Goal: Task Accomplishment & Management: Manage account settings

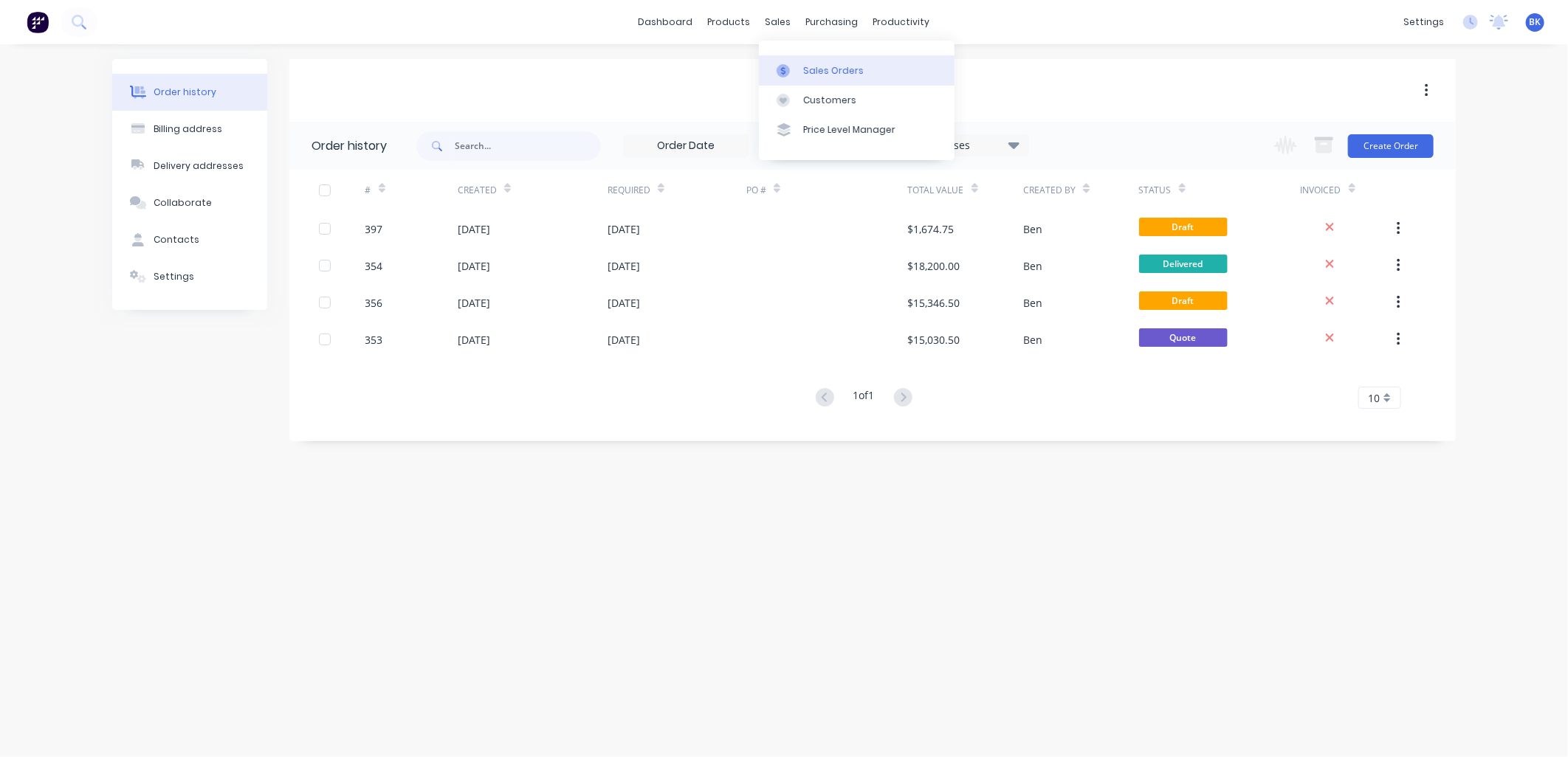
click at [809, 71] on div "Sales Orders" at bounding box center [833, 70] width 61 height 13
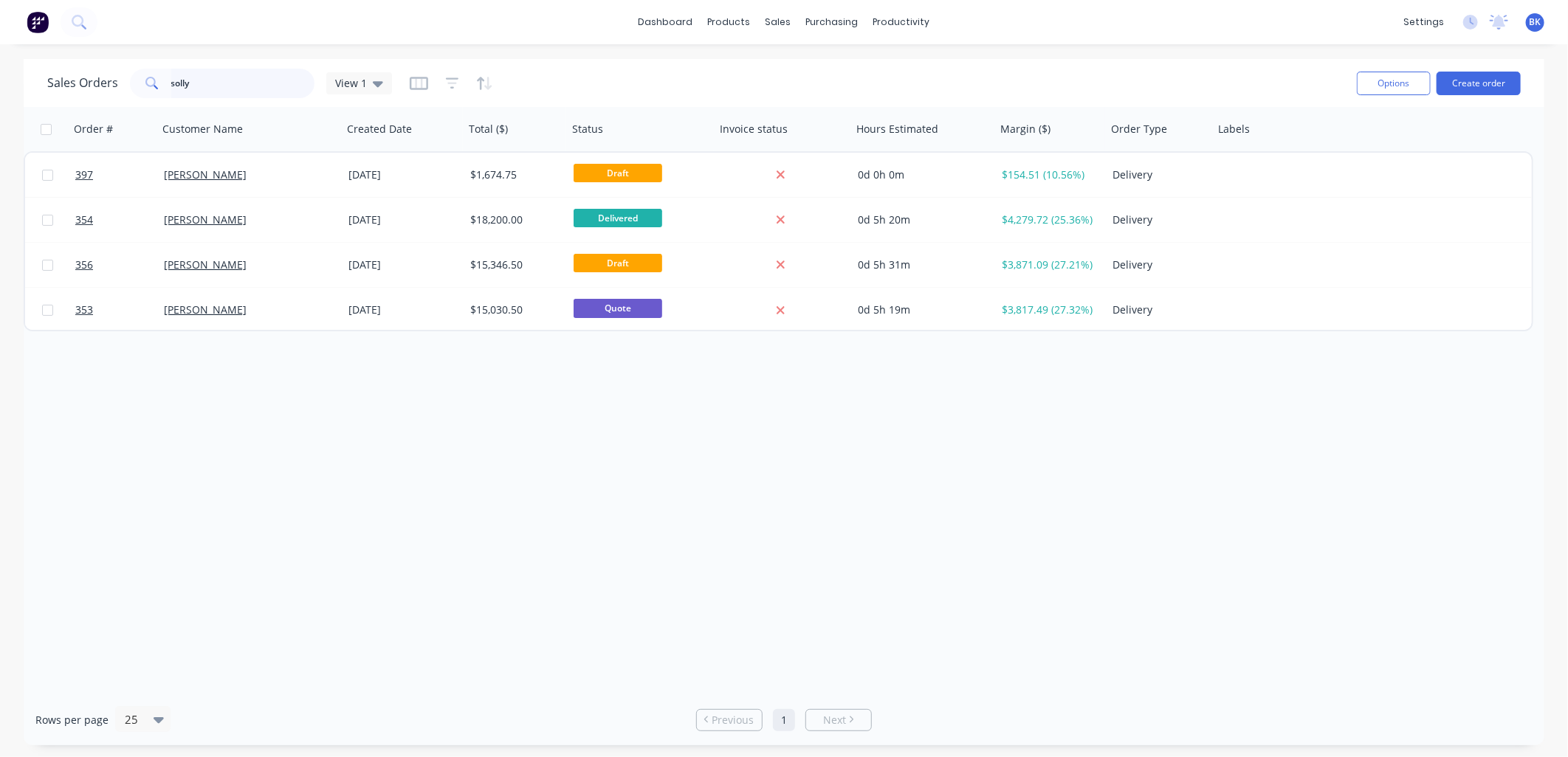
click at [187, 78] on input "solly" at bounding box center [244, 84] width 144 height 30
click at [188, 78] on input "solly" at bounding box center [244, 84] width 144 height 30
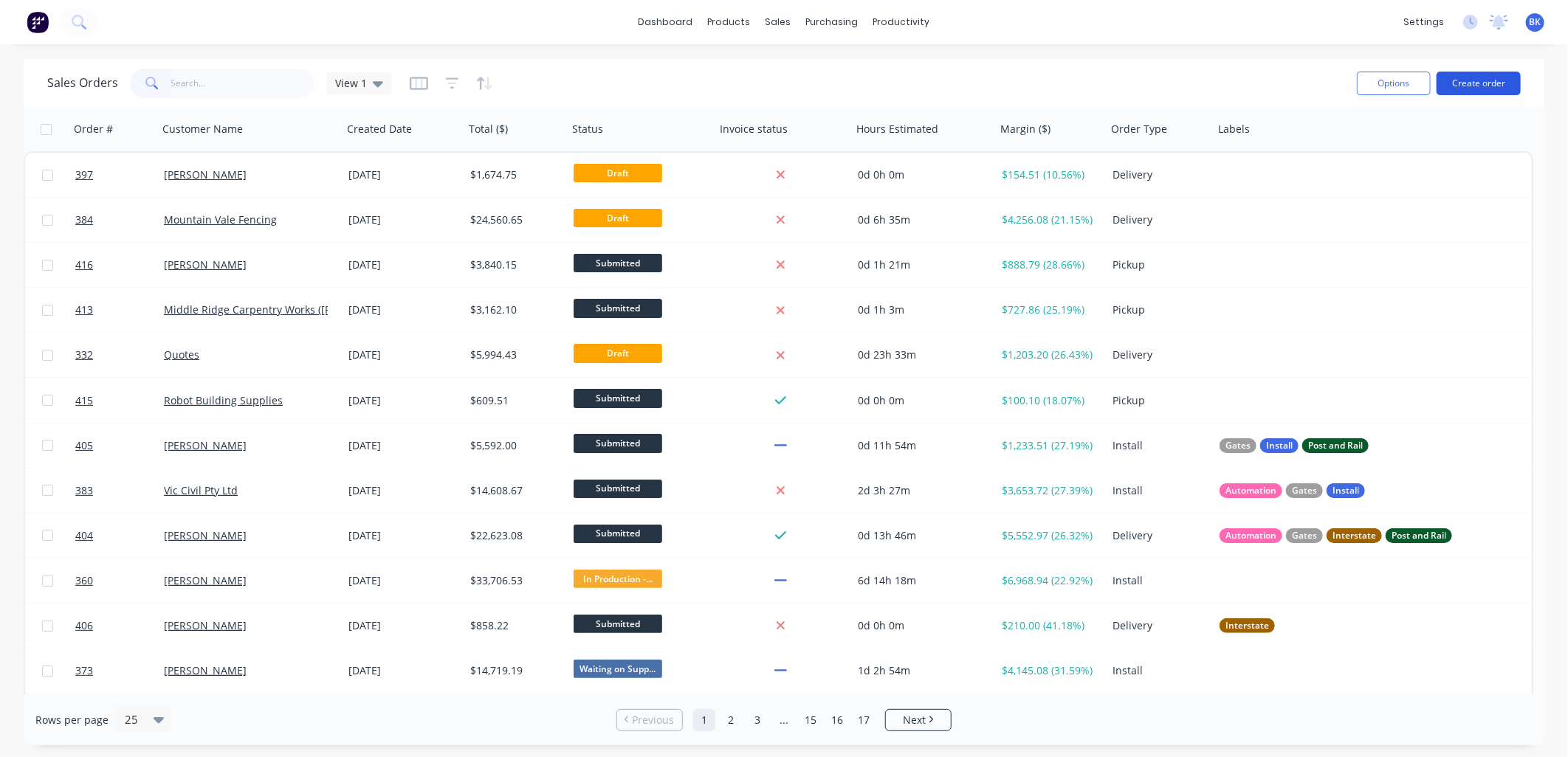
click at [1483, 84] on button "Create order" at bounding box center [1479, 83] width 85 height 24
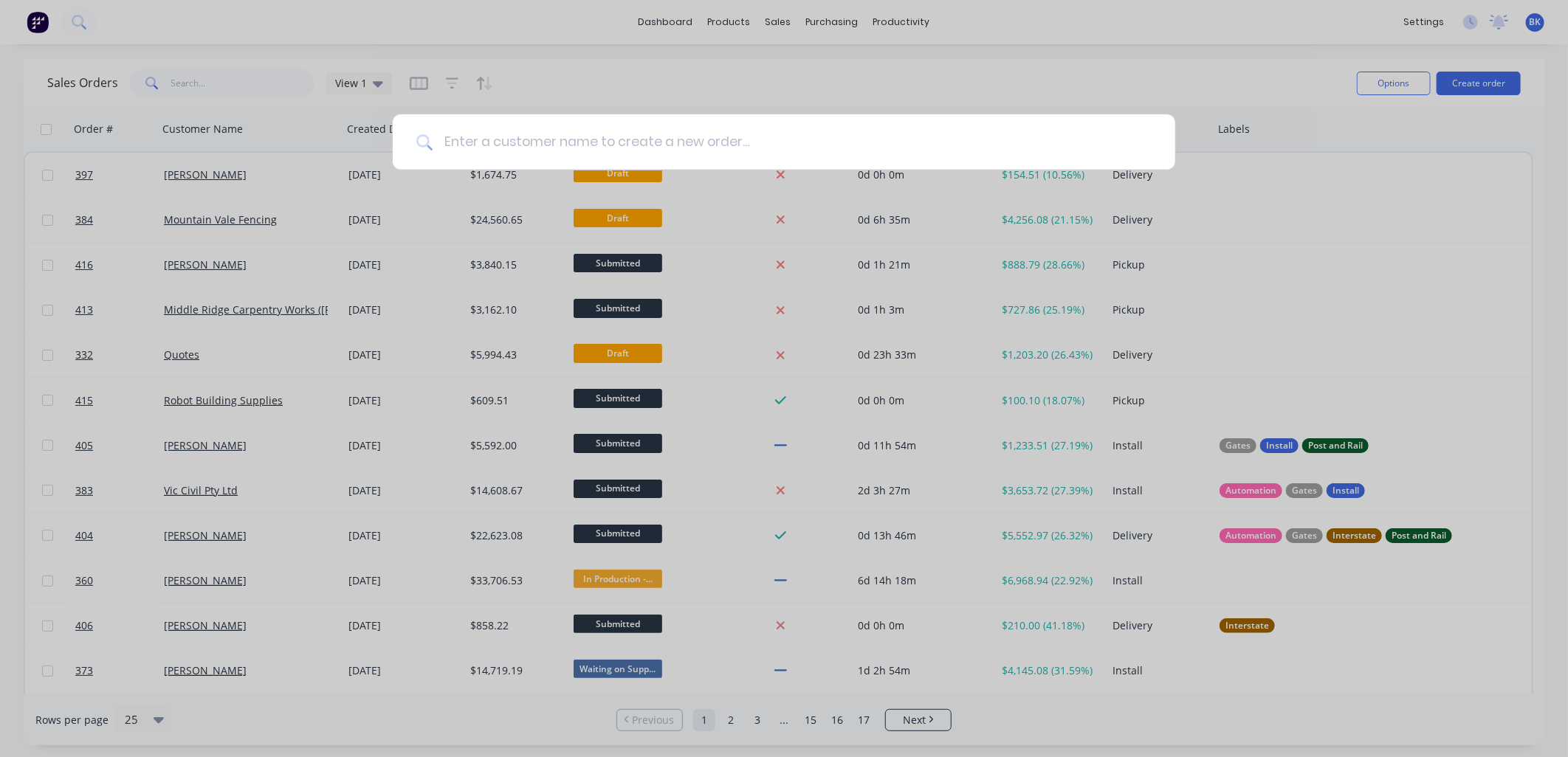
click at [777, 142] on input at bounding box center [791, 142] width 719 height 55
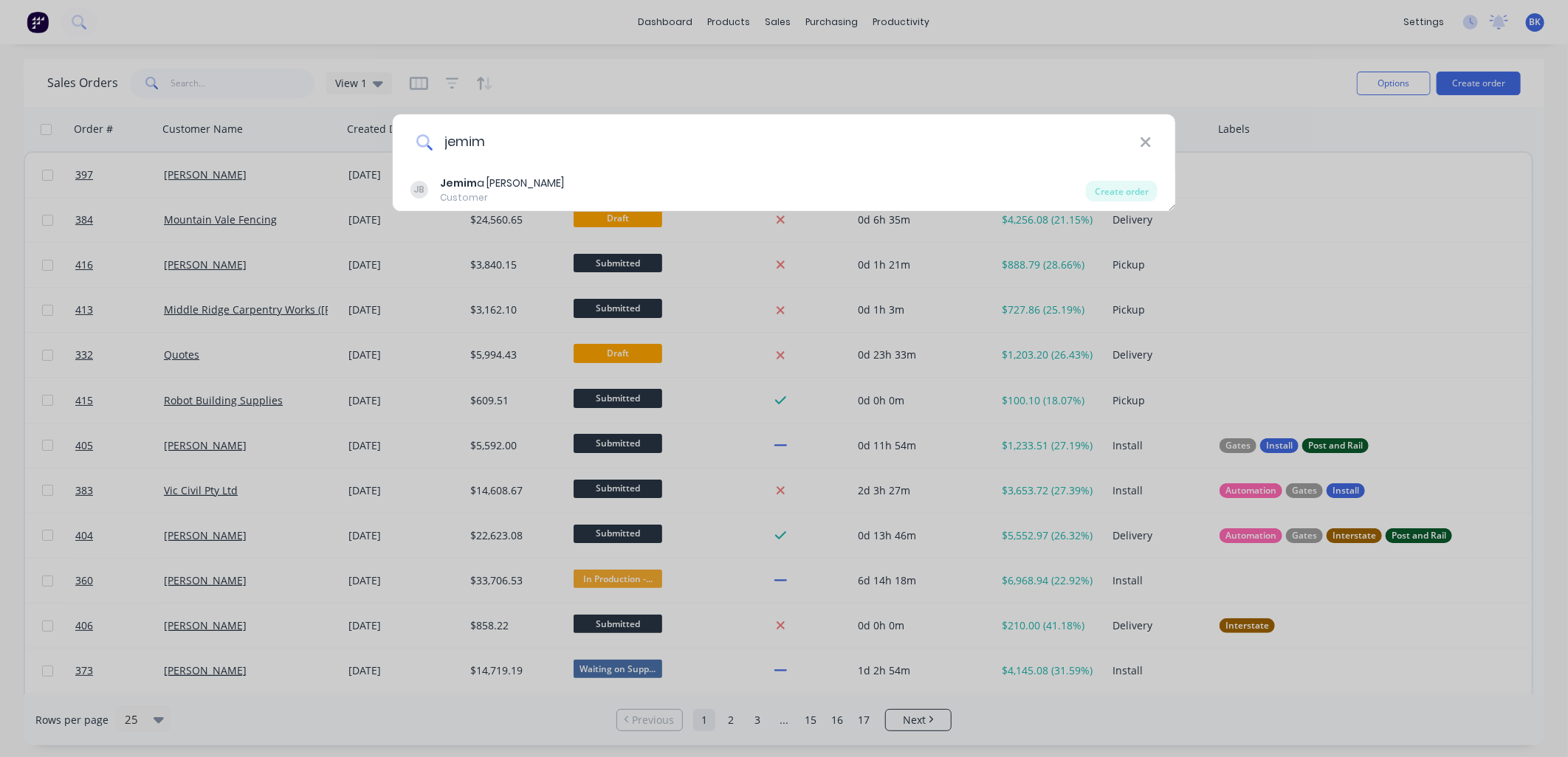
type input "jemim"
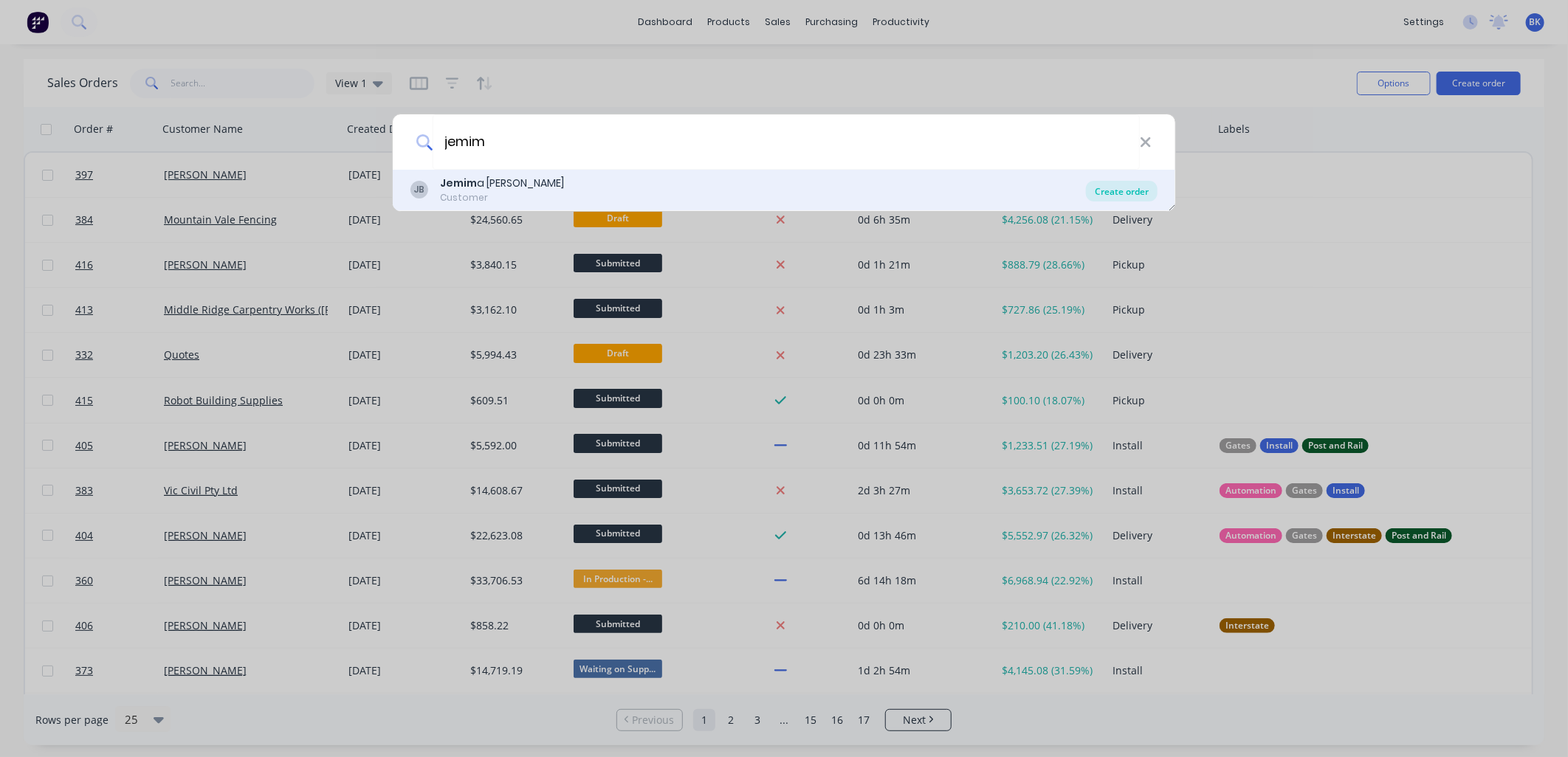
click at [1128, 192] on div "Create order" at bounding box center [1122, 190] width 71 height 20
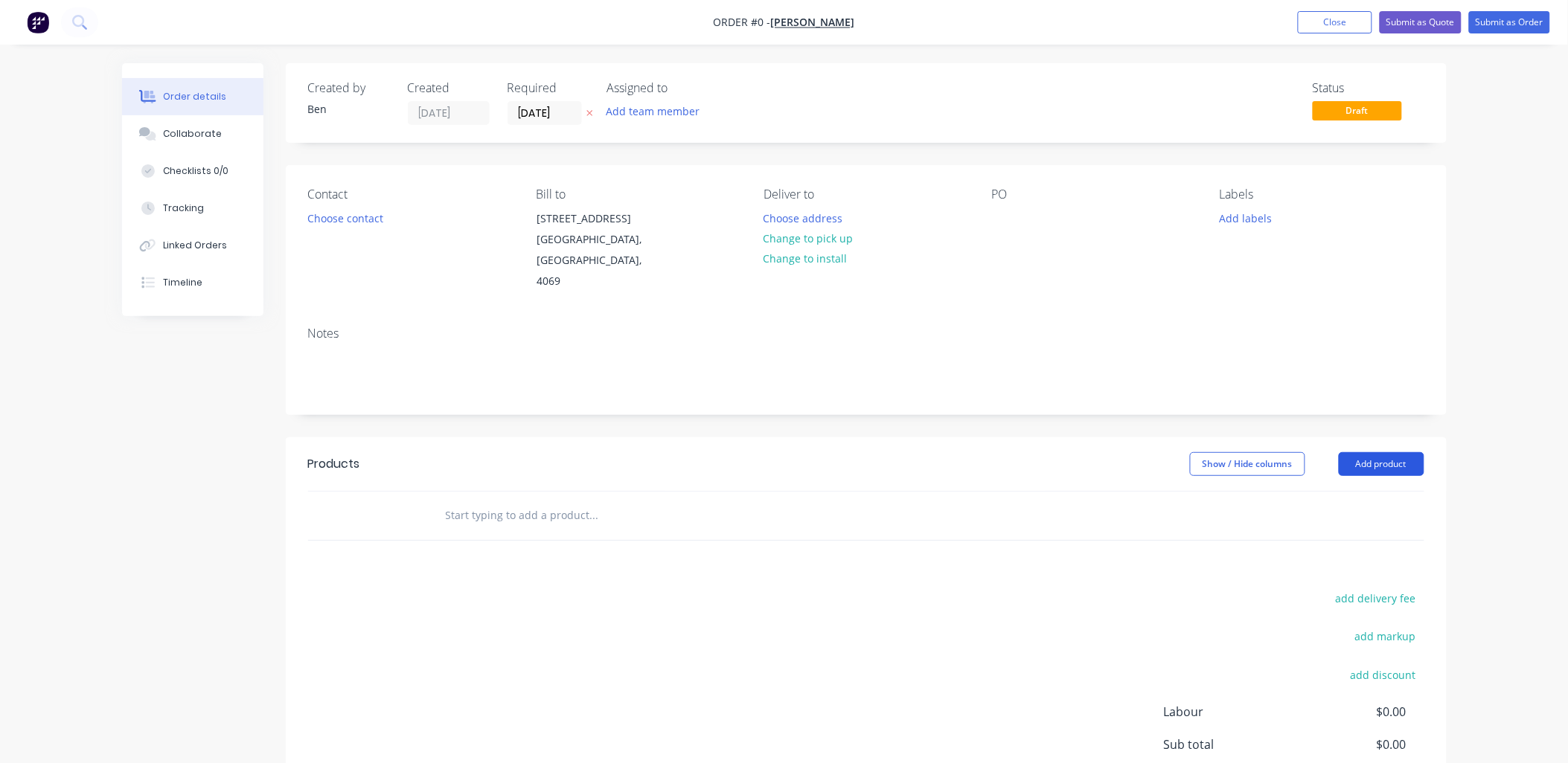
click at [1364, 452] on button "Add product" at bounding box center [1382, 464] width 85 height 24
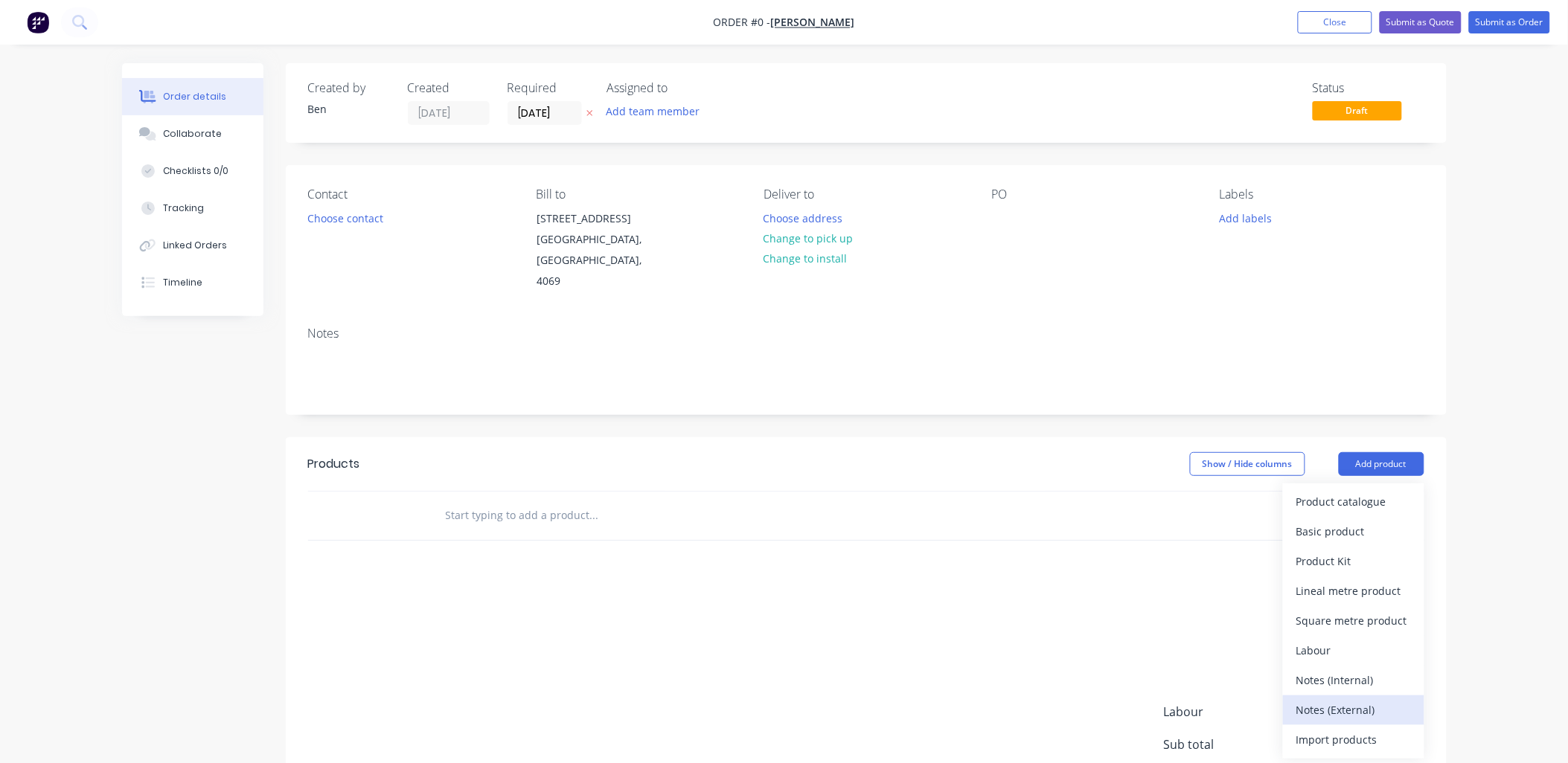
click at [1351, 699] on div "Notes (External)" at bounding box center [1353, 710] width 114 height 21
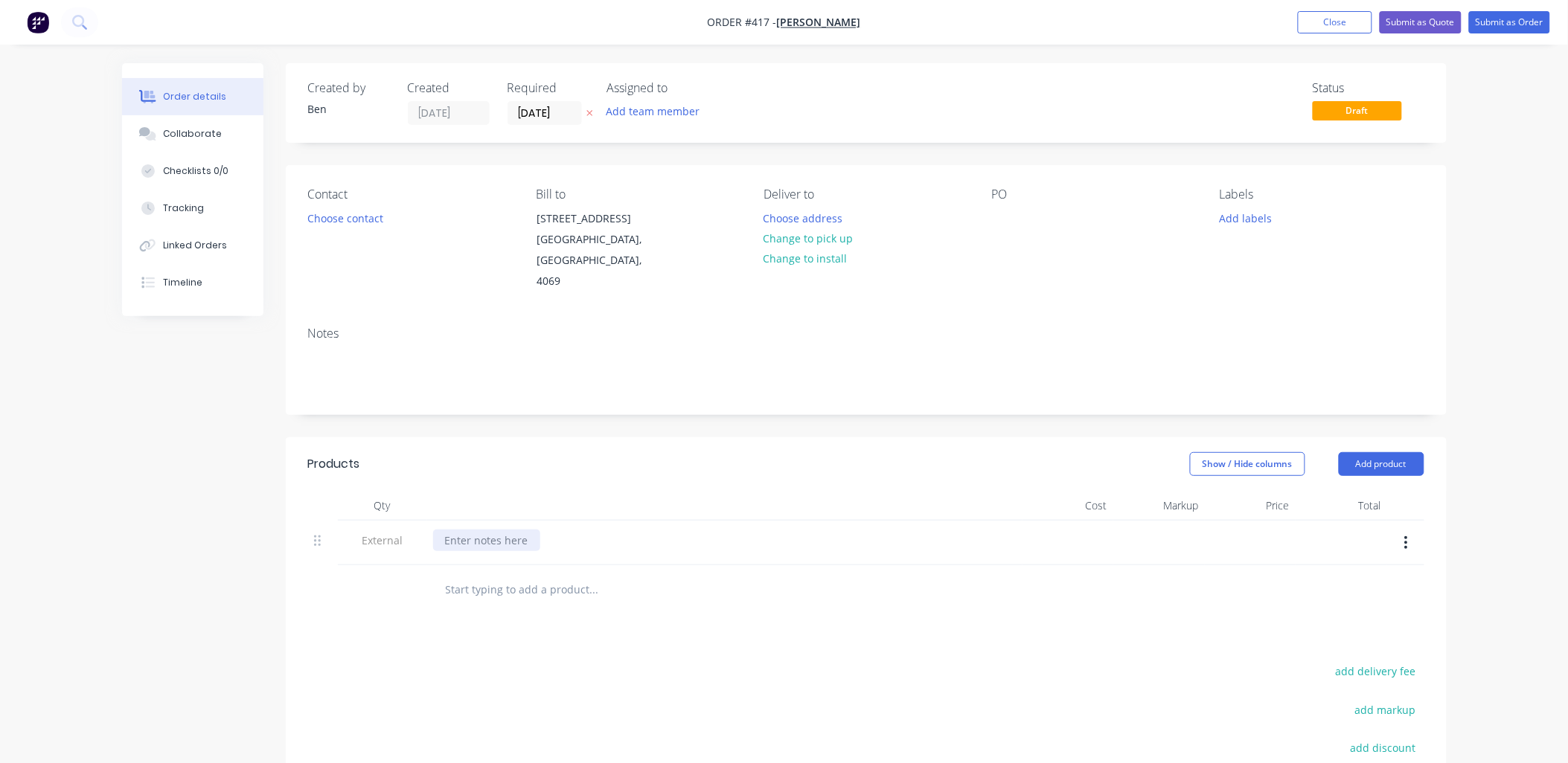
click at [500, 530] on div at bounding box center [486, 540] width 107 height 21
click at [734, 530] on div "Volume of product calculated on 20L completing 80m of 2x rail" at bounding box center [601, 540] width 335 height 21
click at [681, 530] on div "Volume of product calculated on 20L completing 80m of 2x 200x50 rail" at bounding box center [619, 540] width 374 height 21
click at [786, 530] on div "Volume of product calculated on 20L completing 80m of 2x 200x50 rail" at bounding box center [619, 540] width 374 height 21
click at [682, 530] on div "Volume of product calculated on 20L completing 80m of 2x 200x50 rail fence" at bounding box center [634, 540] width 404 height 21
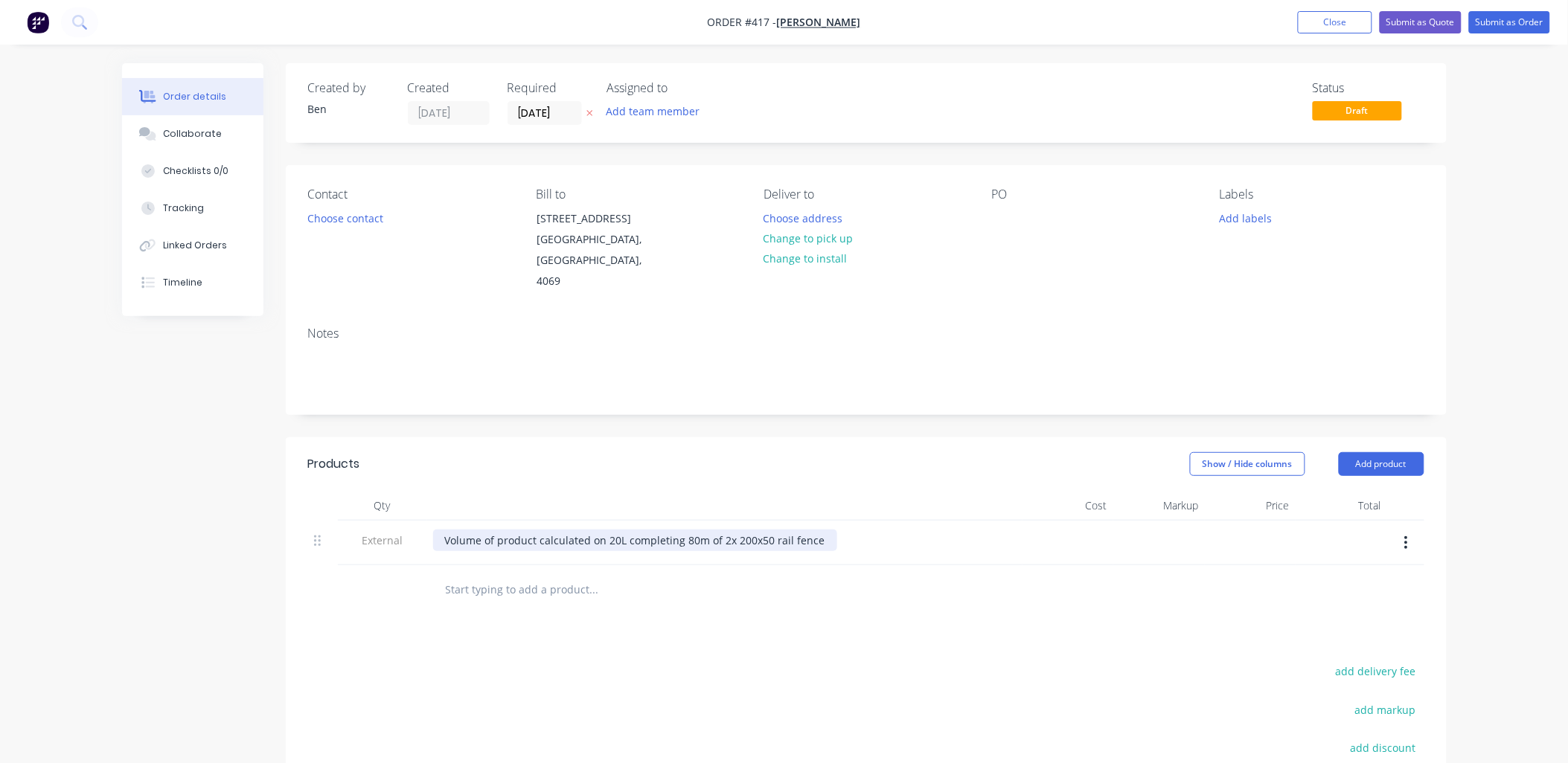
click at [719, 530] on div "Volume of product calculated on 20L completing 80m of 2x 200x50 rail fence" at bounding box center [634, 540] width 404 height 21
click at [824, 530] on div "Volume of product calculated on 20L completing 80m of a 2x 200x50 rail fence" at bounding box center [639, 540] width 413 height 21
click at [547, 574] on input "text" at bounding box center [593, 589] width 297 height 30
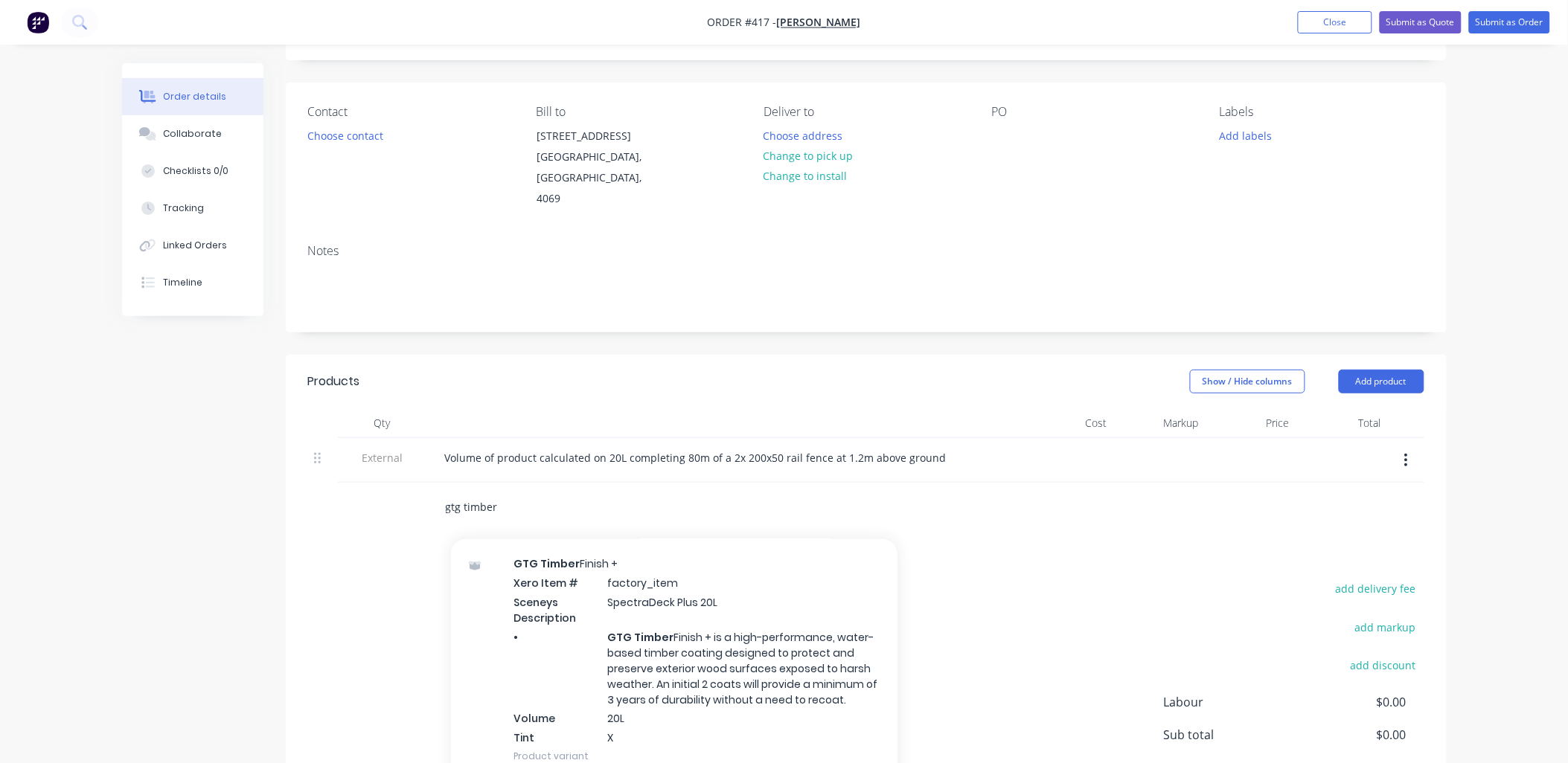
scroll to position [991, 0]
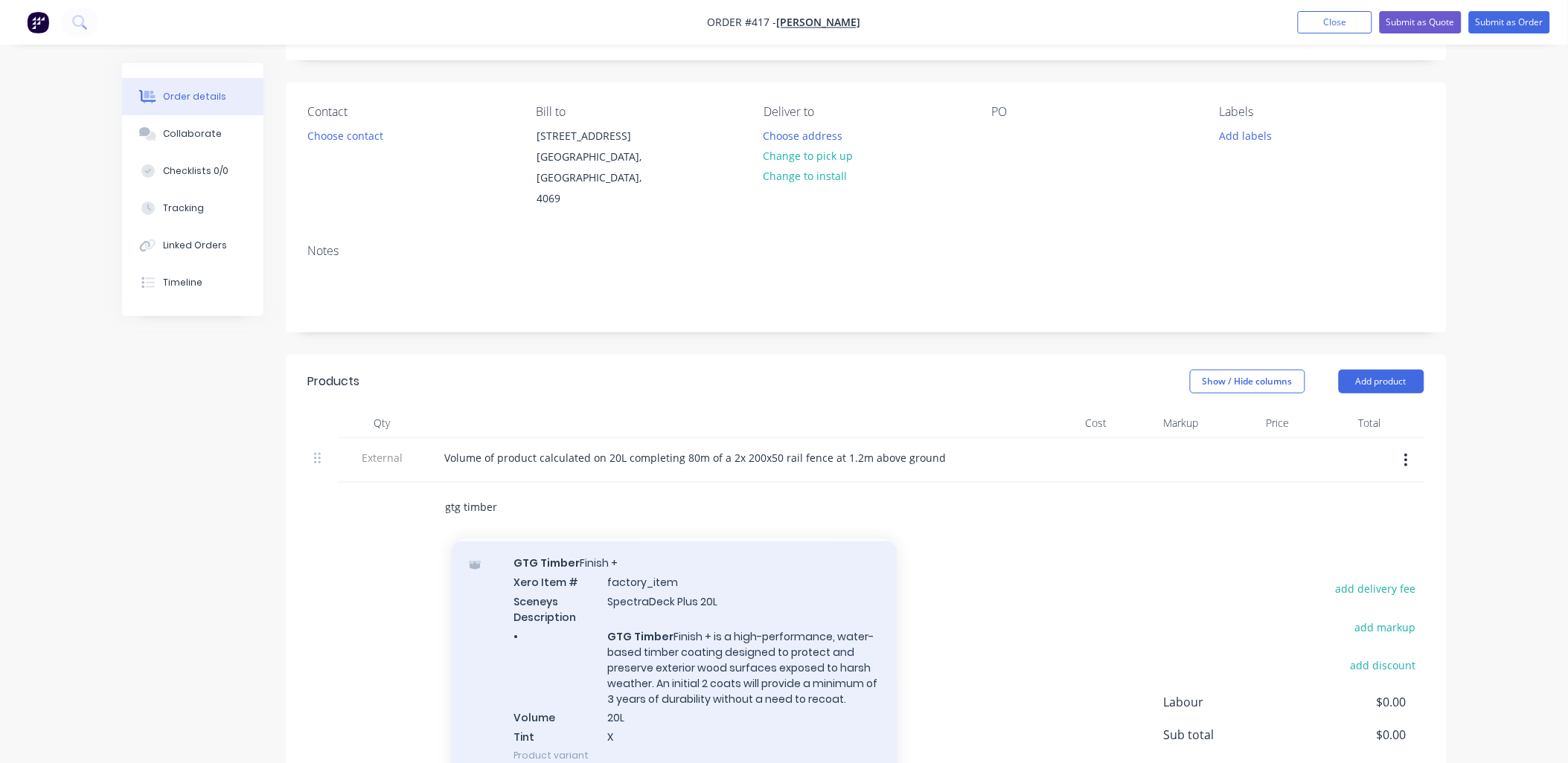
type input "gtg timber"
click at [607, 643] on div "GTG Timber Finish + Xero Item # factory_item Sceneys Description SpectraDeck Pl…" at bounding box center [674, 659] width 446 height 237
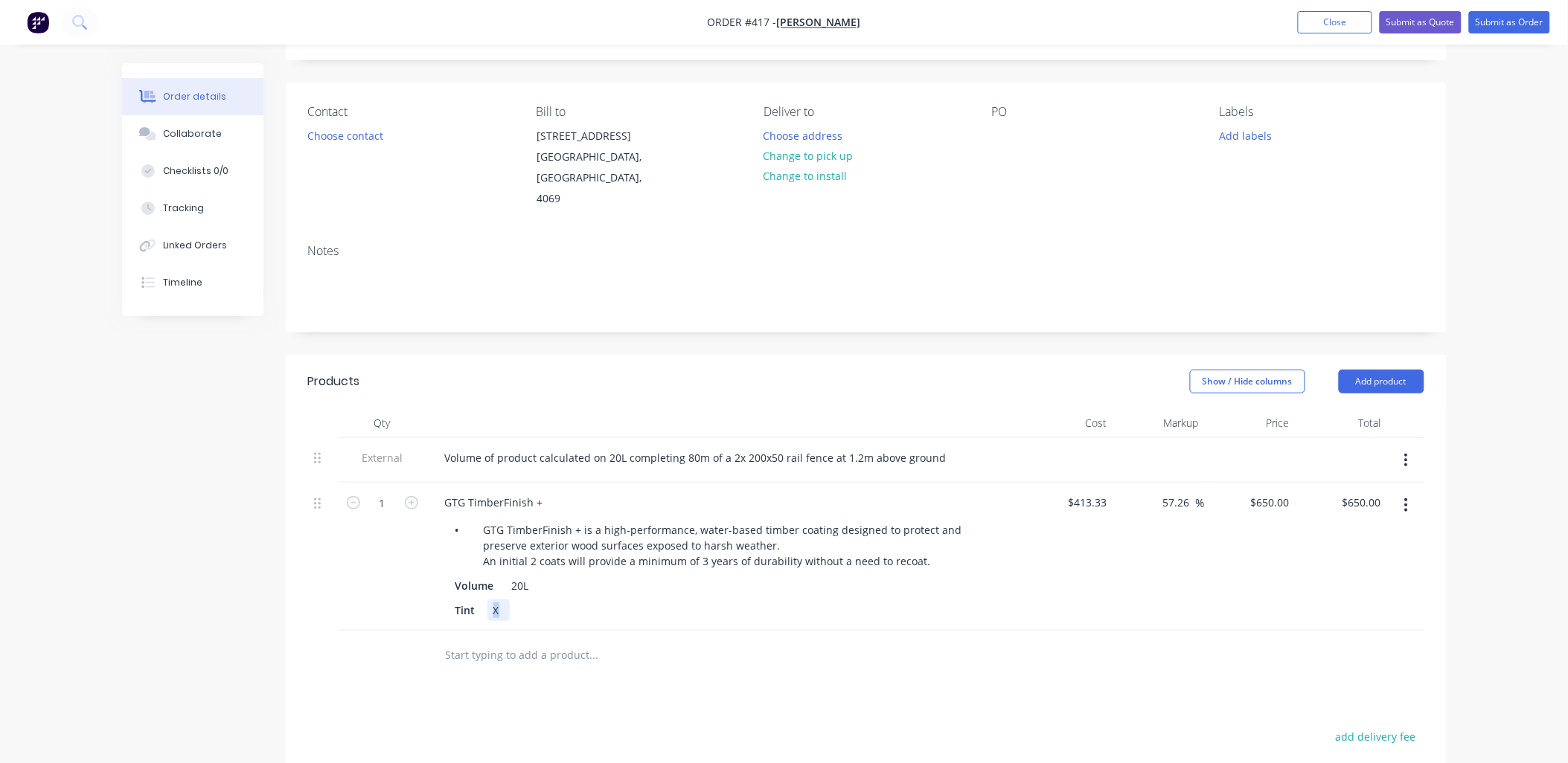
click at [494, 600] on div "X" at bounding box center [498, 610] width 22 height 21
click at [402, 556] on div "1" at bounding box center [382, 556] width 90 height 148
click at [411, 496] on icon "button" at bounding box center [411, 502] width 13 height 13
type input "2"
type input "$1,300.00"
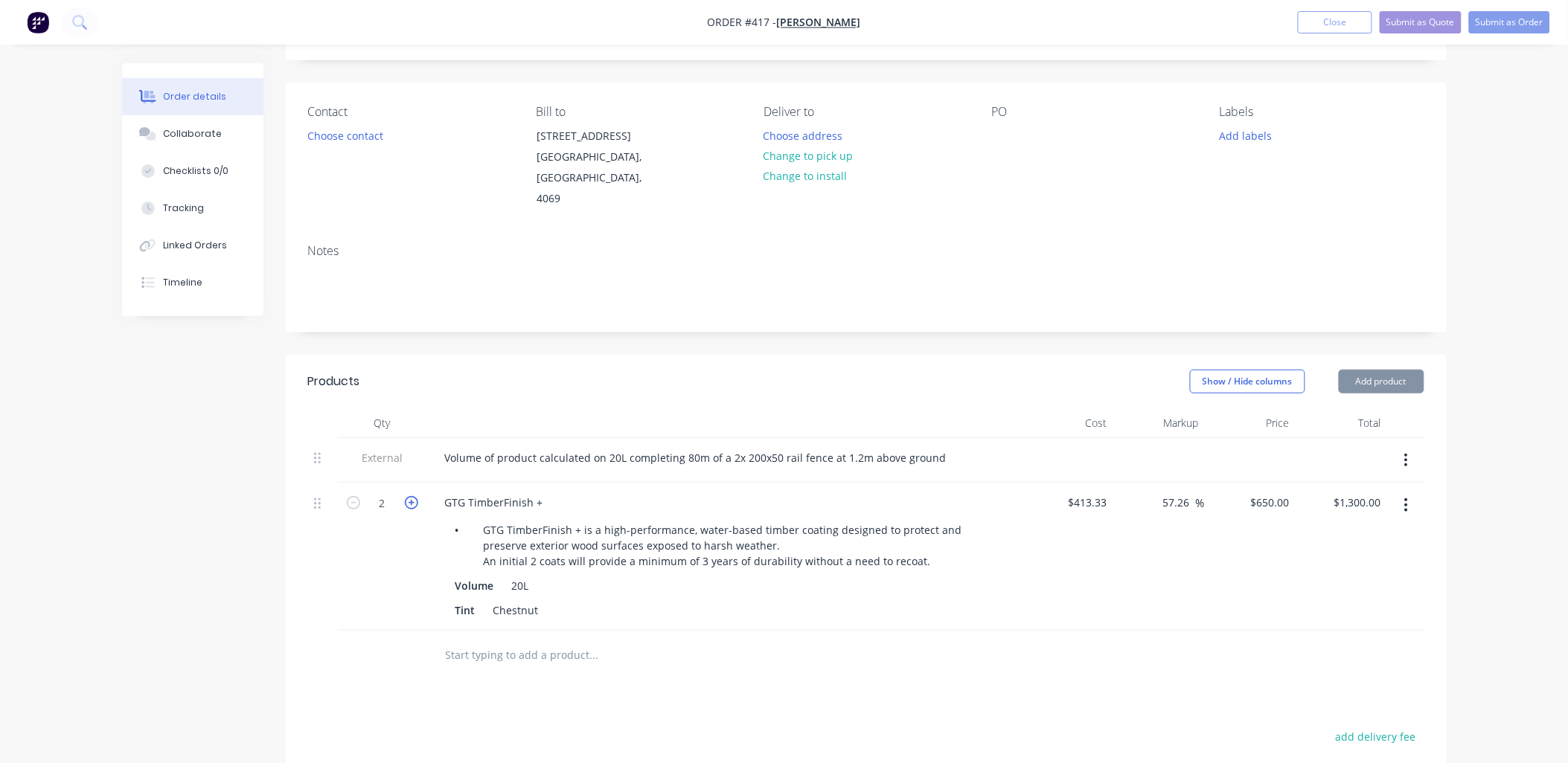
click at [411, 496] on icon "button" at bounding box center [411, 502] width 13 height 13
type input "3"
type input "$1,950.00"
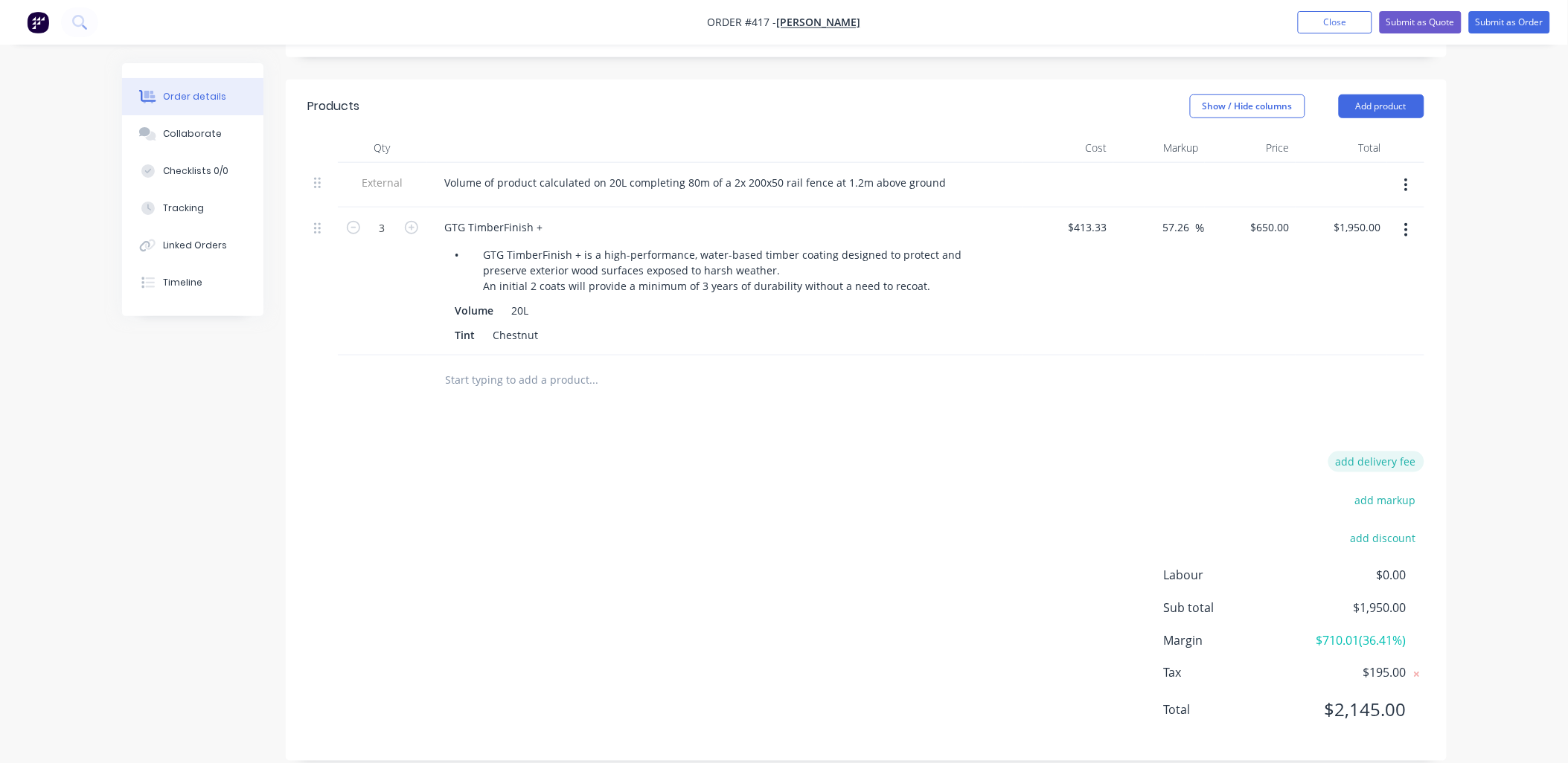
click at [1356, 452] on button "add delivery fee" at bounding box center [1376, 461] width 96 height 20
type input "65"
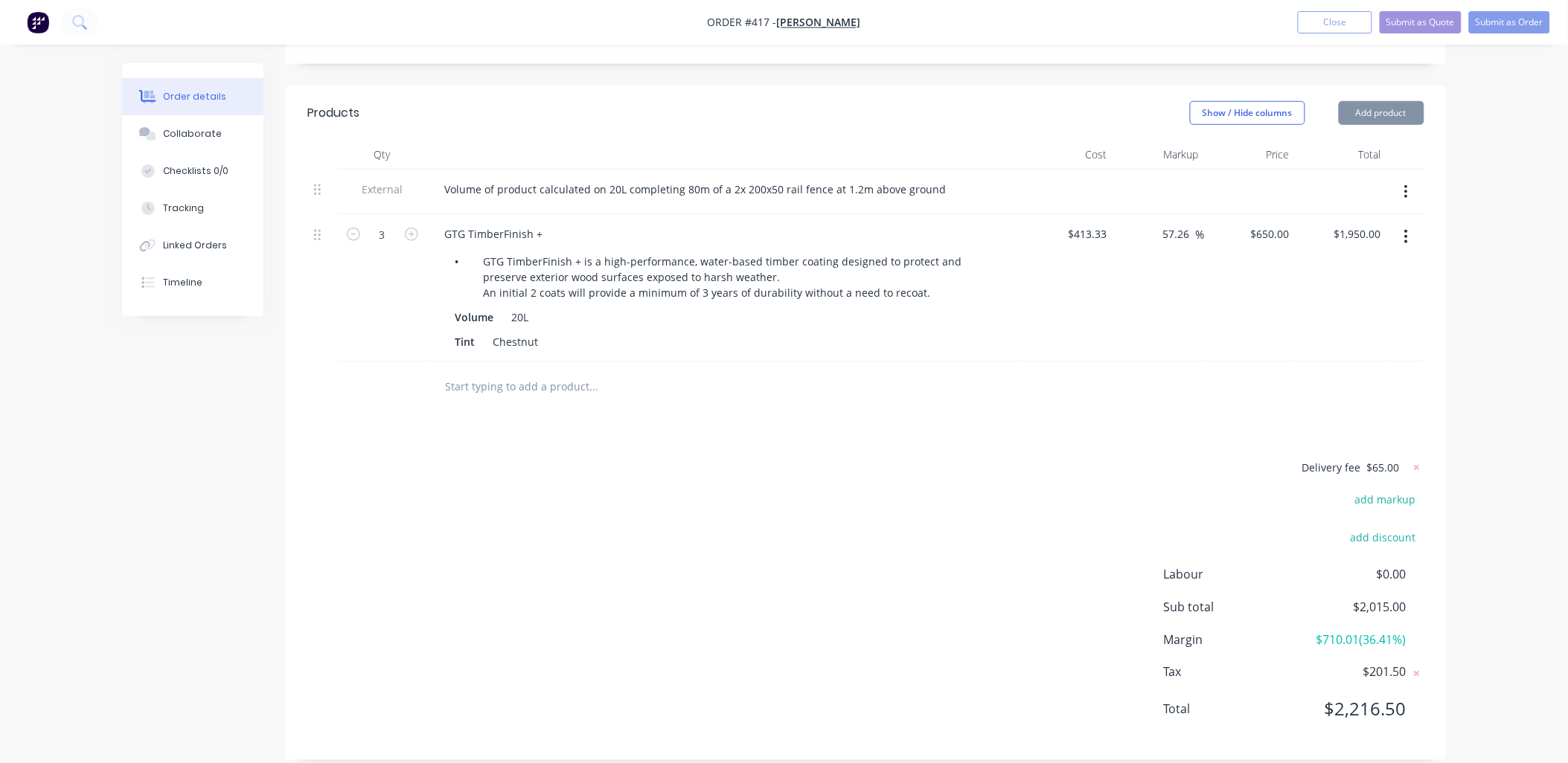
click at [1364, 417] on div "Products Show / Hide columns Add product Qty Cost Markup Price Total External V…" at bounding box center [866, 423] width 1161 height 675
click at [480, 373] on input "text" at bounding box center [593, 386] width 297 height 30
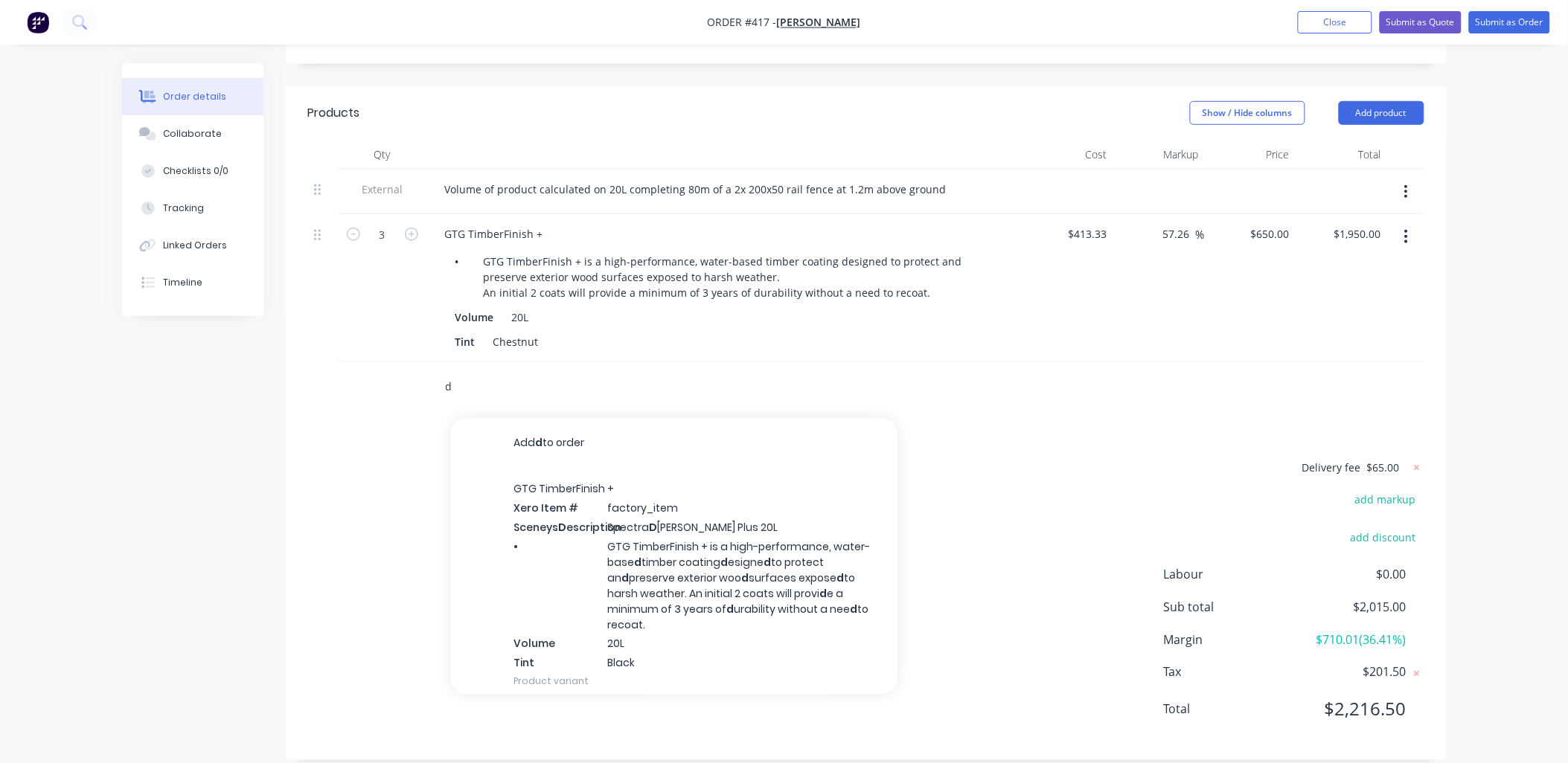
type input "d"
click at [380, 385] on div at bounding box center [382, 386] width 90 height 49
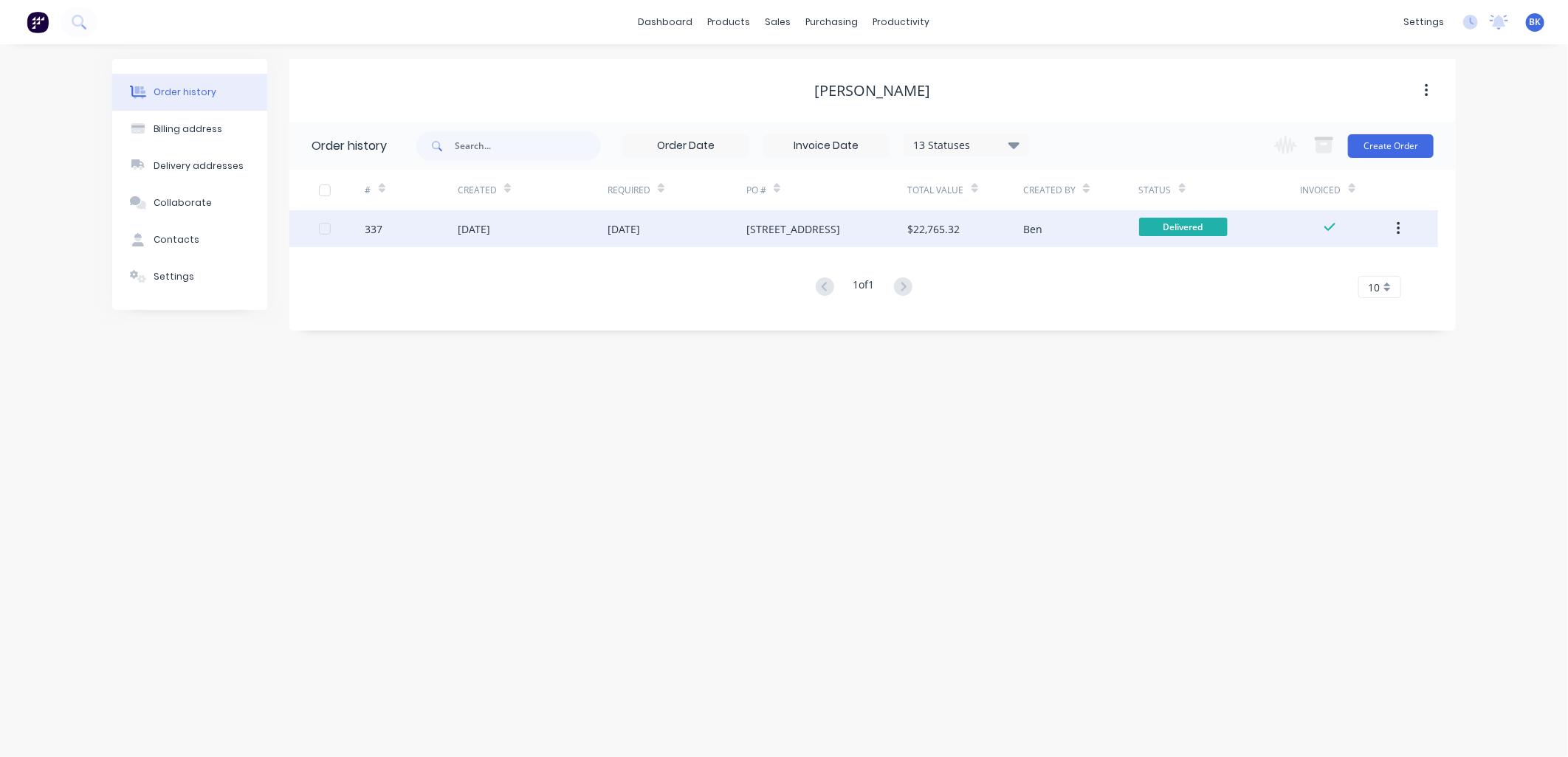
click at [722, 222] on div "[DATE]" at bounding box center [677, 229] width 139 height 37
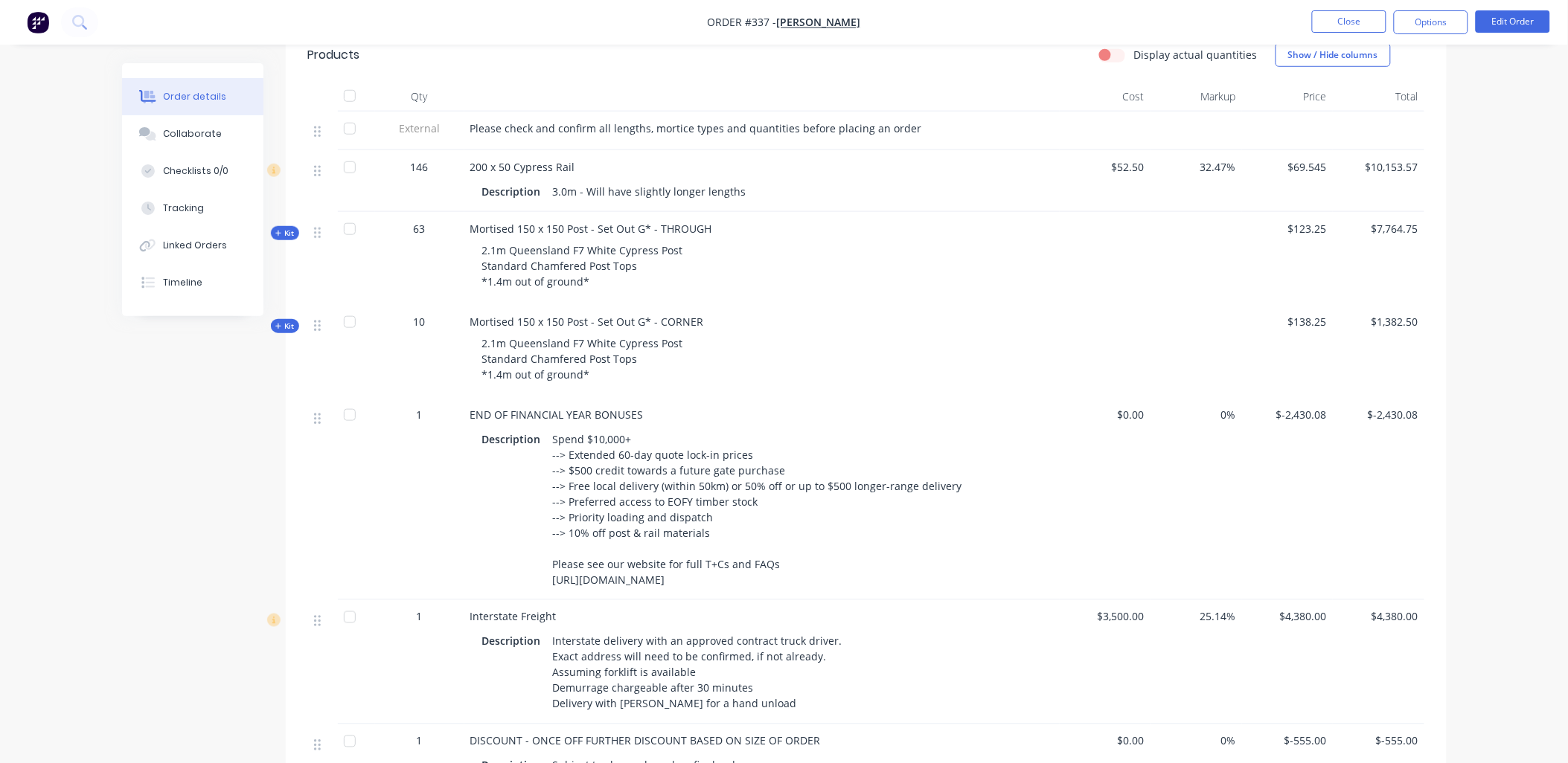
scroll to position [413, 0]
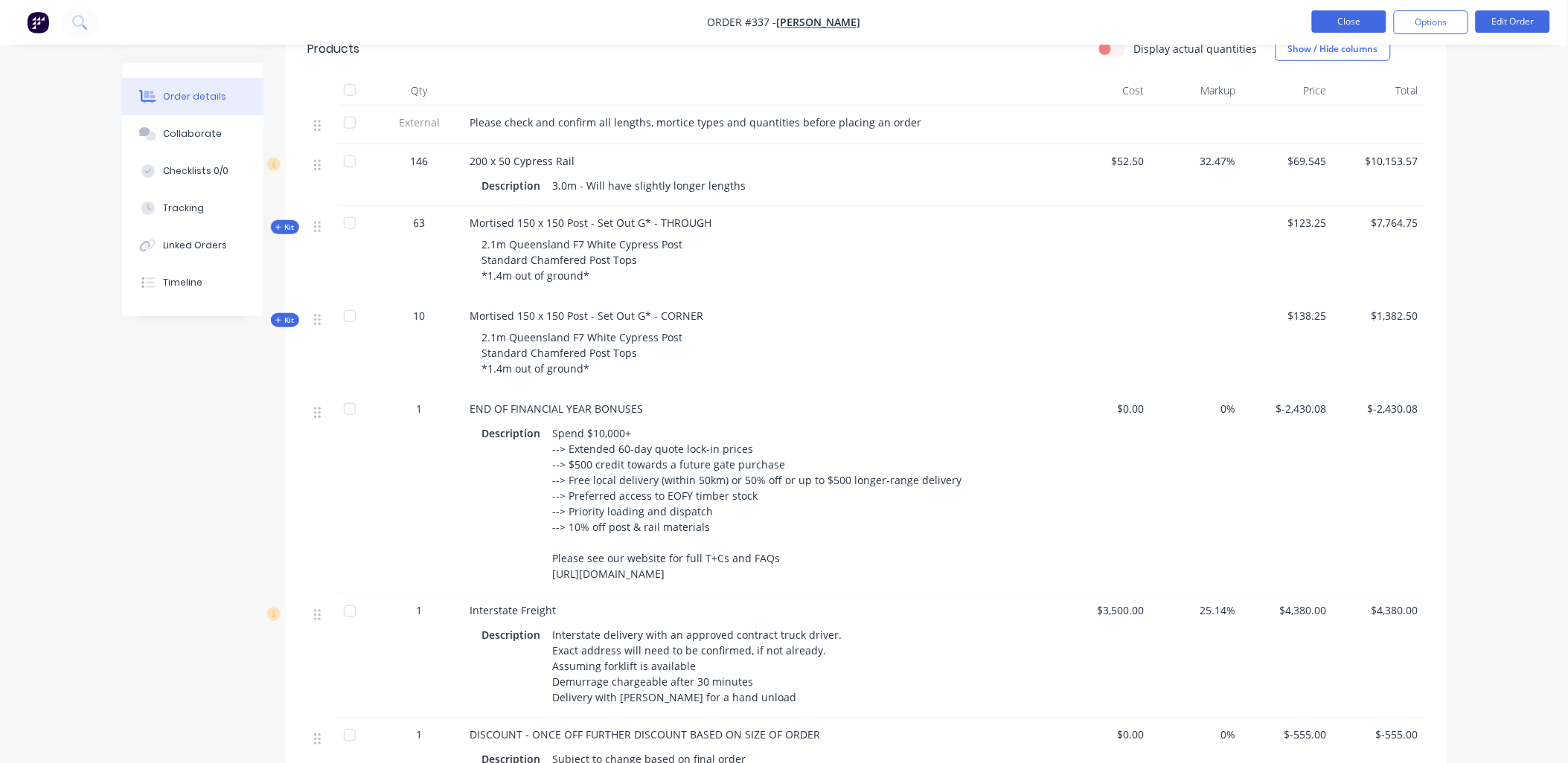
click at [1344, 28] on button "Close" at bounding box center [1349, 21] width 75 height 22
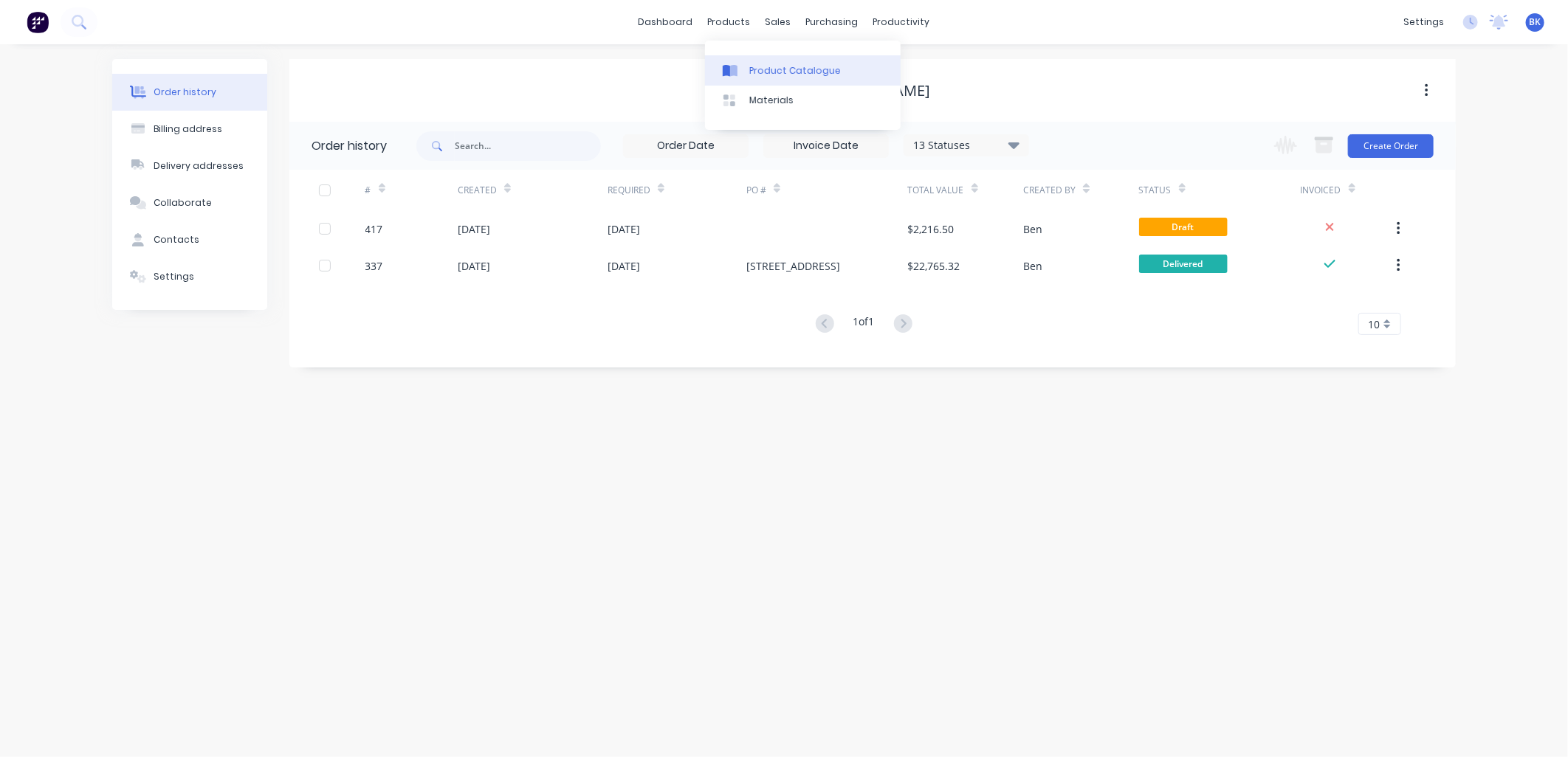
click at [784, 70] on div "Product Catalogue" at bounding box center [795, 70] width 92 height 13
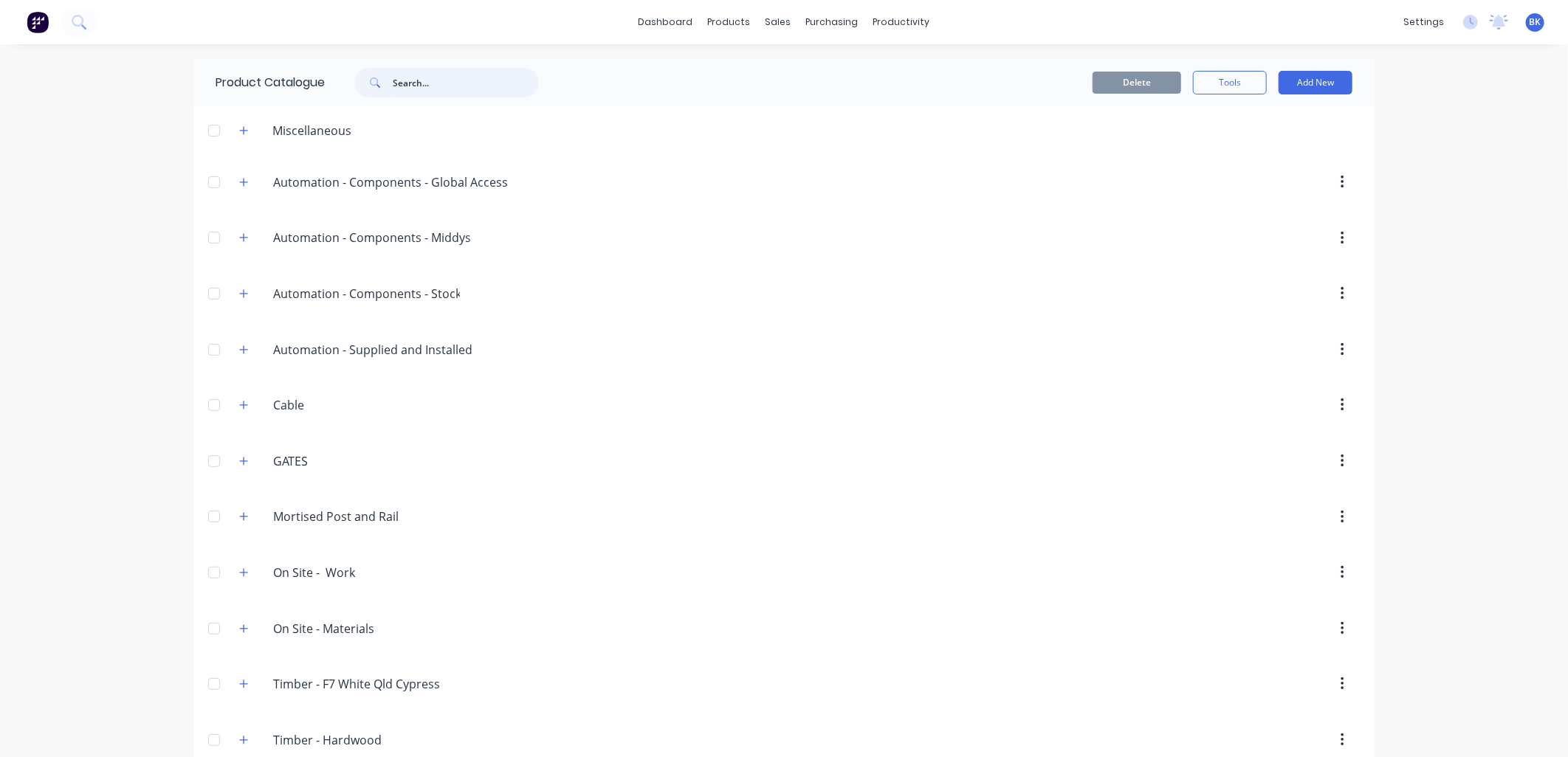
click at [482, 77] on input "text" at bounding box center [466, 83] width 146 height 30
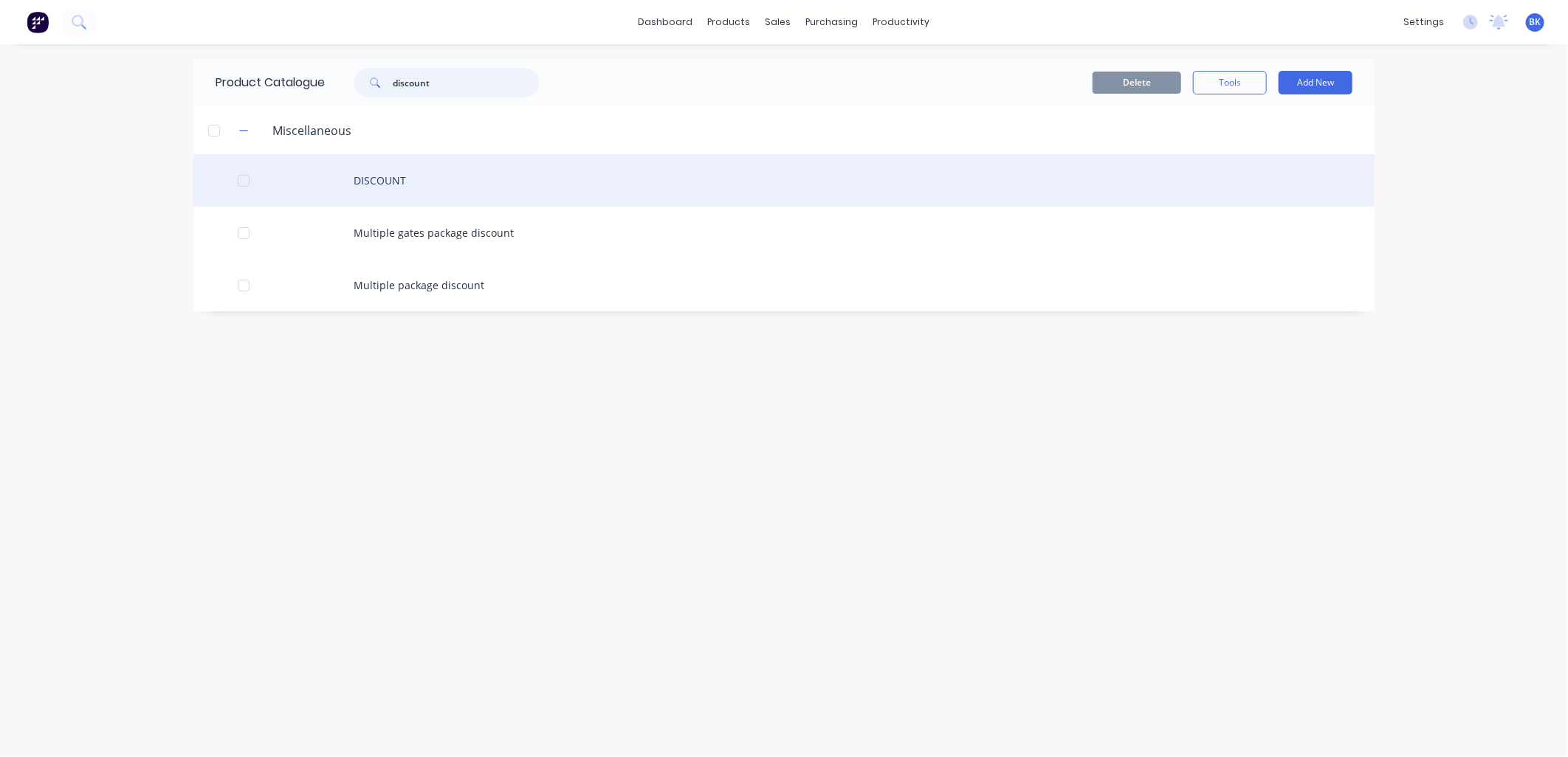
type input "discount"
click at [445, 177] on div "DISCOUNT" at bounding box center [784, 180] width 1182 height 53
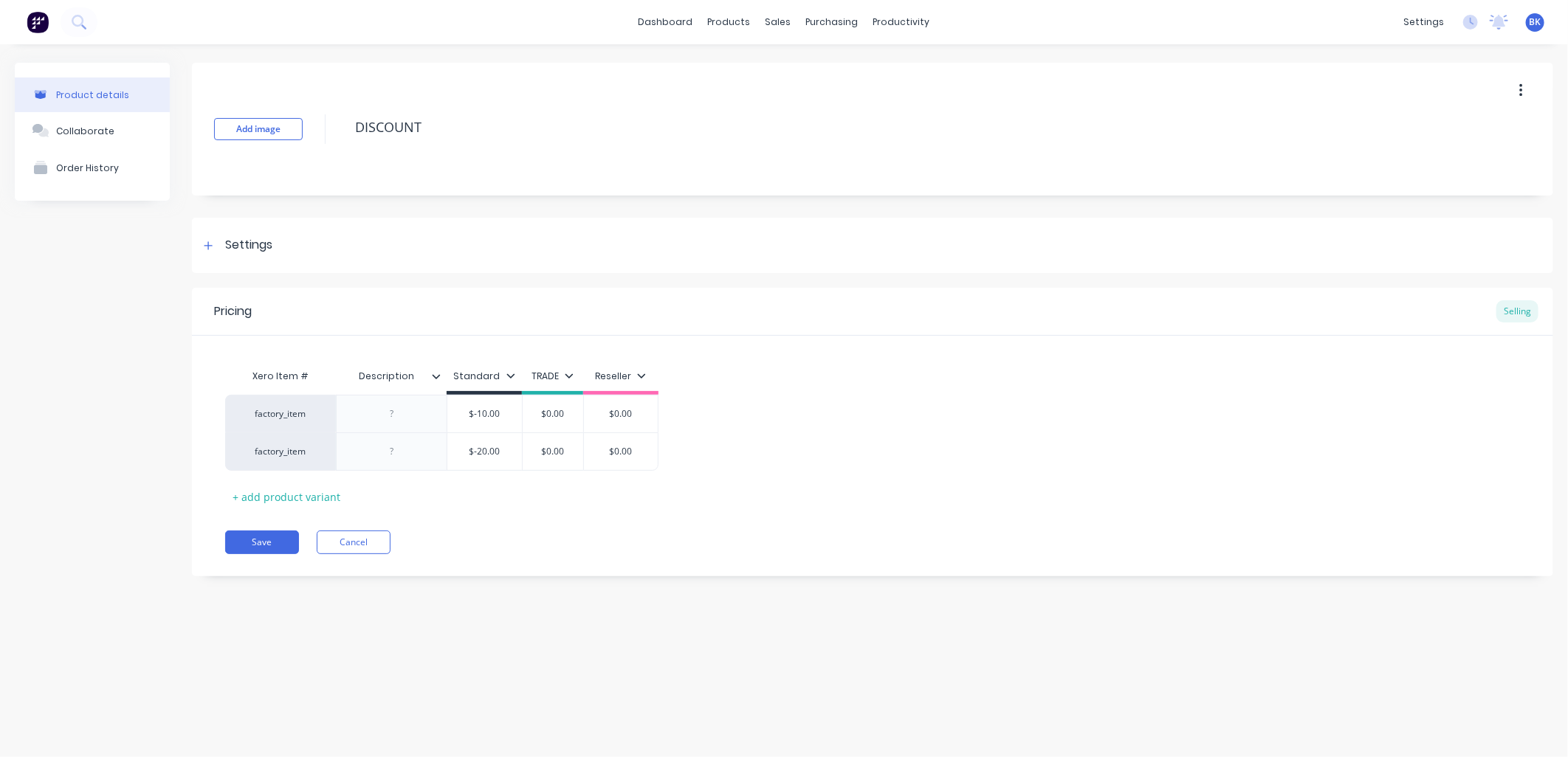
type textarea "x"
click at [388, 456] on div at bounding box center [392, 452] width 74 height 19
drag, startPoint x: 408, startPoint y: 448, endPoint x: 380, endPoint y: 447, distance: 28.0
click at [380, 447] on div "GTG TimberFinish +" at bounding box center [392, 455] width 99 height 33
drag, startPoint x: 429, startPoint y: 466, endPoint x: 455, endPoint y: 470, distance: 26.3
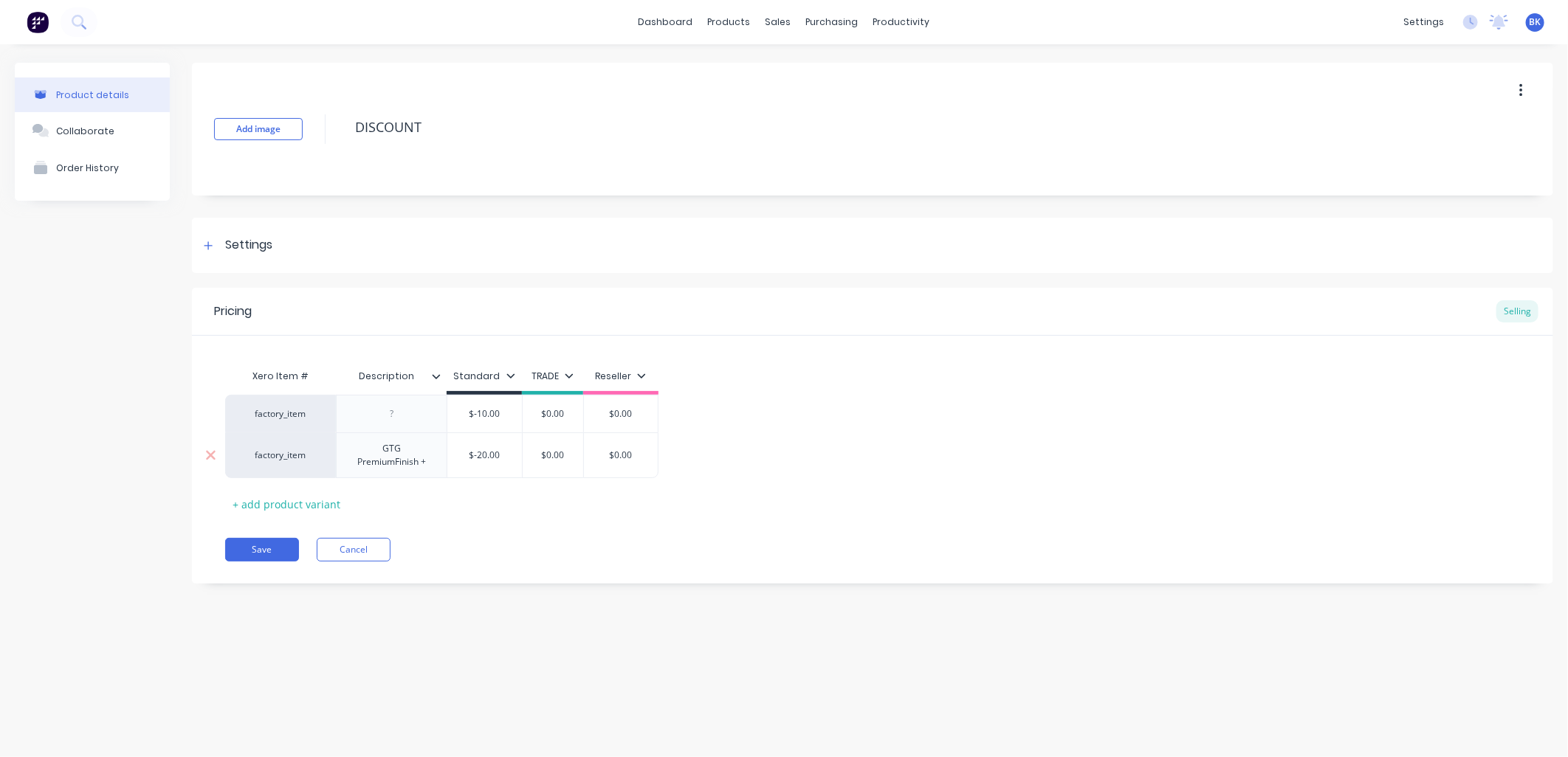
click at [430, 466] on div "GTG PremiumFinish +" at bounding box center [392, 455] width 99 height 33
click at [438, 514] on div "Pricing Selling Xero Item # Description Standard TRADE Reseller factory_item $-…" at bounding box center [872, 436] width 1361 height 296
click at [445, 454] on div "GTG PremiumFinish" at bounding box center [398, 452] width 106 height 19
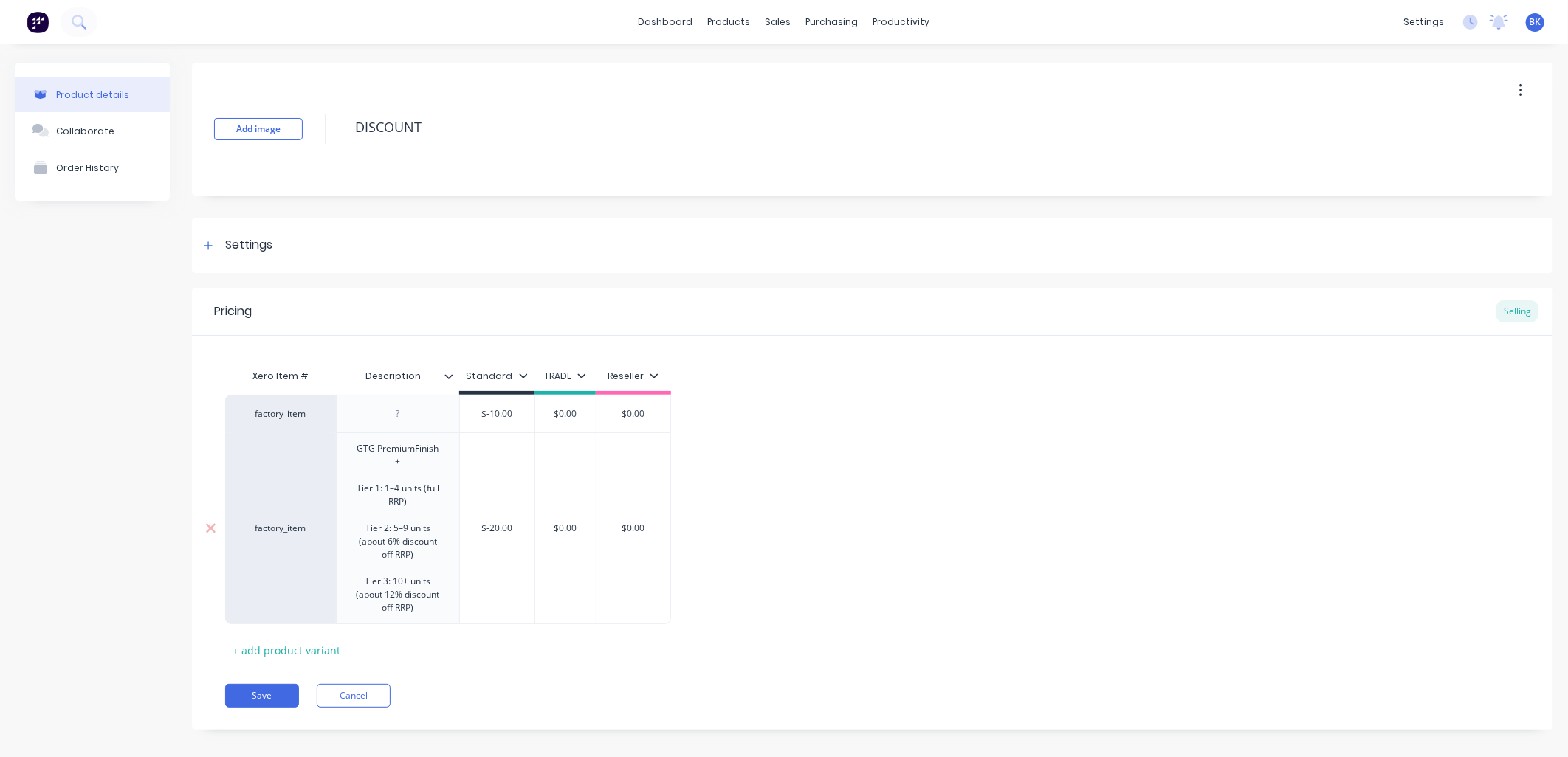
drag, startPoint x: 400, startPoint y: 488, endPoint x: 421, endPoint y: 481, distance: 22.1
click at [401, 488] on div "GTG PremiumFinish + Tier 1: 1–4 units (full RRP) Tier 2: 5–9 units (about 6% di…" at bounding box center [398, 528] width 111 height 179
click at [395, 528] on div "Tier 2: 5–9 units (about 6% discount off RRP)" at bounding box center [398, 541] width 87 height 40
click at [406, 525] on div "Tier 2: 5–9 units (about 6% discount off RRP)" at bounding box center [398, 541] width 87 height 40
drag, startPoint x: 401, startPoint y: 579, endPoint x: 455, endPoint y: 578, distance: 54.0
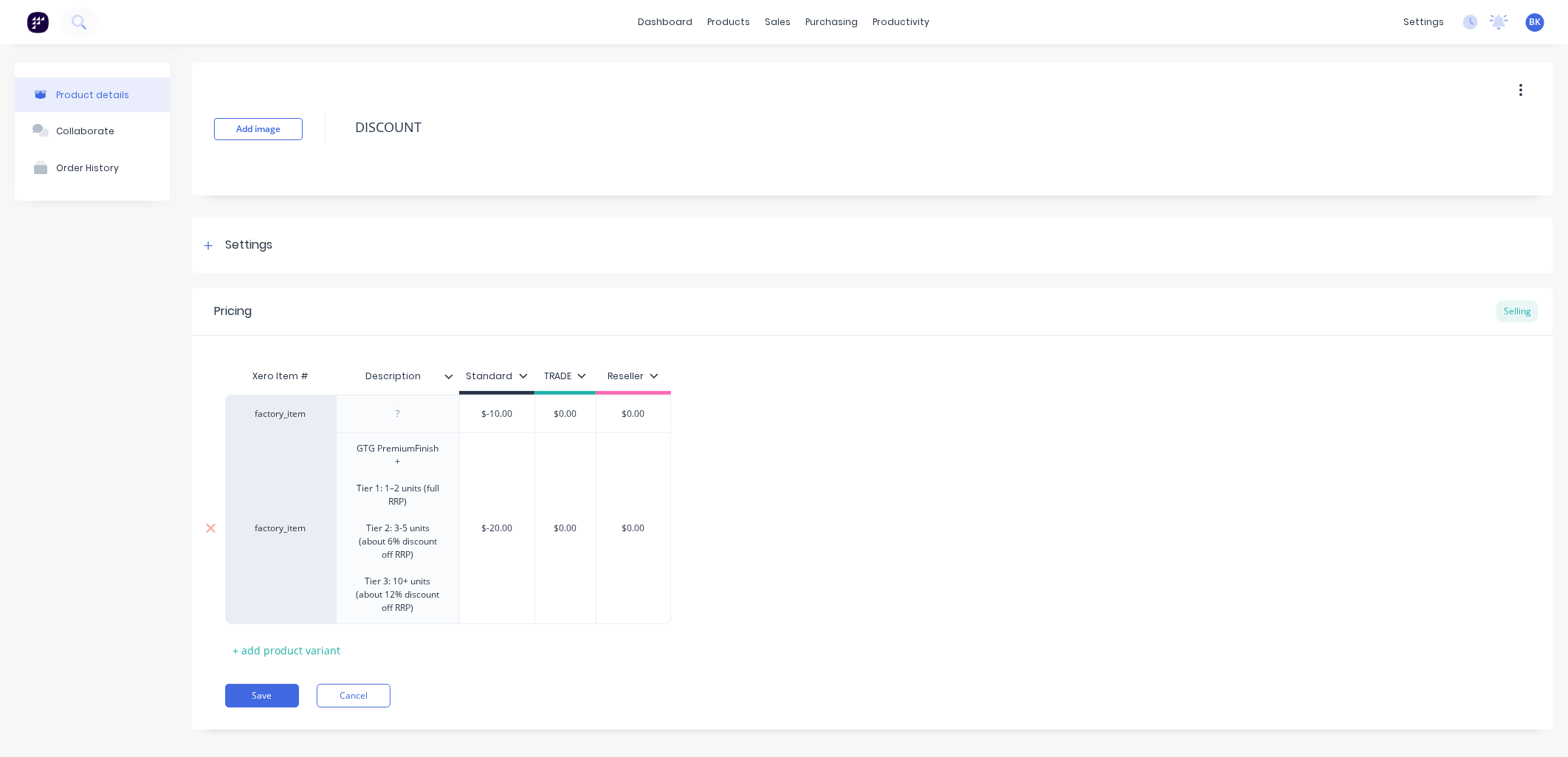
click at [408, 578] on div "Tier 3: 10+ units (about 12% discount off RRP)" at bounding box center [398, 594] width 87 height 40
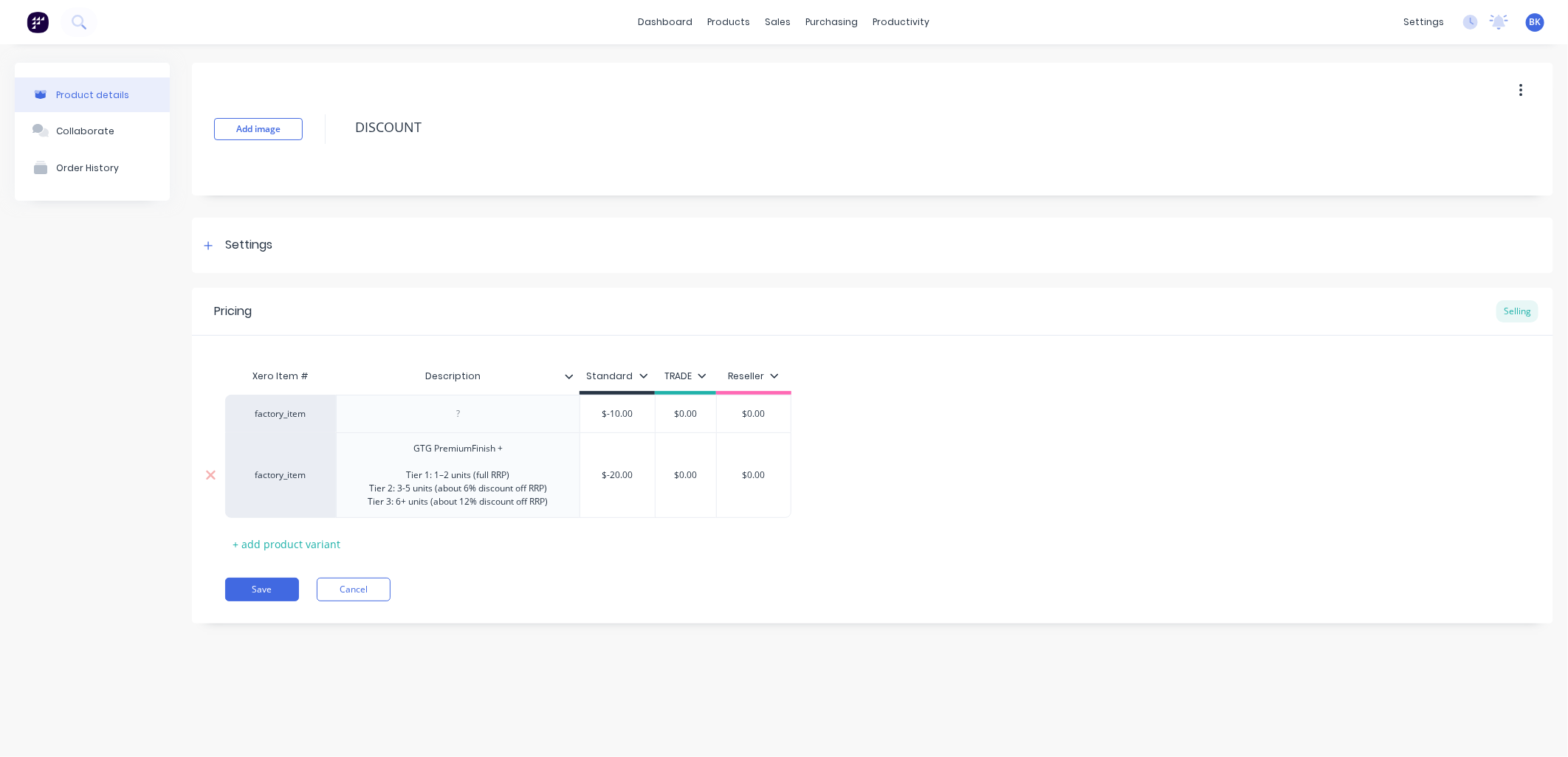
click at [437, 488] on div "GTG PremiumFinish + Tier 1: 1–2 units (full RRP) Tier 2: 3-5 units (about 6% di…" at bounding box center [458, 475] width 203 height 72
drag, startPoint x: 436, startPoint y: 488, endPoint x: 470, endPoint y: 485, distance: 34.1
click at [437, 488] on div "GTG PremiumFinish + Tier 1: 1–2 units (full RRP) Tier 2: 3-5 units (about 6% di…" at bounding box center [458, 475] width 203 height 72
drag, startPoint x: 432, startPoint y: 488, endPoint x: 460, endPoint y: 488, distance: 28.0
click at [438, 488] on div "GTG PremiumFinish + Tier 1: 1–2 units (full RRP) Tier 2: 3-5 units (about 6% di…" at bounding box center [458, 475] width 203 height 72
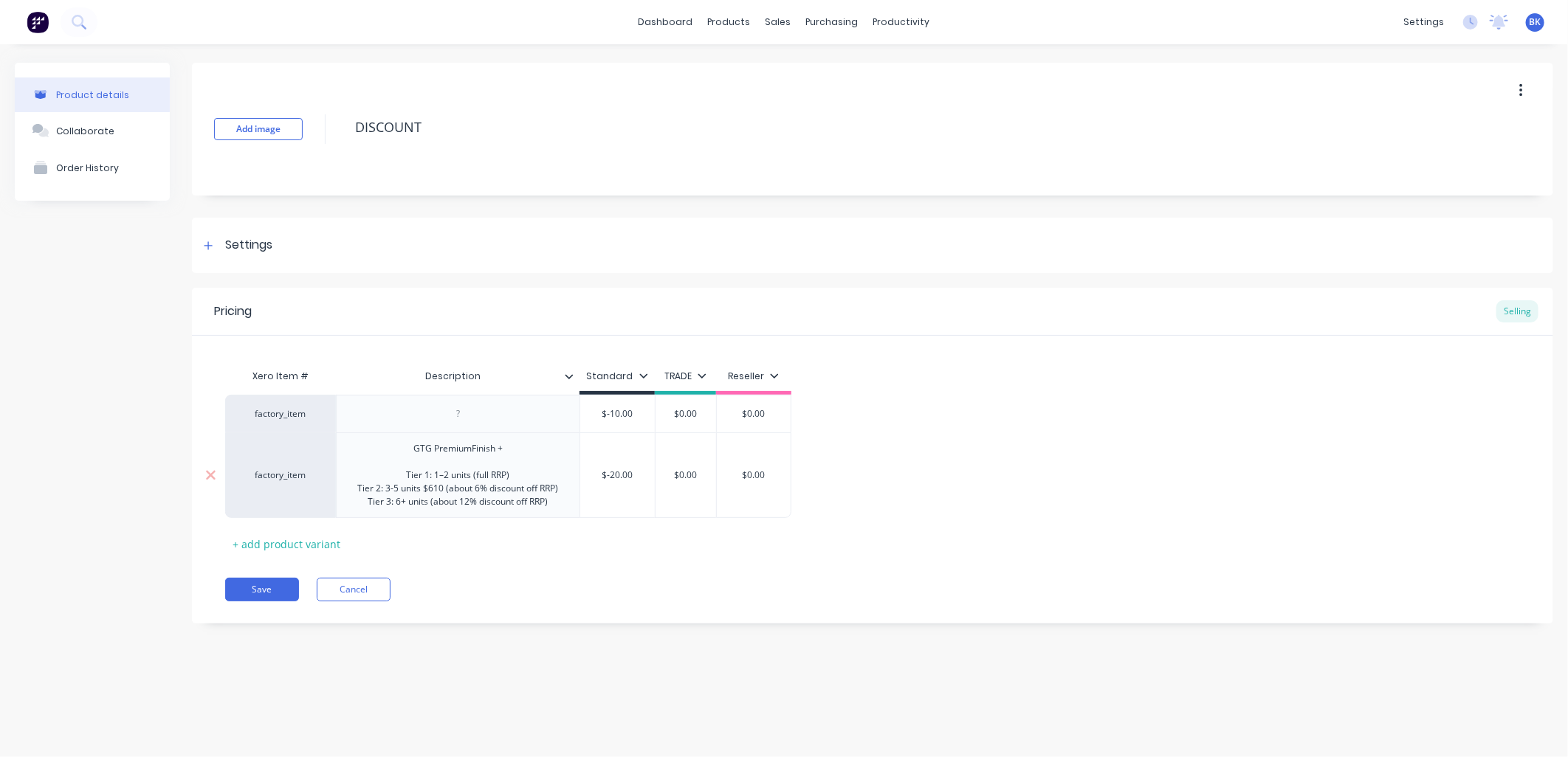
drag, startPoint x: 429, startPoint y: 503, endPoint x: 471, endPoint y: 492, distance: 43.4
click at [432, 502] on div "GTG PremiumFinish + Tier 1: 1–2 units (full RRP) Tier 2: 3-5 units $610 (about …" at bounding box center [458, 475] width 225 height 72
click at [446, 487] on div "GTG PremiumFinish + Tier 1: 1–2 units (full RRP) Tier 2: 3-5 units $610 (about …" at bounding box center [458, 481] width 231 height 85
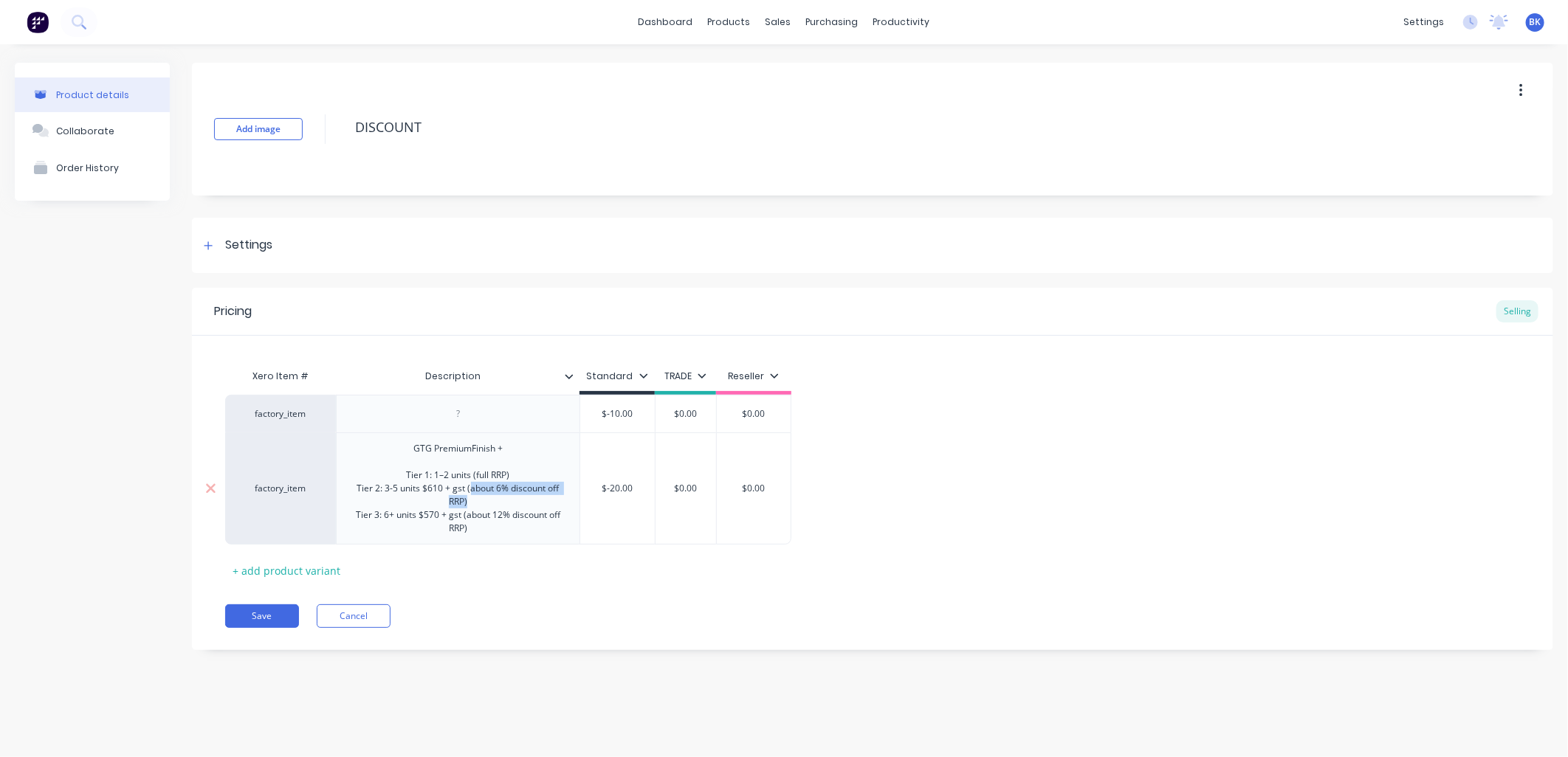
drag, startPoint x: 468, startPoint y: 487, endPoint x: 486, endPoint y: 501, distance: 22.8
click at [486, 501] on div "GTG PremiumFinish + Tier 1: 1–2 units (full RRP) Tier 2: 3-5 units $610 + gst (…" at bounding box center [458, 489] width 231 height 99
drag, startPoint x: 471, startPoint y: 518, endPoint x: 460, endPoint y: 504, distance: 17.8
click at [460, 504] on div "GTG PremiumFinish + Tier 1: 1–2 units (full RRP) Tier 2: 3-5 units $610 + gst (…" at bounding box center [458, 481] width 231 height 85
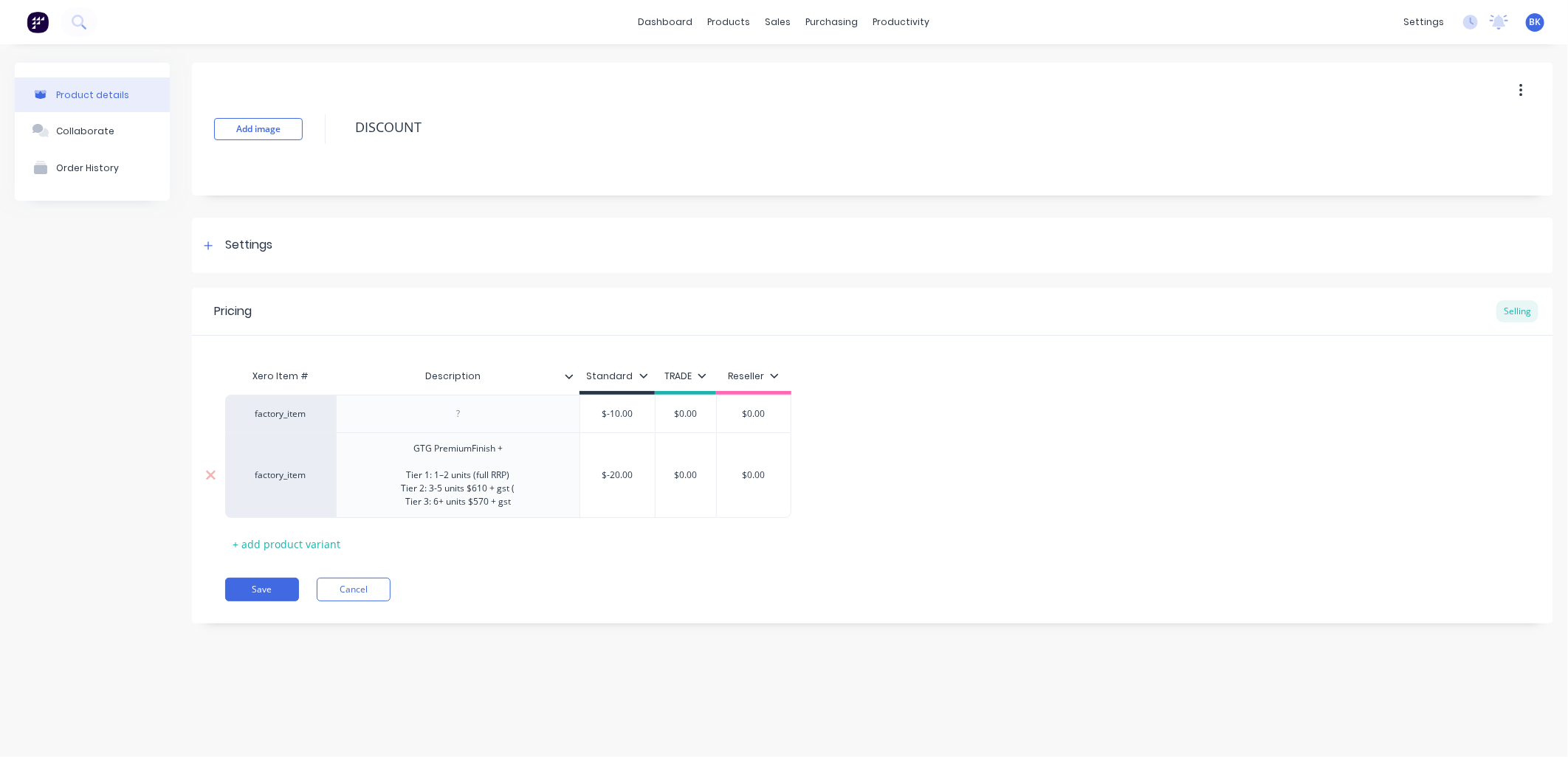
drag, startPoint x: 521, startPoint y: 496, endPoint x: 533, endPoint y: 496, distance: 12.0
click at [522, 496] on div "GTG PremiumFinish + Tier 1: 1–2 units (full RRP) Tier 2: 3-5 units $610 + gst (…" at bounding box center [459, 475] width 137 height 72
type textarea "x"
type input "$-20.00"
drag, startPoint x: 632, startPoint y: 474, endPoint x: 611, endPoint y: 474, distance: 21.0
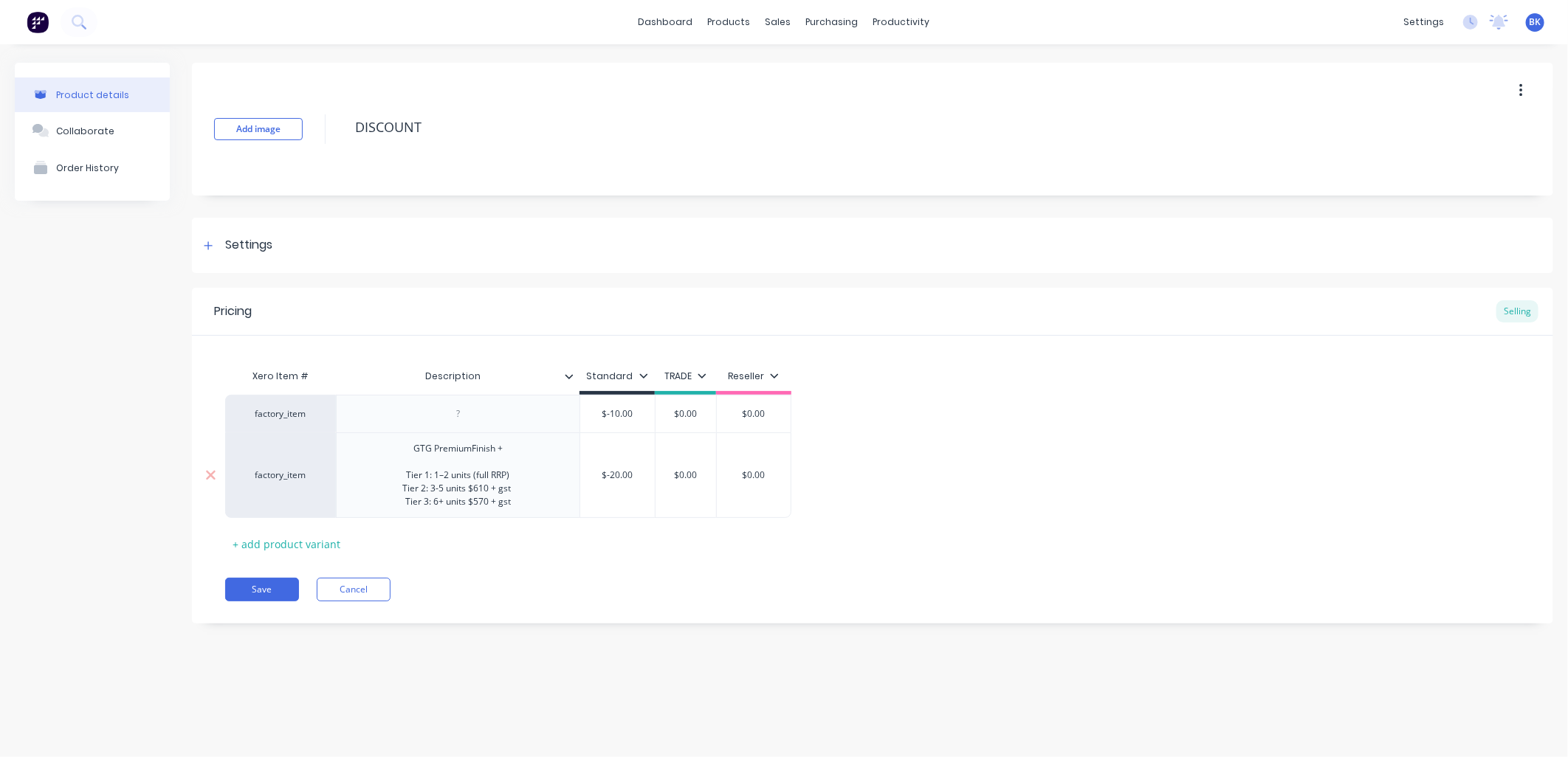
click at [611, 474] on input "$-20.00" at bounding box center [617, 474] width 75 height 13
type textarea "x"
type input "$-4"
type textarea "x"
type input "$-40"
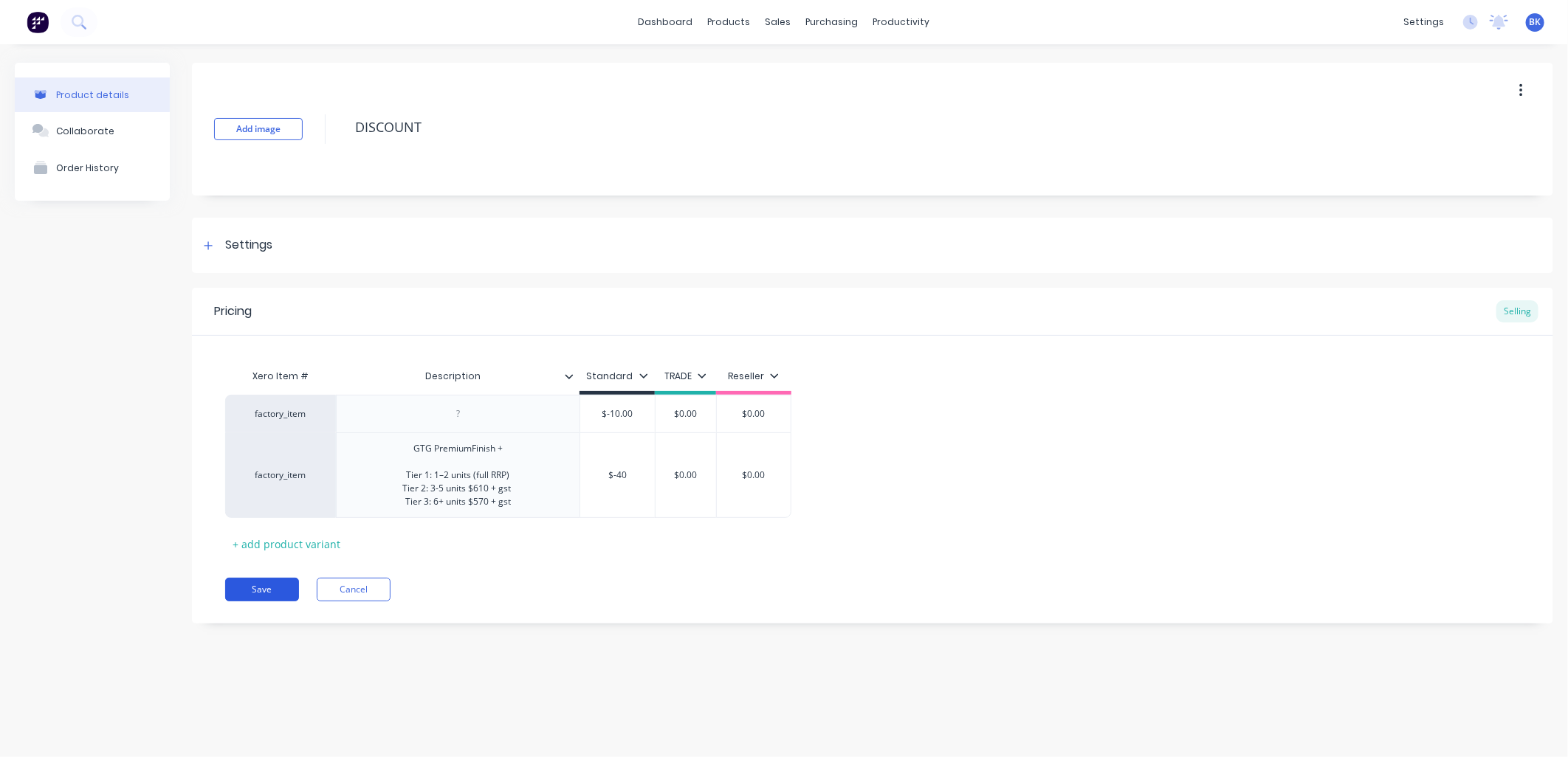
click at [283, 599] on button "Save" at bounding box center [262, 590] width 74 height 24
type textarea "x"
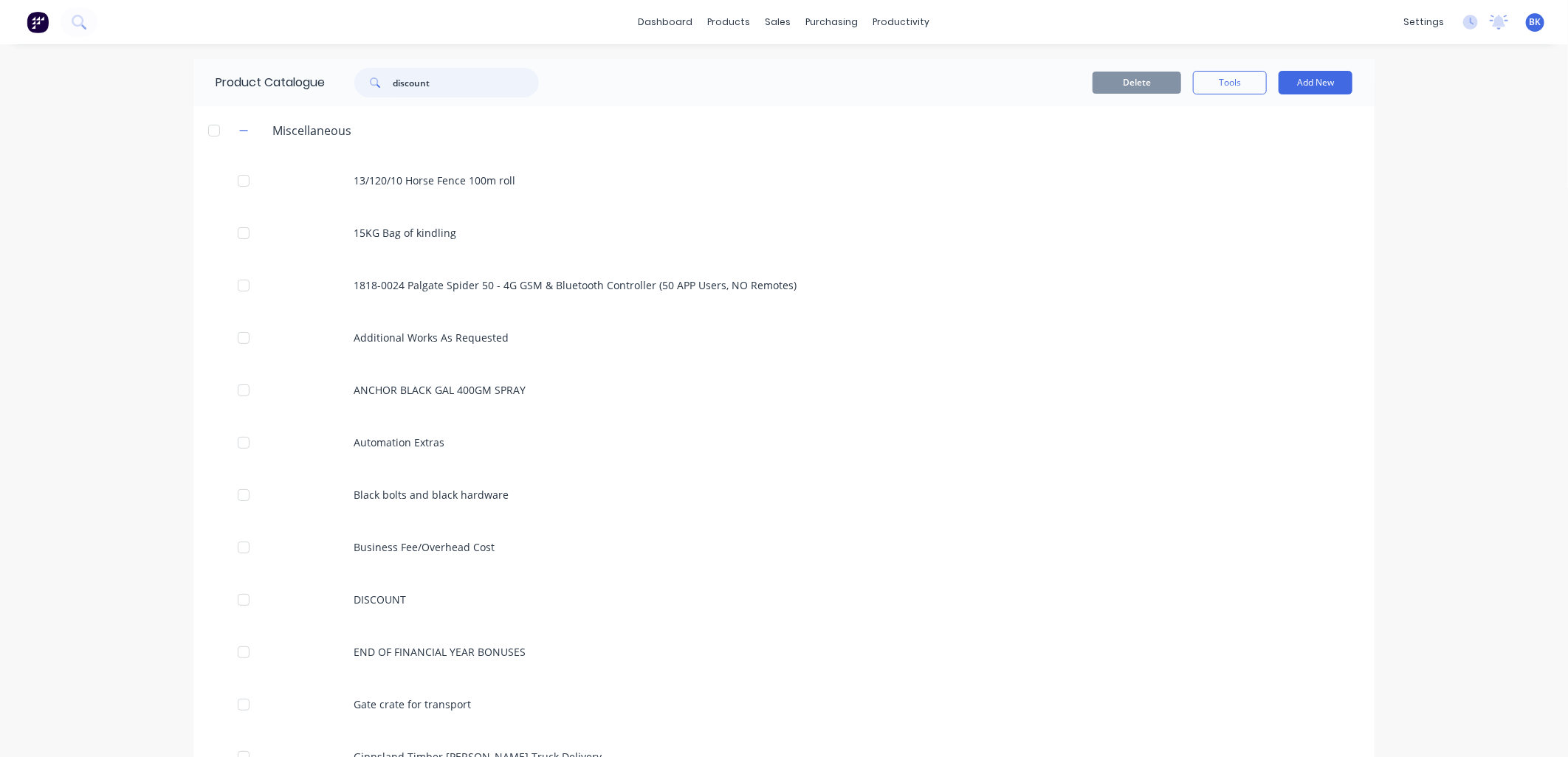
click at [447, 85] on input "discount" at bounding box center [466, 83] width 146 height 30
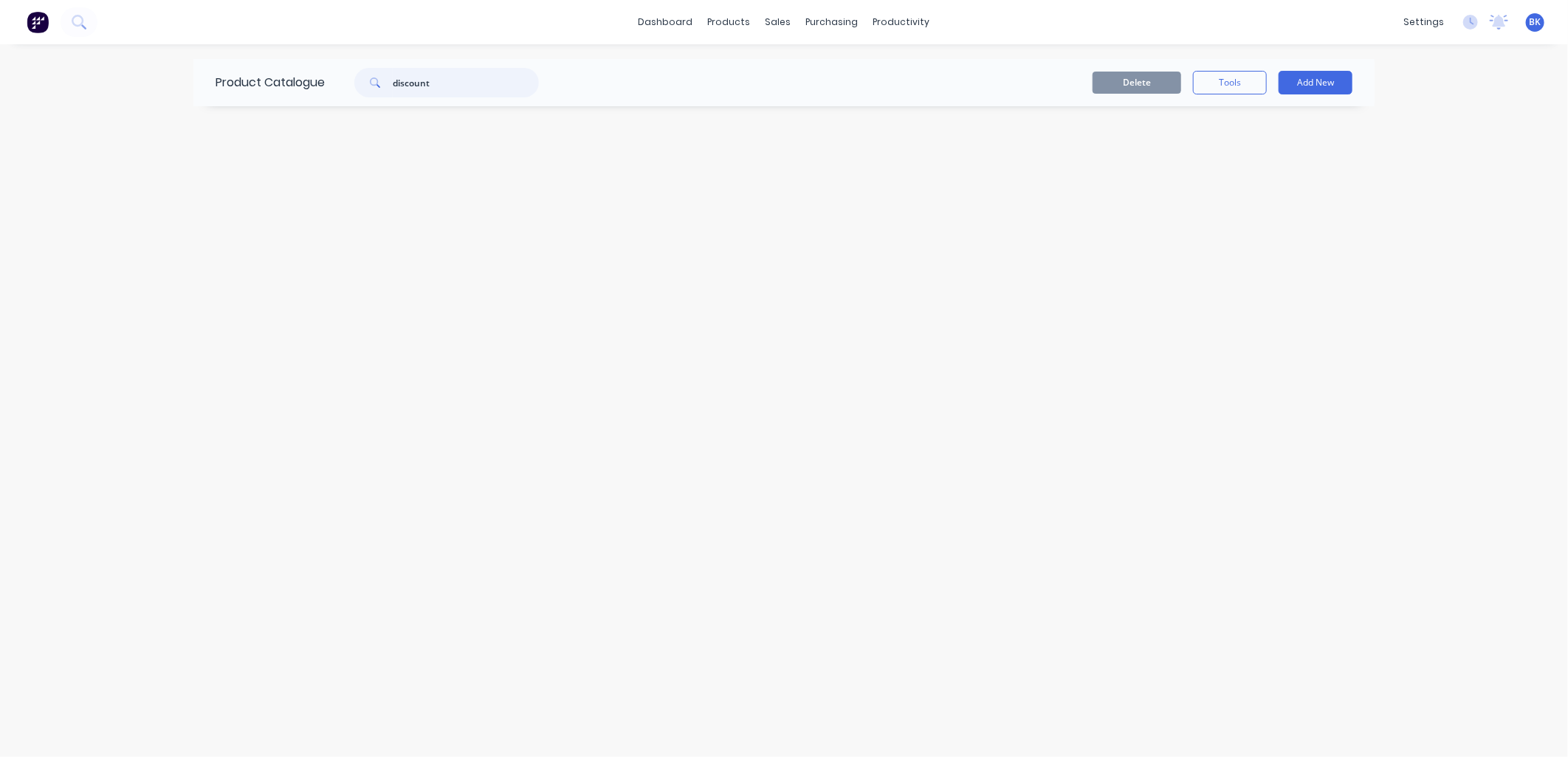
type input "discount"
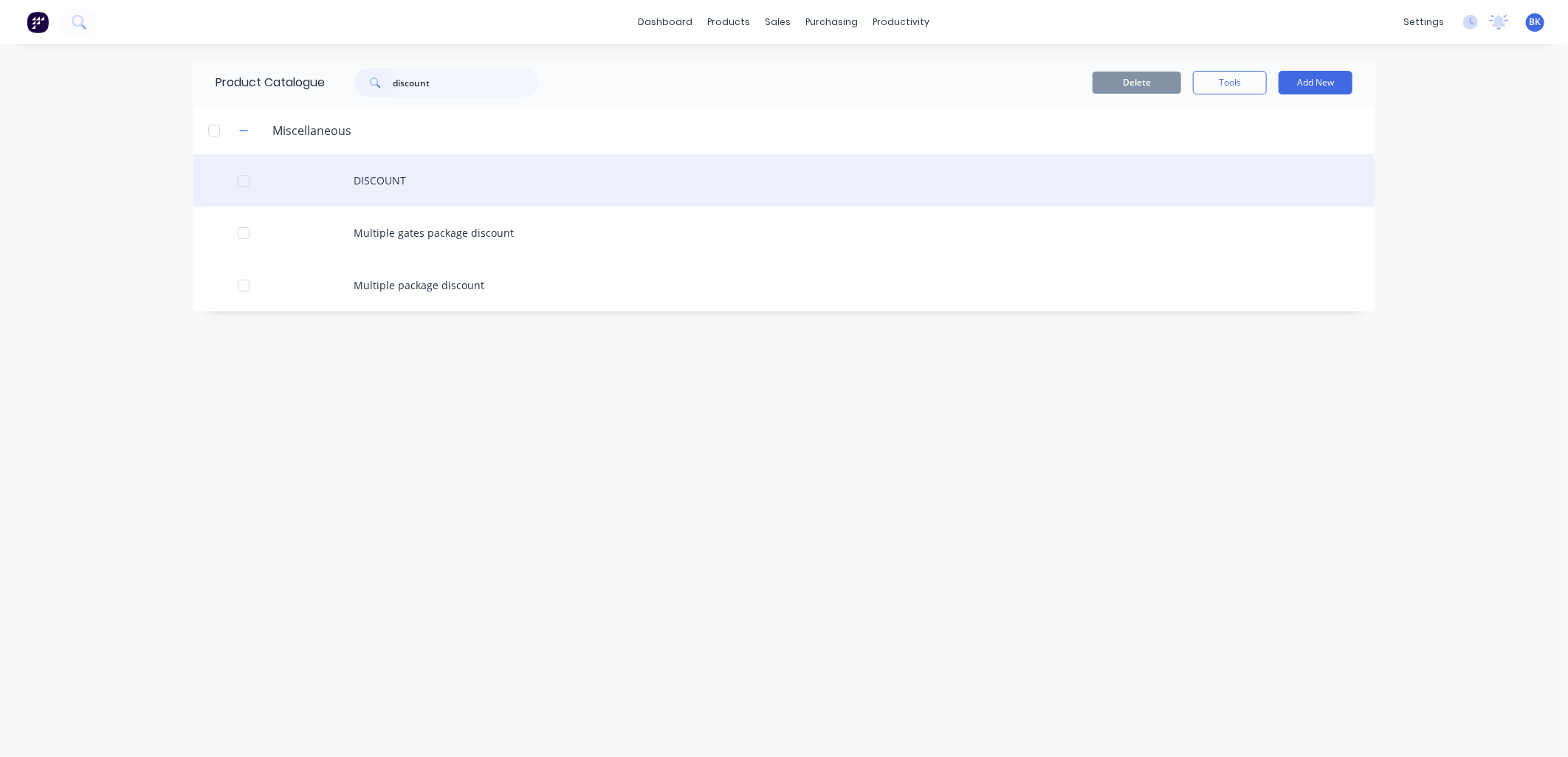
click at [411, 187] on div "DISCOUNT" at bounding box center [784, 180] width 1182 height 53
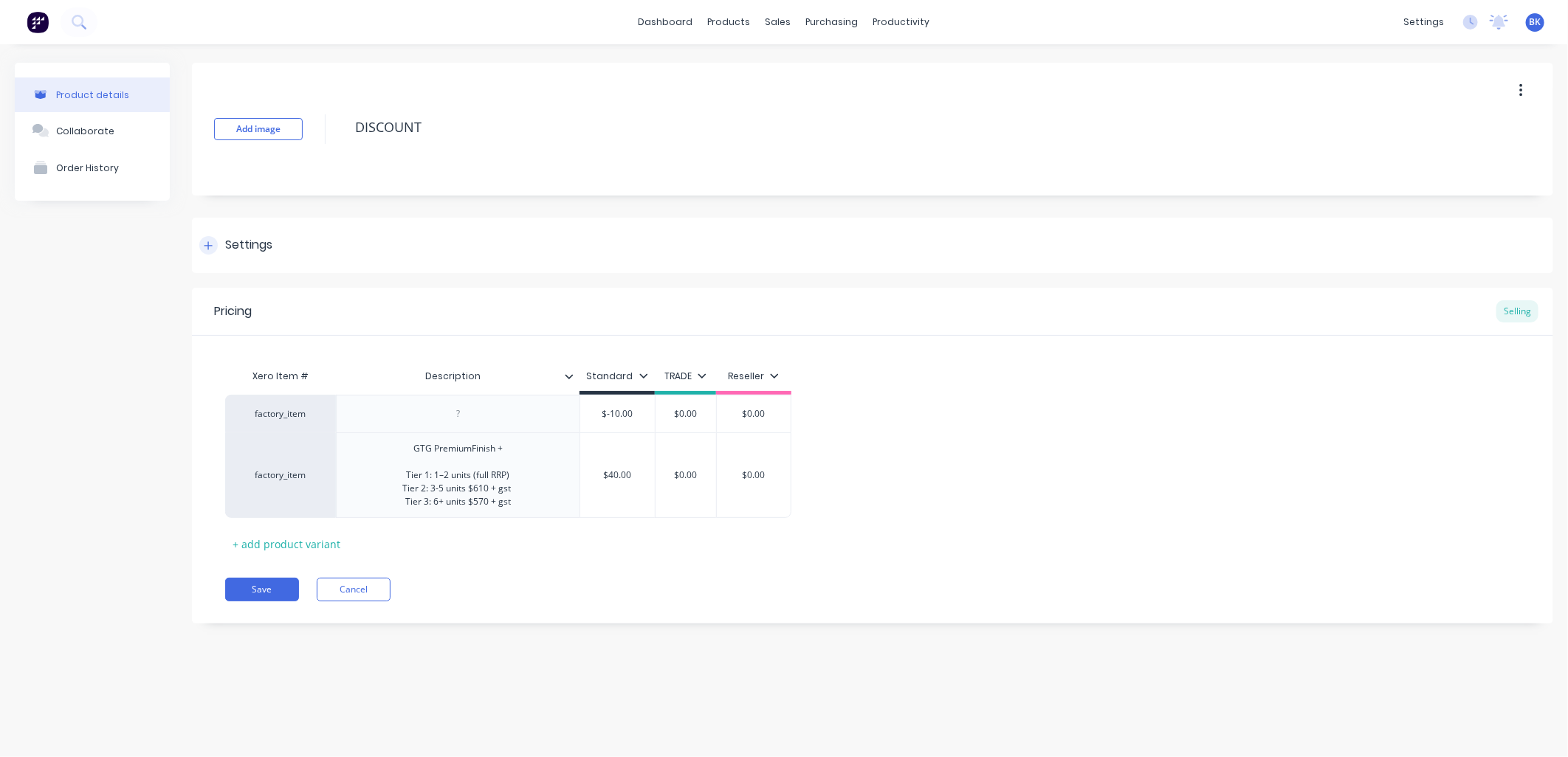
click at [263, 251] on div "Settings" at bounding box center [249, 245] width 48 height 18
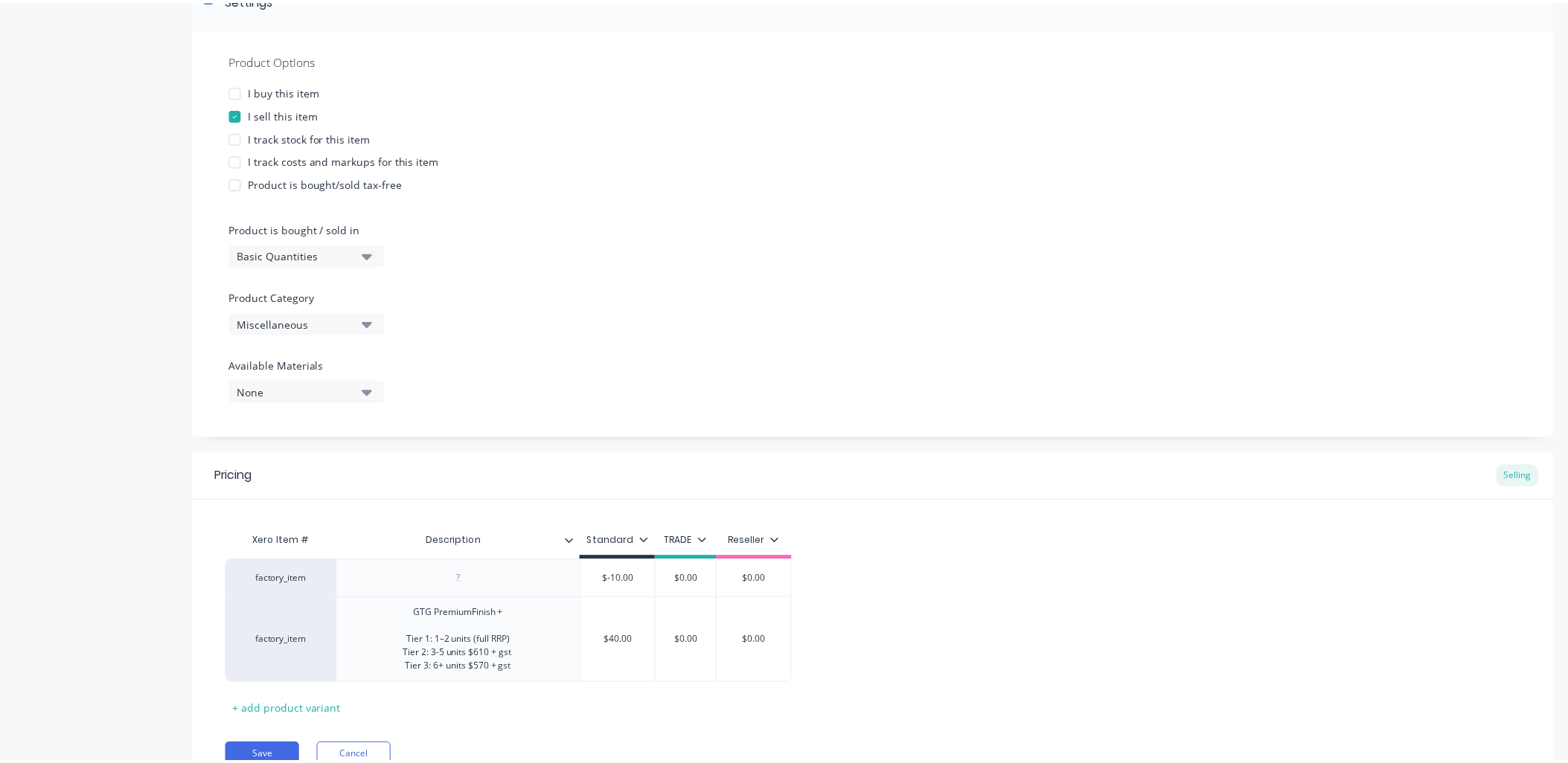
scroll to position [248, 0]
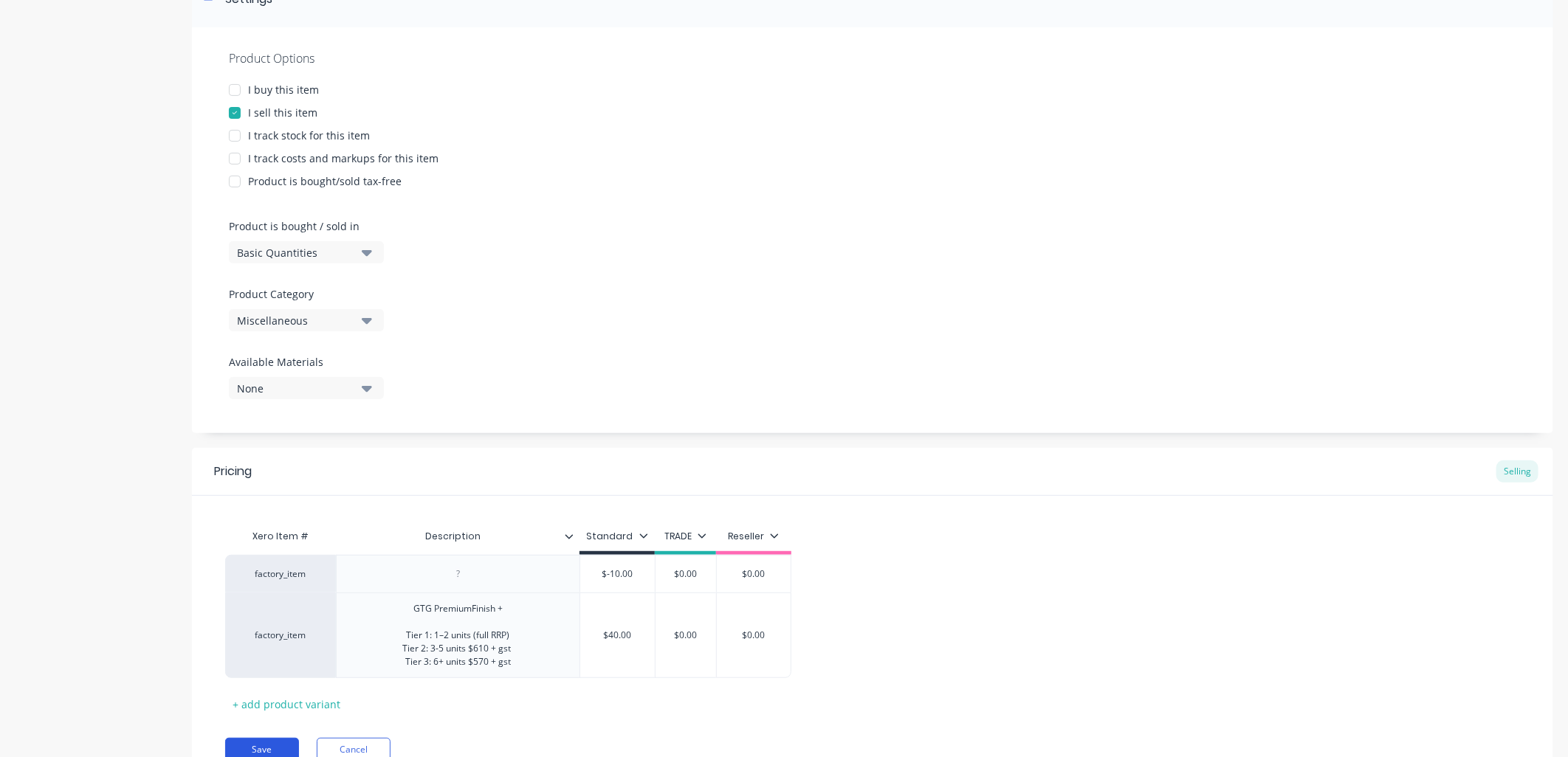
click at [257, 744] on button "Save" at bounding box center [262, 750] width 74 height 24
type textarea "x"
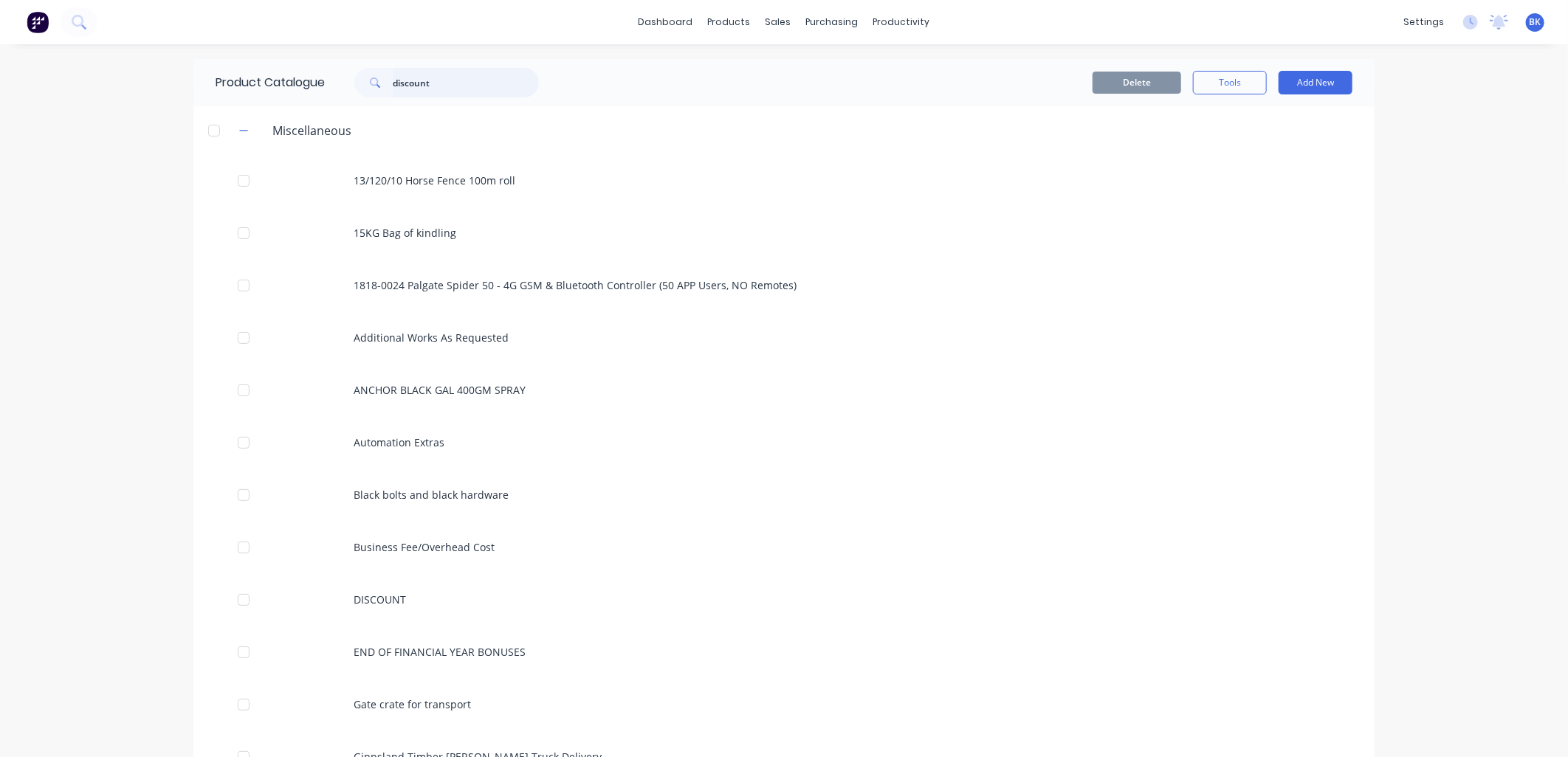
click at [473, 79] on input "discount" at bounding box center [466, 83] width 146 height 30
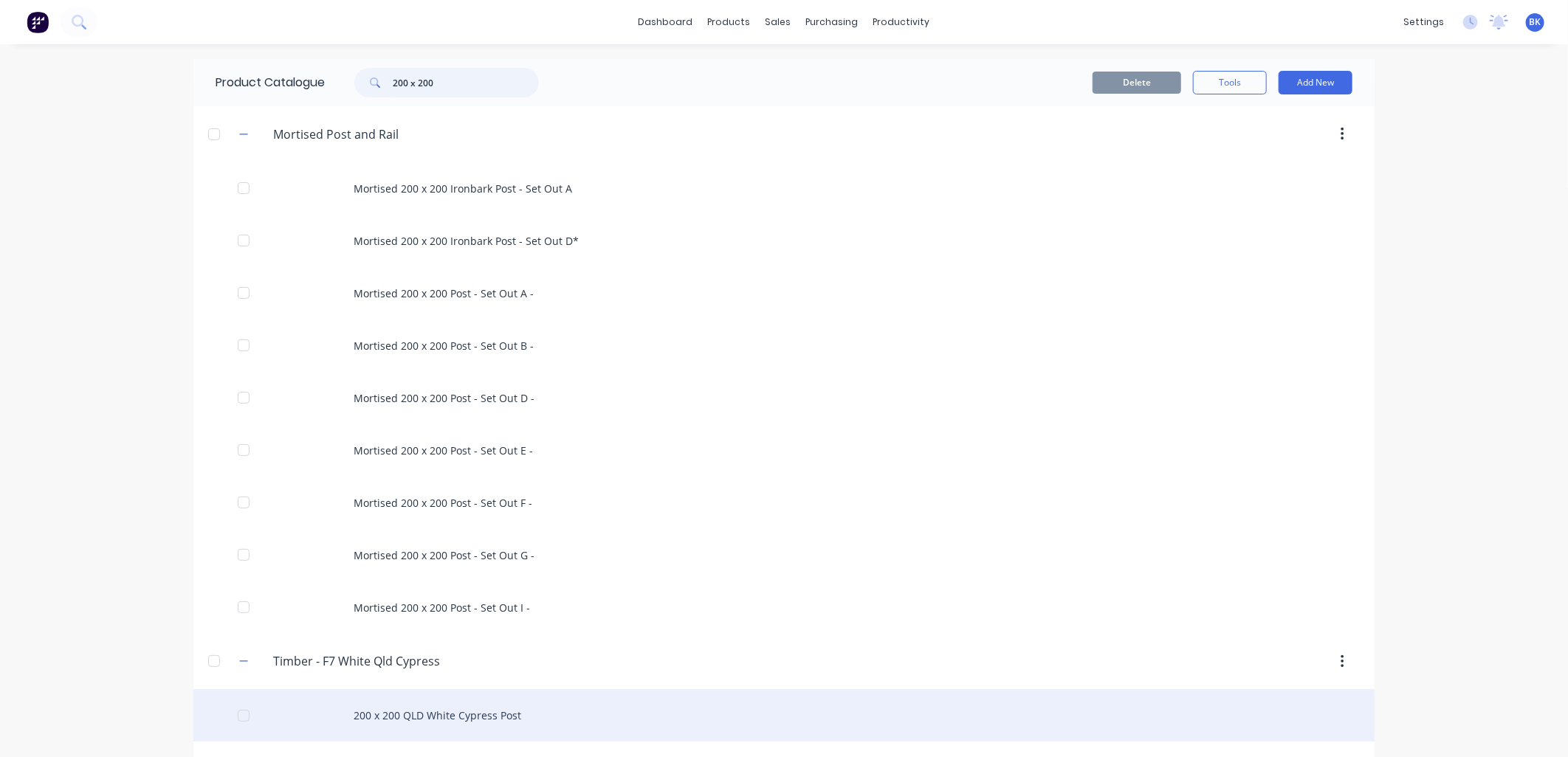
type input "200 x 200"
click at [401, 709] on div "200 x 200 QLD White Cypress Post" at bounding box center [784, 716] width 1182 height 53
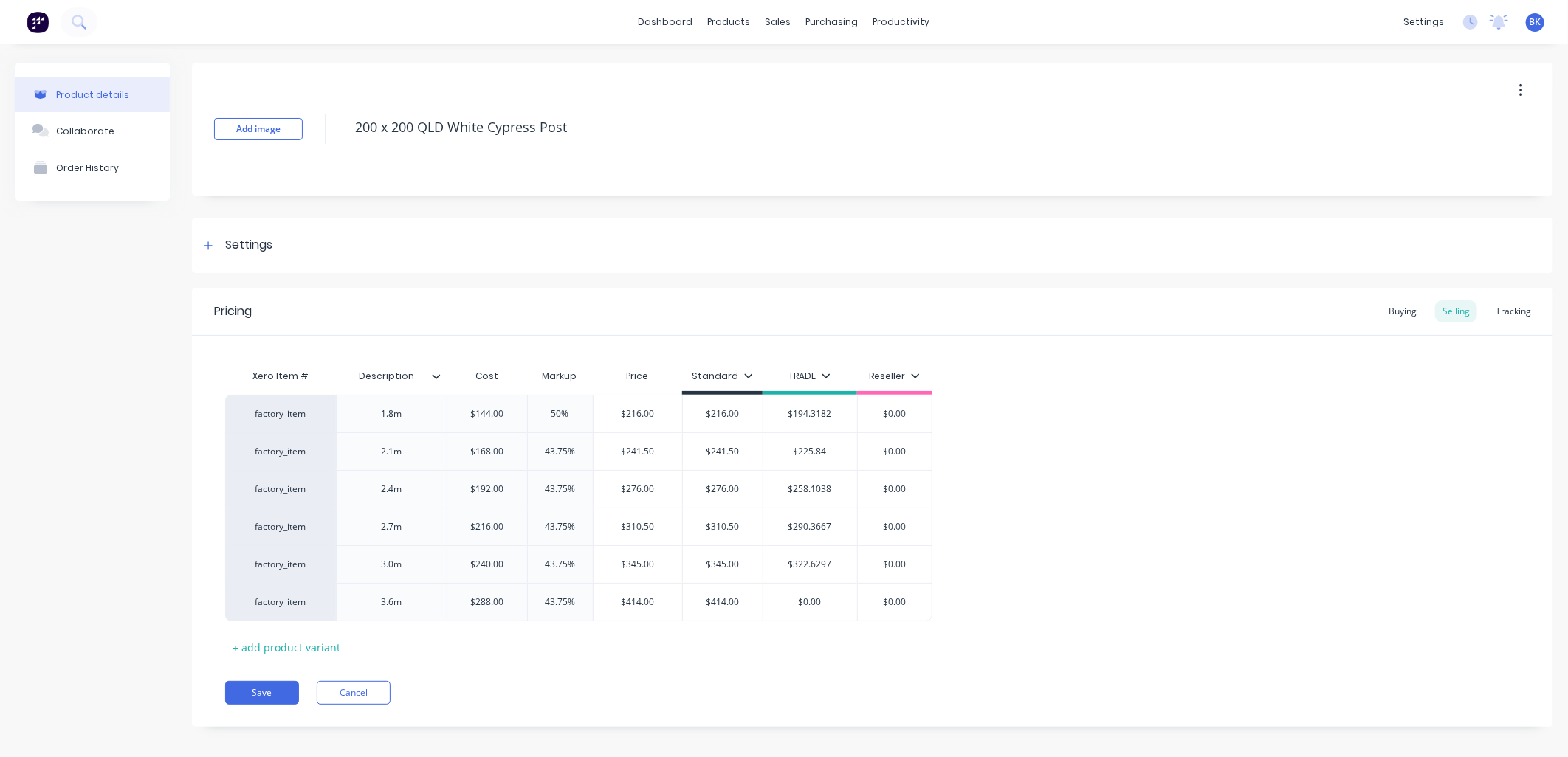
type textarea "x"
click at [1496, 307] on div "Tracking" at bounding box center [1513, 311] width 50 height 22
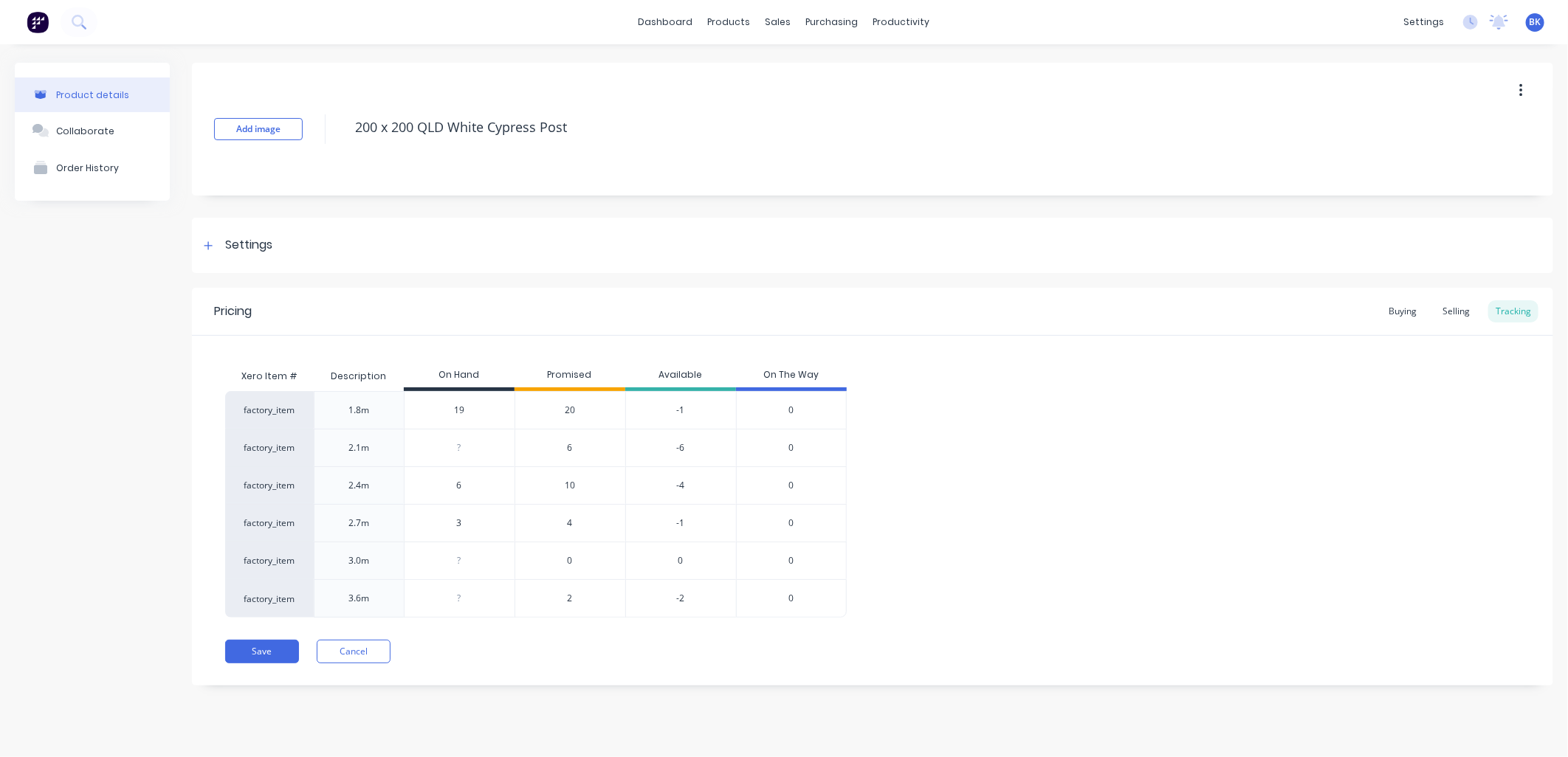
click at [571, 485] on span "10" at bounding box center [571, 485] width 11 height 13
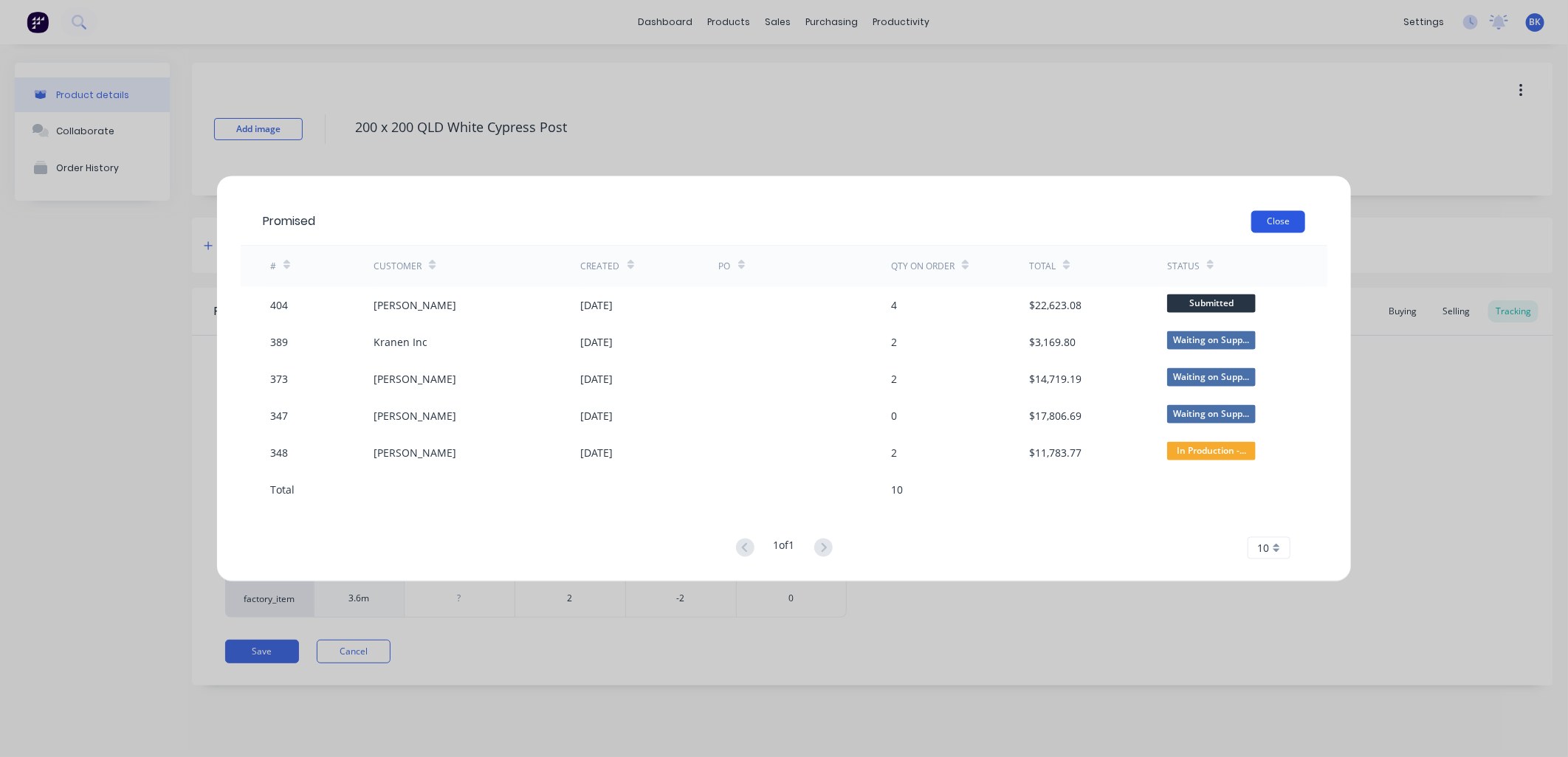
click at [1282, 219] on button "Close" at bounding box center [1277, 222] width 54 height 22
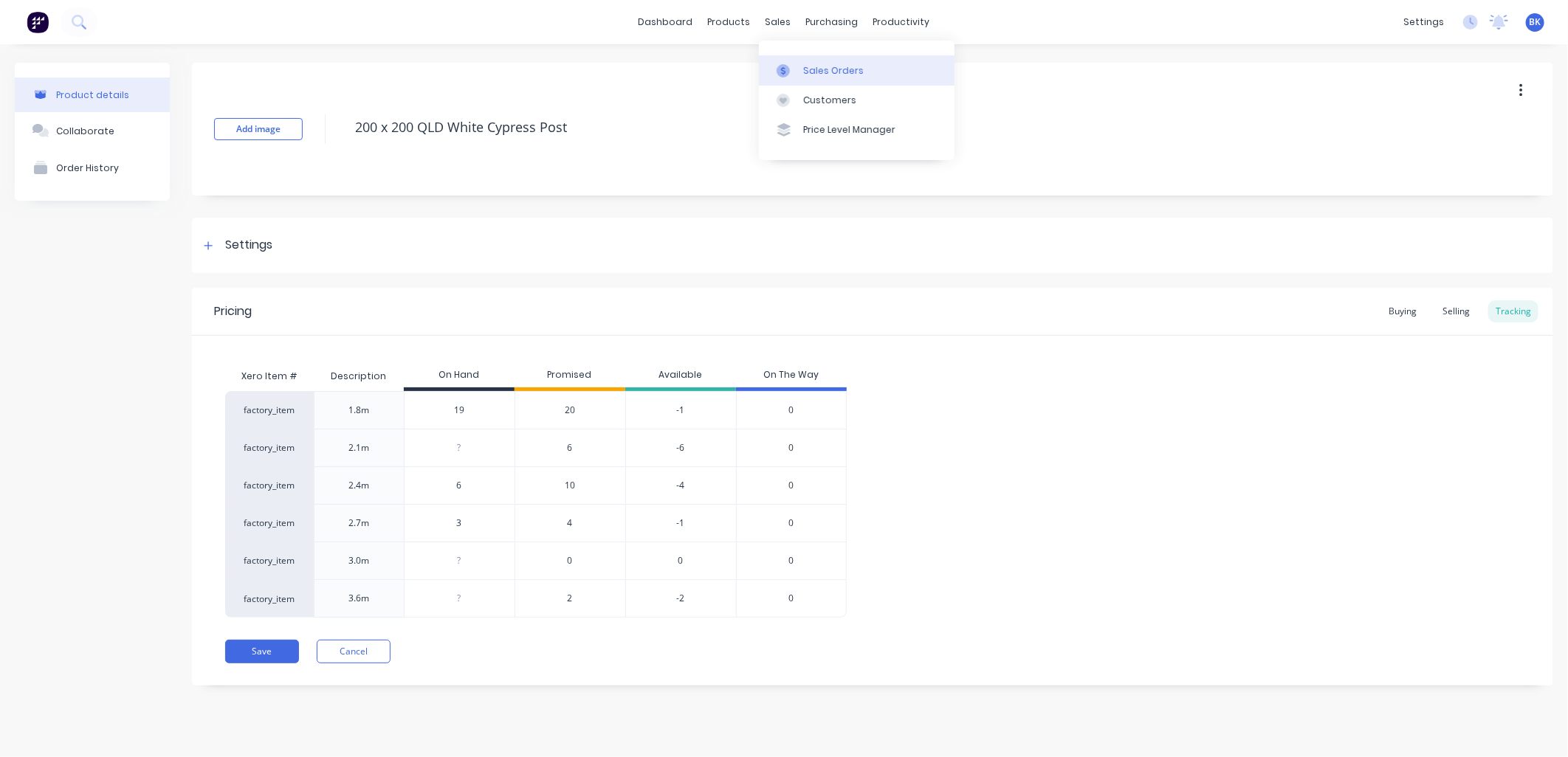
click at [818, 75] on div "Sales Orders" at bounding box center [833, 70] width 61 height 13
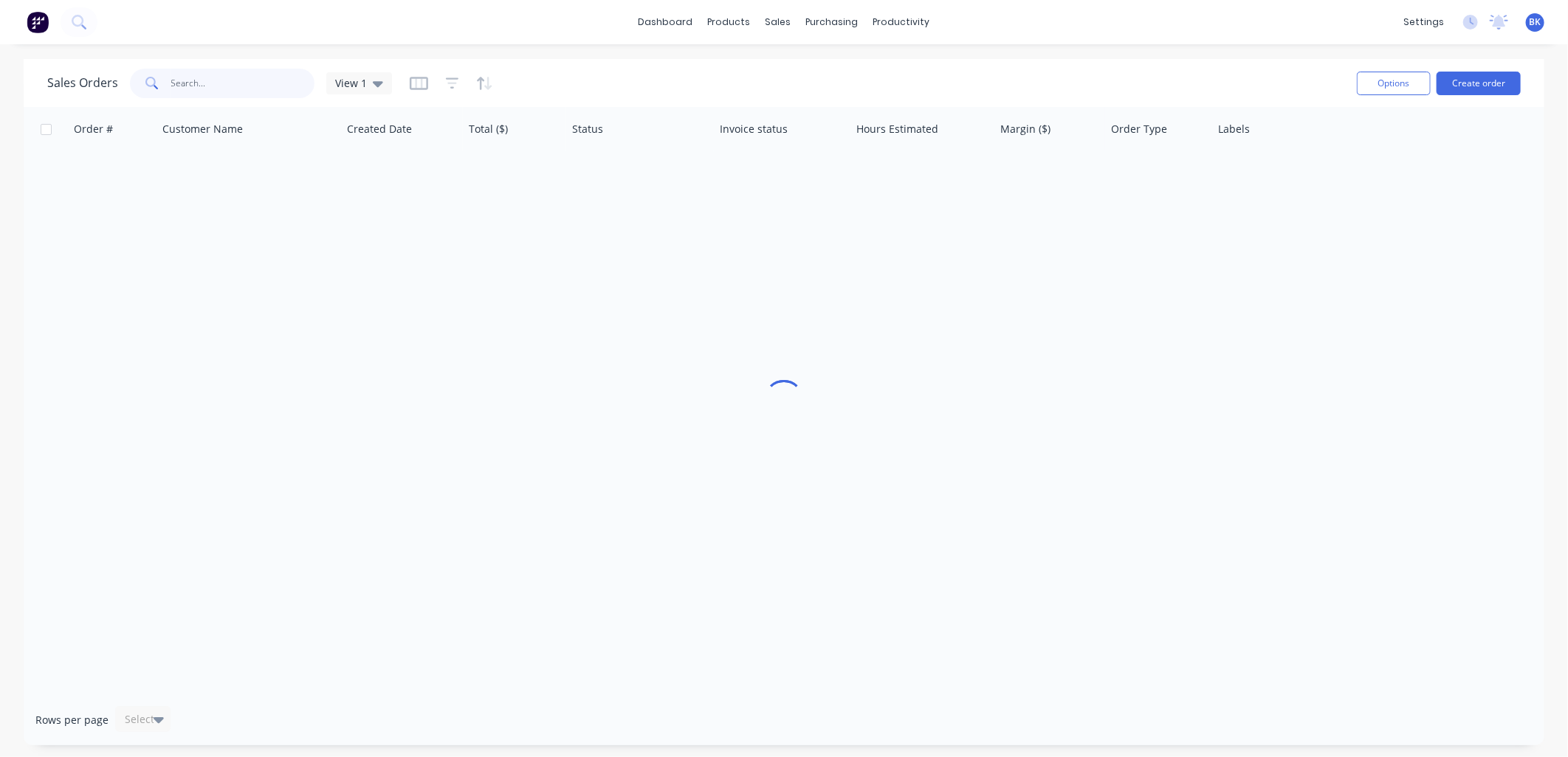
click at [276, 85] on input "text" at bounding box center [244, 84] width 144 height 30
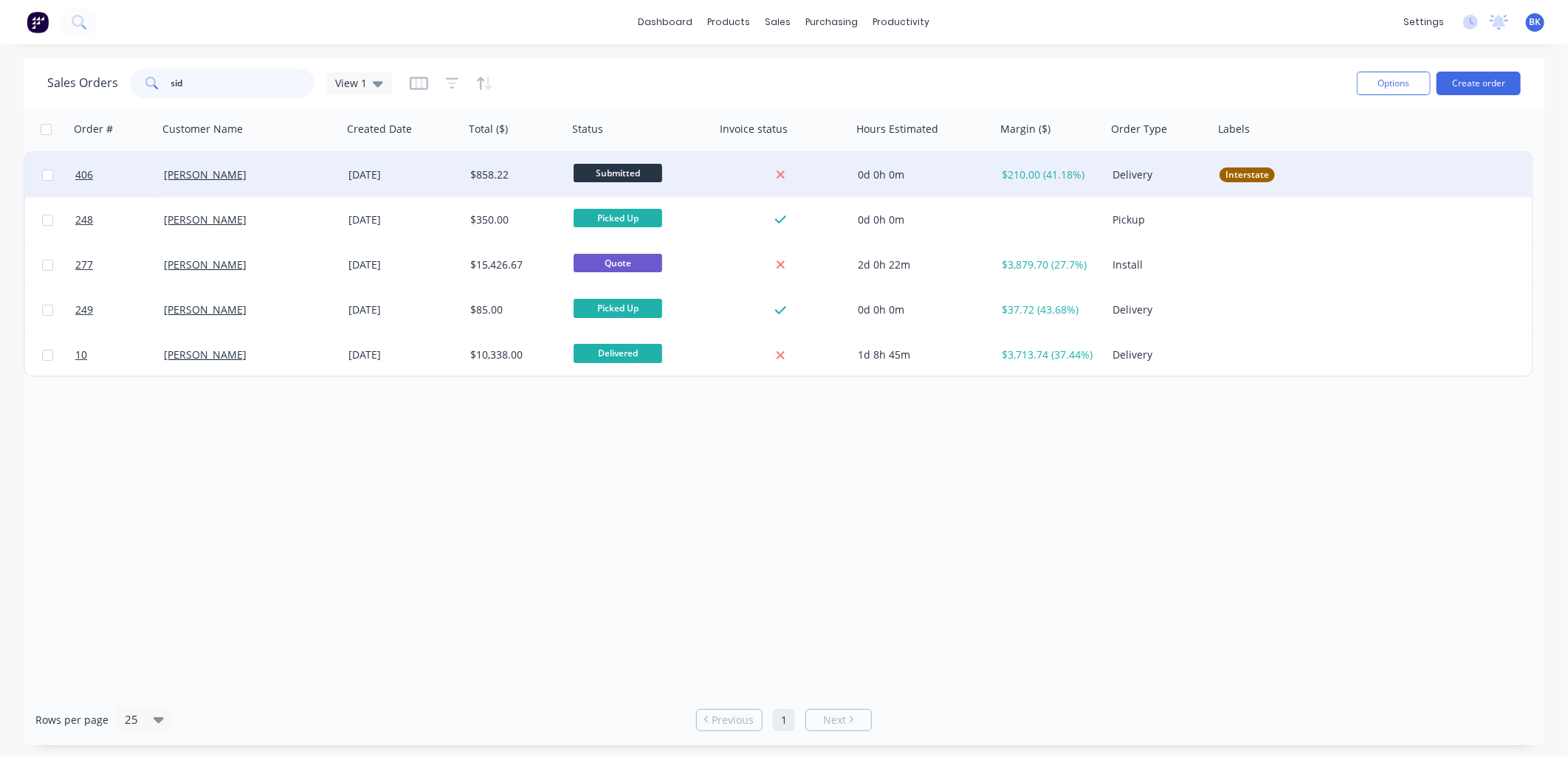
type input "sid"
click at [263, 186] on div "[PERSON_NAME]" at bounding box center [250, 175] width 185 height 44
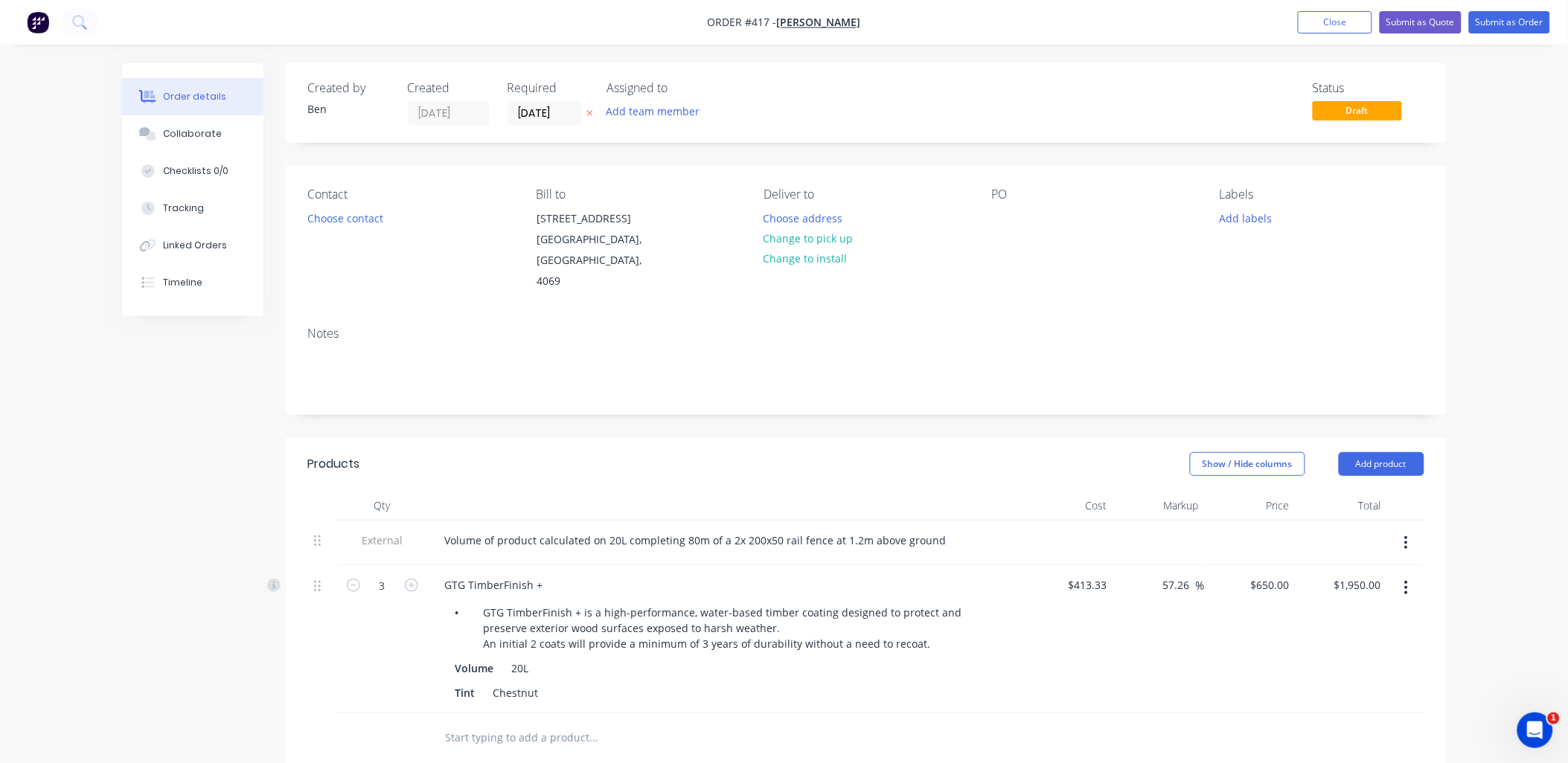
click at [490, 722] on input "text" at bounding box center [593, 737] width 297 height 30
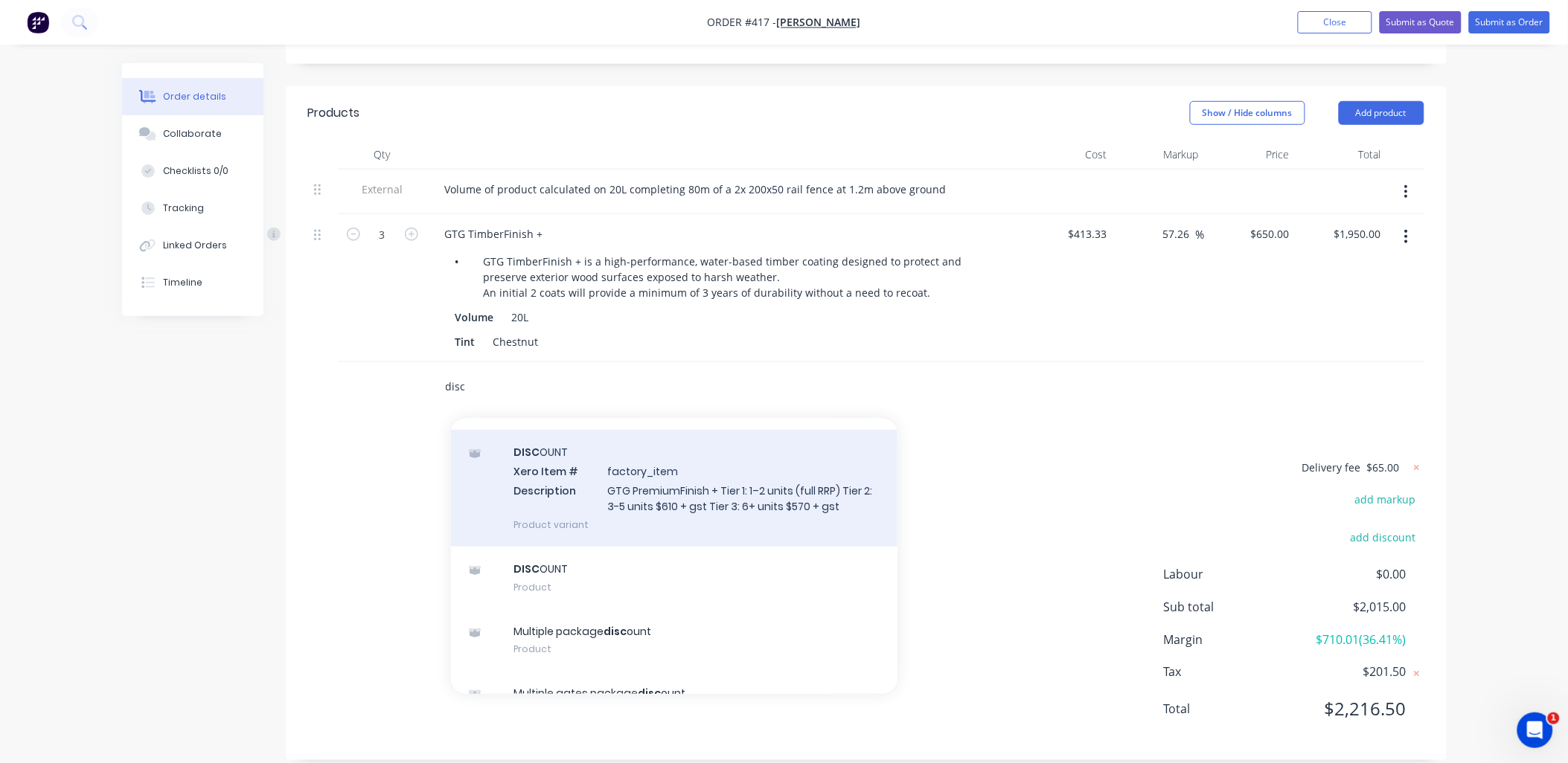
scroll to position [495, 0]
type input "disc"
click at [716, 509] on div "DISC OUNT Xero Item # factory_item Description GTG PremiumFinish + Tier 1: 1–2 …" at bounding box center [674, 487] width 446 height 116
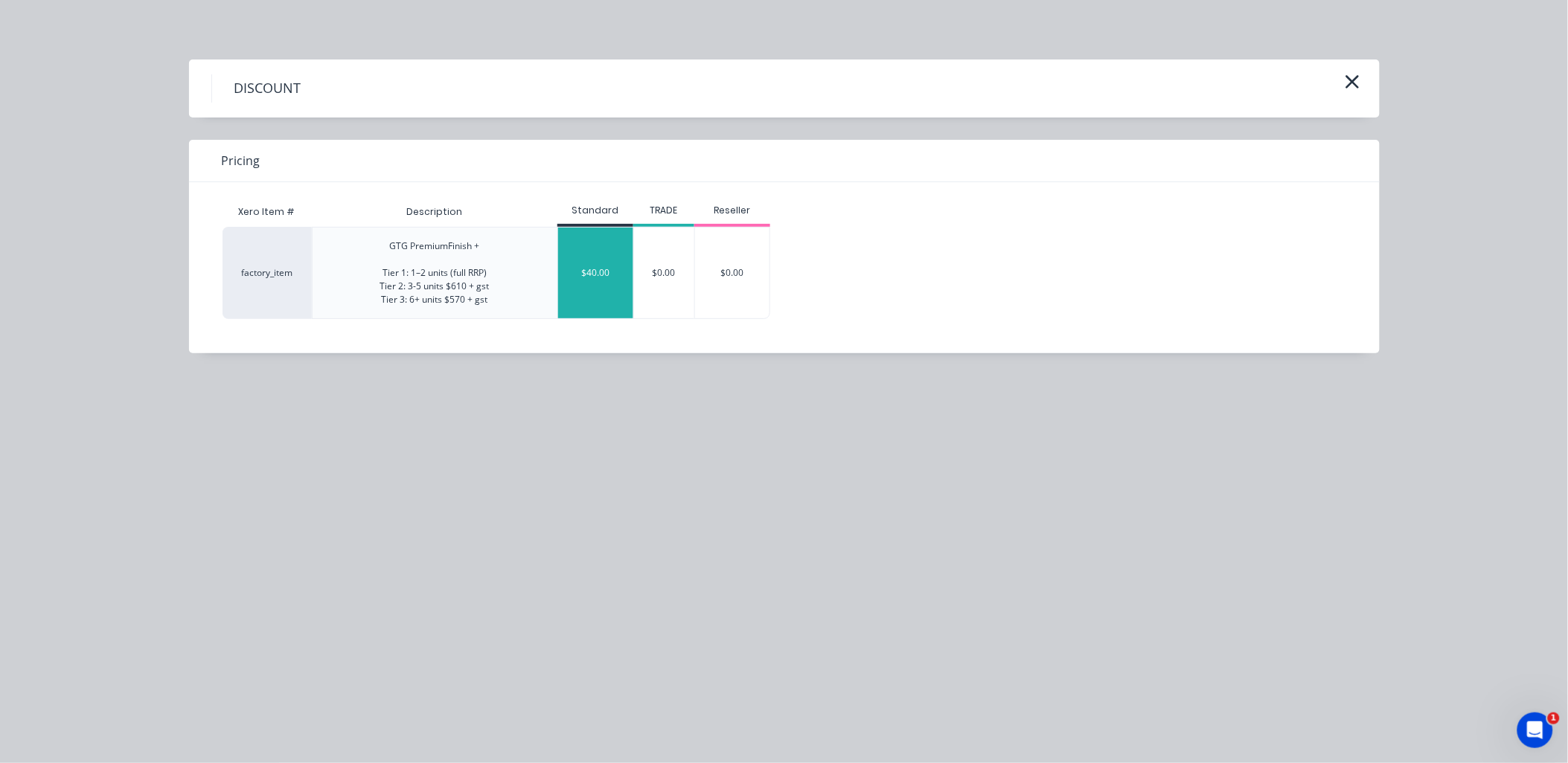
click at [607, 295] on div "$40.00" at bounding box center [595, 273] width 75 height 90
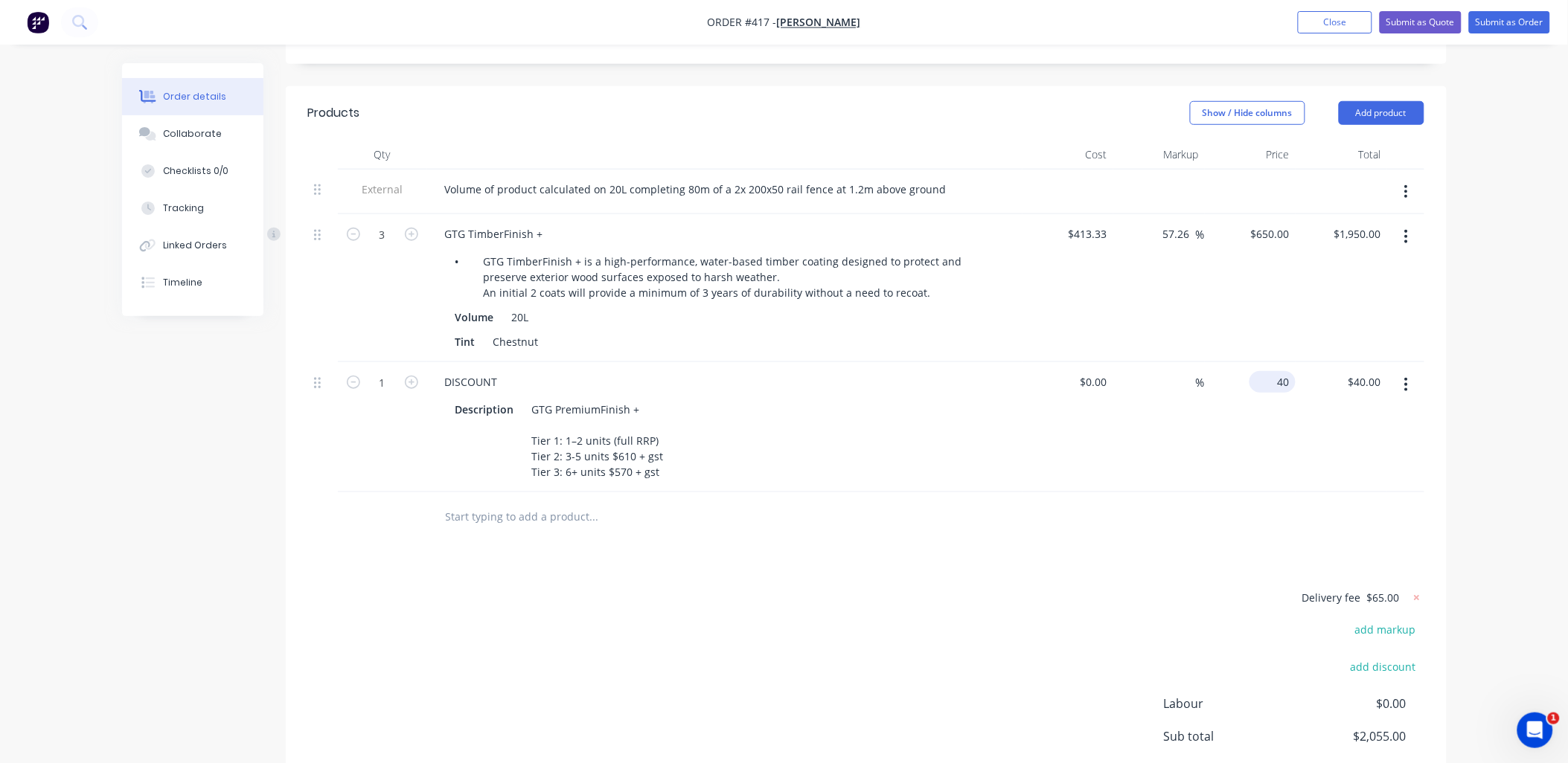
click at [1265, 362] on div "40 $40.00" at bounding box center [1250, 427] width 91 height 130
type input "$-70.00"
click at [413, 413] on div "1" at bounding box center [382, 427] width 90 height 130
click at [413, 375] on icon "button" at bounding box center [411, 382] width 13 height 13
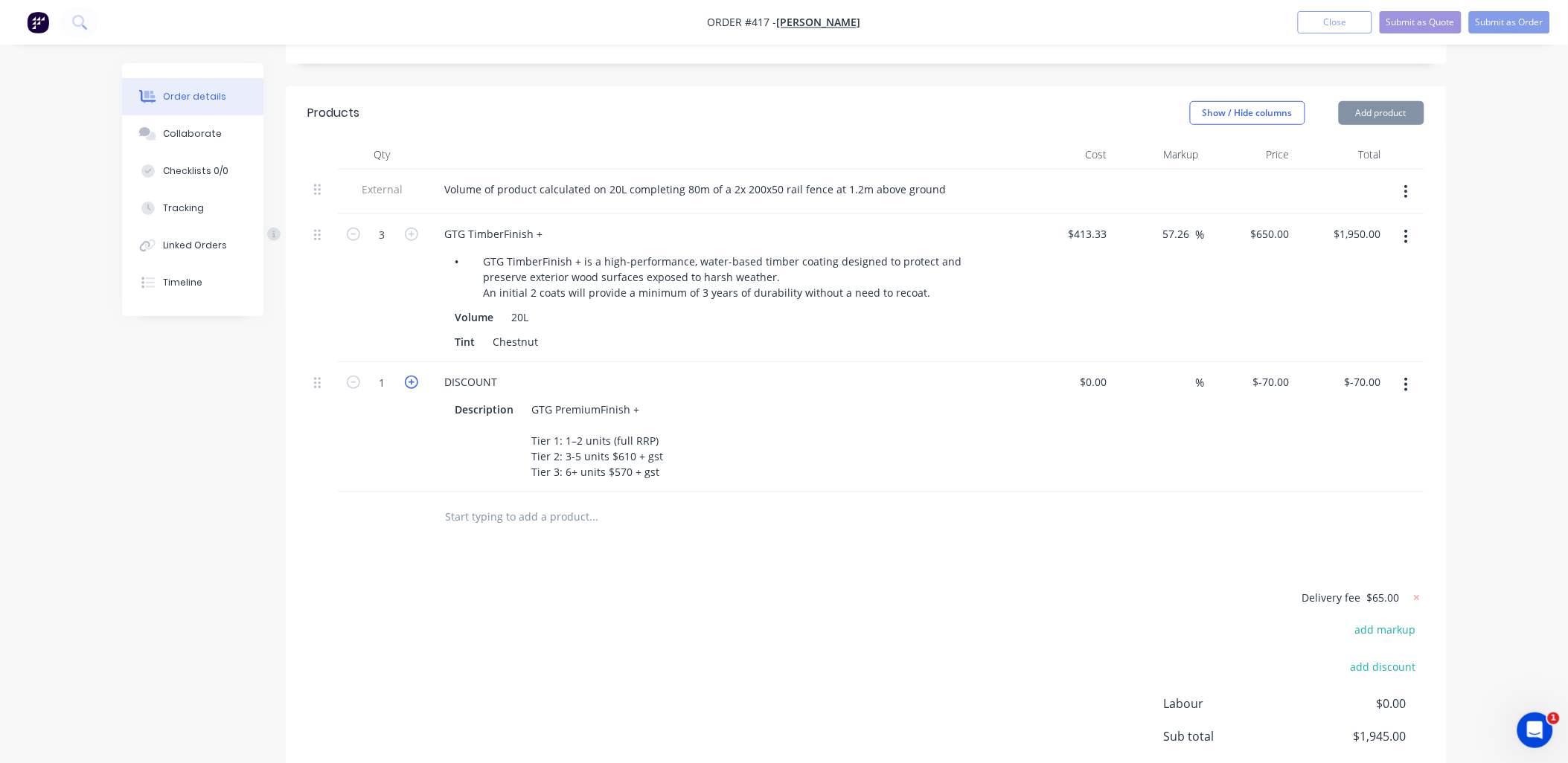
type input "2"
type input "$-140.00"
click at [413, 375] on icon "button" at bounding box center [411, 382] width 13 height 13
type input "3"
type input "$-210.00"
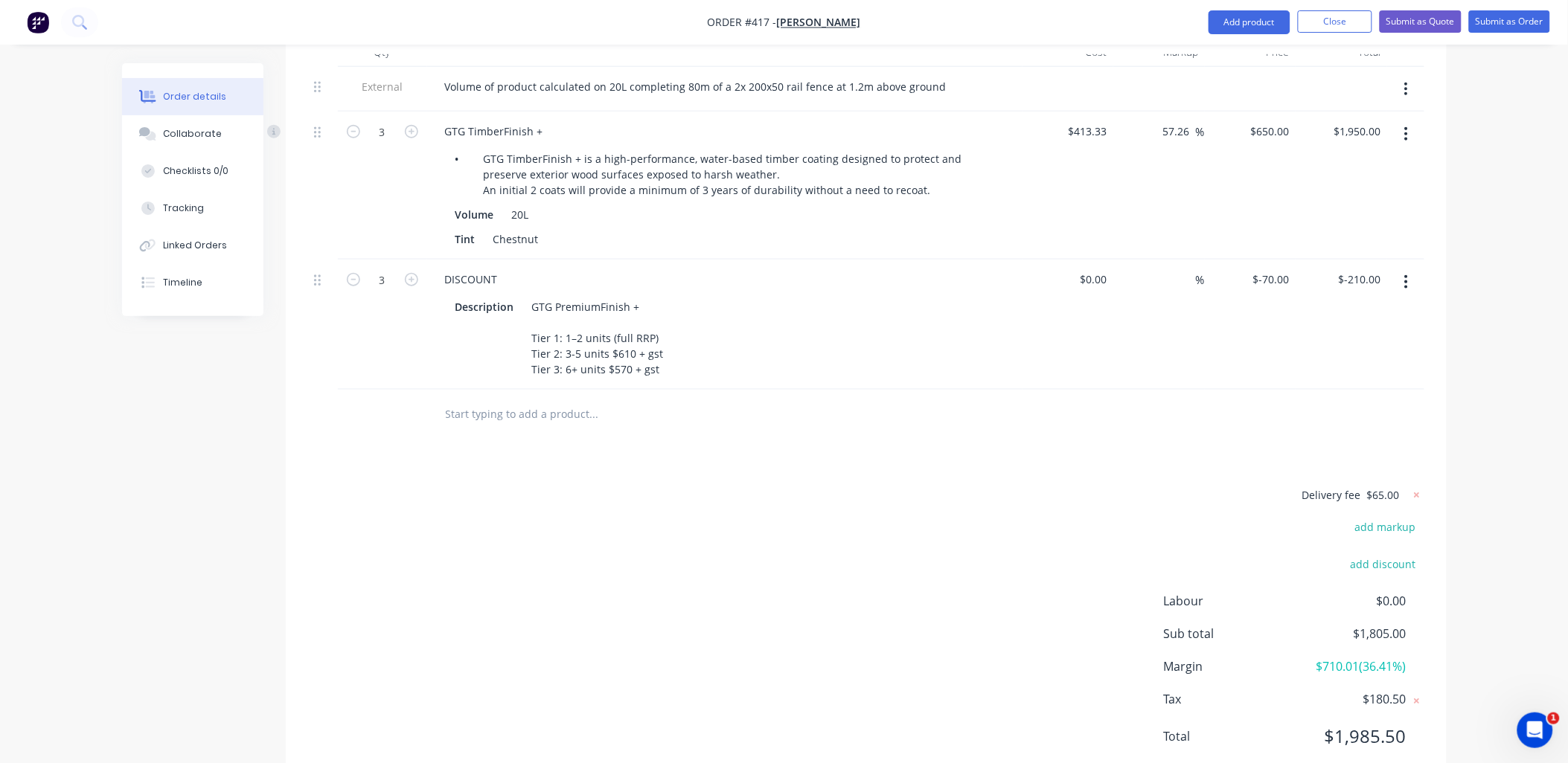
scroll to position [481, 0]
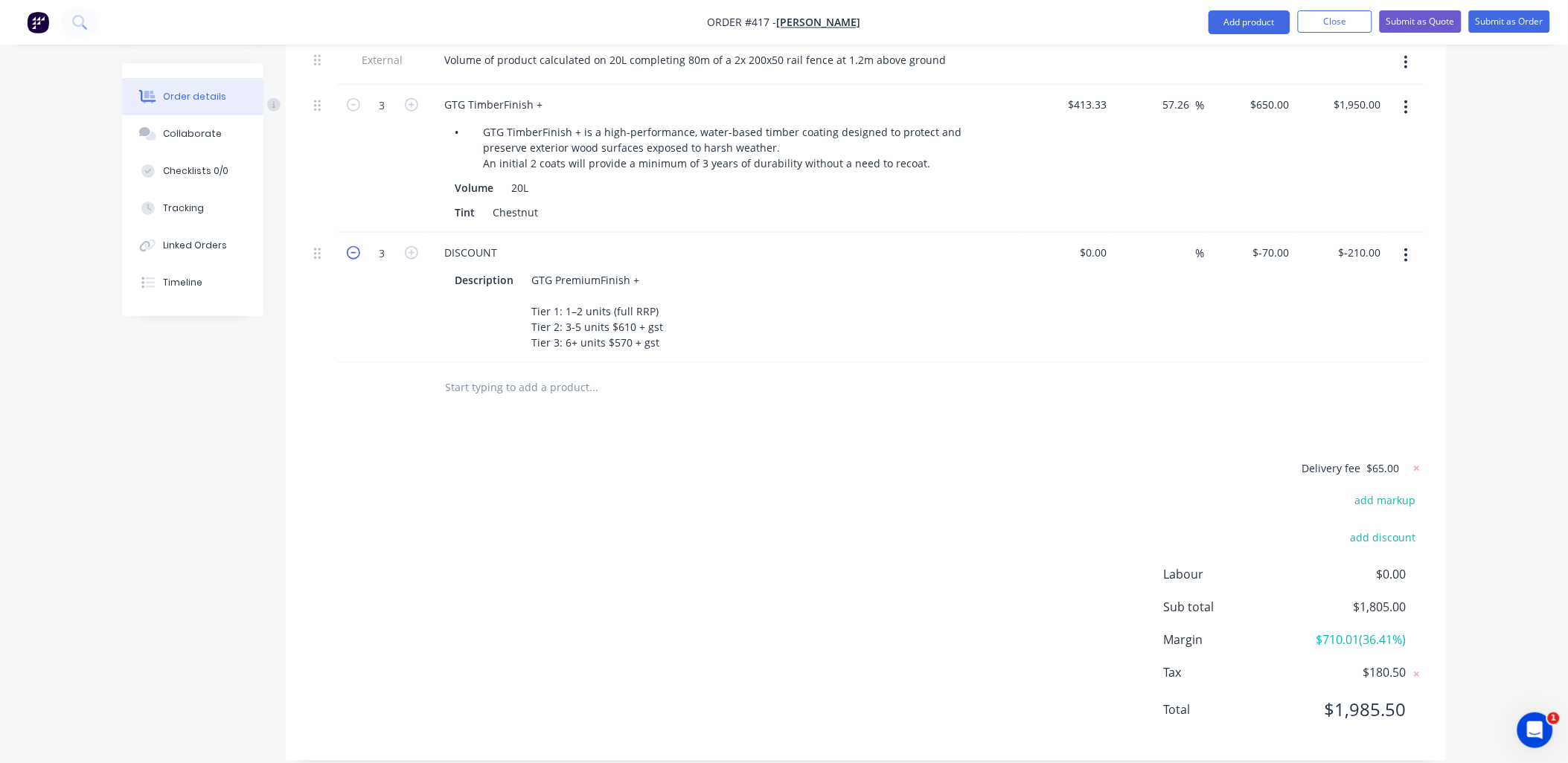
click at [351, 247] on icon "button" at bounding box center [353, 253] width 13 height 13
type input "2"
type input "$-140.00"
click at [351, 247] on icon "button" at bounding box center [353, 253] width 13 height 13
type input "1"
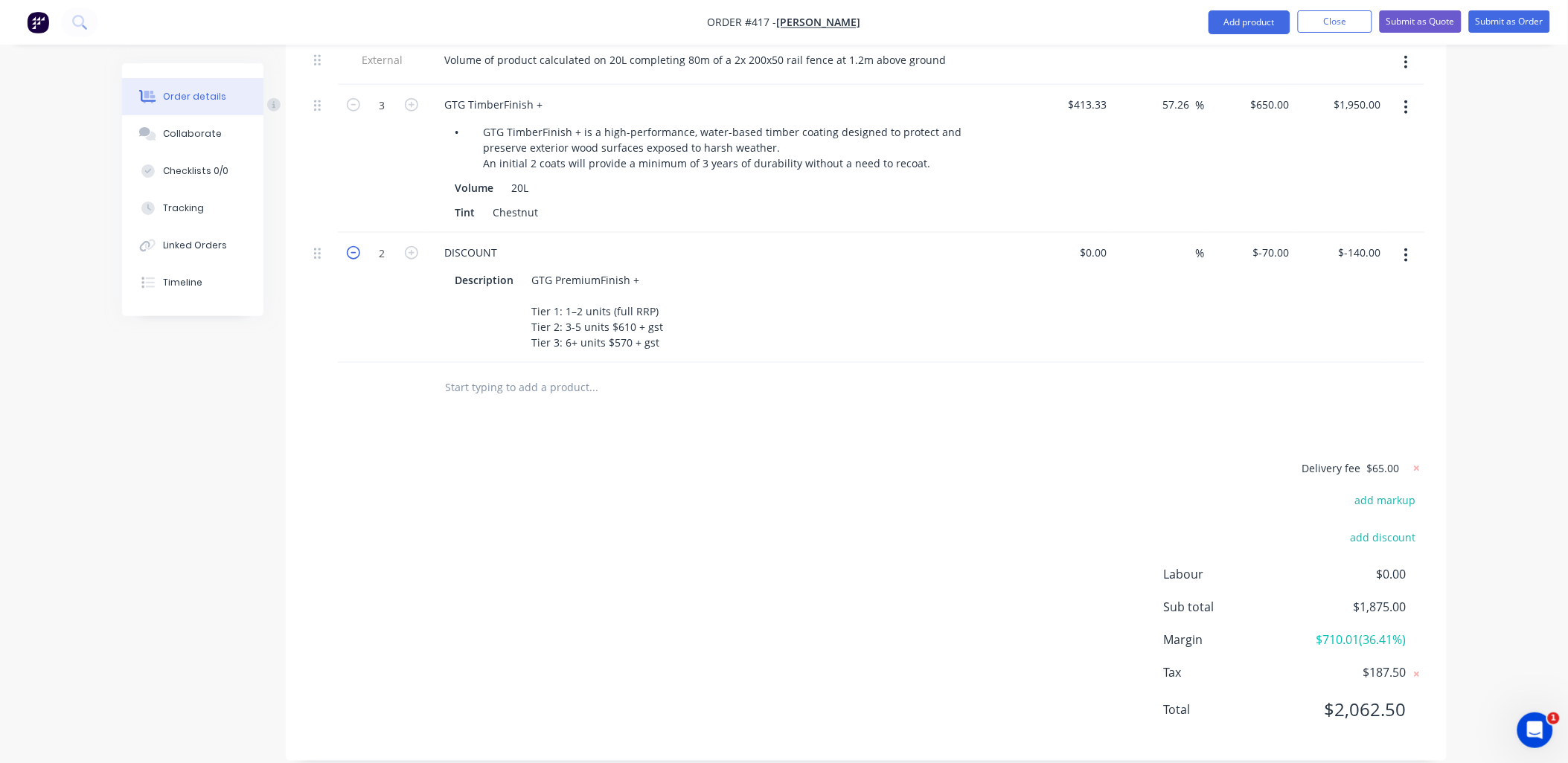
type input "$-70.00"
click at [411, 247] on icon "button" at bounding box center [411, 253] width 13 height 13
type input "2"
type input "$-140.00"
click at [411, 247] on icon "button" at bounding box center [411, 253] width 13 height 13
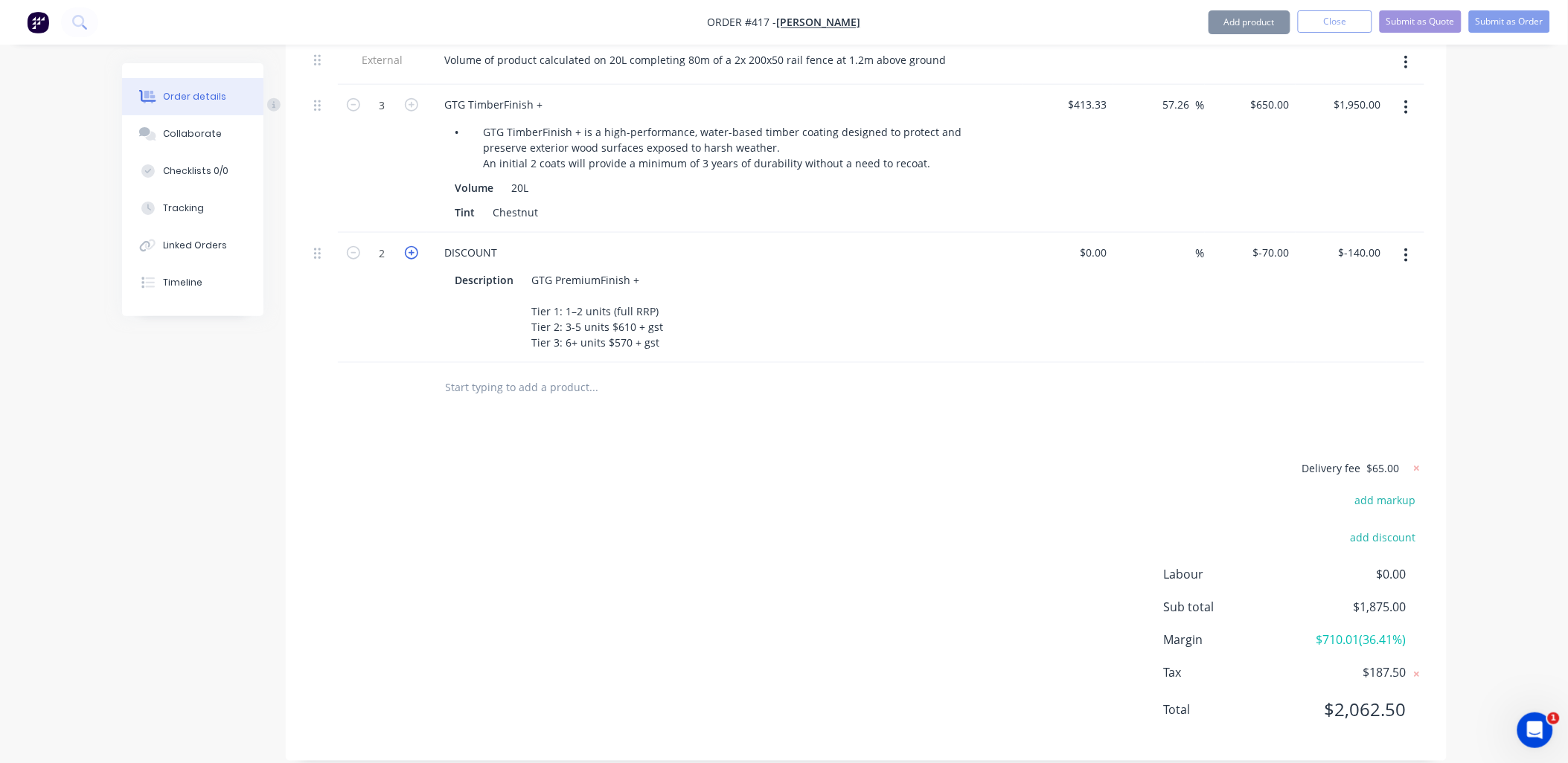
type input "3"
type input "$-210.00"
click at [1107, 242] on input at bounding box center [1096, 253] width 35 height 21
type input "$1.00"
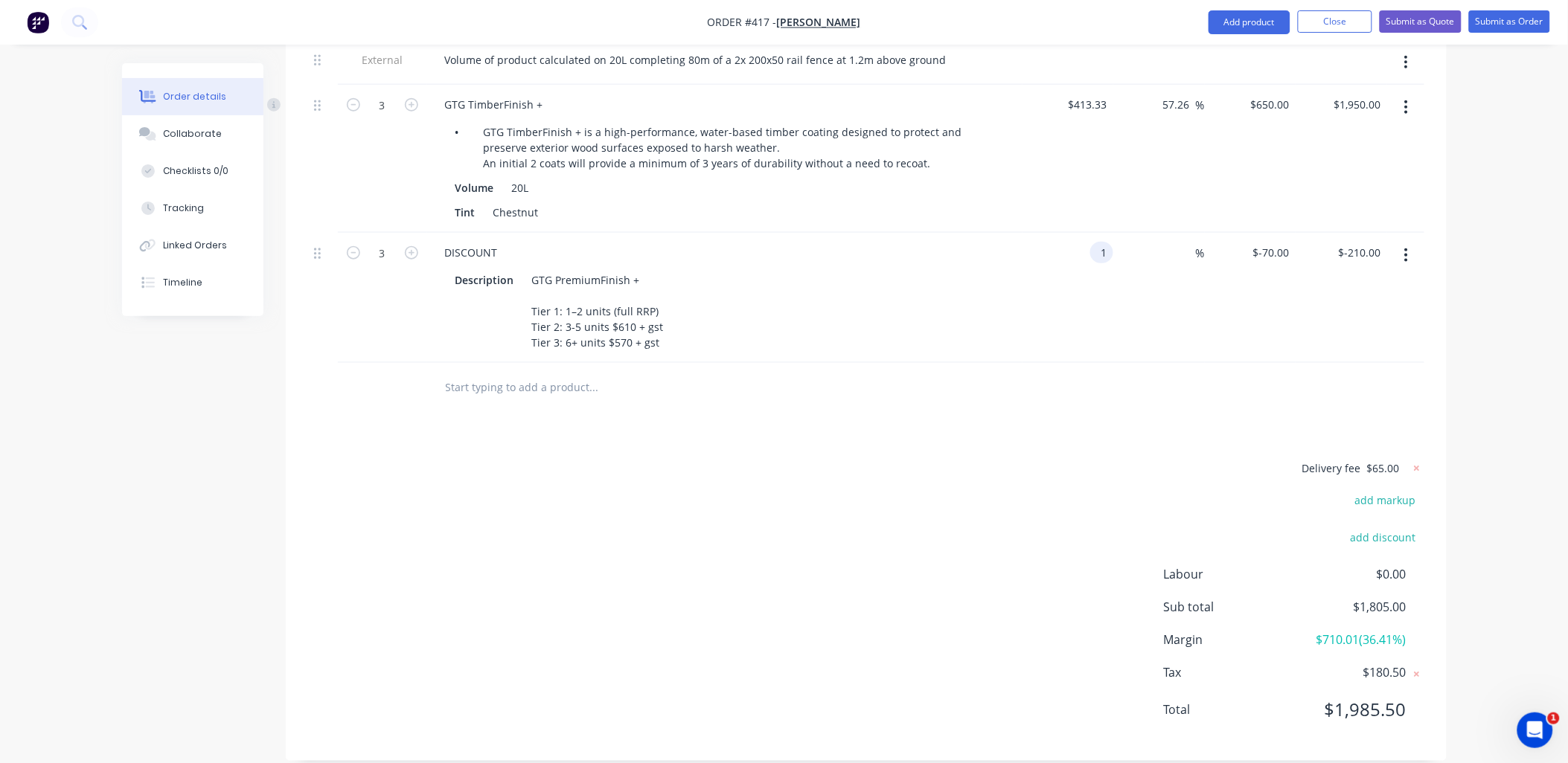
type input "$3.00"
click at [1080, 397] on div "Products Show / Hide columns Add product Qty Cost Markup Price Total External V…" at bounding box center [866, 358] width 1161 height 805
click at [1303, 232] on div "$3.00 $3.00" at bounding box center [1341, 297] width 91 height 130
click at [1283, 242] on input "1" at bounding box center [1287, 253] width 17 height 21
type input "-70"
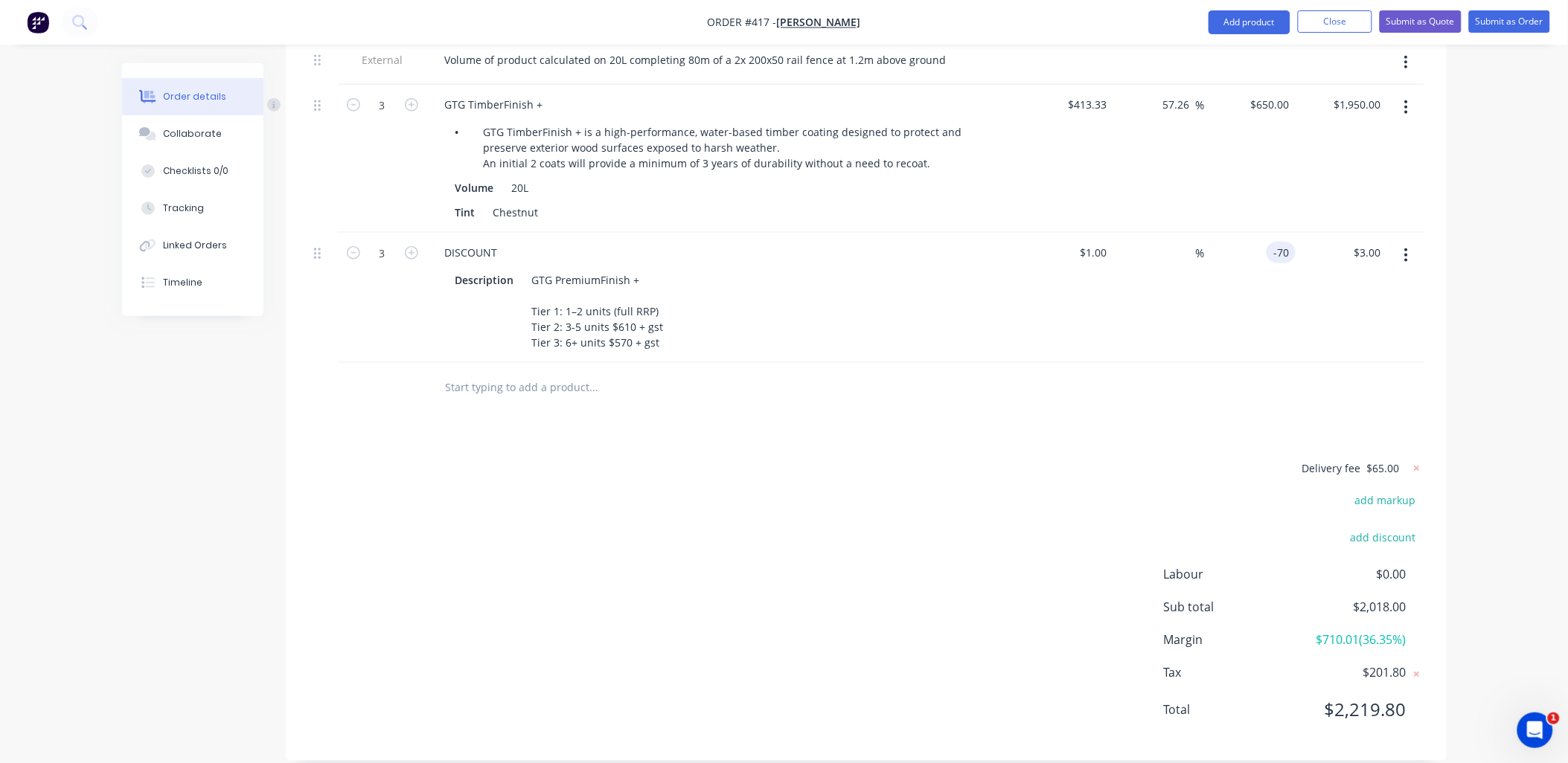
type input "-7100"
type input "$-70.00"
type input "$-210.00"
click at [1303, 334] on div "$-210.00 $3.00" at bounding box center [1341, 297] width 91 height 130
drag, startPoint x: 469, startPoint y: 84, endPoint x: 504, endPoint y: 77, distance: 35.7
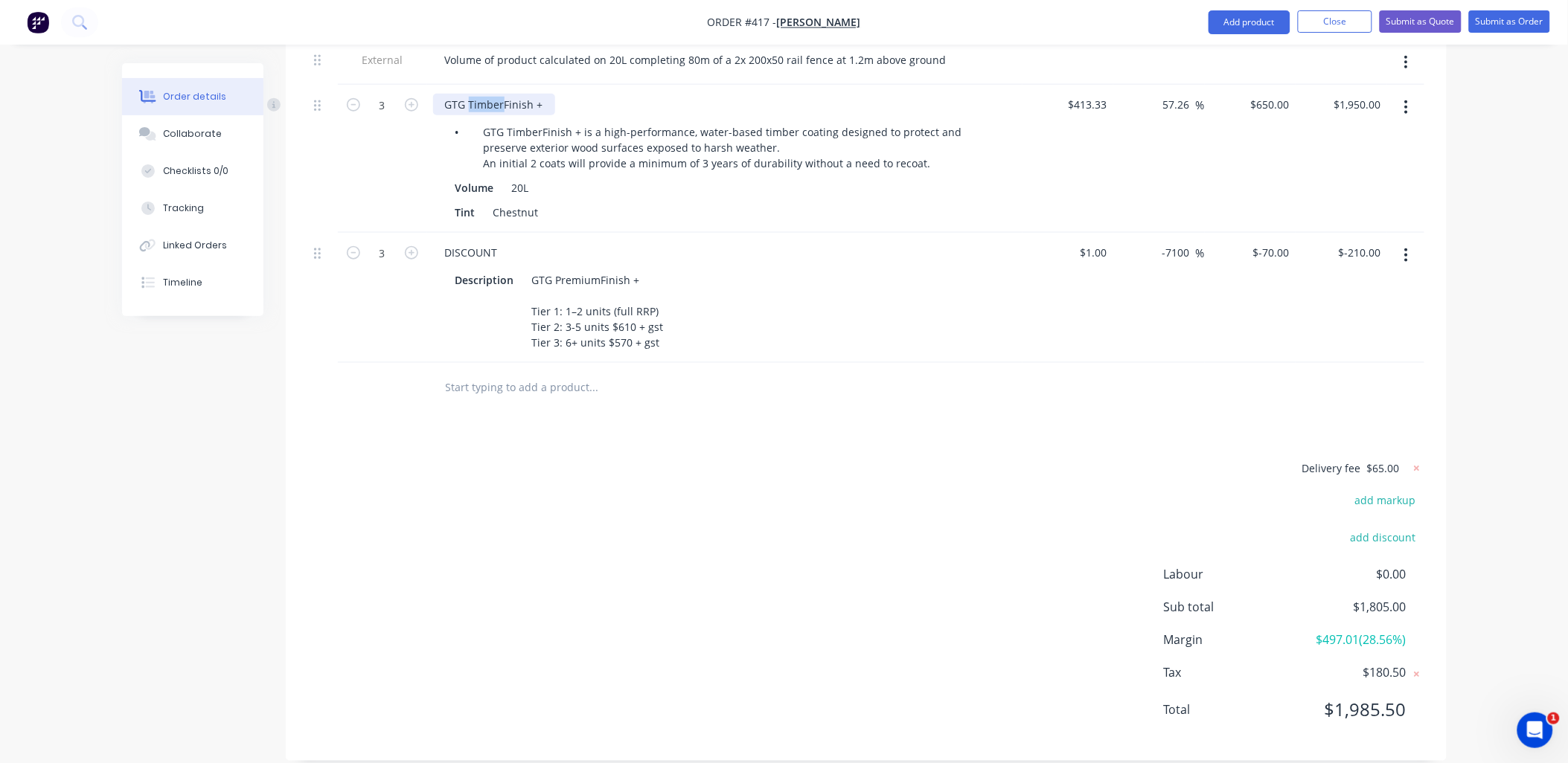
click at [504, 94] on div "GTG TimberFinish +" at bounding box center [494, 105] width 122 height 21
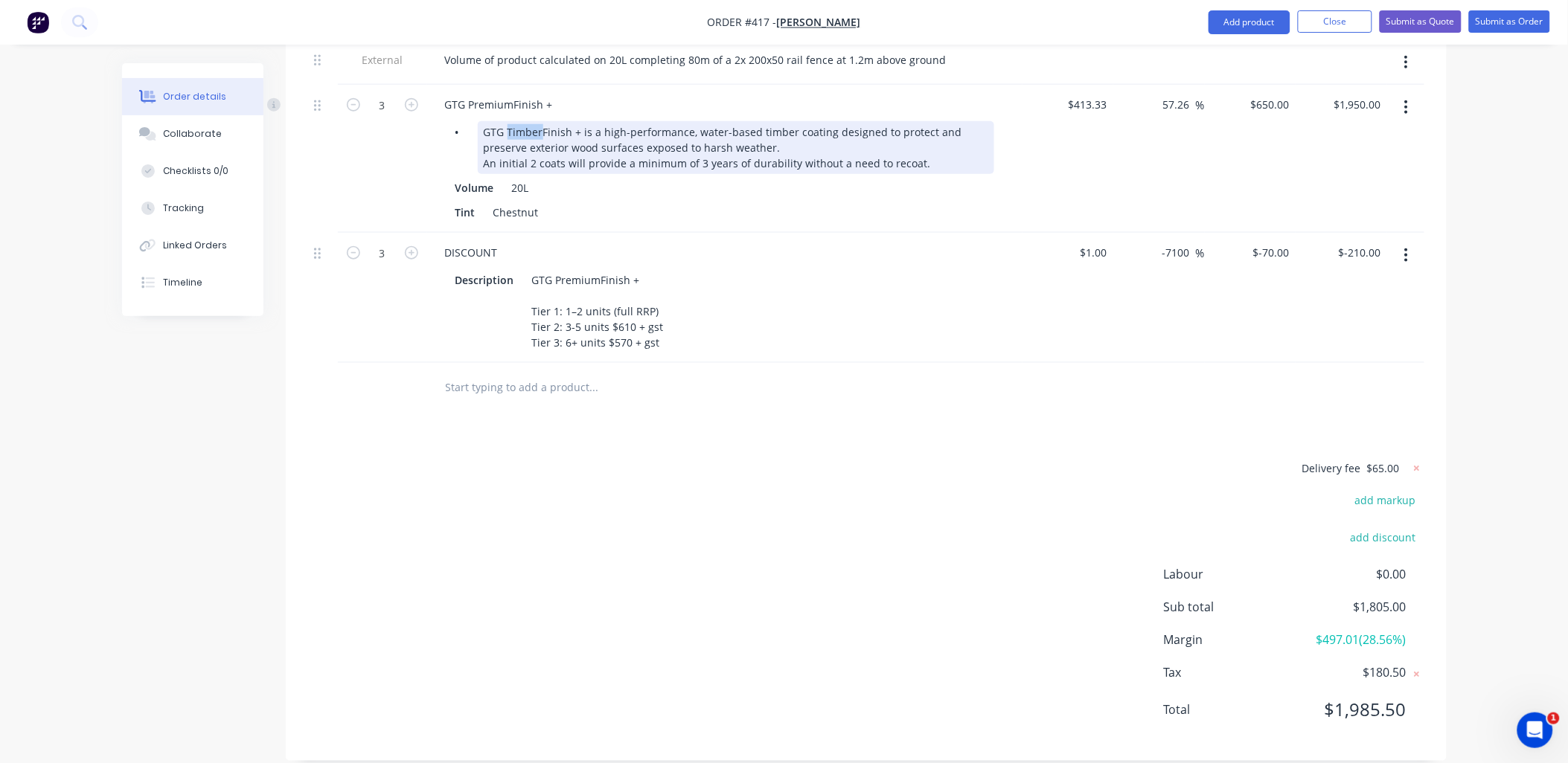
drag, startPoint x: 507, startPoint y: 108, endPoint x: 540, endPoint y: 106, distance: 33.1
click at [540, 122] on div "GTG TimberFinish + is a high-performance, water-based timber coating designed t…" at bounding box center [736, 148] width 516 height 53
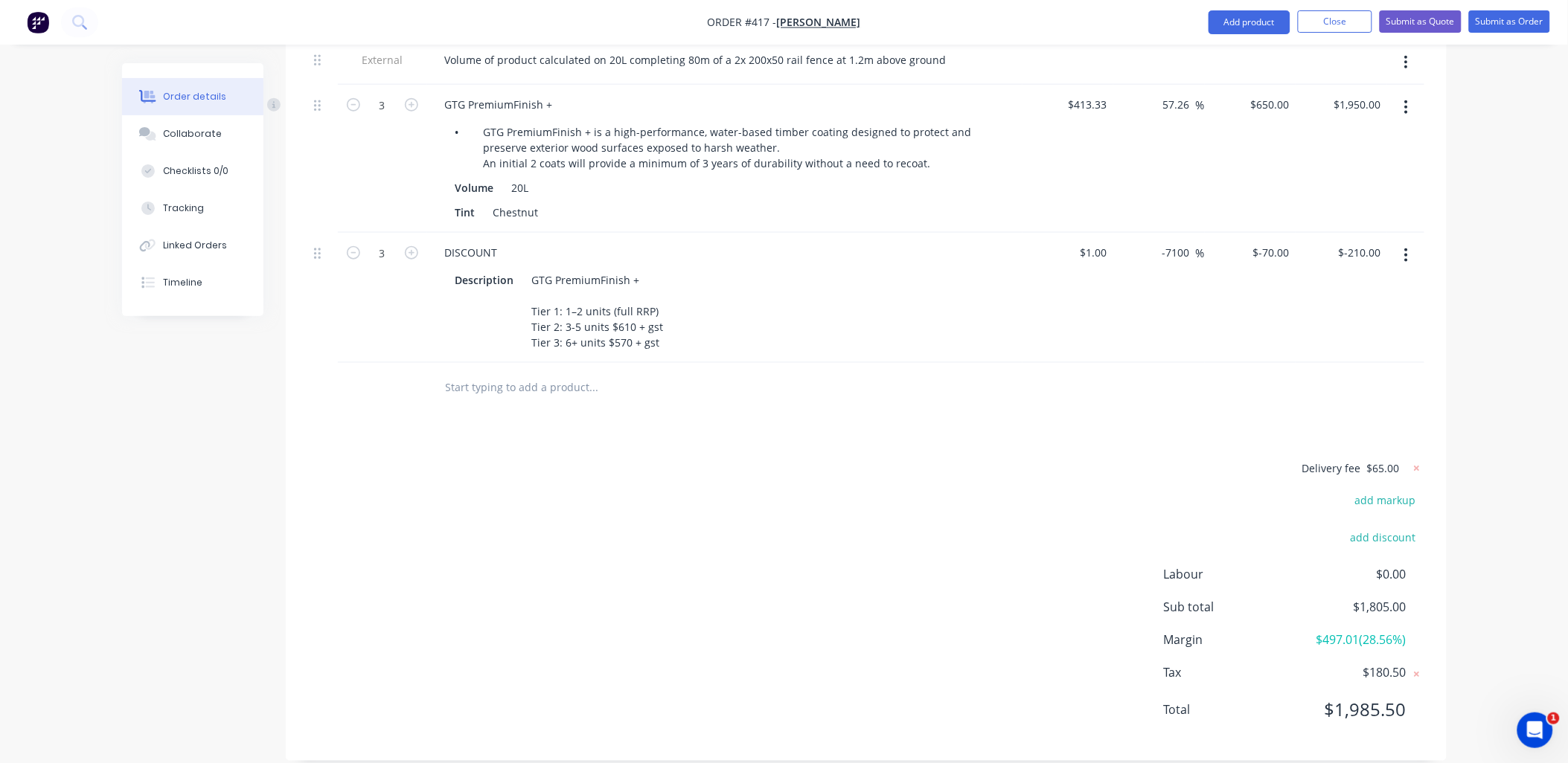
click at [404, 144] on div "3" at bounding box center [382, 159] width 90 height 148
click at [1270, 242] on div "-70 $-70.00" at bounding box center [1271, 253] width 49 height 21
type input "-80"
type input "-8100"
type input "$-80.00"
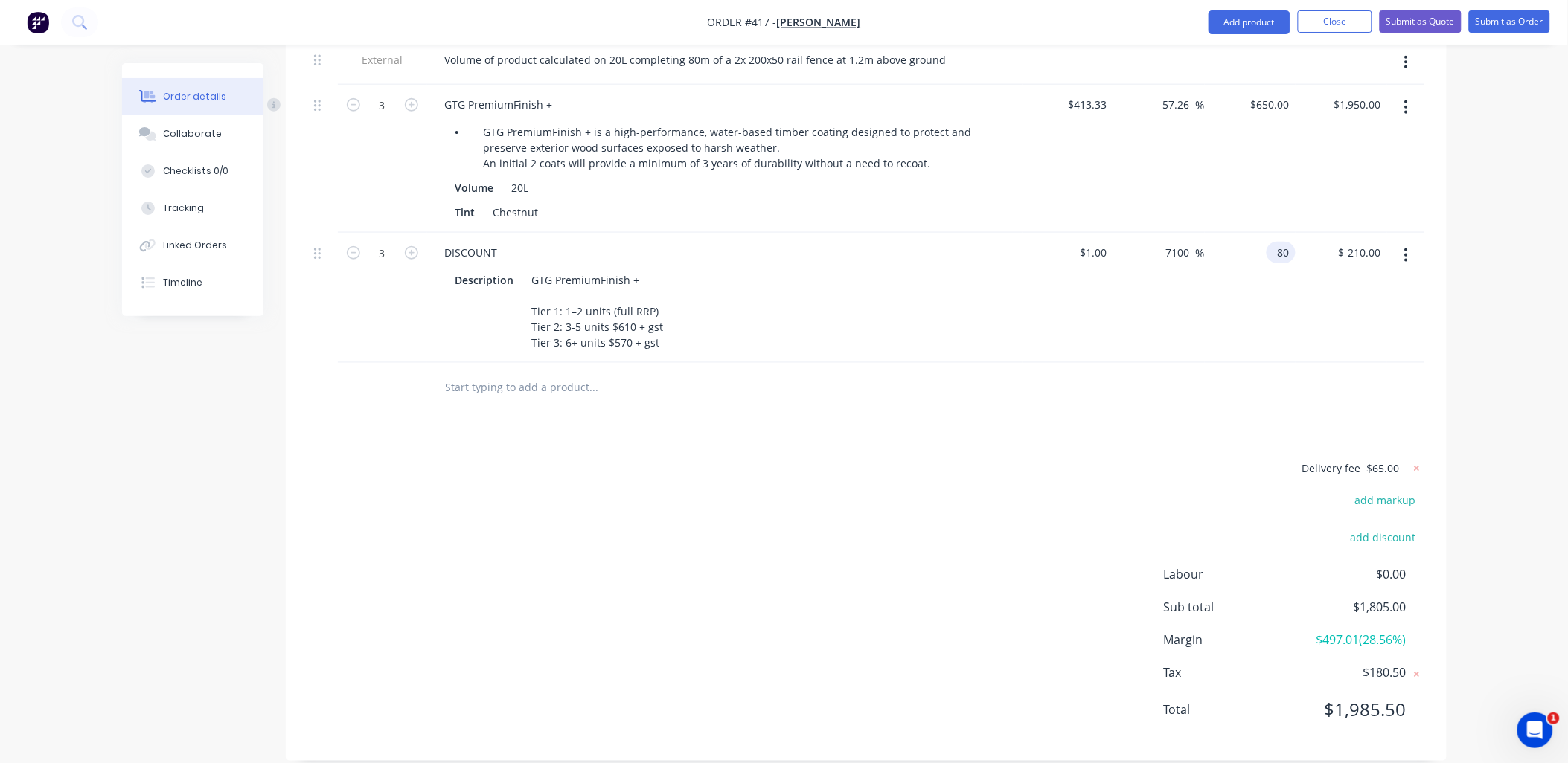
type input "$-240.00"
click at [1284, 296] on div "$-80.00 -80" at bounding box center [1250, 297] width 91 height 130
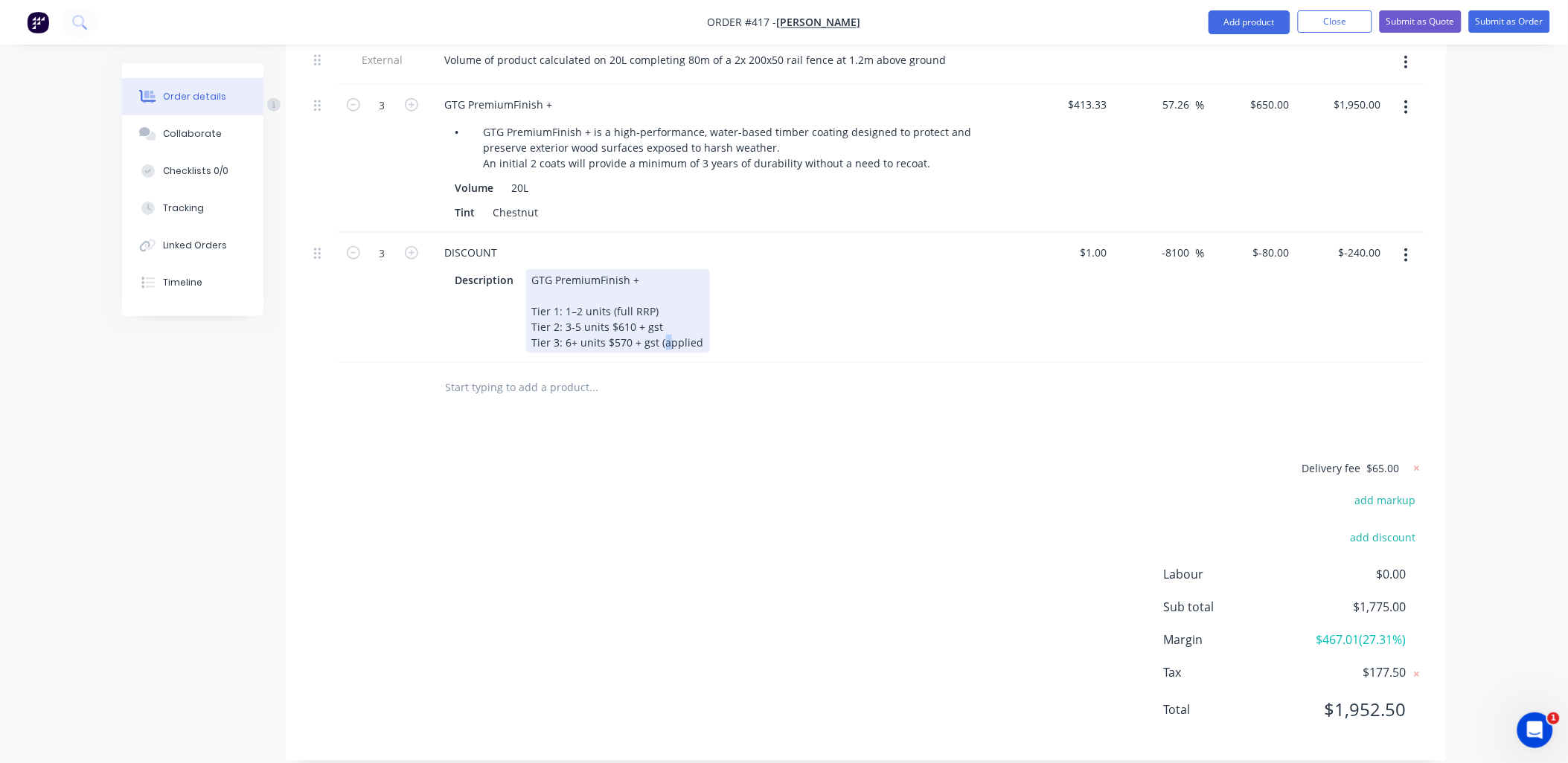
click at [660, 320] on div "GTG PremiumFinish + Tier 1: 1–2 units (full RRP) Tier 2: 3-5 units $610 + gst T…" at bounding box center [618, 311] width 184 height 84
click at [694, 313] on div "GTG PremiumFinish + Tier 1: 1–2 units (full RRP) Tier 2: 3-5 units $610 + gst T…" at bounding box center [619, 311] width 185 height 84
click at [699, 316] on div "GTG PremiumFinish + Tier 1: 1–2 units (full RRP) Tier 2: 3-5 units $610 + gst T…" at bounding box center [619, 311] width 185 height 84
click at [697, 319] on div "GTG PremiumFinish + Tier 1: 1–2 units (full RRP) Tier 2: 3-5 units $610 + gst T…" at bounding box center [619, 311] width 187 height 84
click at [388, 299] on div "3" at bounding box center [382, 297] width 90 height 130
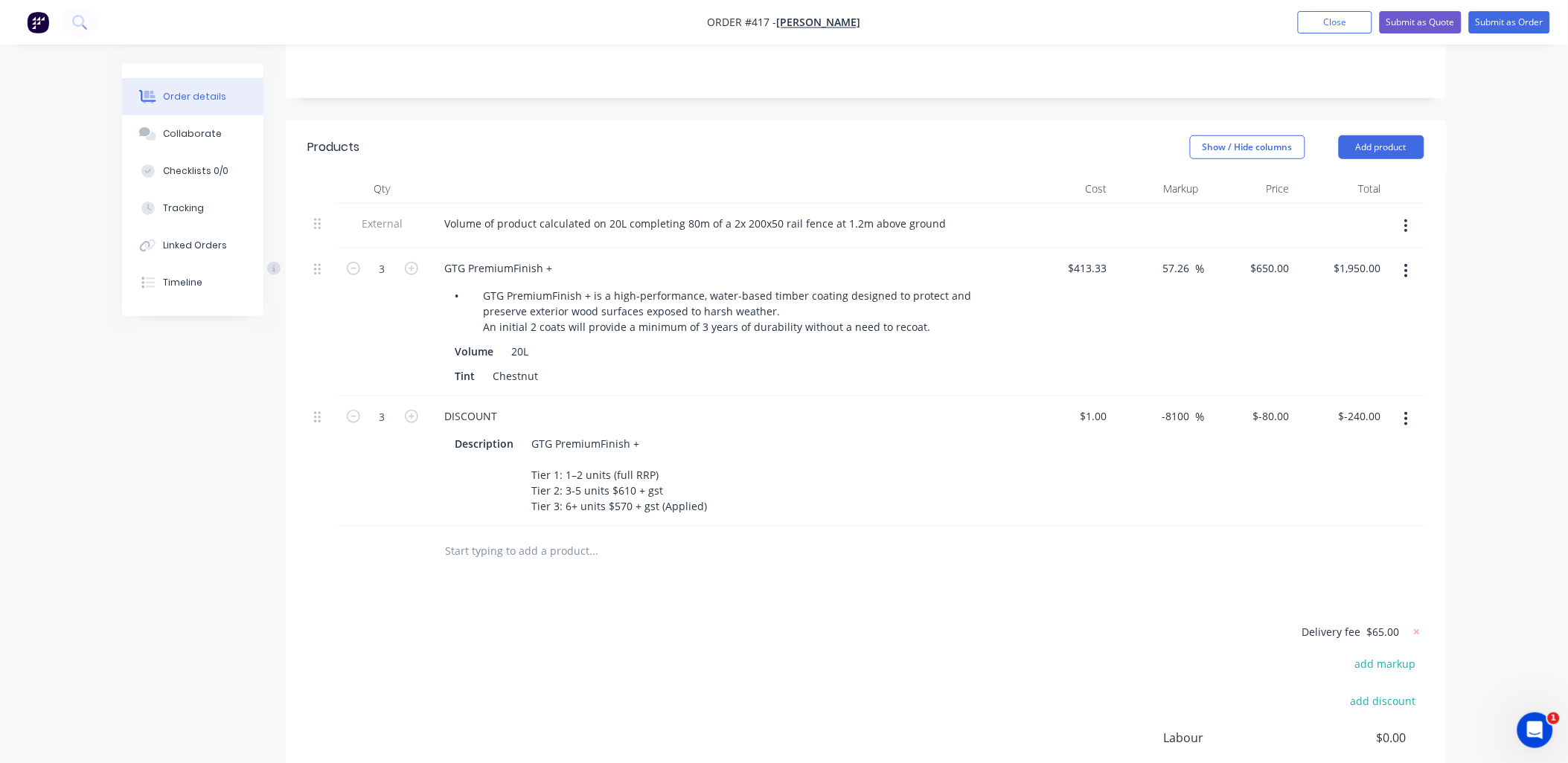
scroll to position [316, 0]
click at [934, 214] on div "Volume of product calculated on 20L completing 80m of a 2x 200x50 rail fence at…" at bounding box center [696, 224] width 525 height 21
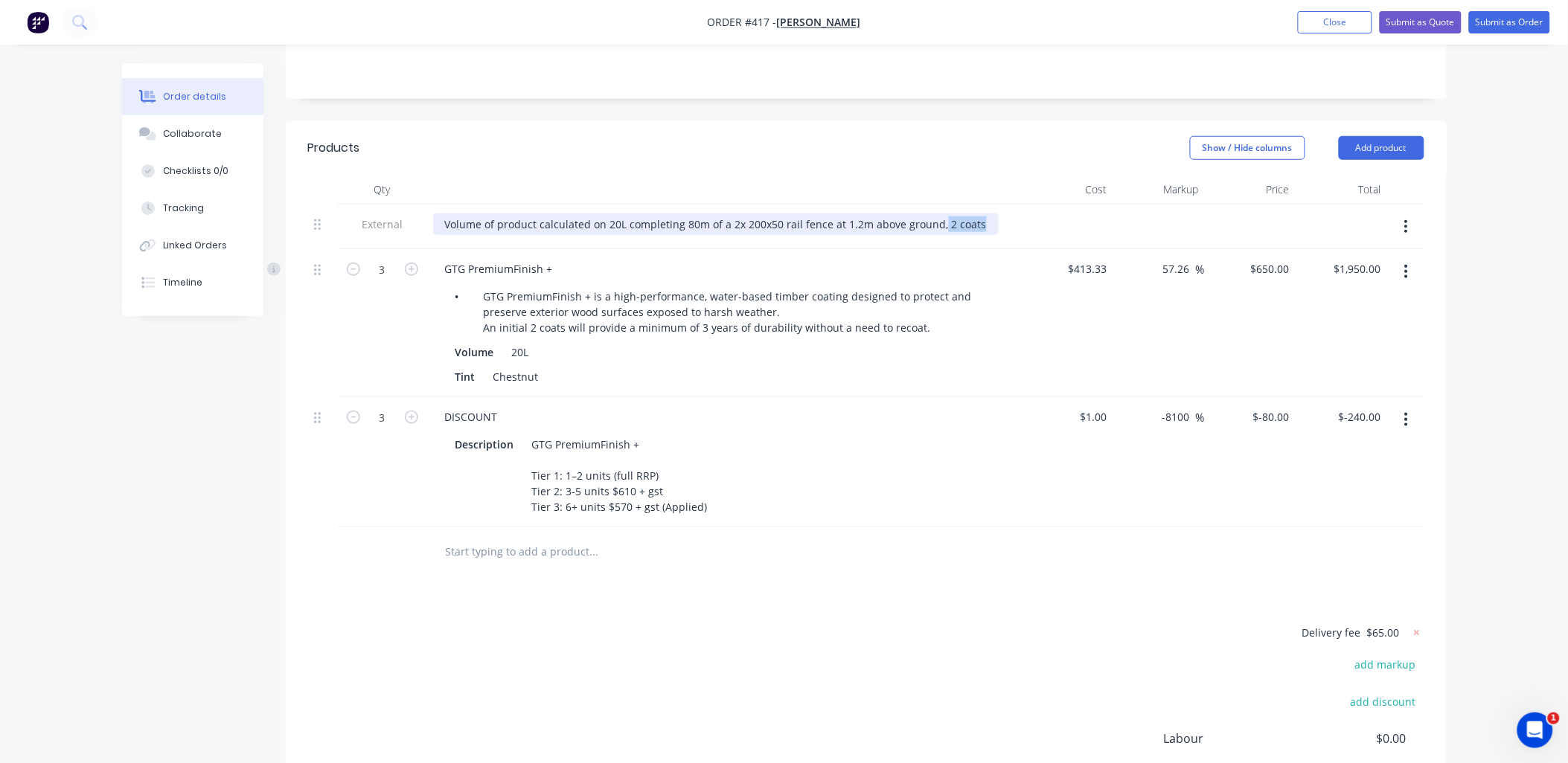
drag, startPoint x: 935, startPoint y: 204, endPoint x: 976, endPoint y: 201, distance: 41.1
click at [976, 214] on div "Volume of product calculated on 20L completing 80m of a 2x 200x50 rail fence at…" at bounding box center [715, 224] width 565 height 21
click at [682, 214] on div "Volume of product calculated on 20L completing 80m of a 2x 200x50 rail fence at…" at bounding box center [696, 224] width 525 height 21
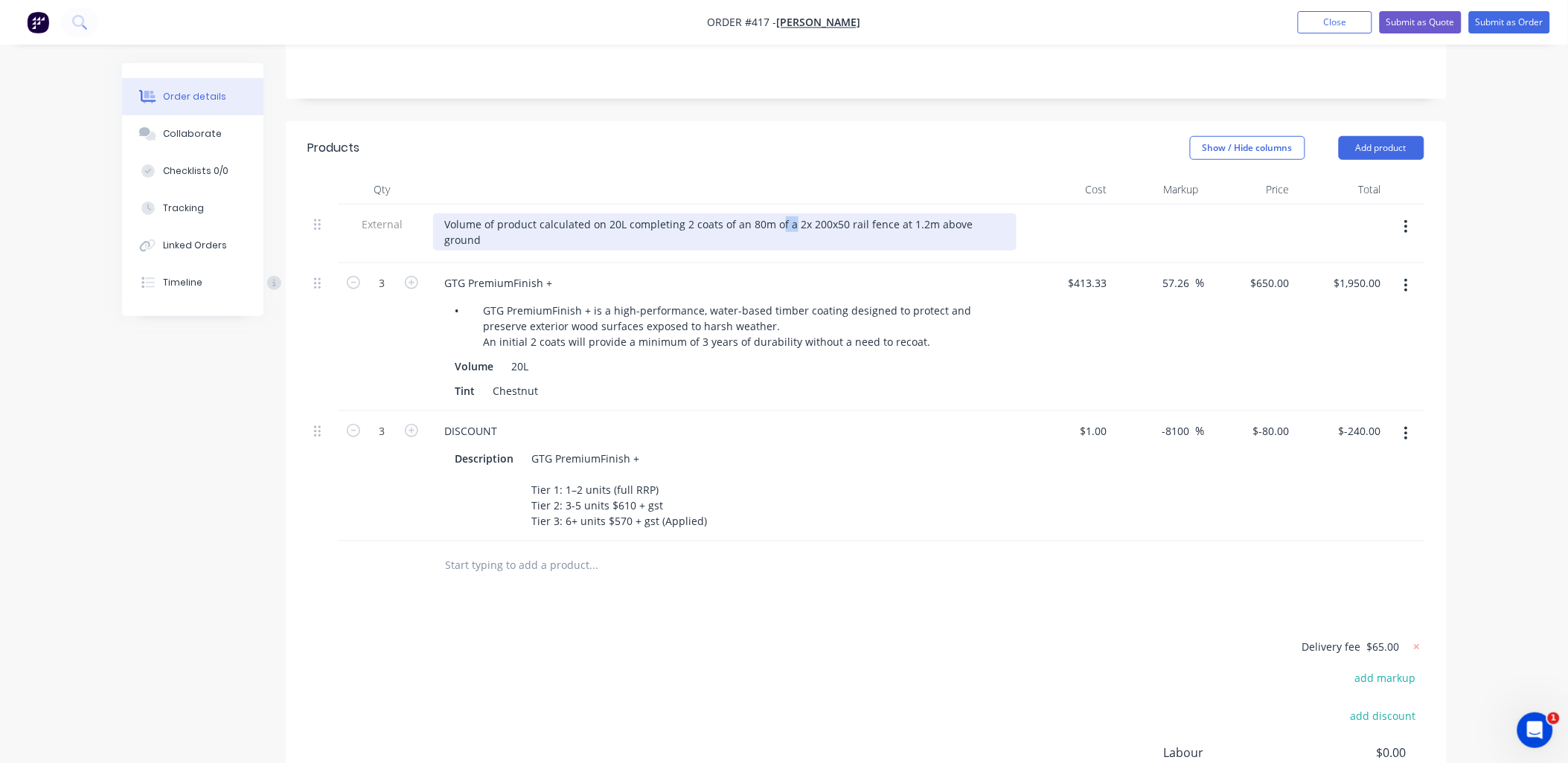
drag, startPoint x: 786, startPoint y: 203, endPoint x: 775, endPoint y: 203, distance: 11.0
click at [775, 214] on div "Volume of product calculated on 20L completing 2 coats of an 80m of a 2x 200x50…" at bounding box center [724, 232] width 583 height 37
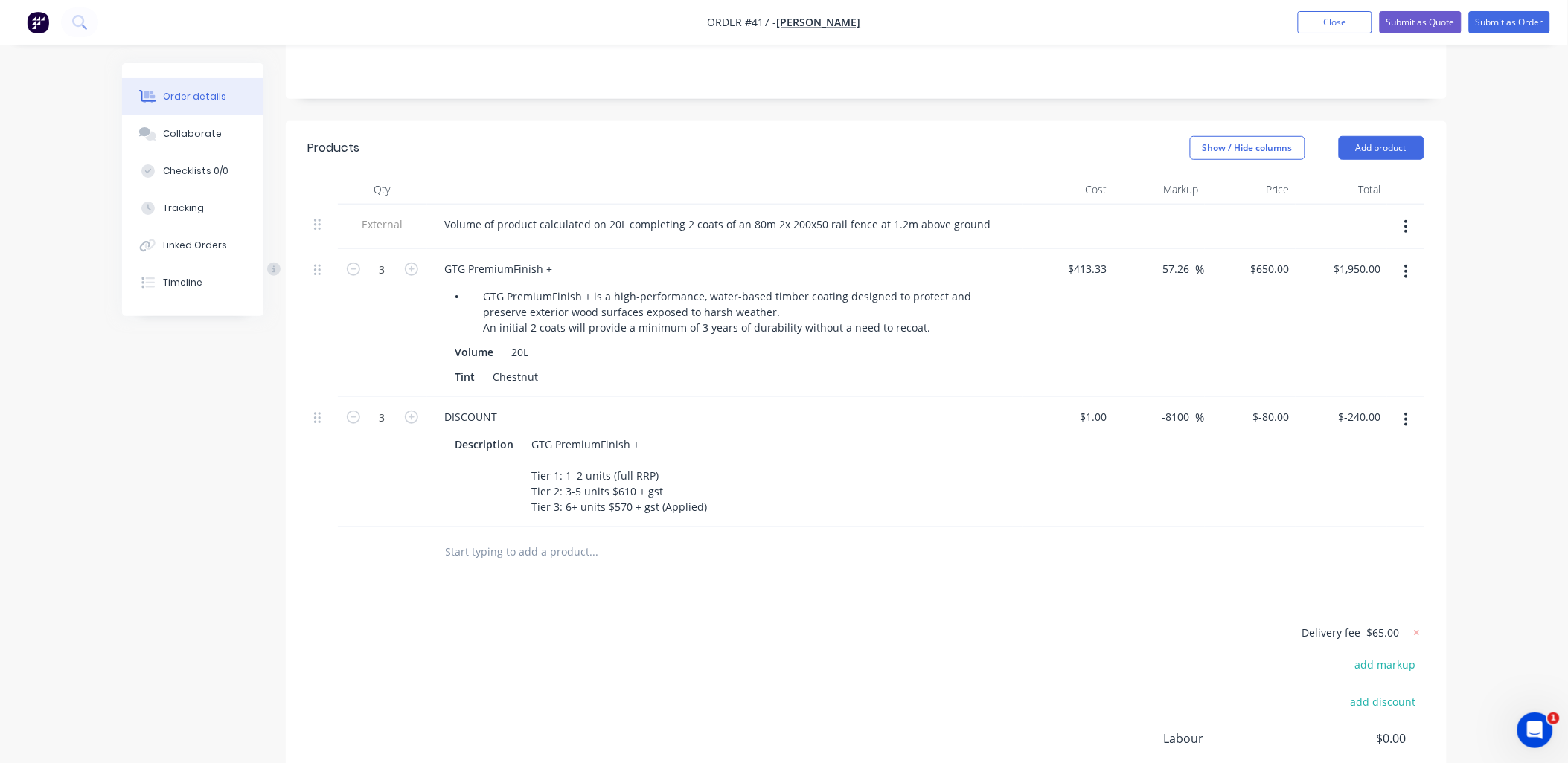
click at [532, 175] on div at bounding box center [724, 190] width 595 height 30
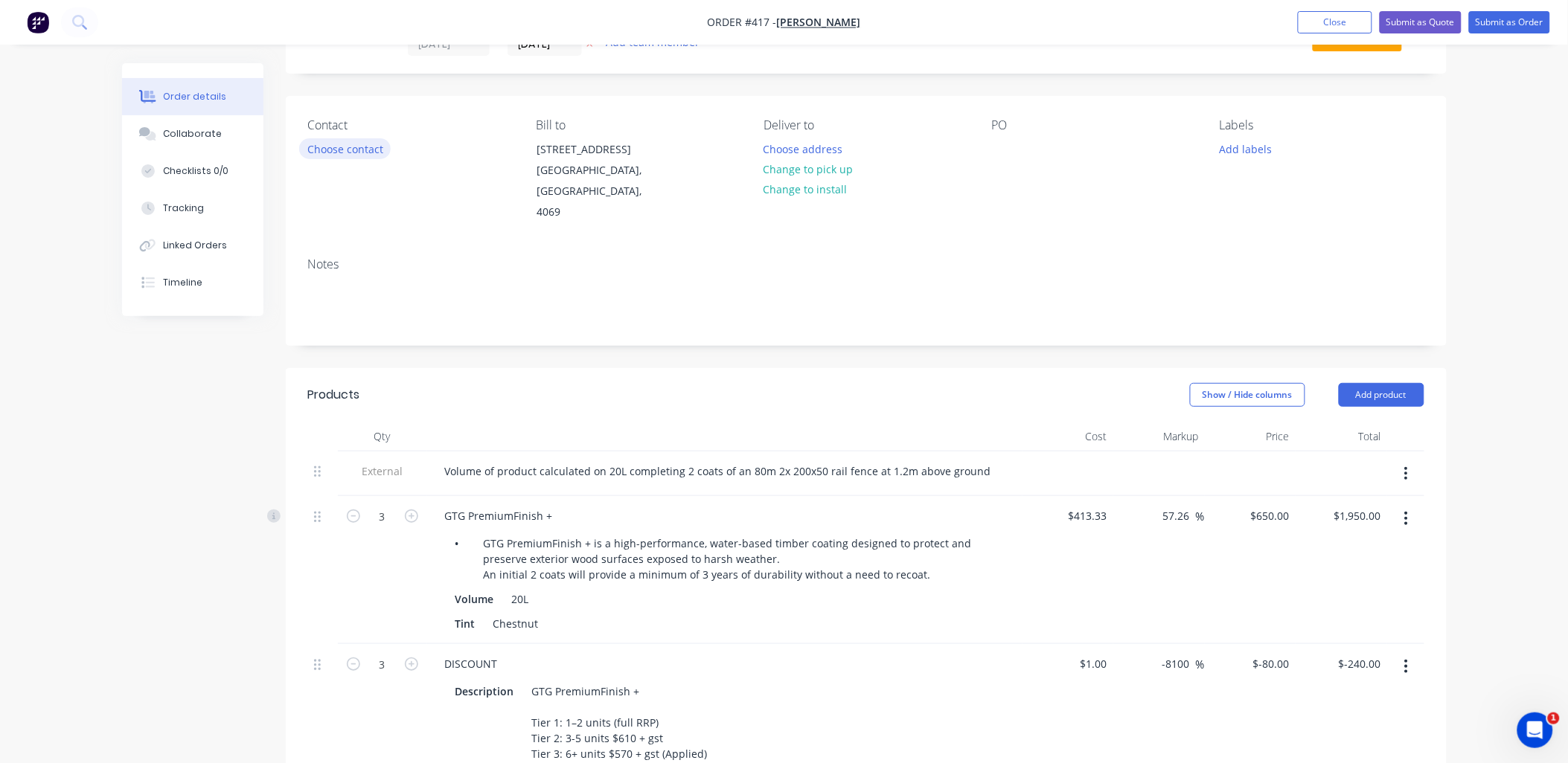
scroll to position [68, 0]
click at [354, 149] on button "Choose contact" at bounding box center [344, 149] width 91 height 20
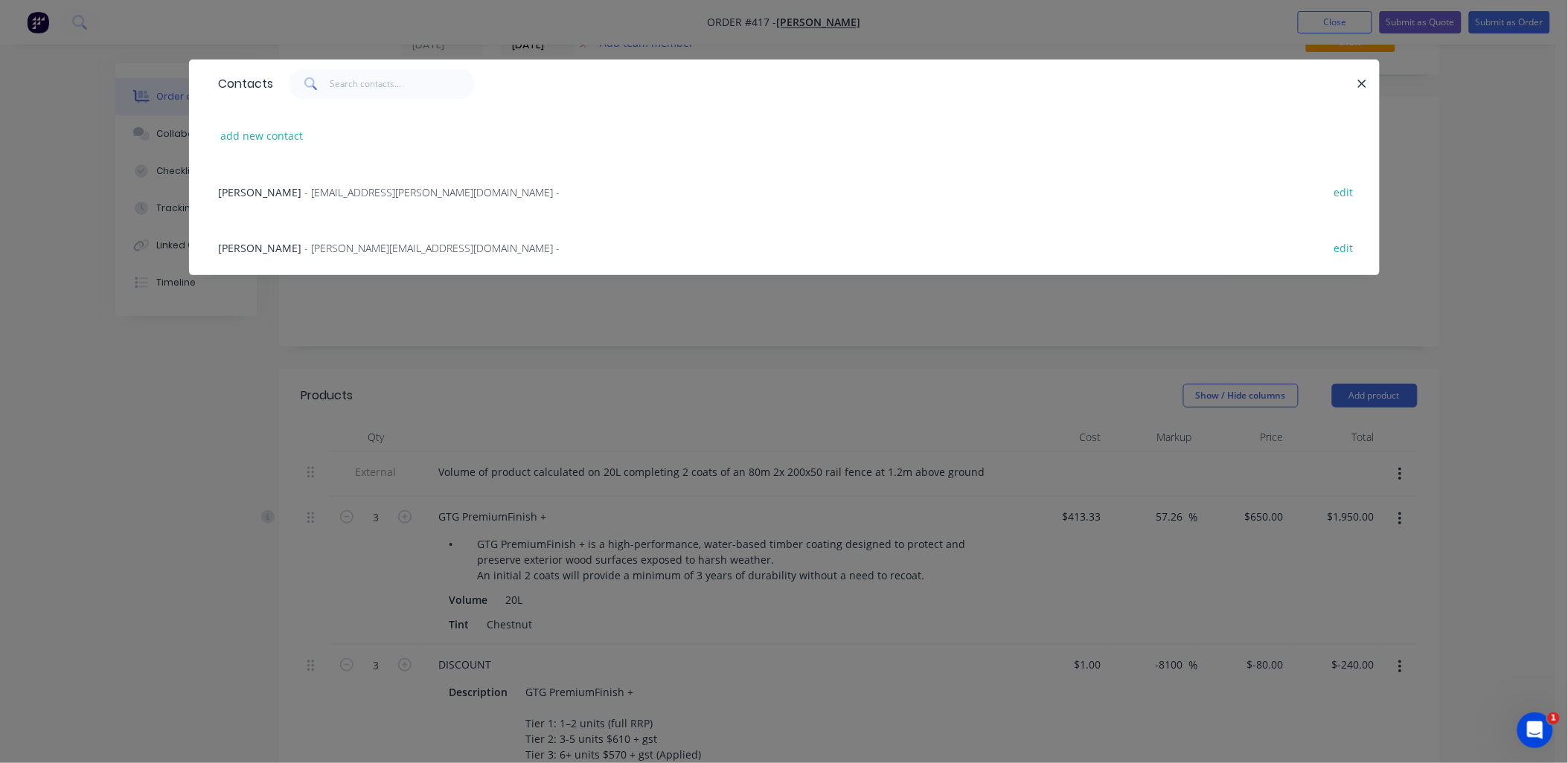
click at [287, 190] on span "[PERSON_NAME]" at bounding box center [261, 193] width 83 height 14
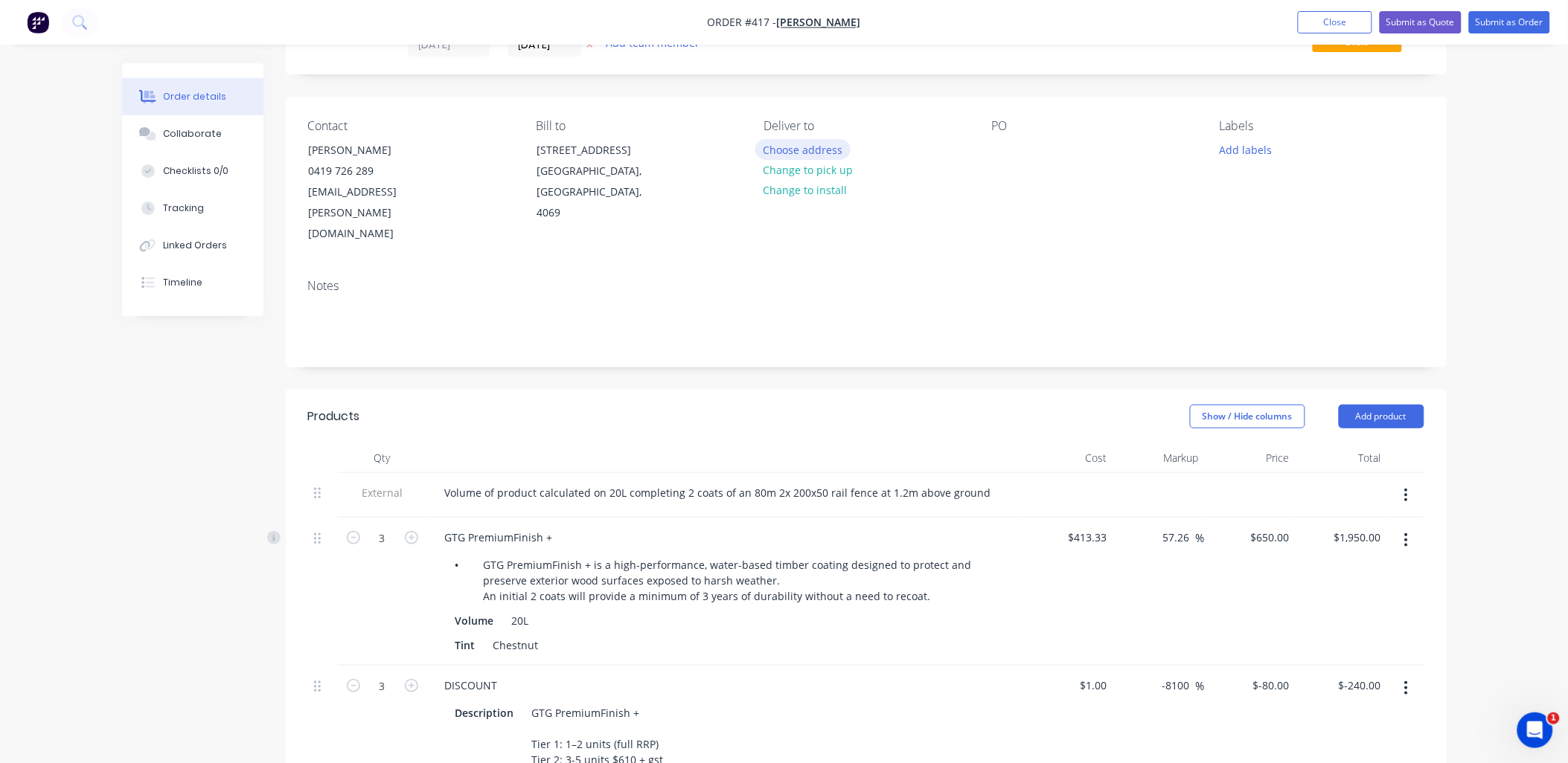
click at [821, 145] on button "Choose address" at bounding box center [802, 149] width 95 height 20
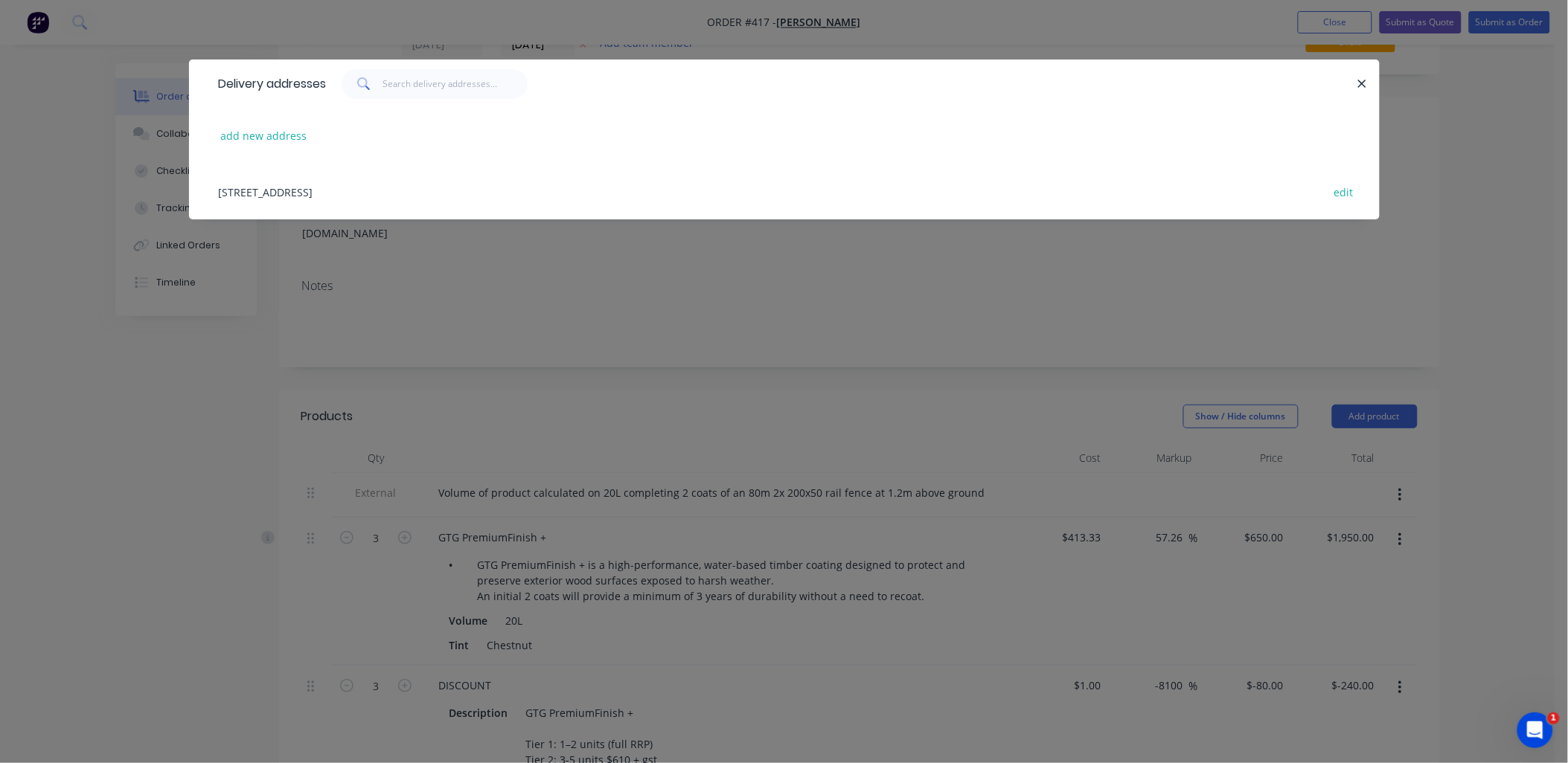
click at [325, 195] on div "401 Brookfield Road, Kenmore Hills, Queensland, Australia, 4069 edit" at bounding box center [784, 191] width 1146 height 56
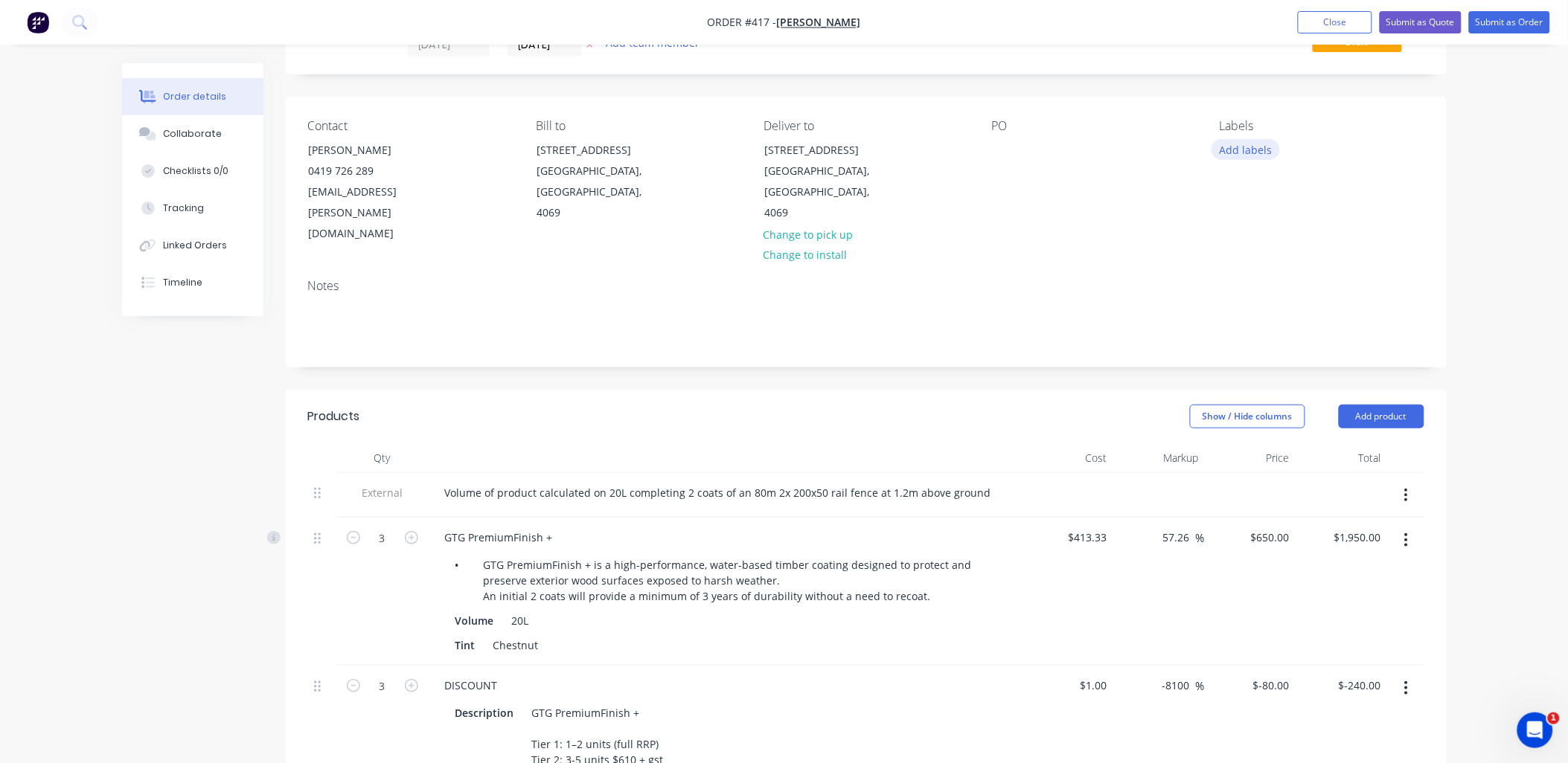
click at [1246, 145] on button "Add labels" at bounding box center [1245, 149] width 68 height 20
click at [1248, 318] on div at bounding box center [1248, 321] width 30 height 30
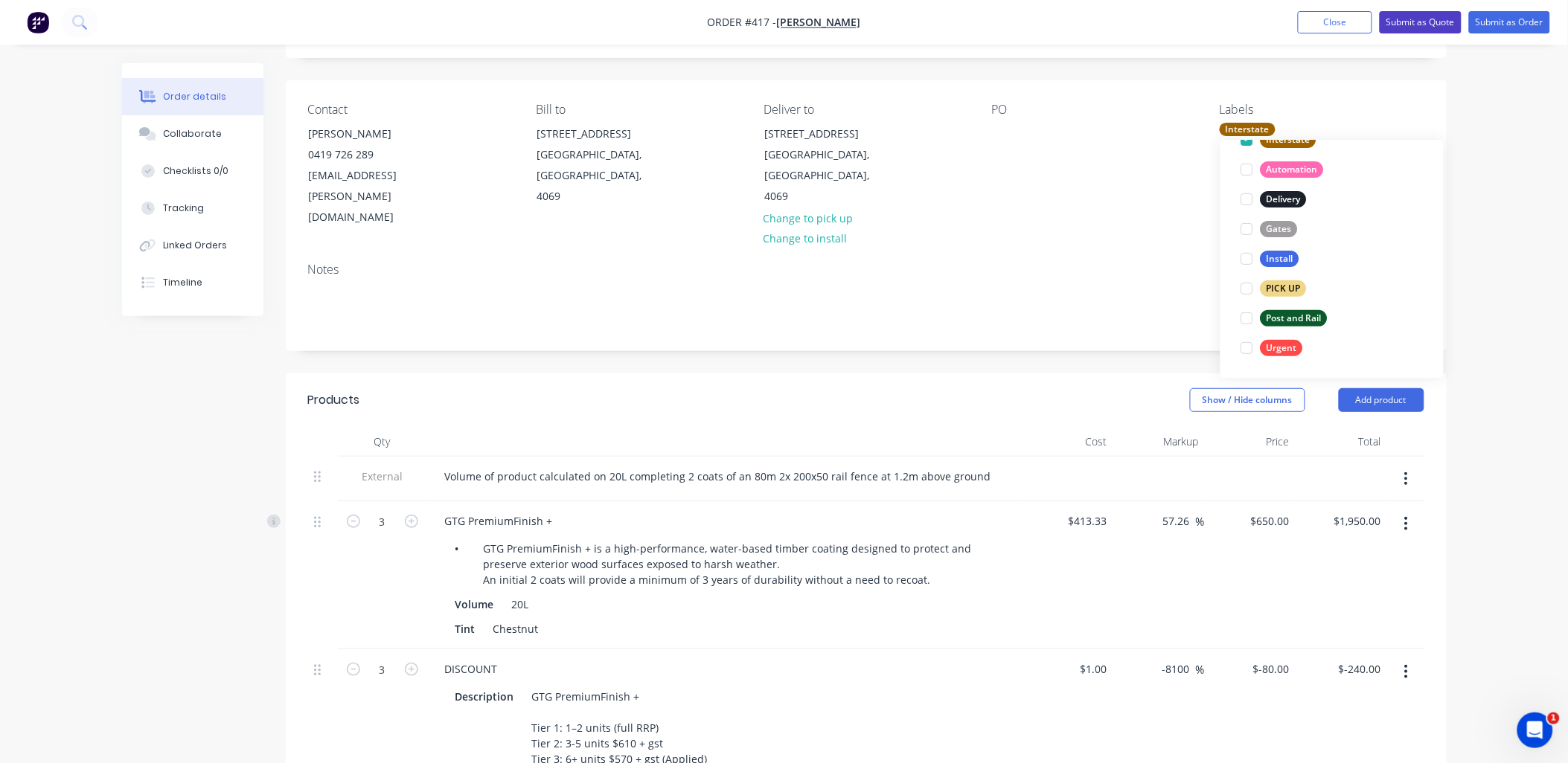
scroll to position [85, 0]
click at [1431, 20] on button "Submit as Quote" at bounding box center [1421, 22] width 82 height 22
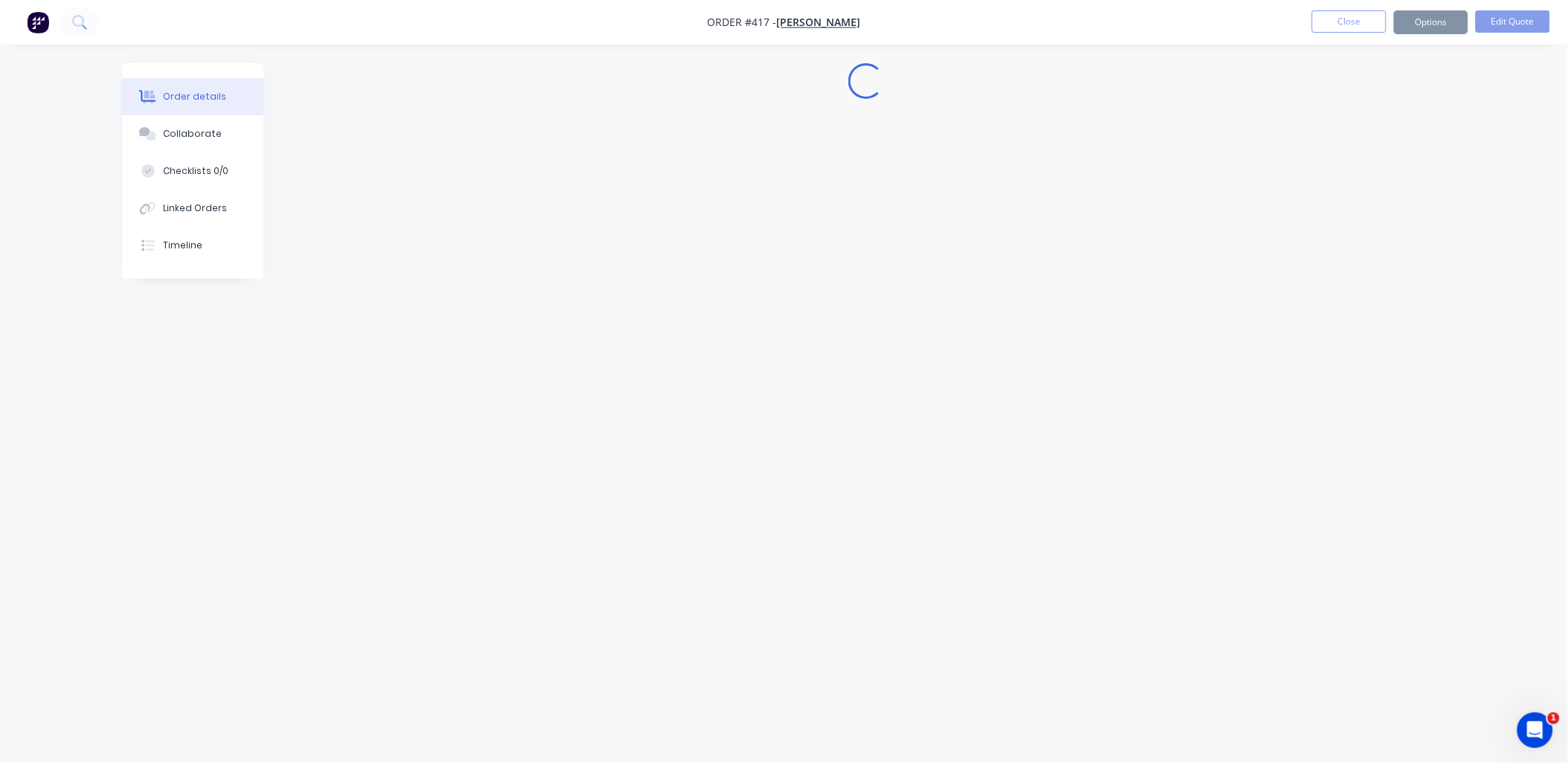
scroll to position [0, 0]
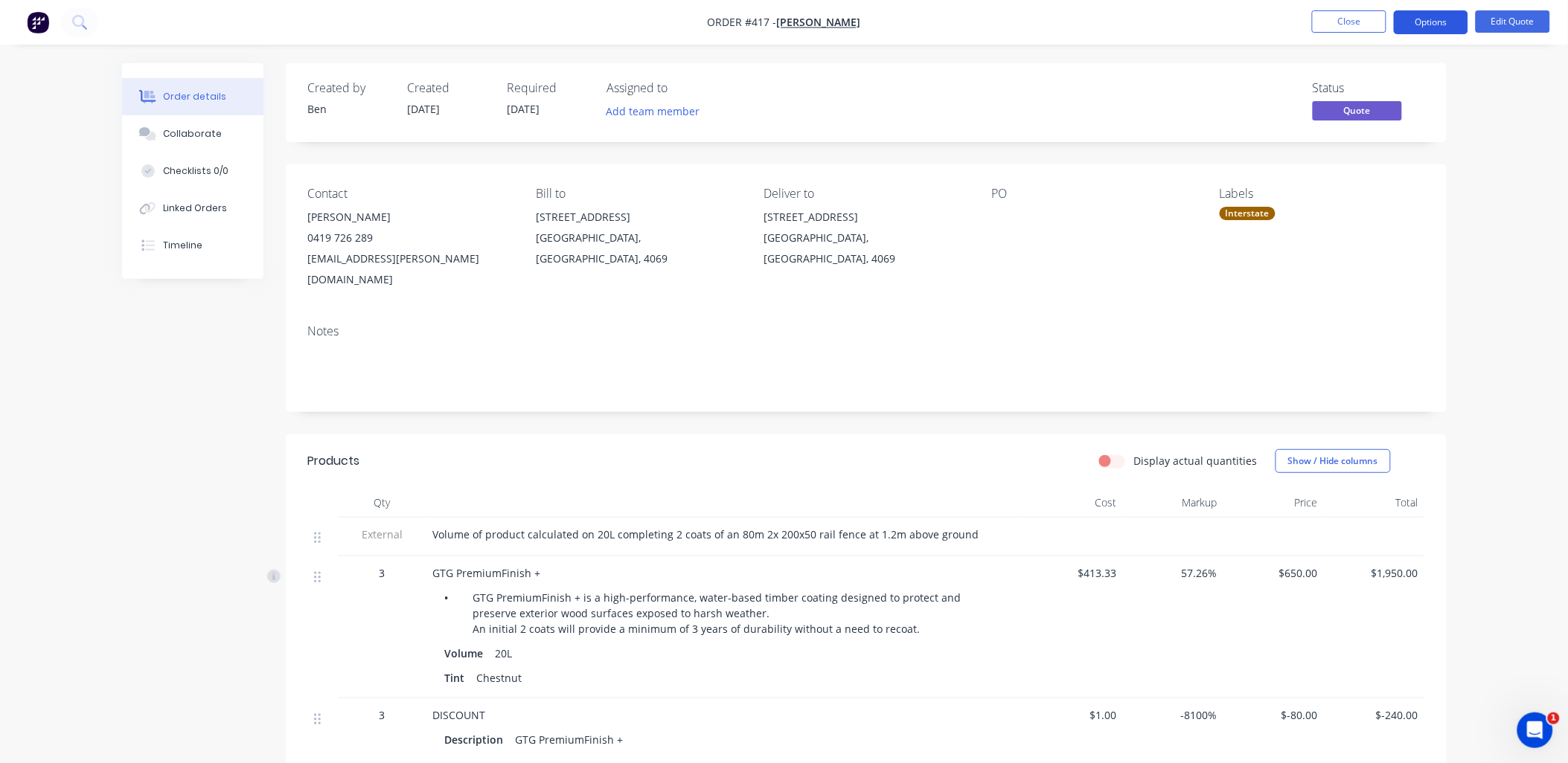
click at [1422, 27] on button "Options" at bounding box center [1431, 22] width 75 height 24
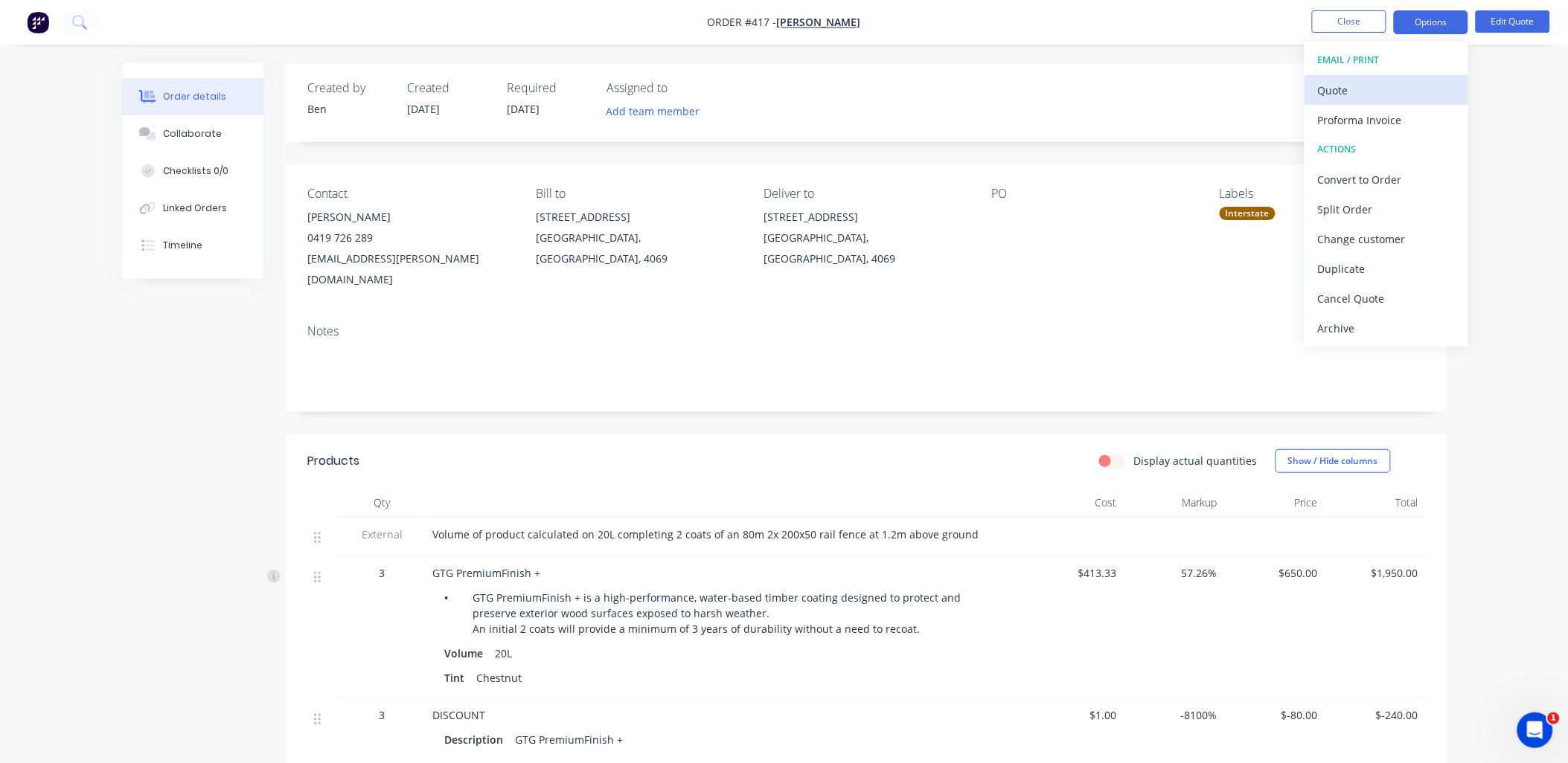
click at [1404, 86] on div "Quote" at bounding box center [1386, 90] width 137 height 21
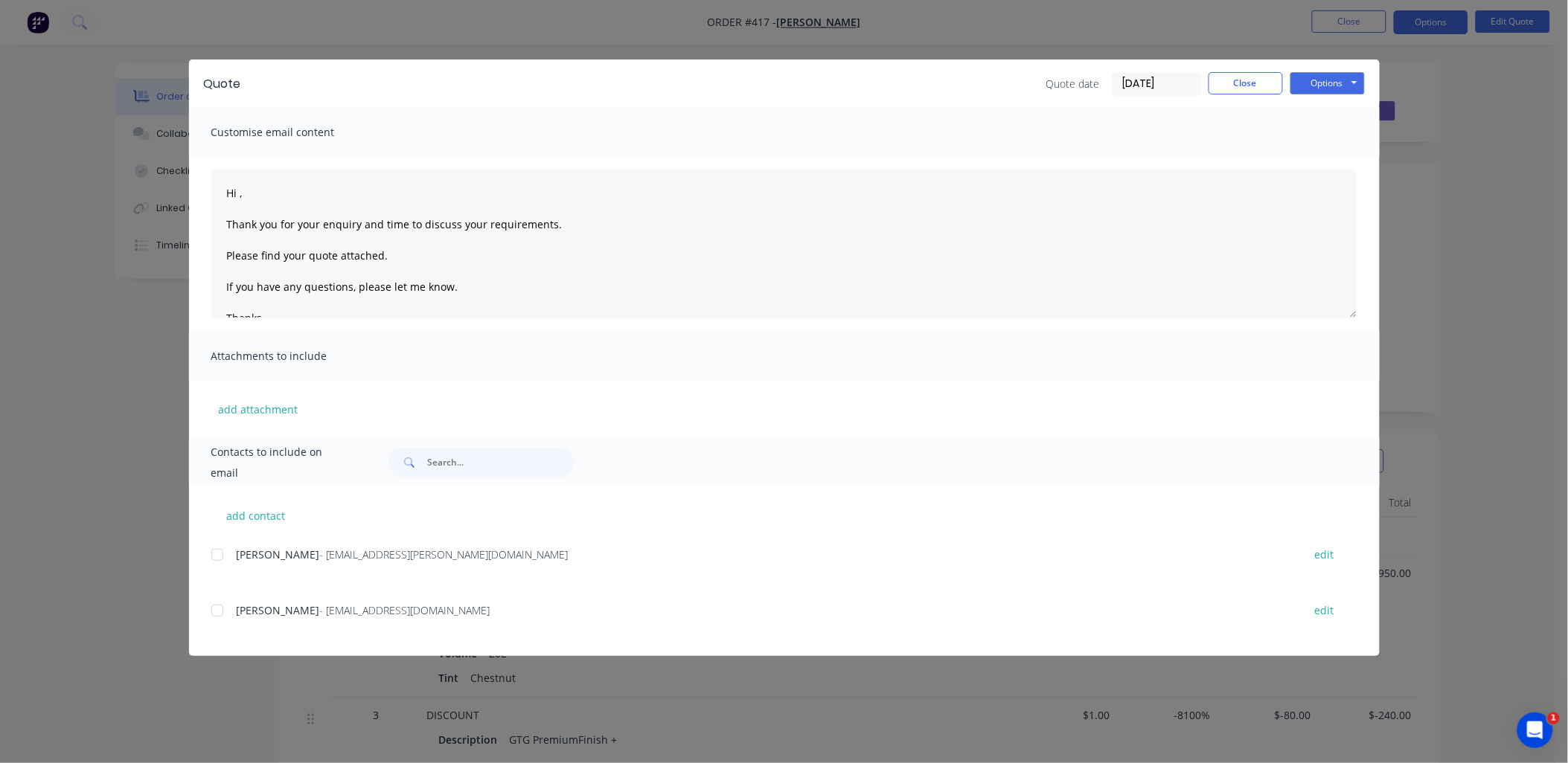
click at [1367, 85] on div "Quote Quote date 15/08/25 Close Options Preview Print Email" at bounding box center [784, 83] width 1191 height 49
click at [1354, 90] on button "Options" at bounding box center [1328, 83] width 75 height 22
click at [1359, 105] on button "Preview" at bounding box center [1337, 110] width 95 height 25
drag, startPoint x: 1231, startPoint y: 85, endPoint x: 1580, endPoint y: 28, distance: 353.6
click at [1232, 85] on button "Close" at bounding box center [1246, 83] width 75 height 22
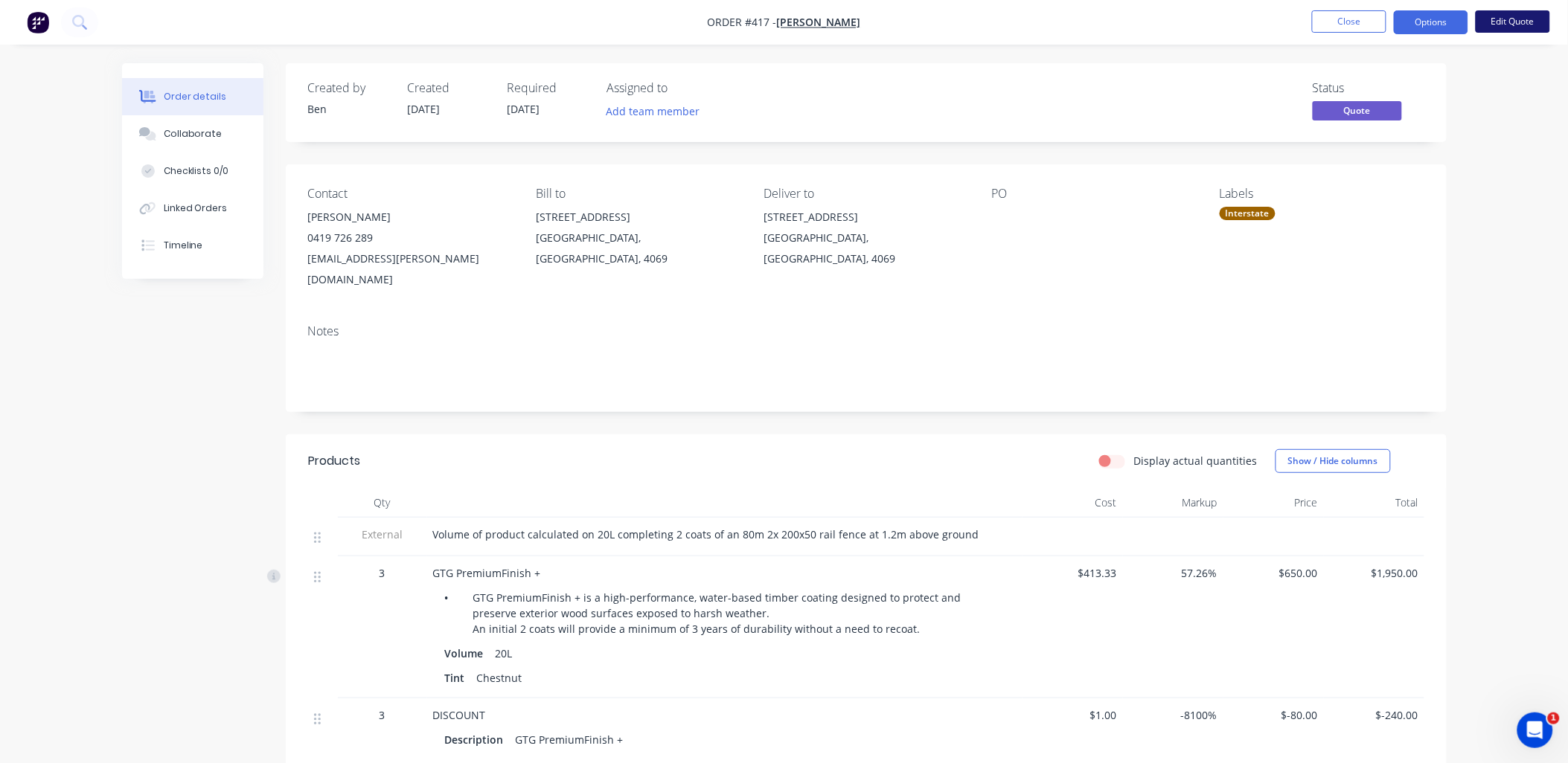
click at [1513, 30] on button "Edit Quote" at bounding box center [1513, 21] width 75 height 22
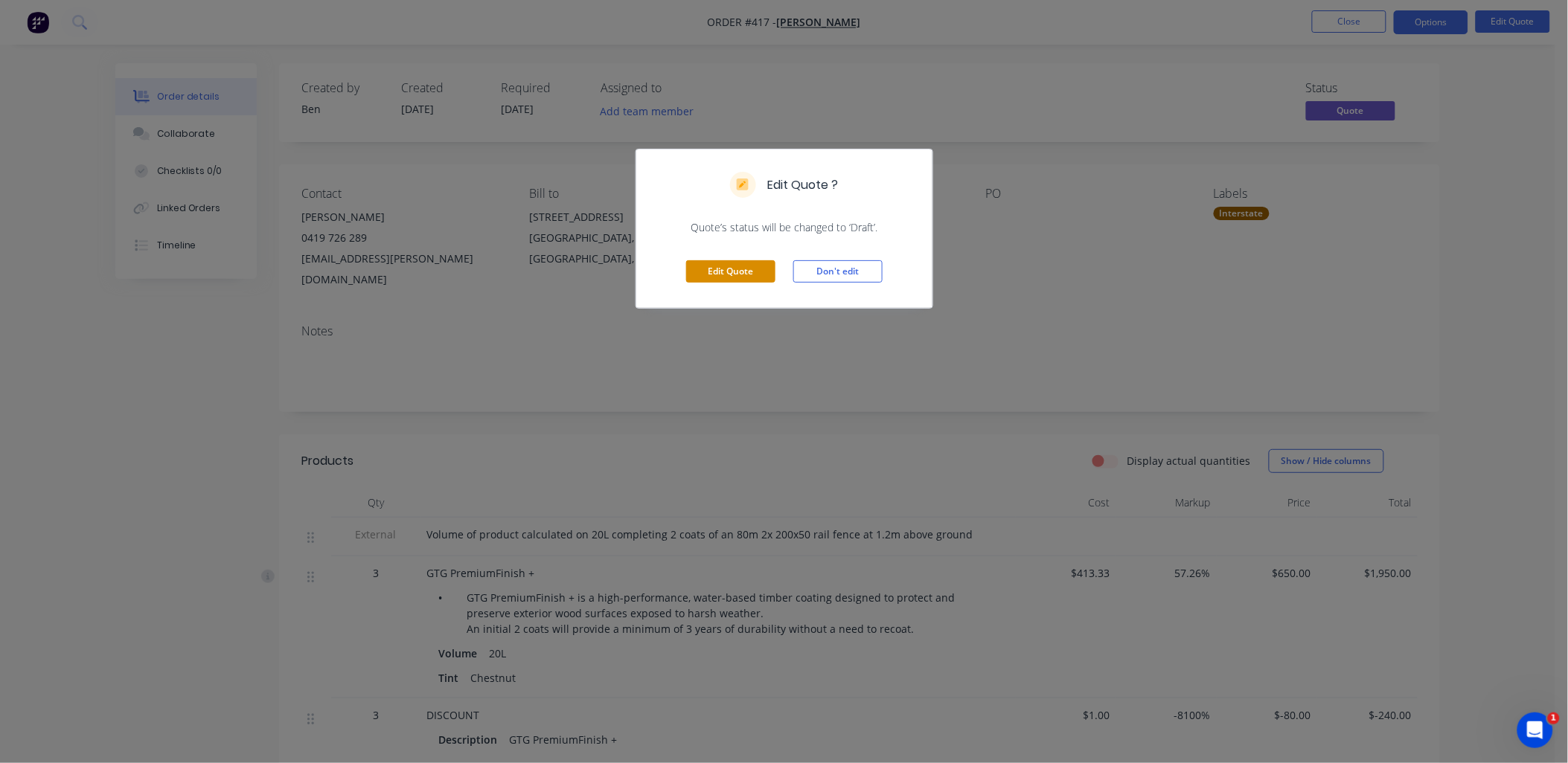
click at [721, 264] on button "Edit Quote" at bounding box center [730, 271] width 90 height 22
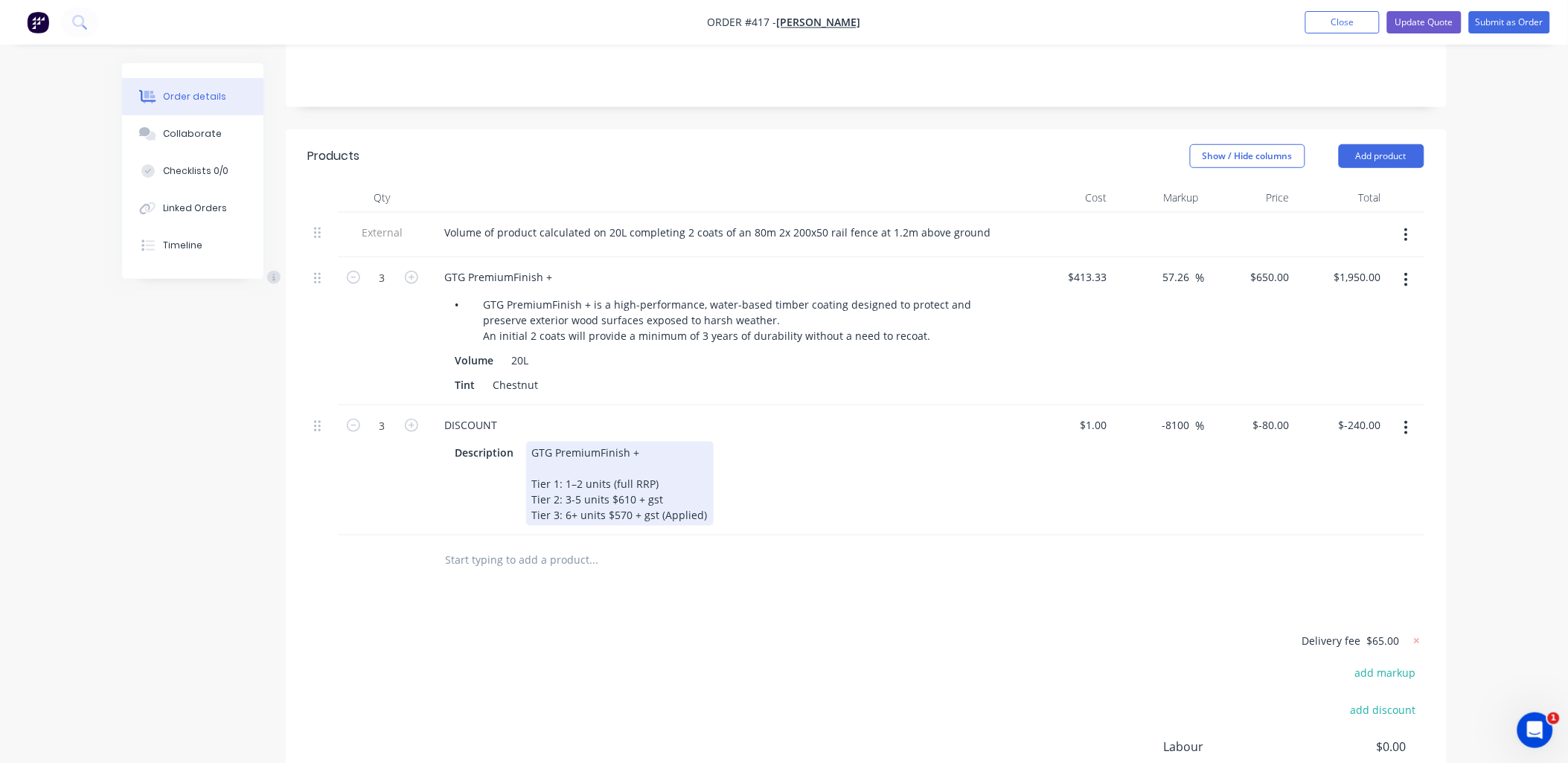
scroll to position [329, 0]
drag, startPoint x: 530, startPoint y: 440, endPoint x: 528, endPoint y: 413, distance: 27.1
click at [528, 441] on div "GTG PremiumFinish + Tier 1: 1–2 units (full RRP) Tier 2: 3-5 units $610 + gst T…" at bounding box center [619, 483] width 187 height 84
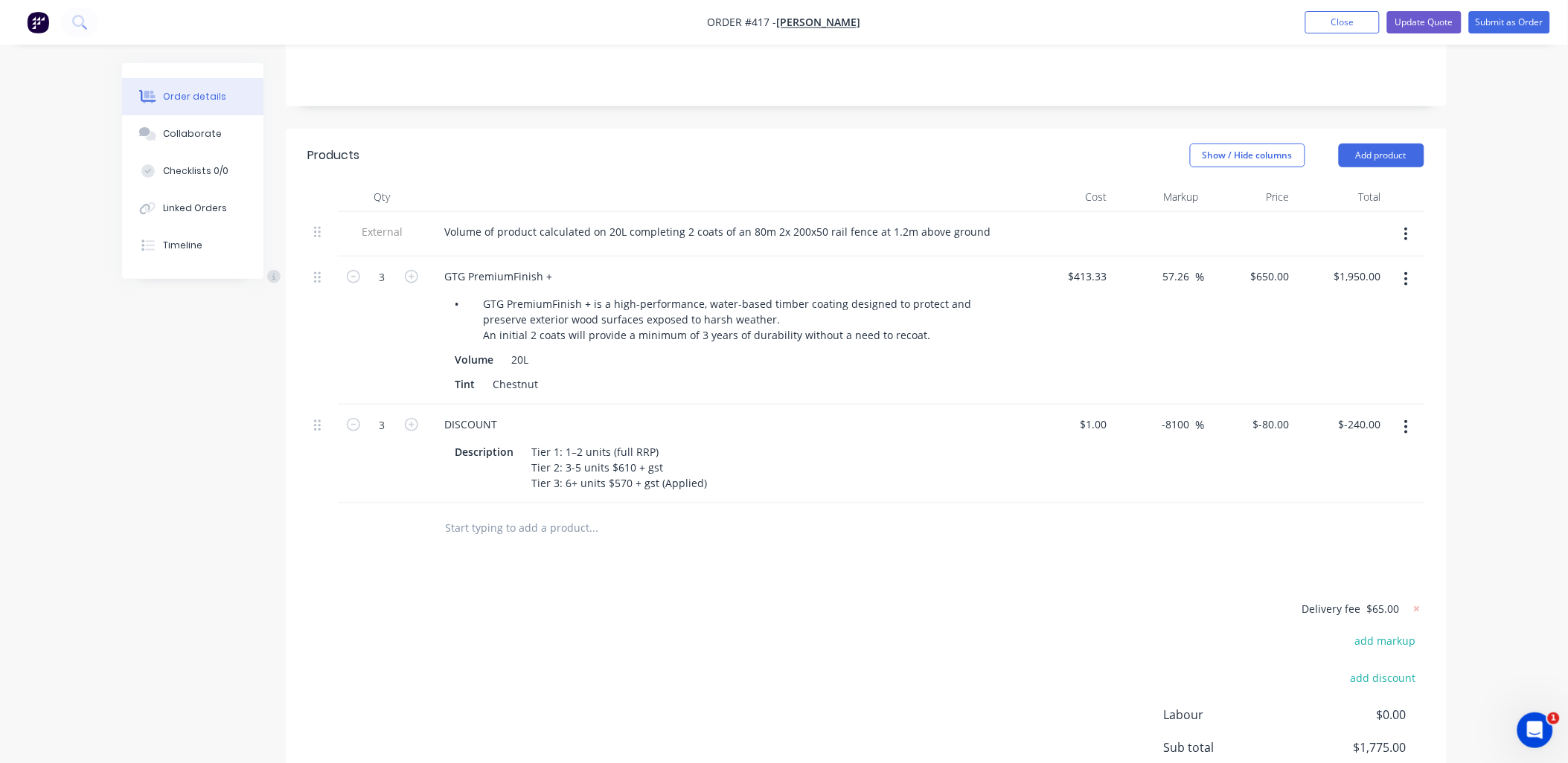
click at [366, 426] on div "3" at bounding box center [382, 454] width 90 height 99
click at [1429, 22] on button "Update Quote" at bounding box center [1424, 22] width 75 height 22
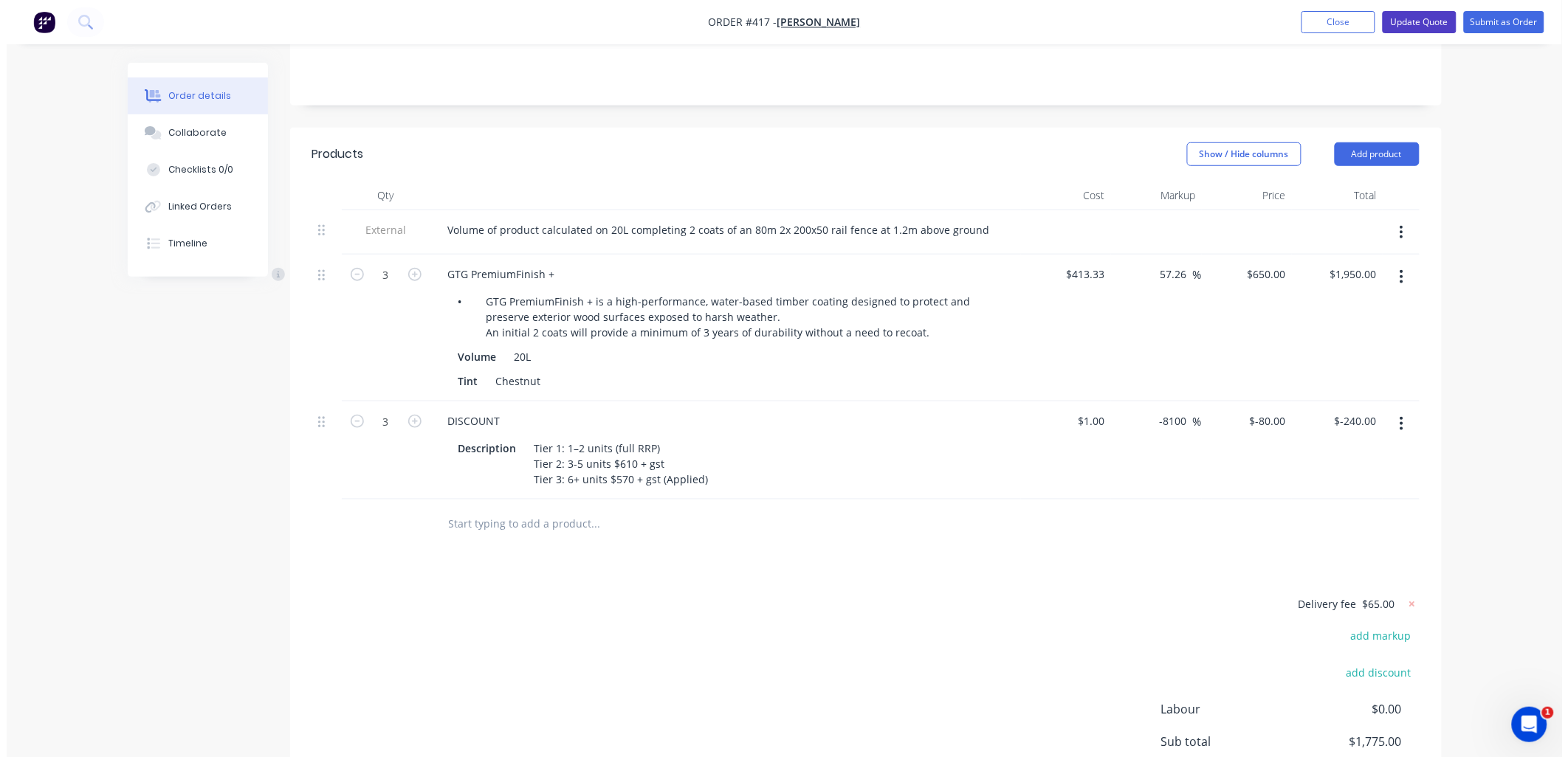
scroll to position [0, 0]
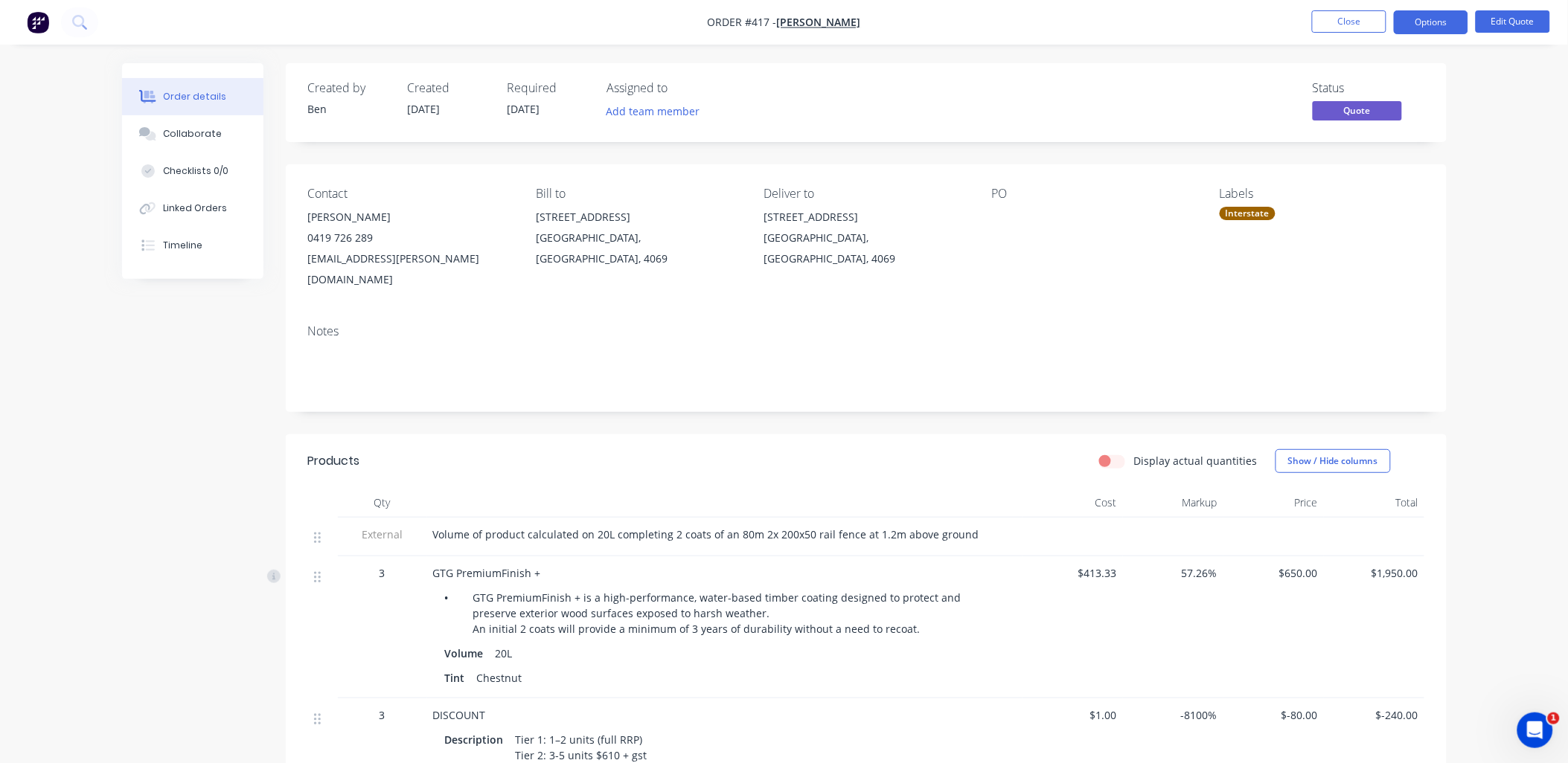
click at [1429, 22] on button "Options" at bounding box center [1431, 22] width 75 height 24
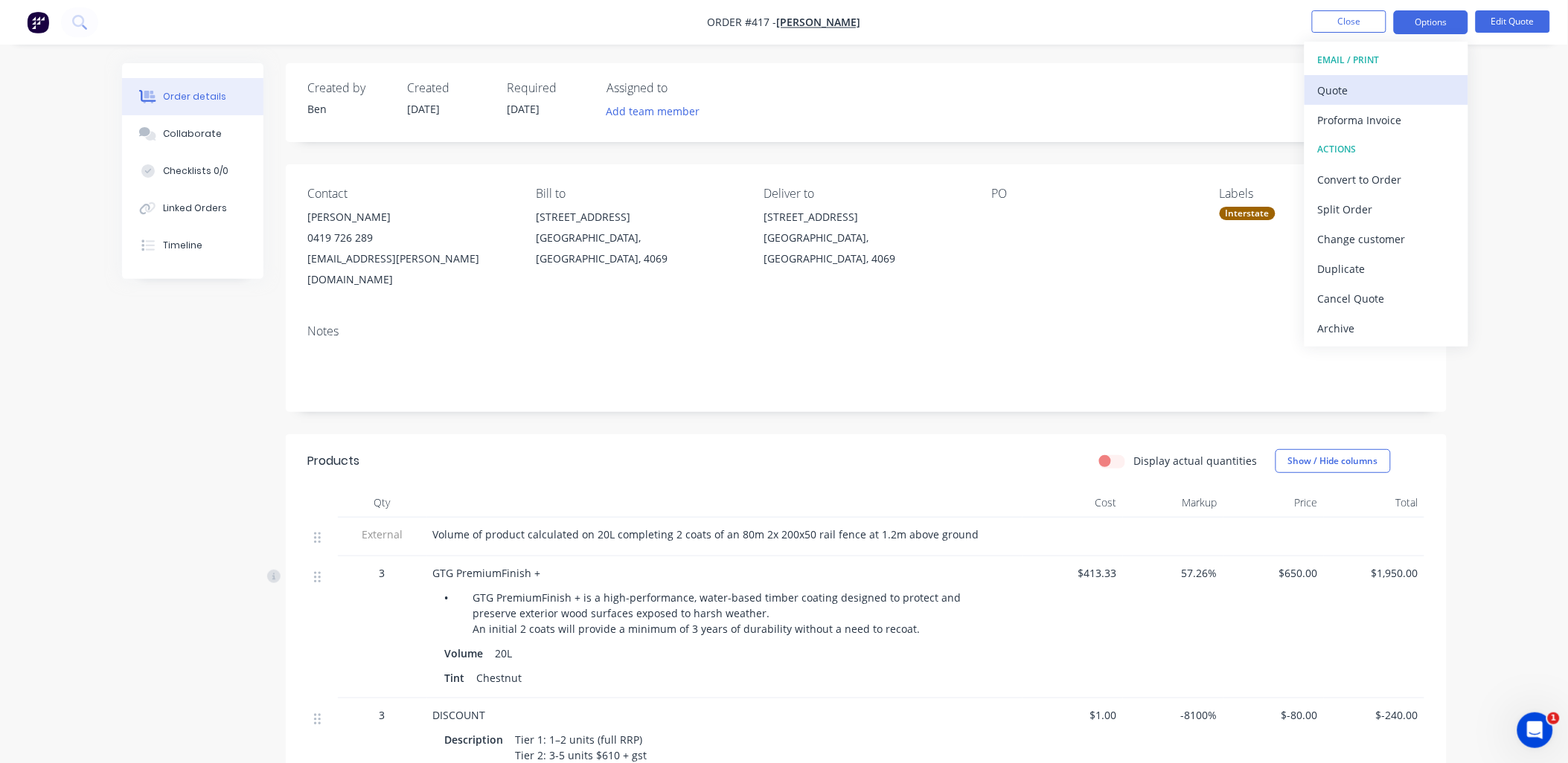
click at [1413, 80] on div "Quote" at bounding box center [1386, 90] width 137 height 21
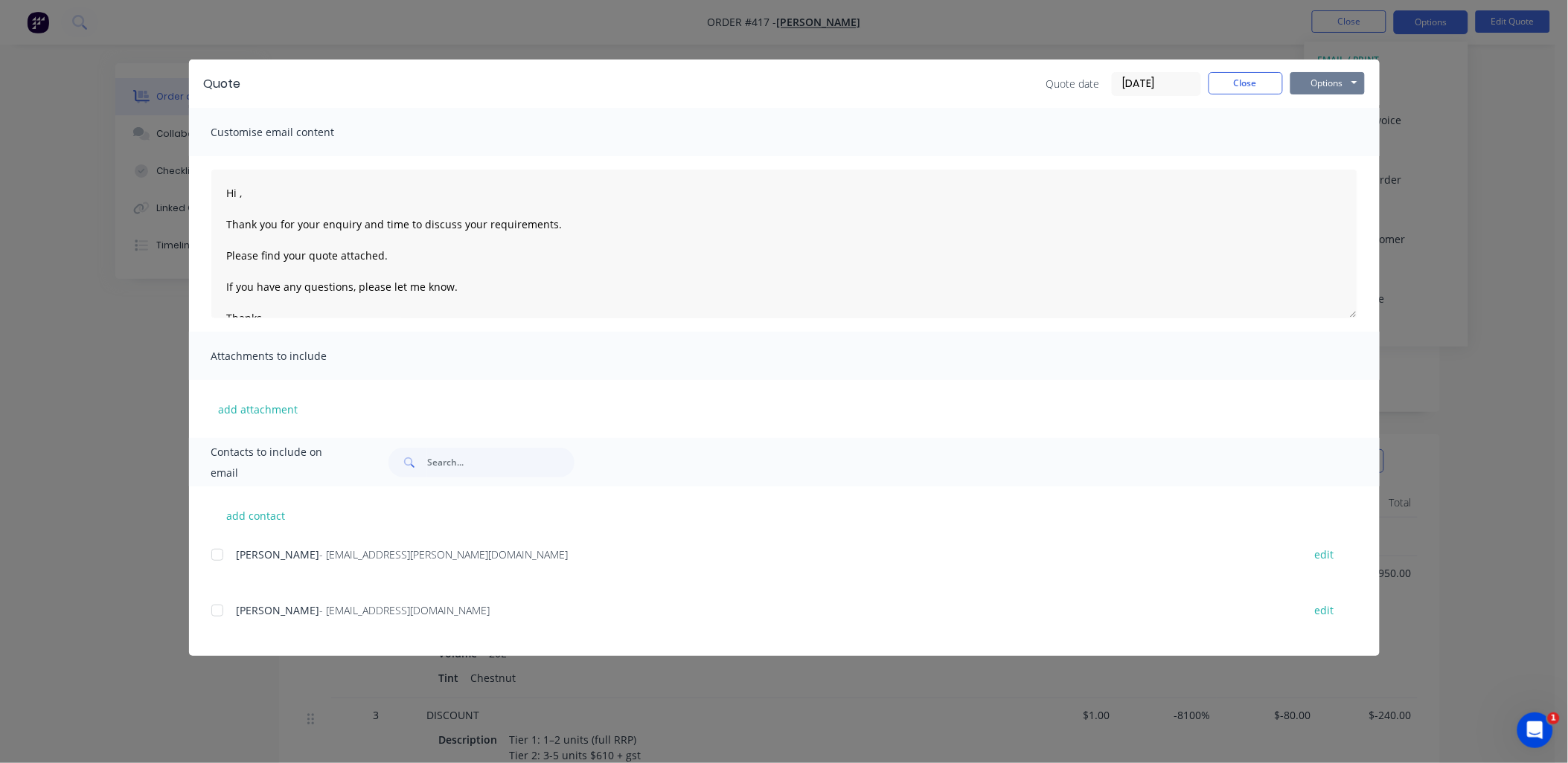
click at [1307, 75] on button "Options" at bounding box center [1328, 83] width 75 height 22
click at [1334, 103] on button "Preview" at bounding box center [1337, 110] width 95 height 25
click at [241, 188] on textarea "Hi , Thank you for your enquiry and time to discuss your requirements. Please f…" at bounding box center [784, 244] width 1146 height 149
click at [216, 555] on div at bounding box center [217, 555] width 30 height 30
type textarea "Hi Jemima, Thank you for your enquiry and time to discuss your requirements. Pl…"
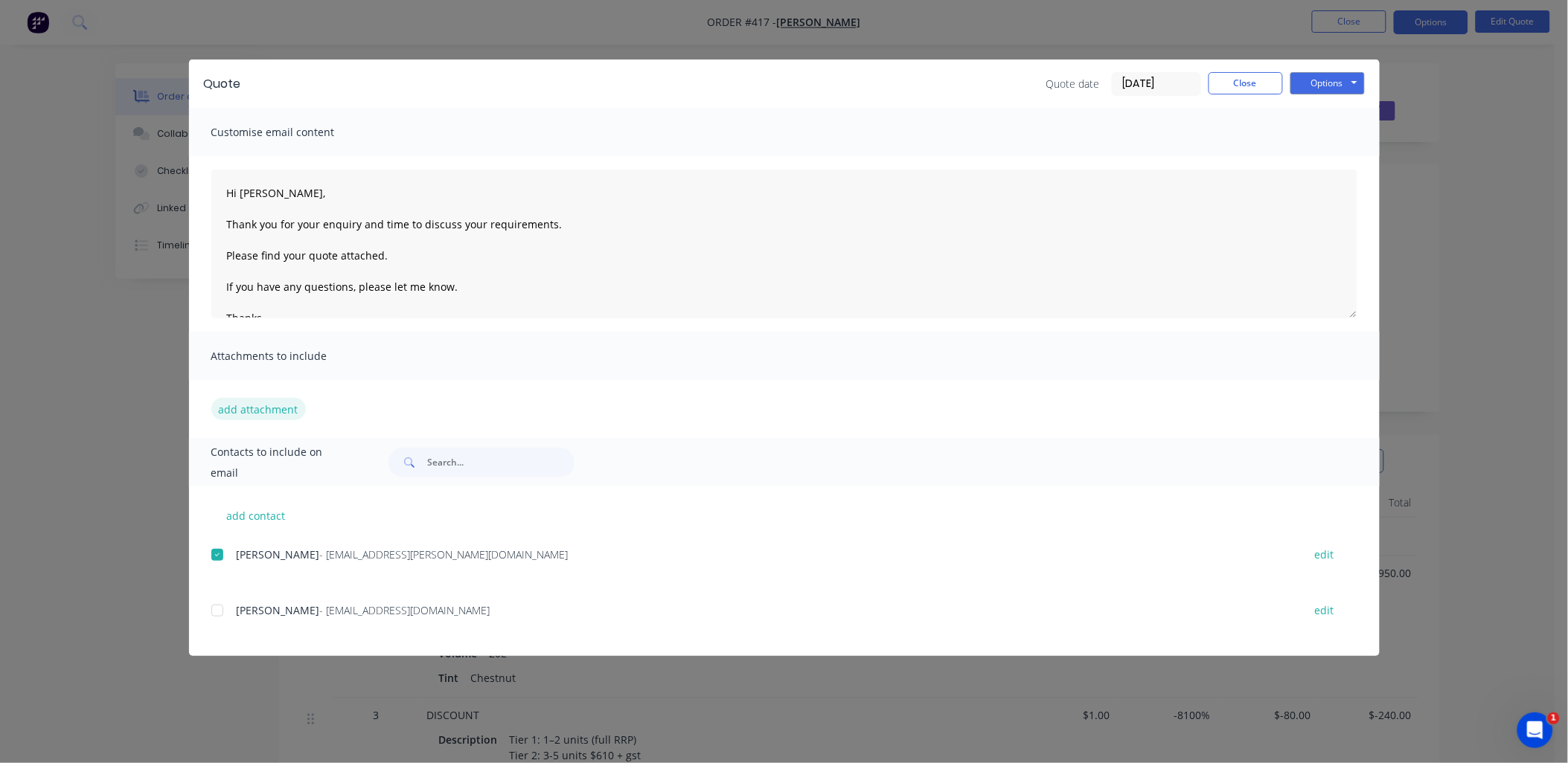
click at [274, 402] on button "add attachment" at bounding box center [258, 409] width 94 height 22
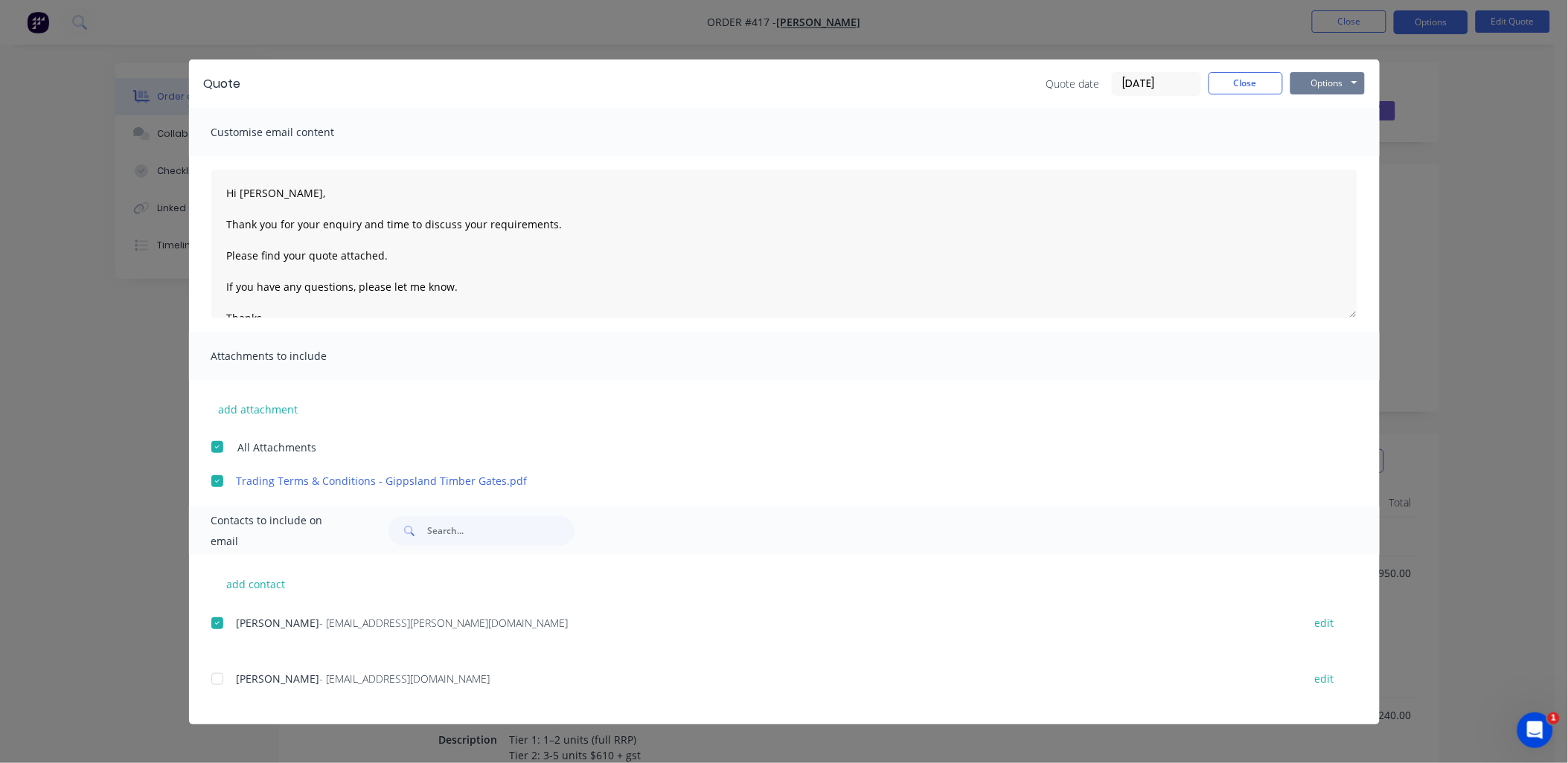
click at [1358, 77] on button "Options" at bounding box center [1328, 83] width 75 height 22
click at [1340, 156] on button "Email" at bounding box center [1337, 159] width 95 height 25
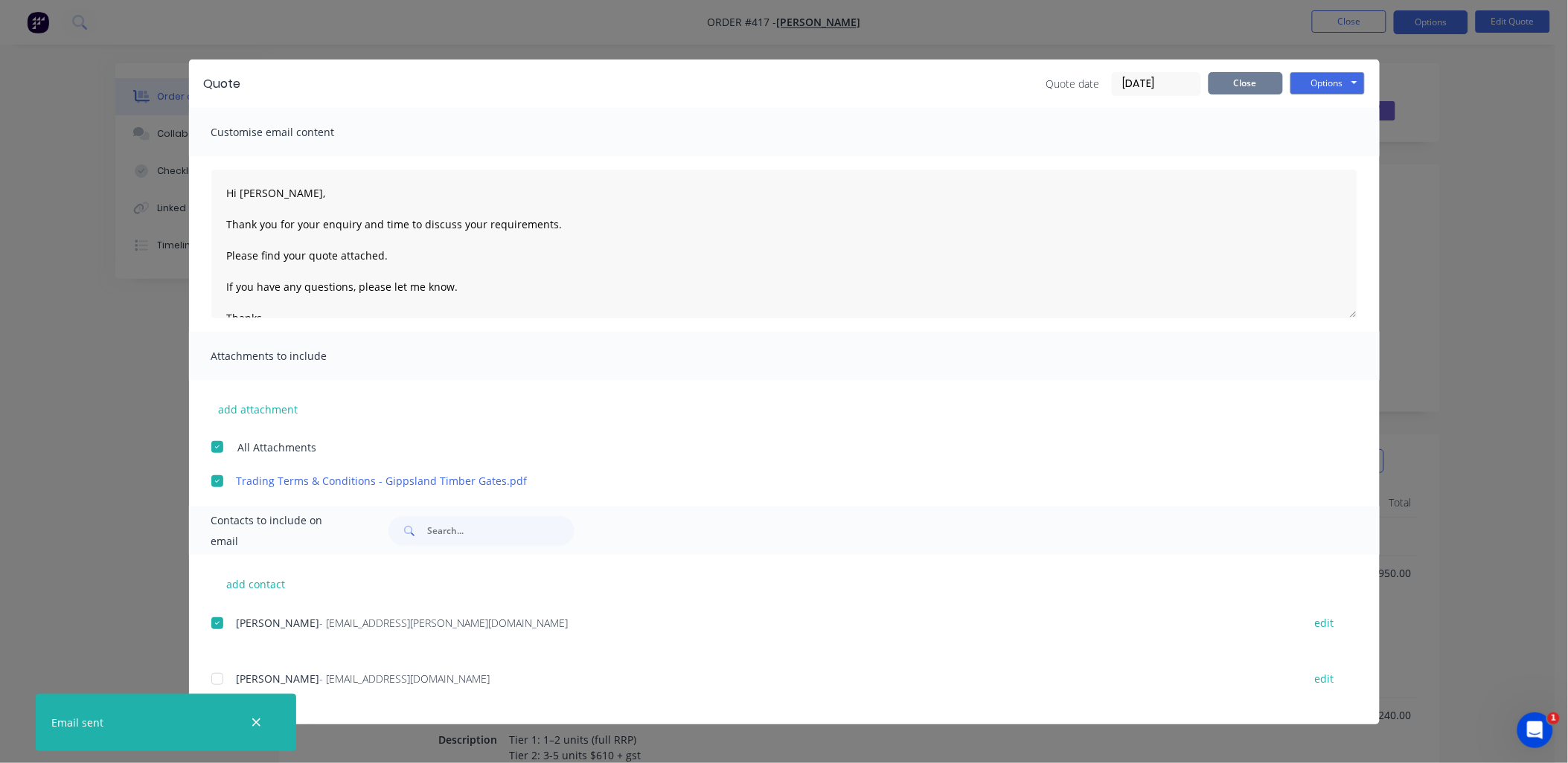
click at [1232, 76] on button "Close" at bounding box center [1246, 83] width 75 height 22
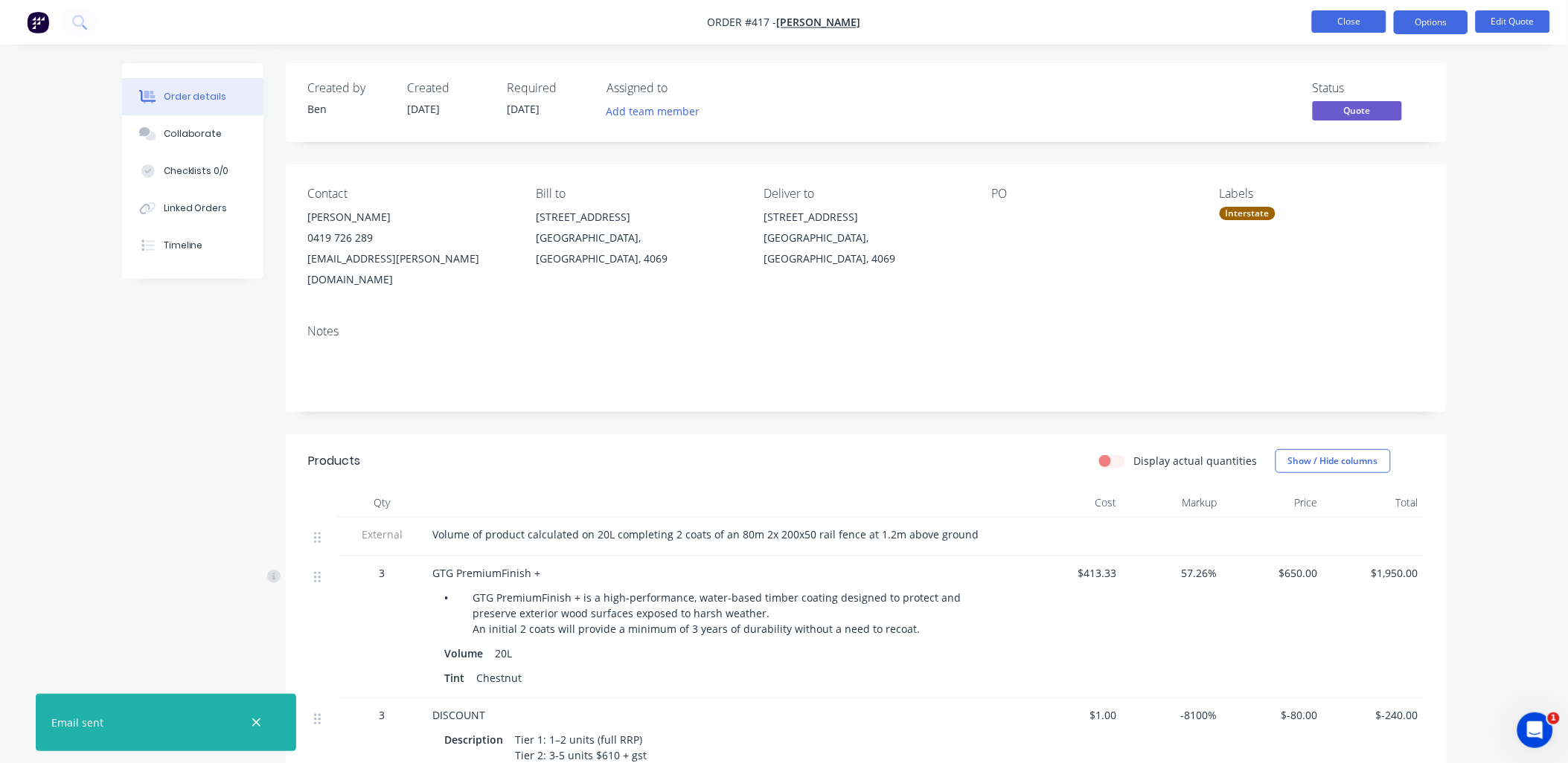
click at [1343, 15] on button "Close" at bounding box center [1349, 21] width 75 height 22
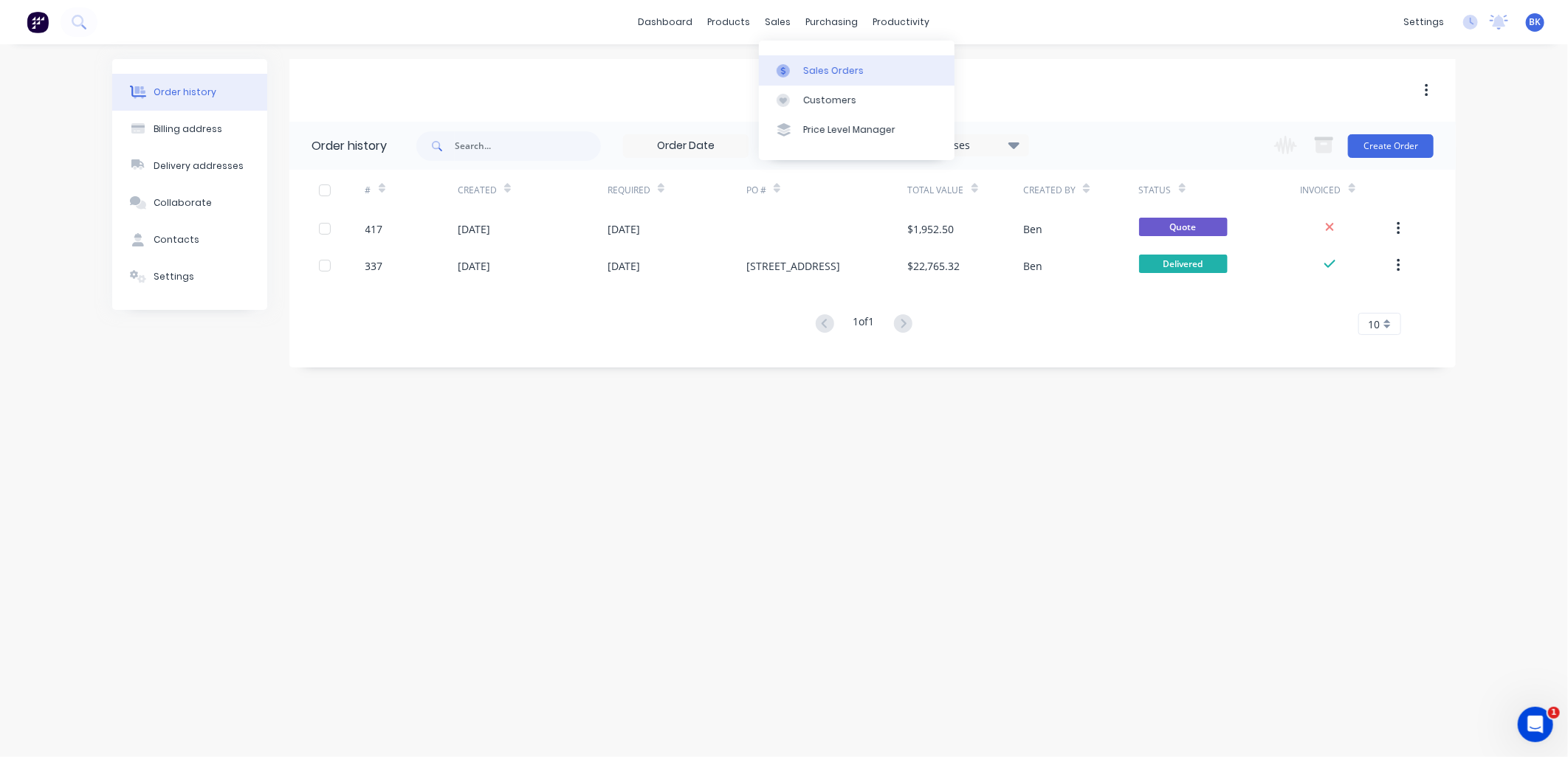
click at [817, 68] on div "Sales Orders" at bounding box center [833, 70] width 61 height 13
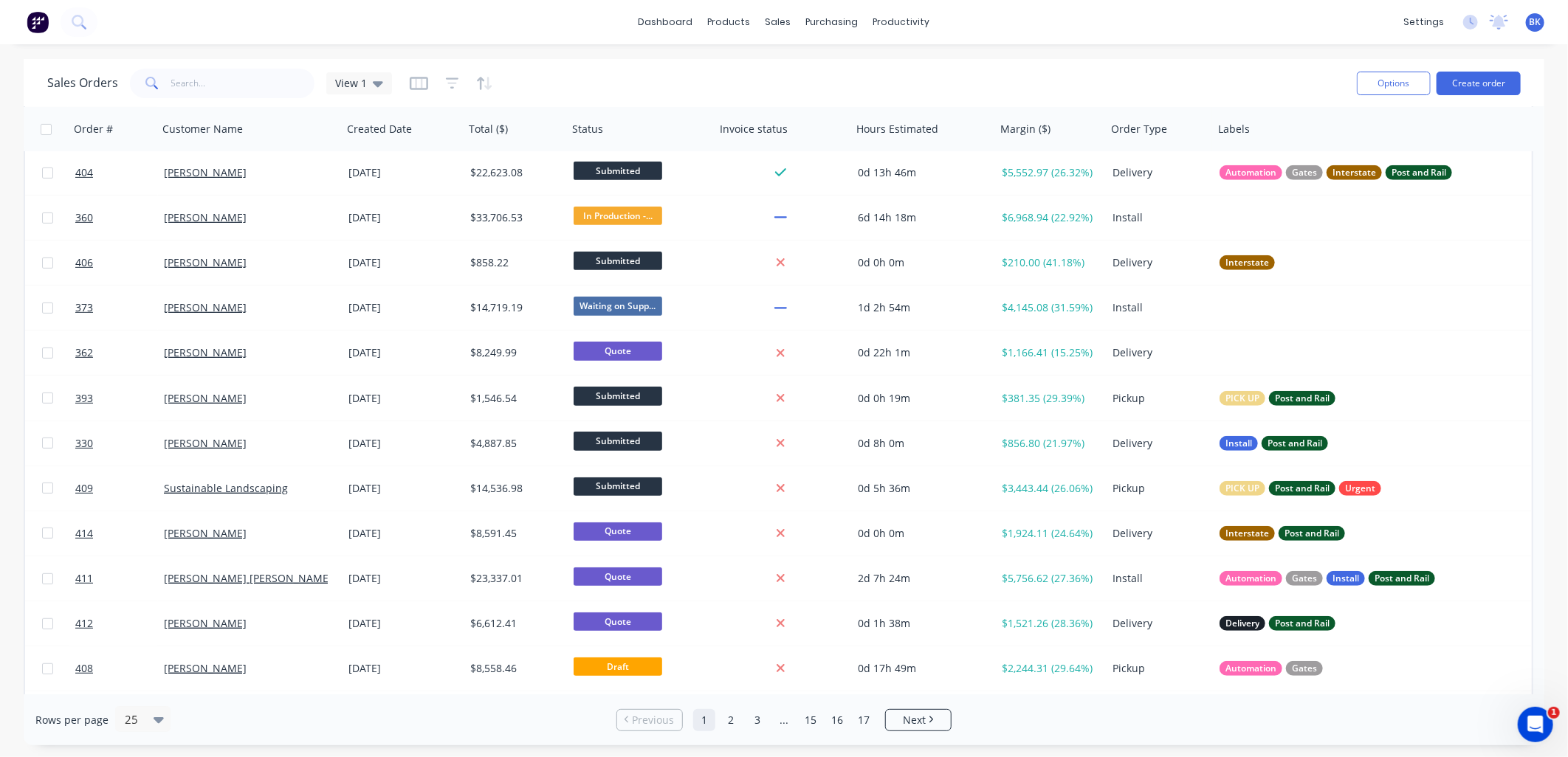
scroll to position [409, 0]
click at [1247, 134] on div at bounding box center [1353, 129] width 269 height 30
click at [1297, 133] on div at bounding box center [1353, 129] width 269 height 30
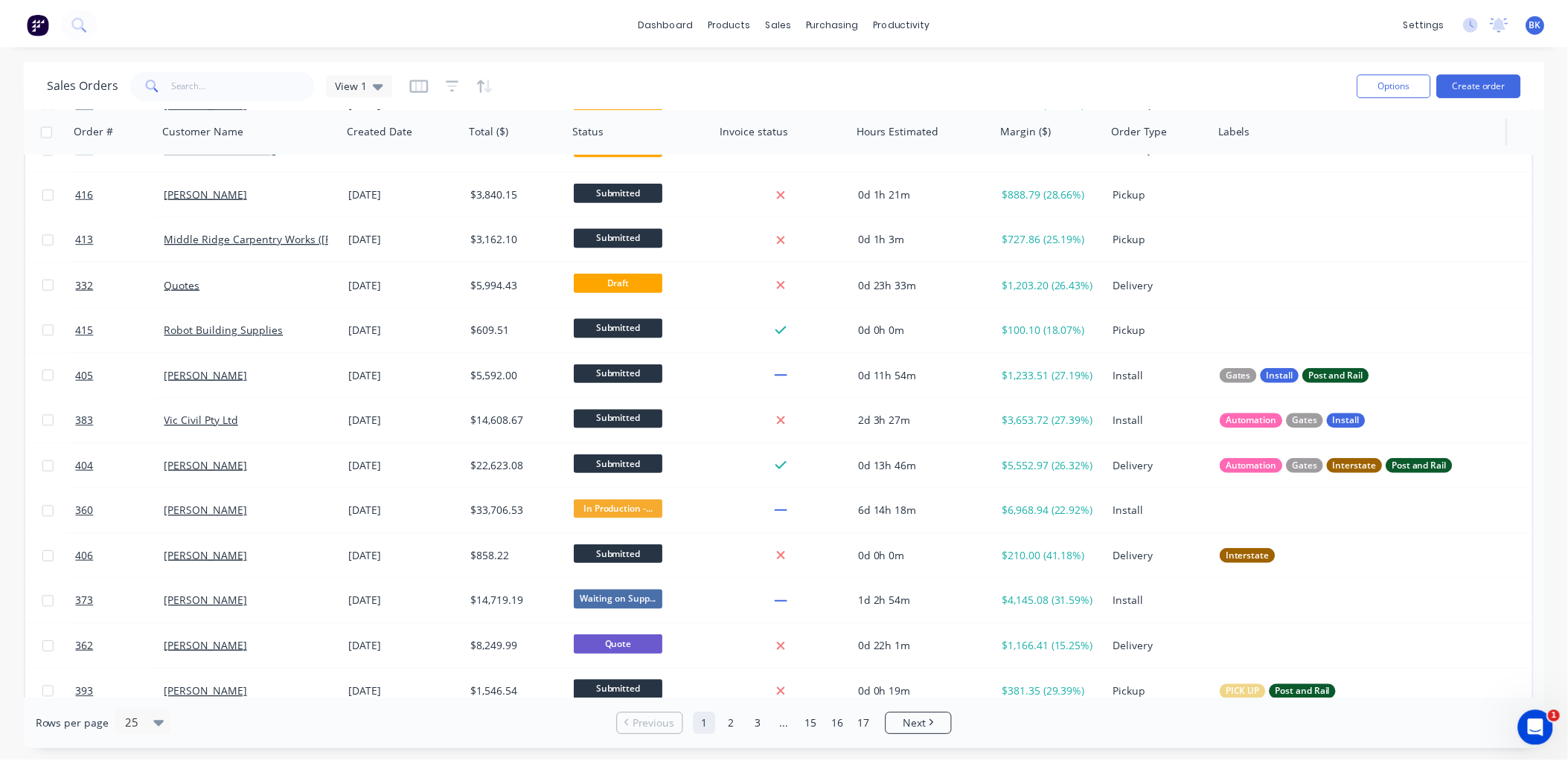
scroll to position [0, 0]
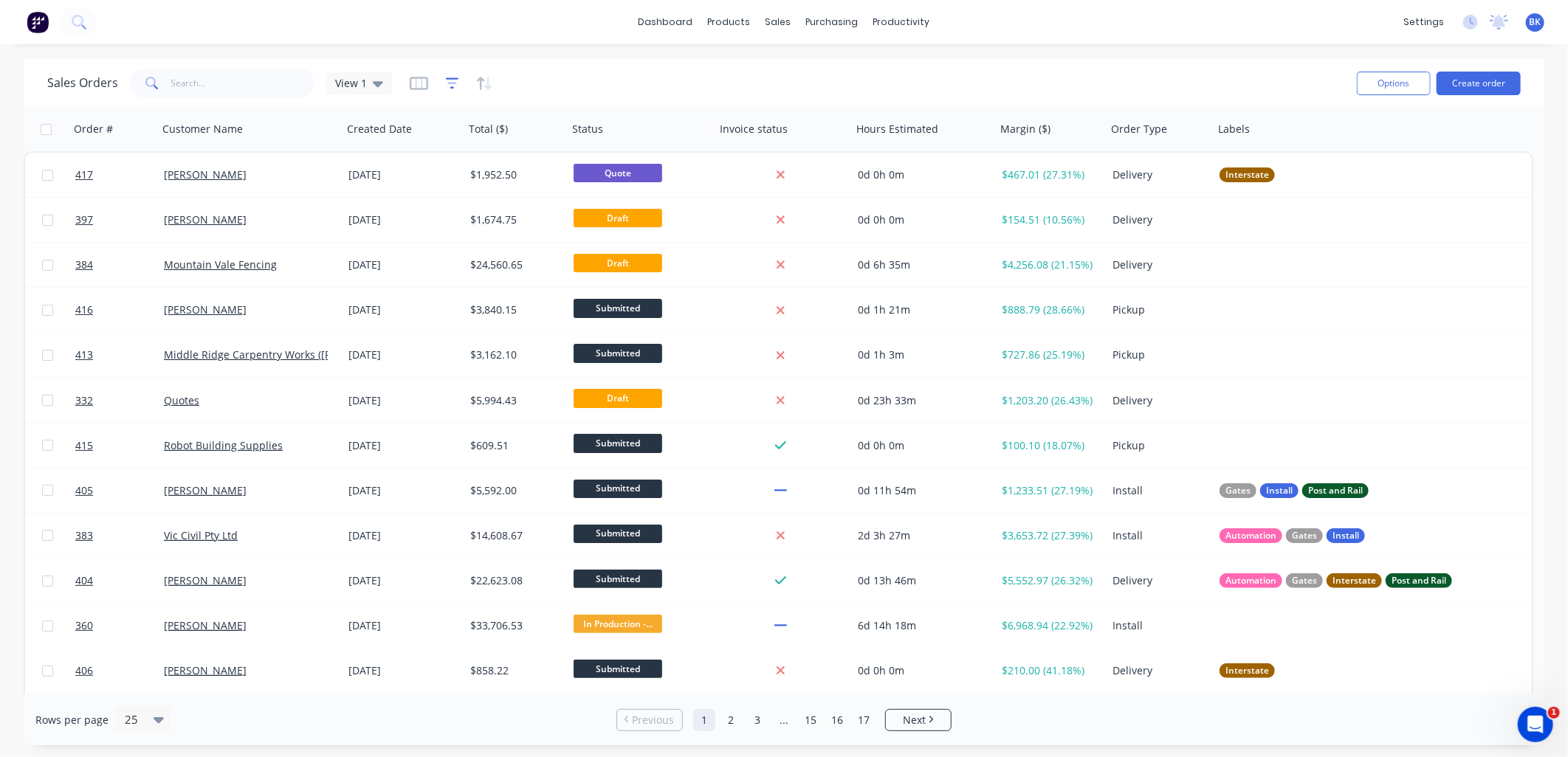
click at [452, 81] on icon "button" at bounding box center [453, 83] width 13 height 15
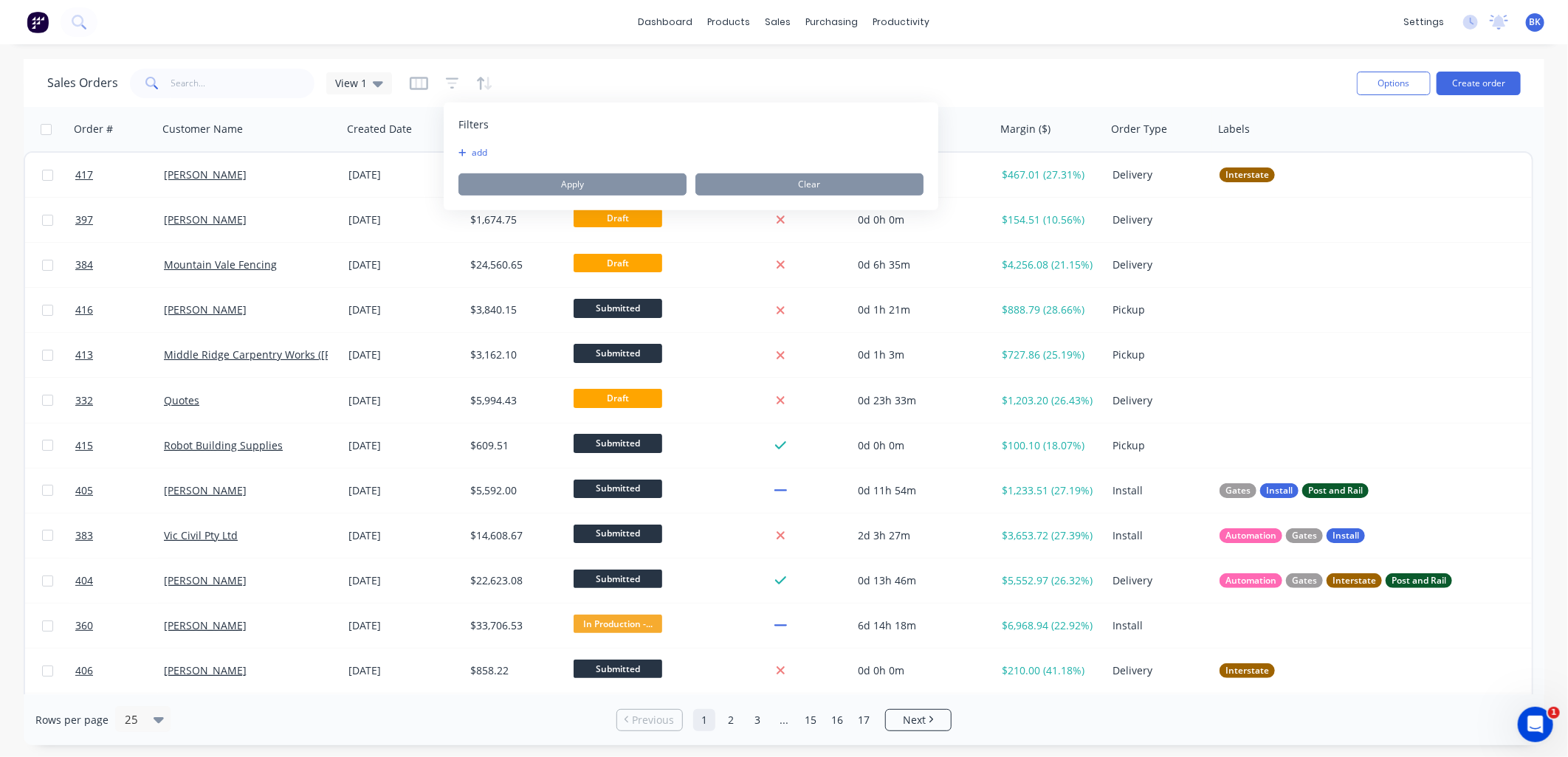
click at [474, 147] on button "add" at bounding box center [477, 152] width 37 height 11
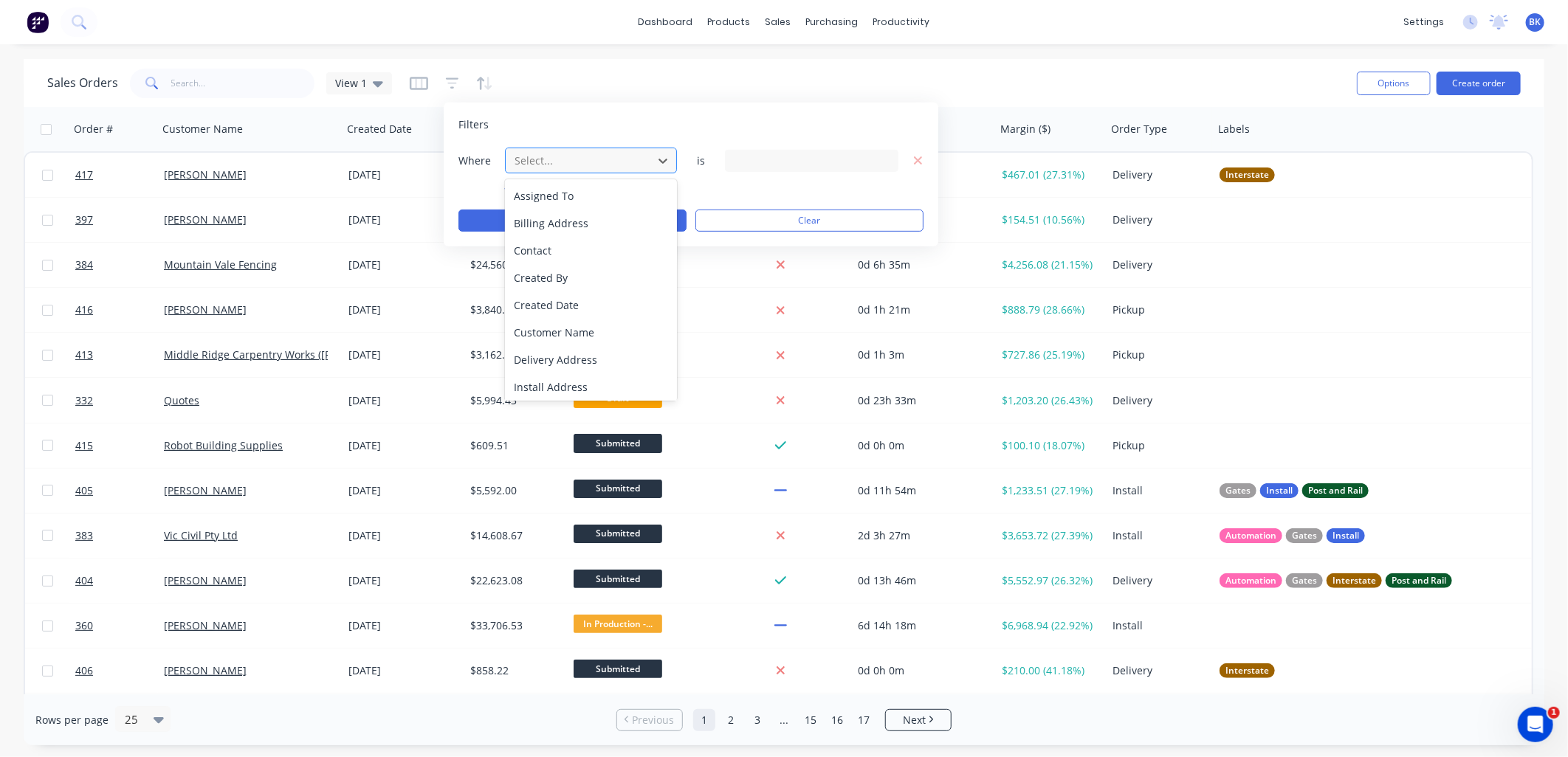
click at [547, 160] on div at bounding box center [579, 160] width 132 height 18
type input "la"
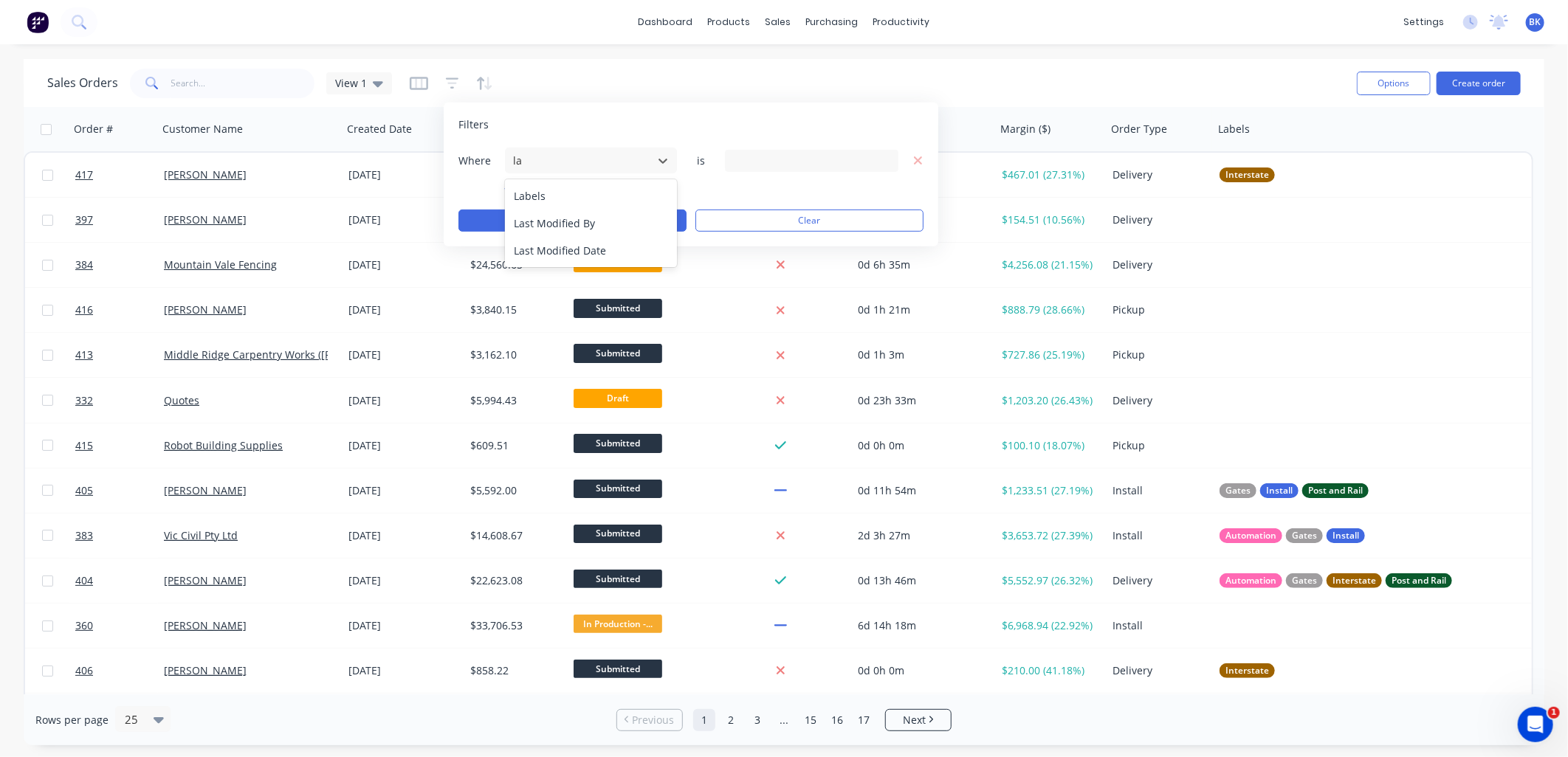
click at [541, 188] on div "Labels" at bounding box center [591, 195] width 172 height 27
click at [814, 159] on div "9 Labels selected" at bounding box center [800, 161] width 134 height 16
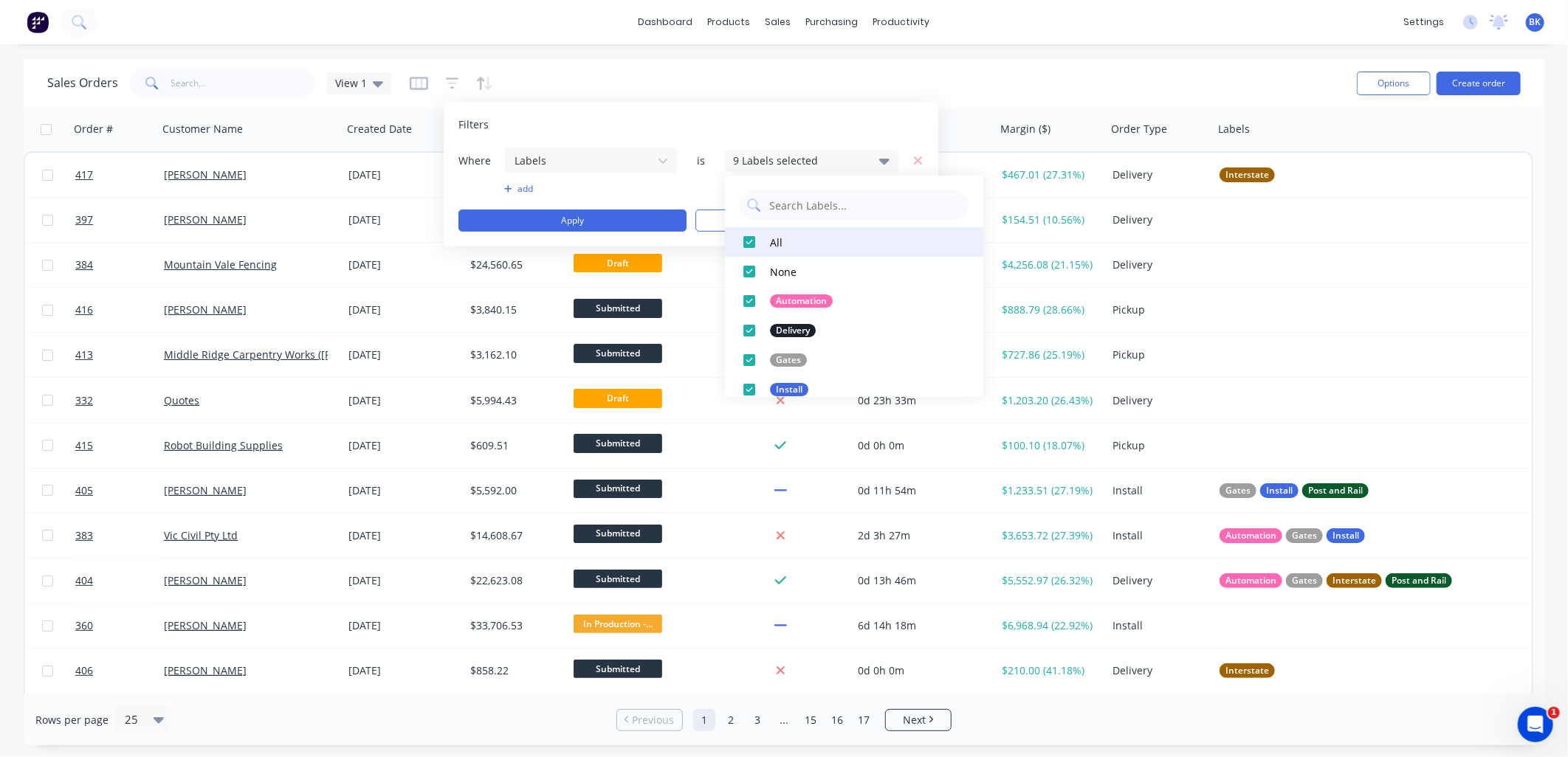
click at [753, 236] on div at bounding box center [749, 242] width 30 height 30
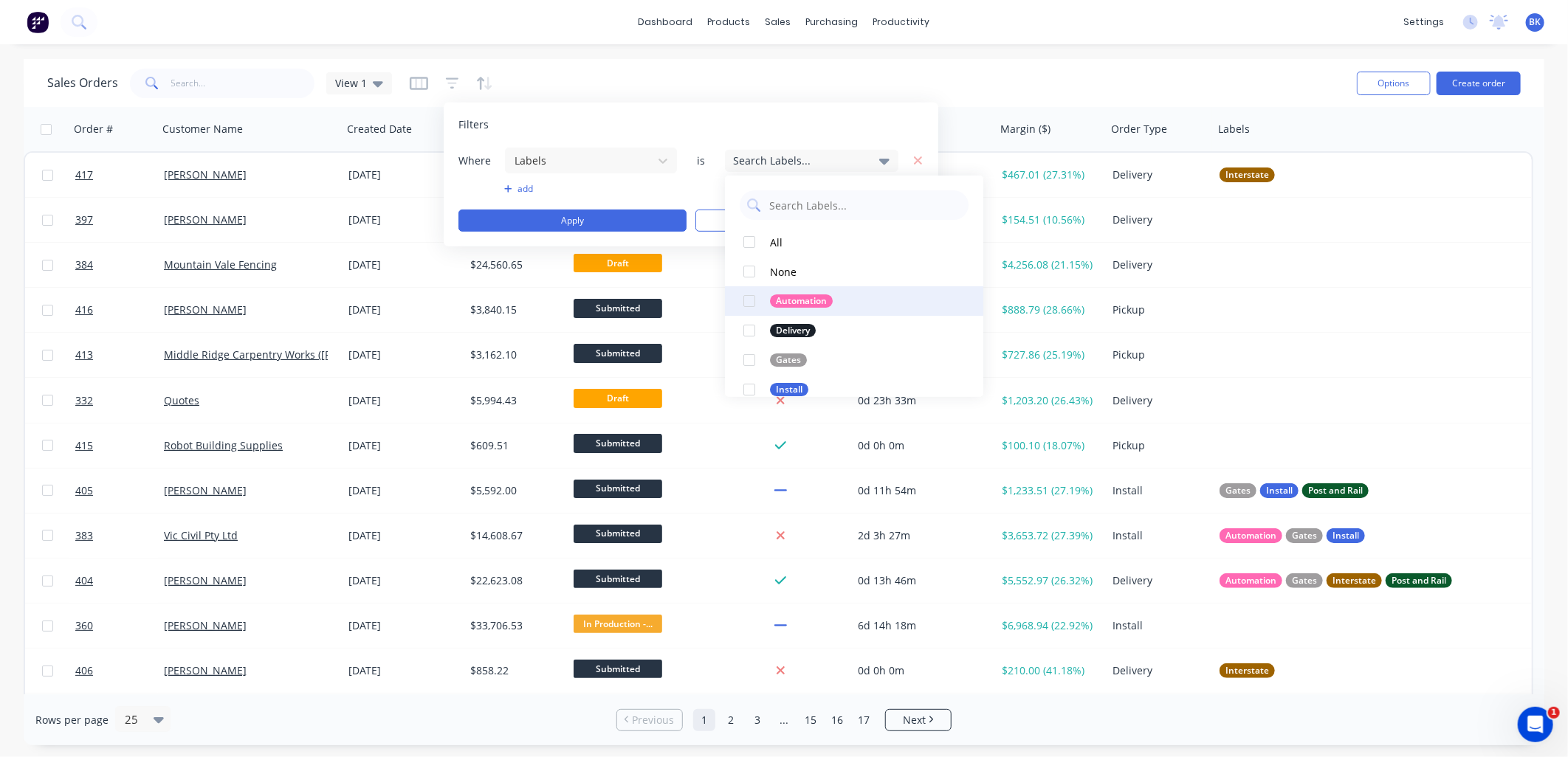
click at [743, 303] on div at bounding box center [749, 301] width 30 height 30
click at [645, 225] on button "Apply" at bounding box center [572, 220] width 228 height 22
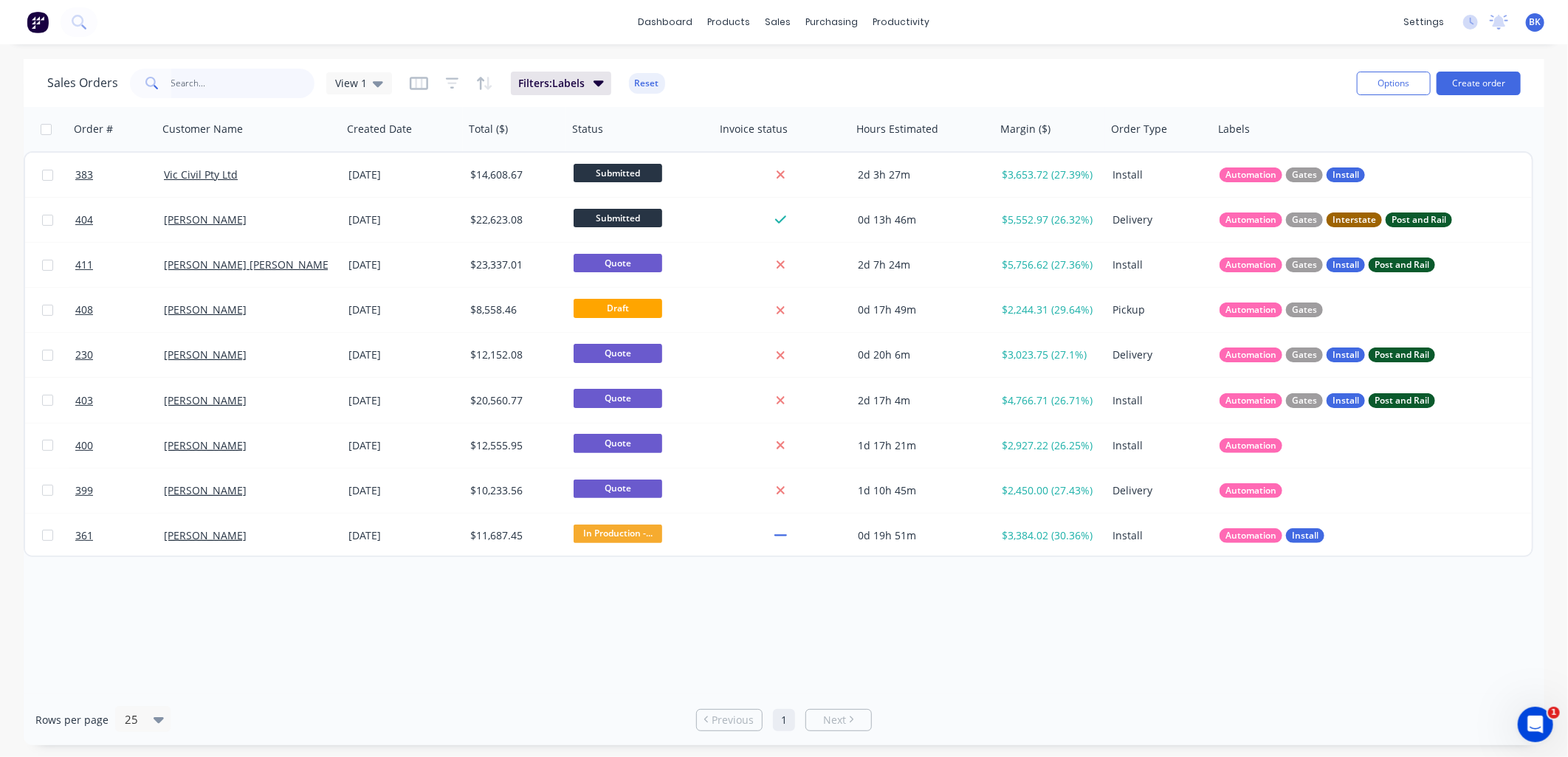
click at [244, 85] on input "text" at bounding box center [244, 84] width 144 height 30
drag, startPoint x: 640, startPoint y: 83, endPoint x: 541, endPoint y: 104, distance: 101.2
click at [640, 83] on button "Reset" at bounding box center [646, 83] width 36 height 20
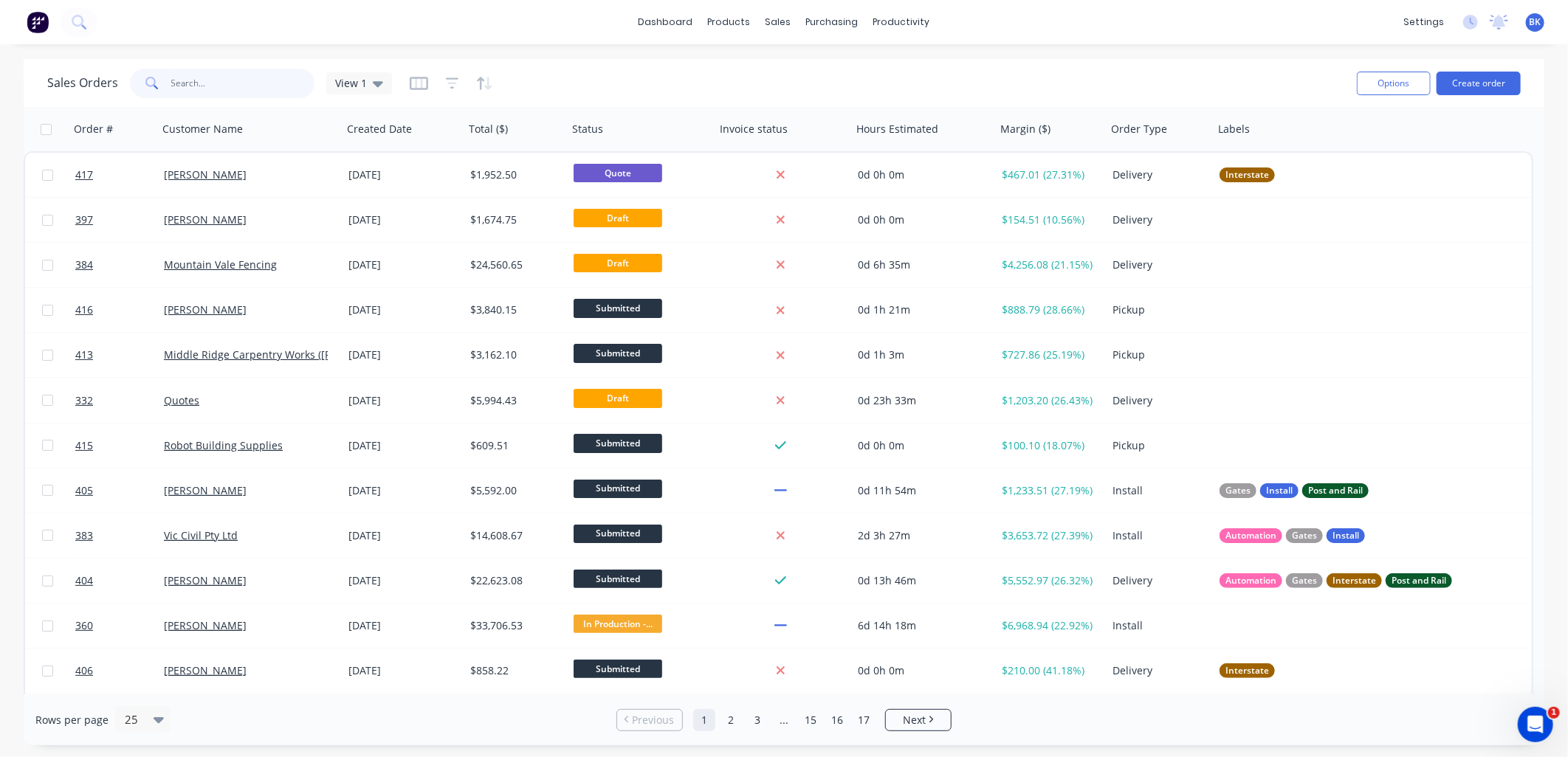
click at [273, 86] on input "text" at bounding box center [244, 84] width 144 height 30
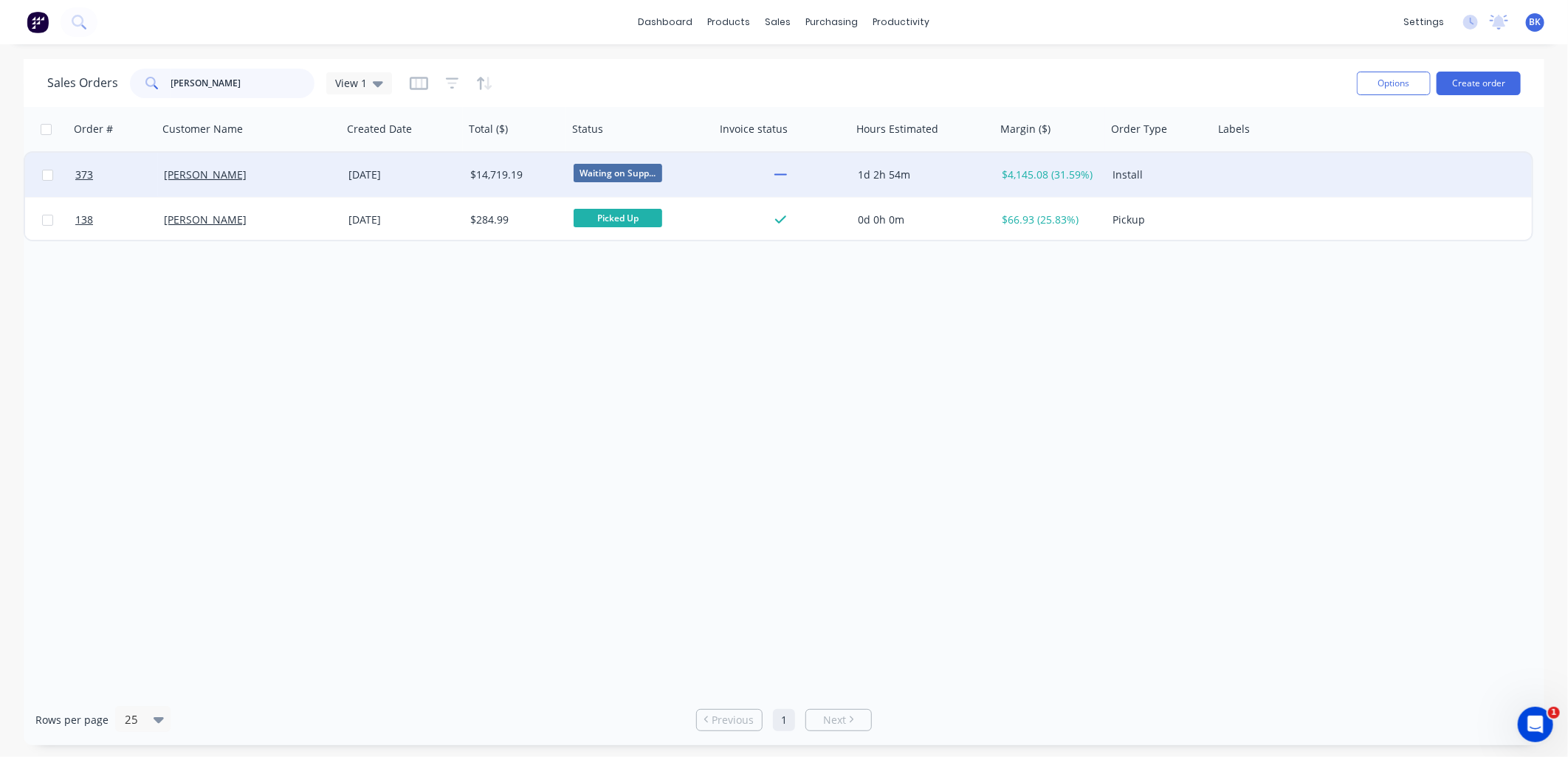
type input "dawn"
click at [276, 174] on div "[PERSON_NAME]" at bounding box center [246, 174] width 164 height 15
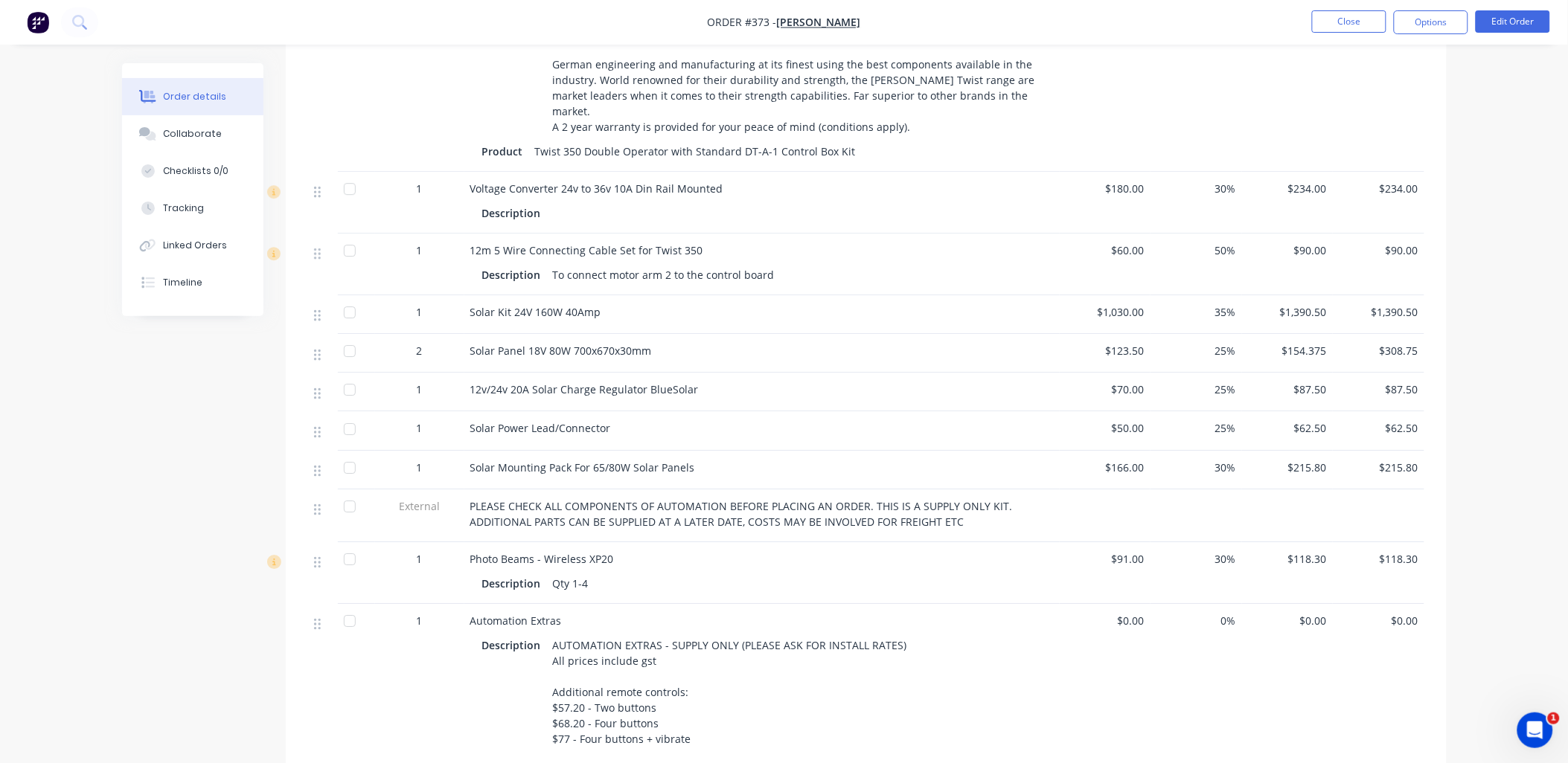
scroll to position [1475, 0]
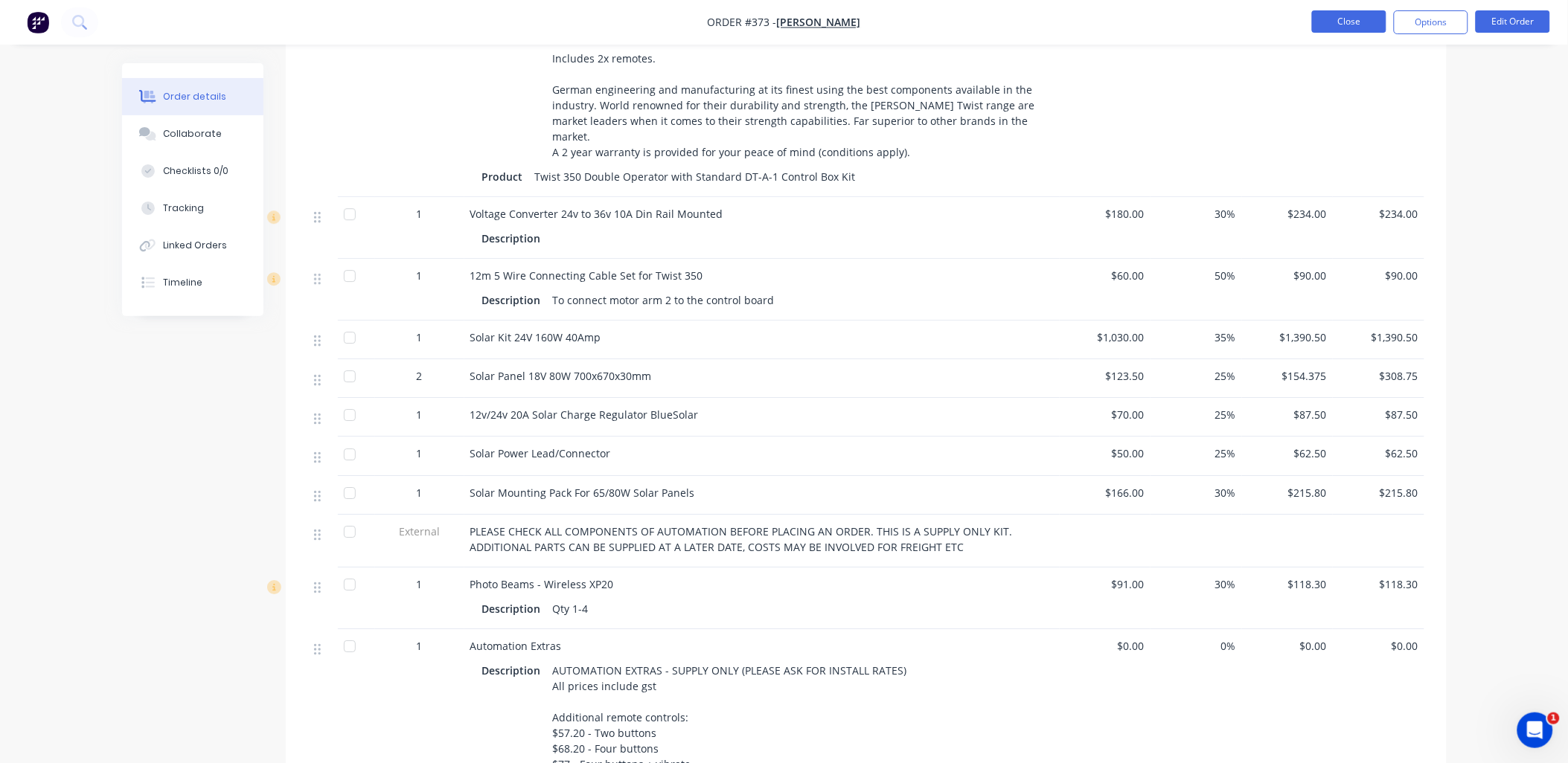
click at [1365, 22] on button "Close" at bounding box center [1349, 21] width 75 height 22
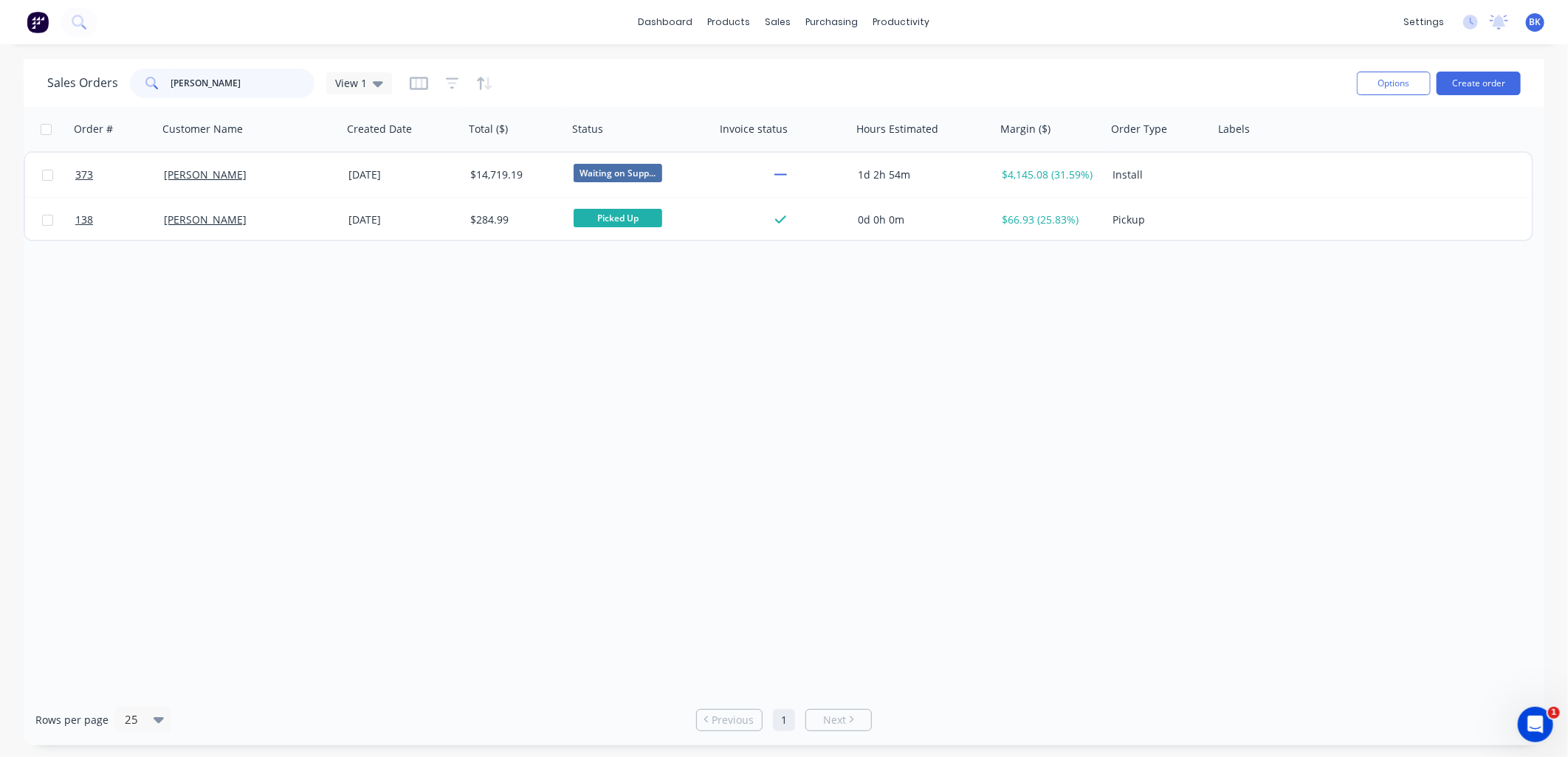
drag, startPoint x: 202, startPoint y: 97, endPoint x: 130, endPoint y: 85, distance: 73.0
click at [130, 85] on div "dawn" at bounding box center [223, 84] width 185 height 30
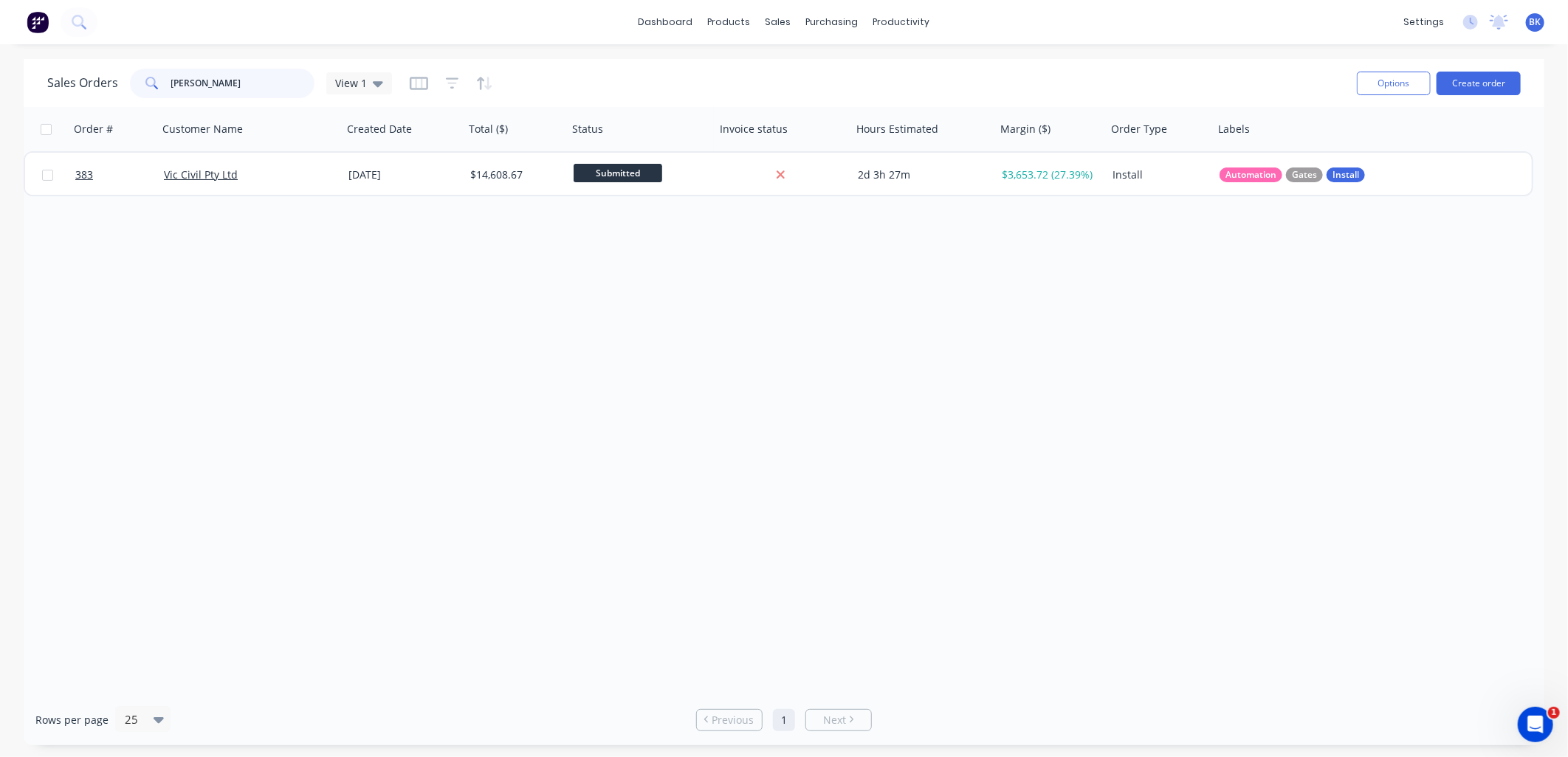
type input "vic civ"
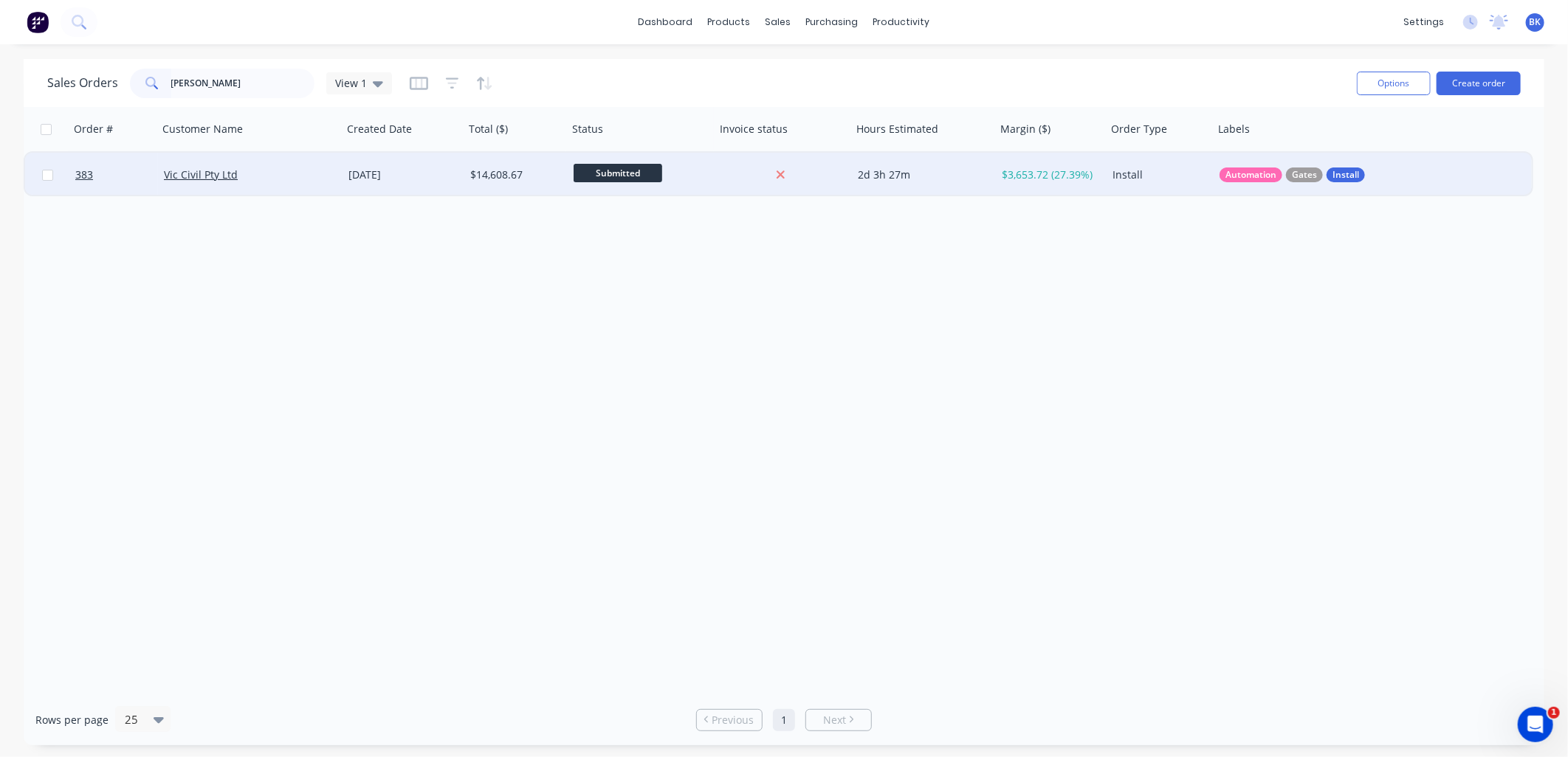
click at [261, 171] on div "Vic Civil Pty Ltd" at bounding box center [246, 174] width 164 height 15
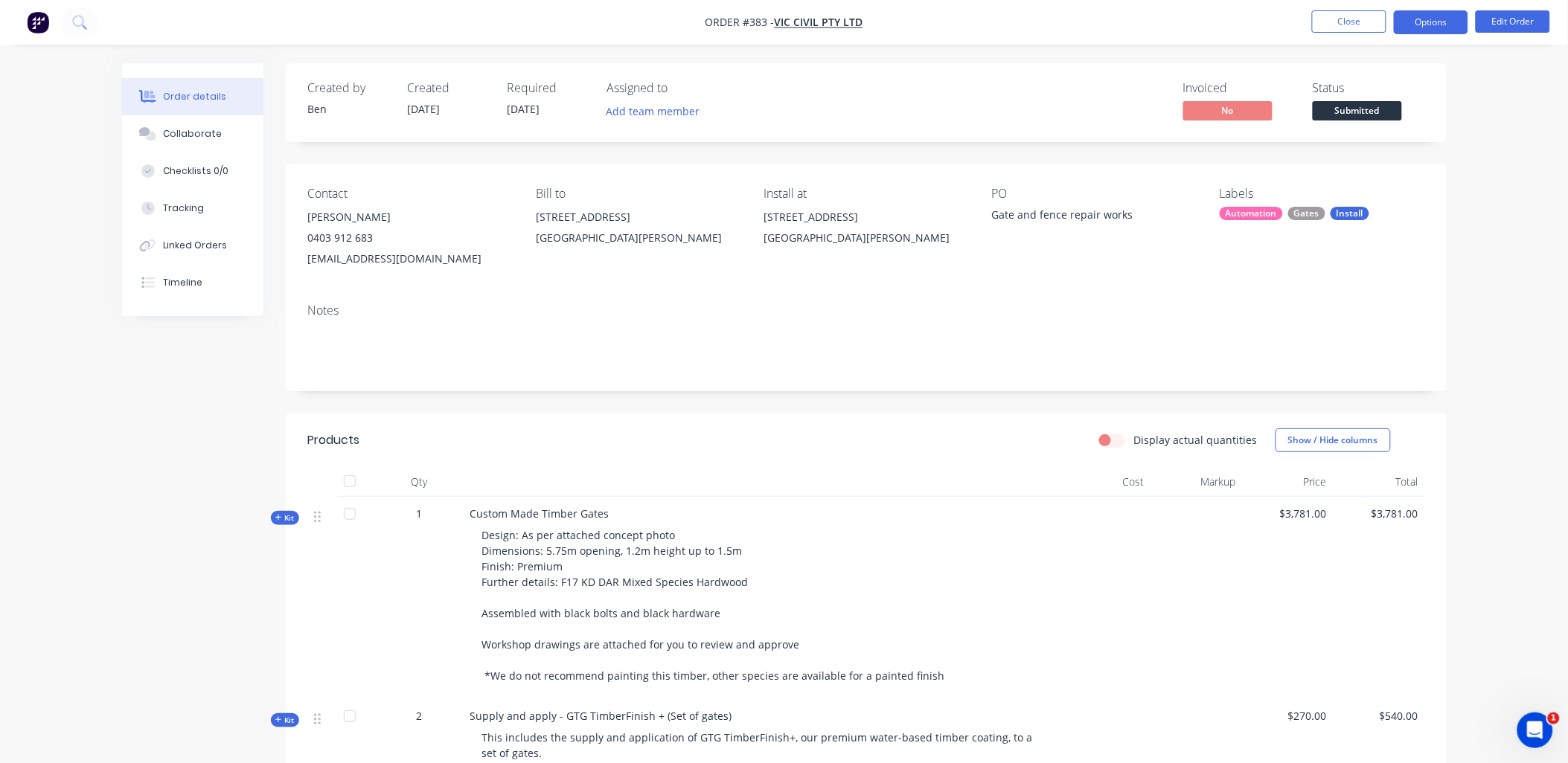
click at [1442, 19] on button "Options" at bounding box center [1431, 22] width 75 height 24
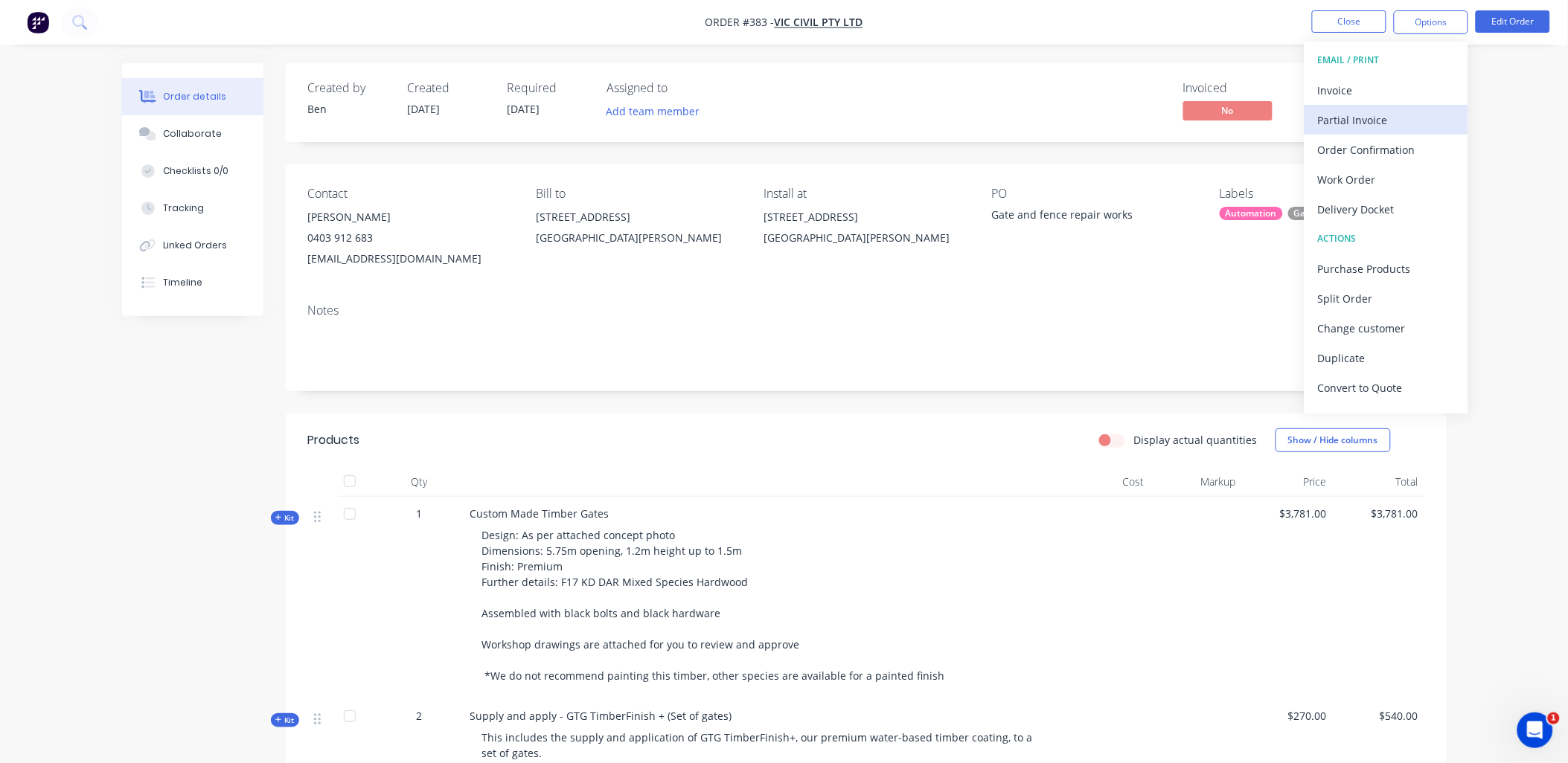
click at [1394, 122] on div "Partial Invoice" at bounding box center [1386, 120] width 137 height 21
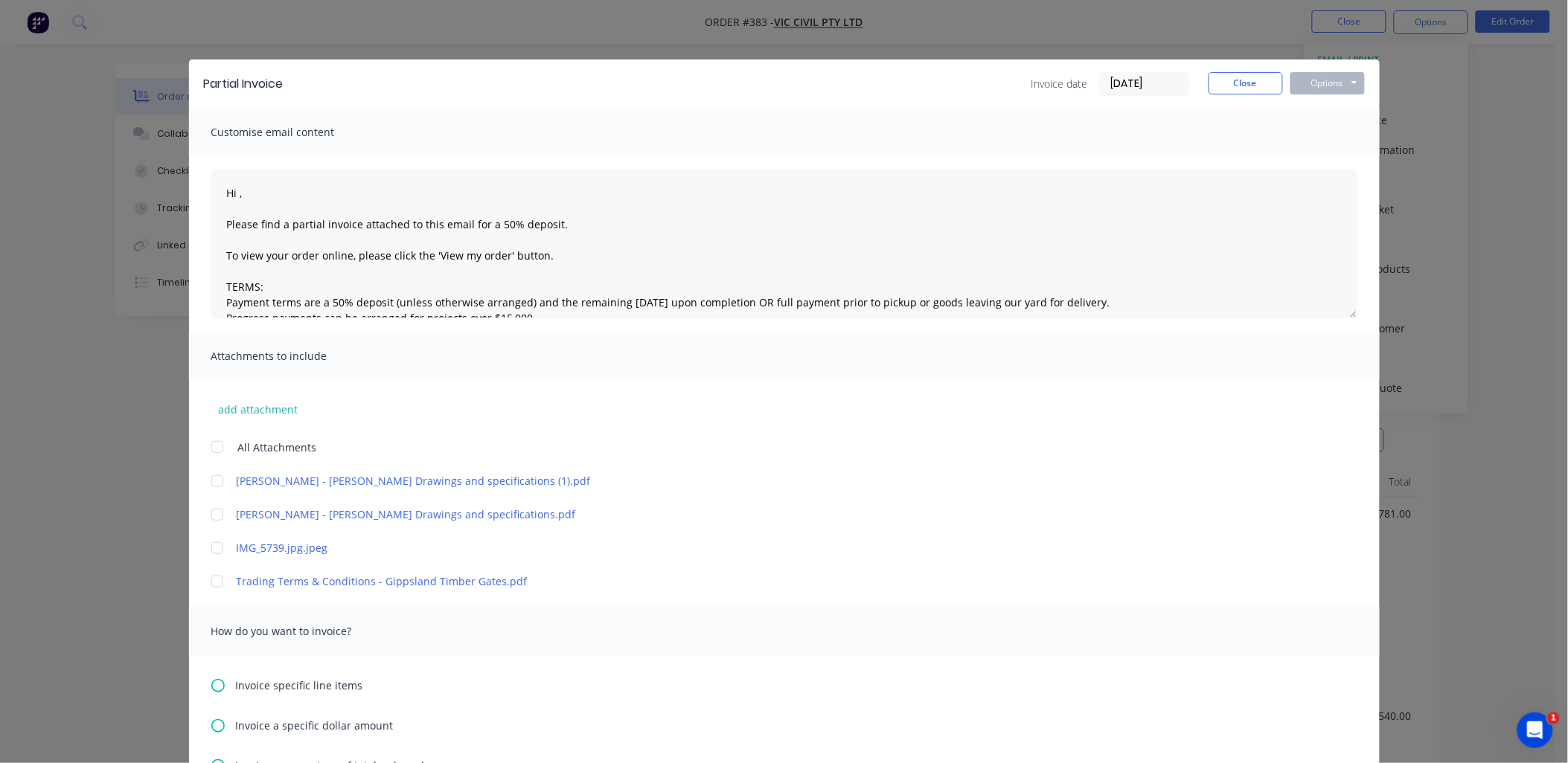
click at [211, 444] on div at bounding box center [217, 447] width 30 height 30
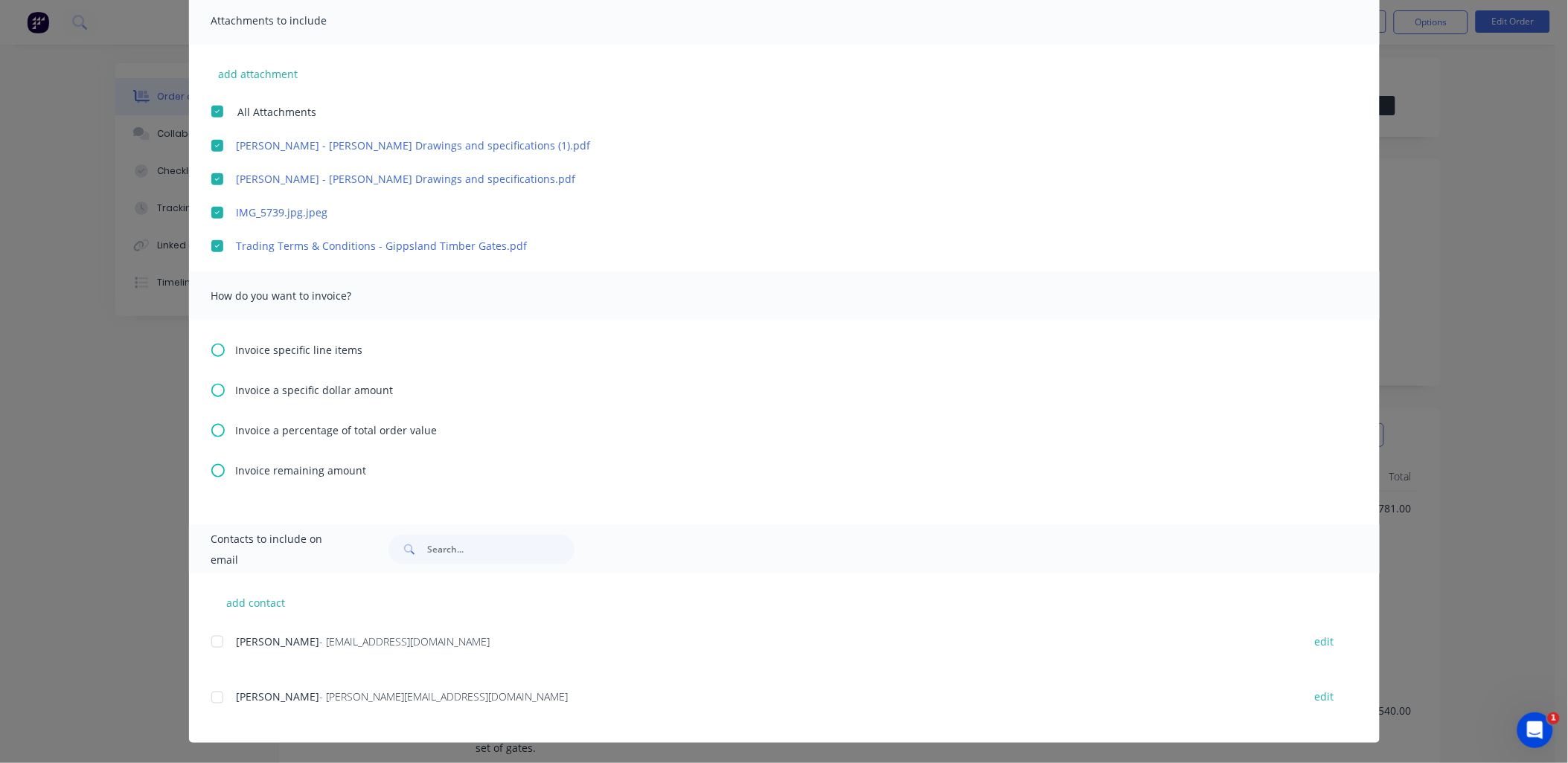
scroll to position [9, 0]
drag, startPoint x: 210, startPoint y: 635, endPoint x: 203, endPoint y: 731, distance: 96.3
click at [211, 637] on div at bounding box center [217, 642] width 30 height 30
click at [212, 692] on div at bounding box center [217, 698] width 30 height 30
drag, startPoint x: 246, startPoint y: 427, endPoint x: 256, endPoint y: 448, distance: 23.3
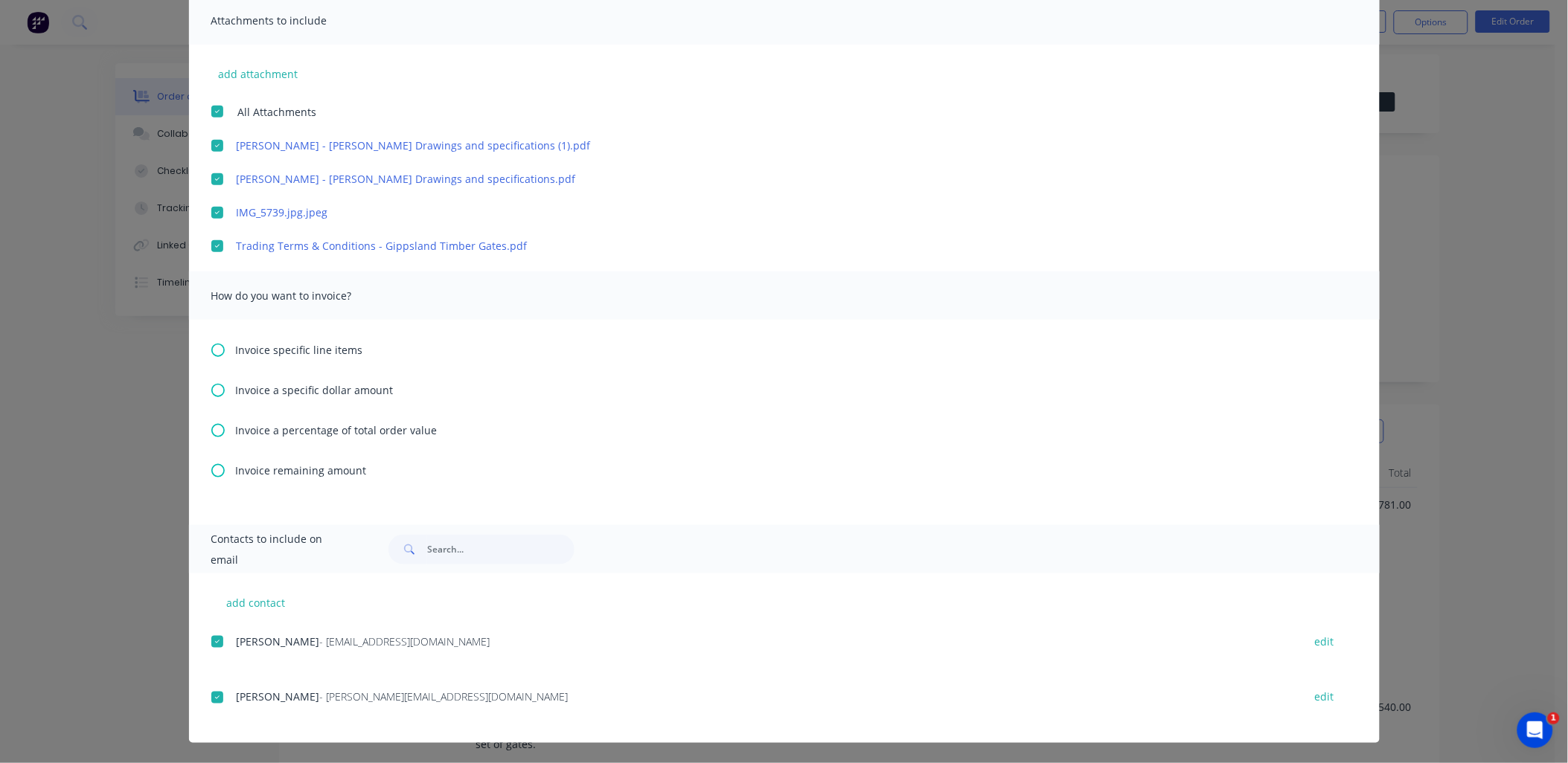
click at [246, 428] on span "Invoice a percentage of total order value" at bounding box center [336, 430] width 201 height 16
type textarea "Hi , Please find a partial invoice attached to this email for a 50% deposit. To…"
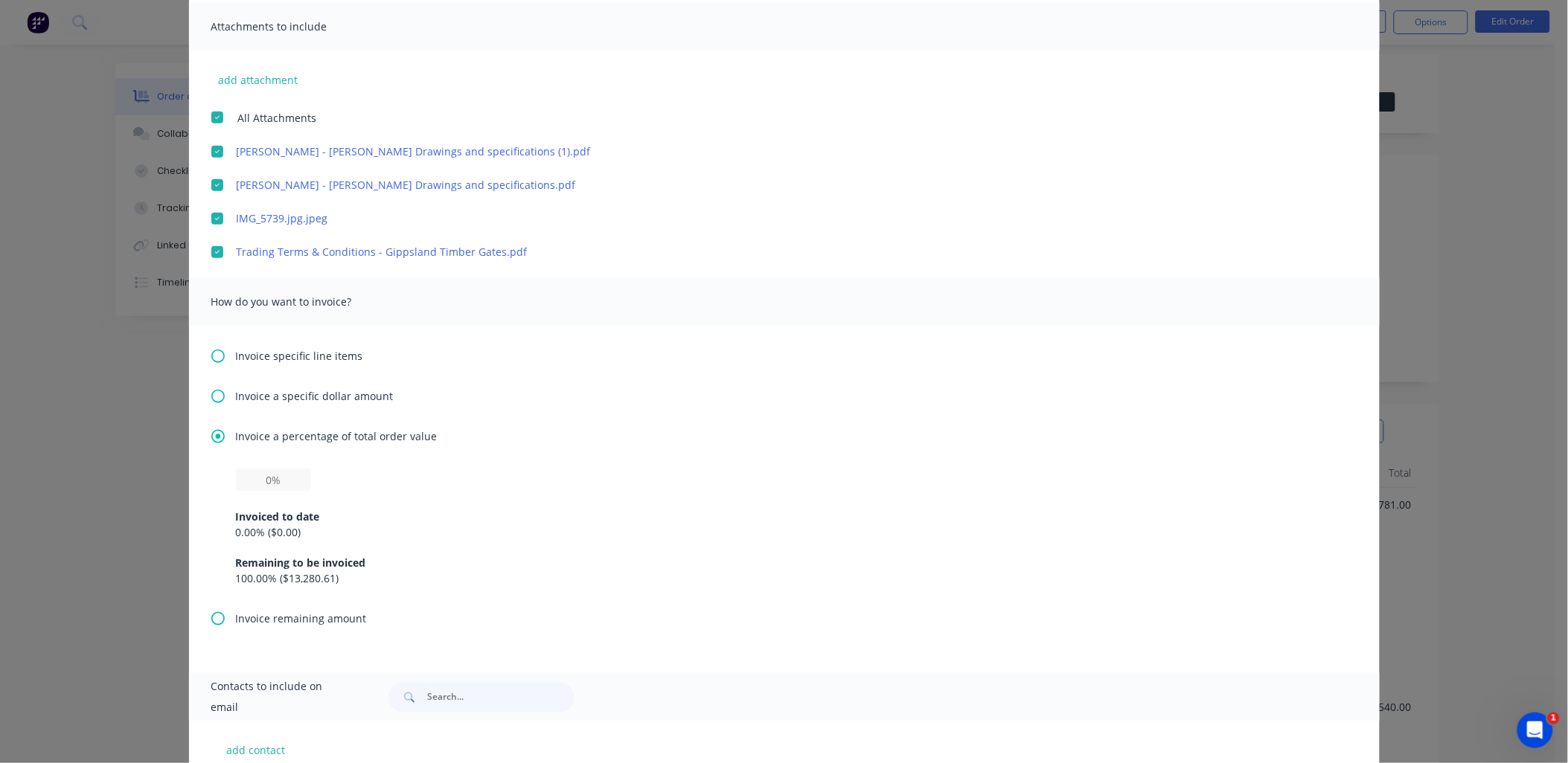
scroll to position [330, 0]
click at [276, 491] on div "Invoiced to date 0.00 % ( $0.00 ) Remaining to be invoiced 100.00 % ( $13,280.6…" at bounding box center [784, 538] width 1097 height 95
click at [276, 486] on input "text" at bounding box center [273, 478] width 75 height 22
type input "50%"
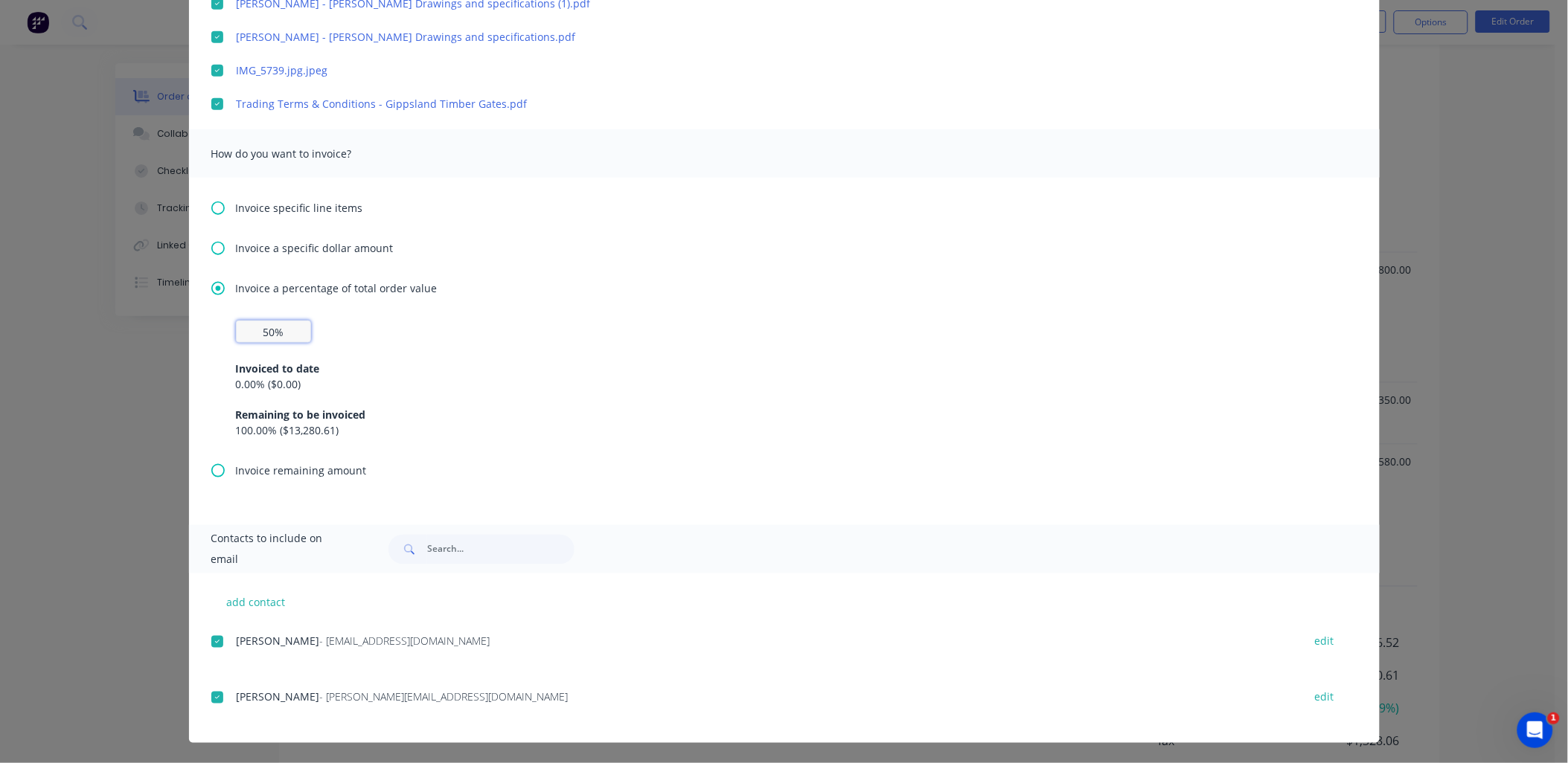
scroll to position [2539, 0]
drag, startPoint x: 214, startPoint y: 246, endPoint x: 219, endPoint y: 256, distance: 11.2
click at [215, 247] on icon at bounding box center [217, 248] width 13 height 13
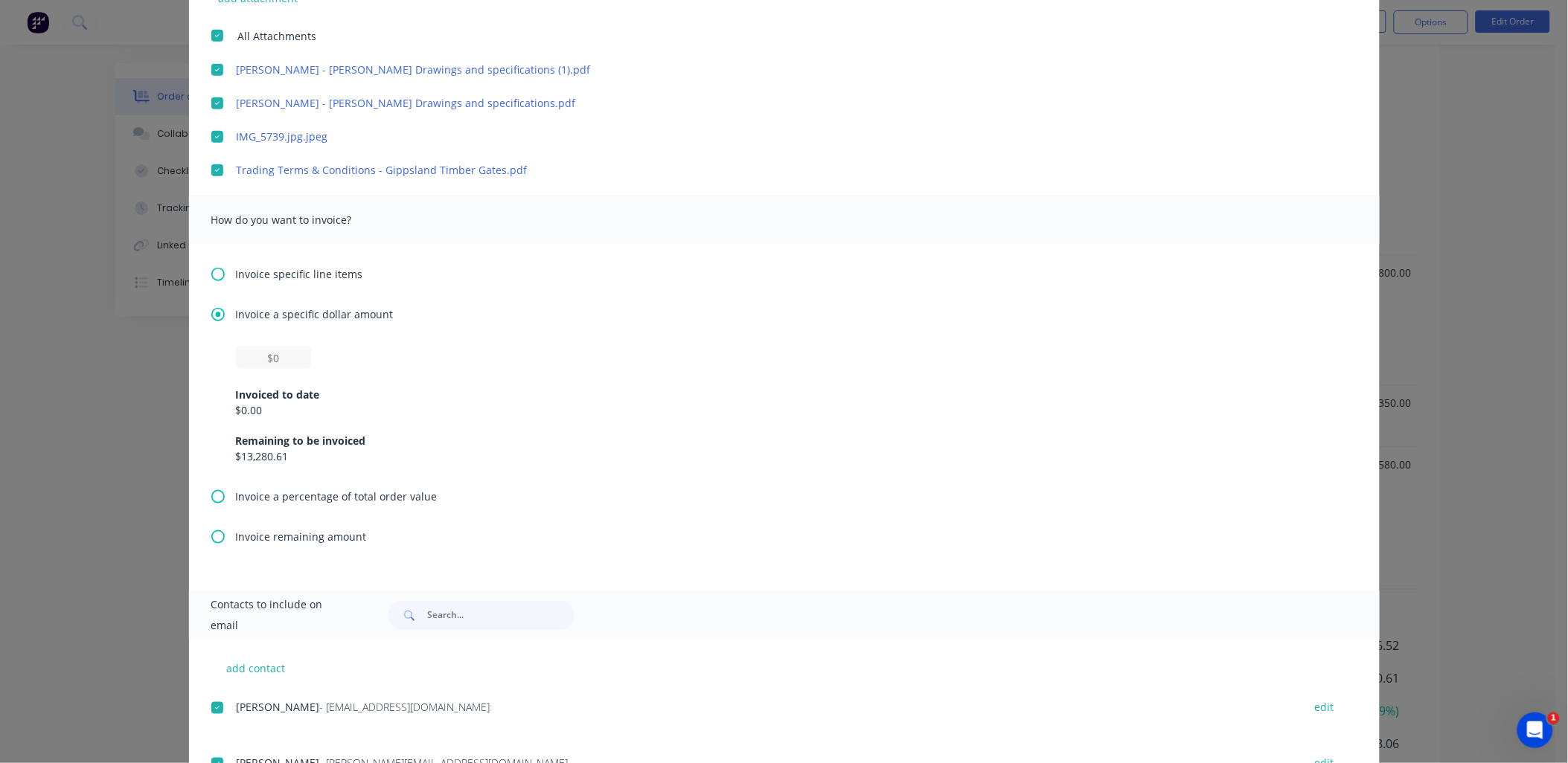
scroll to position [413, 0]
click at [288, 359] on input "text" at bounding box center [273, 357] width 75 height 22
type textarea "Hi , Please find a partial invoice attached to this email for a 50% deposit. To…"
type input "$6"
type textarea "Hi , Please find a partial invoice attached to this email for a 50% deposit. To…"
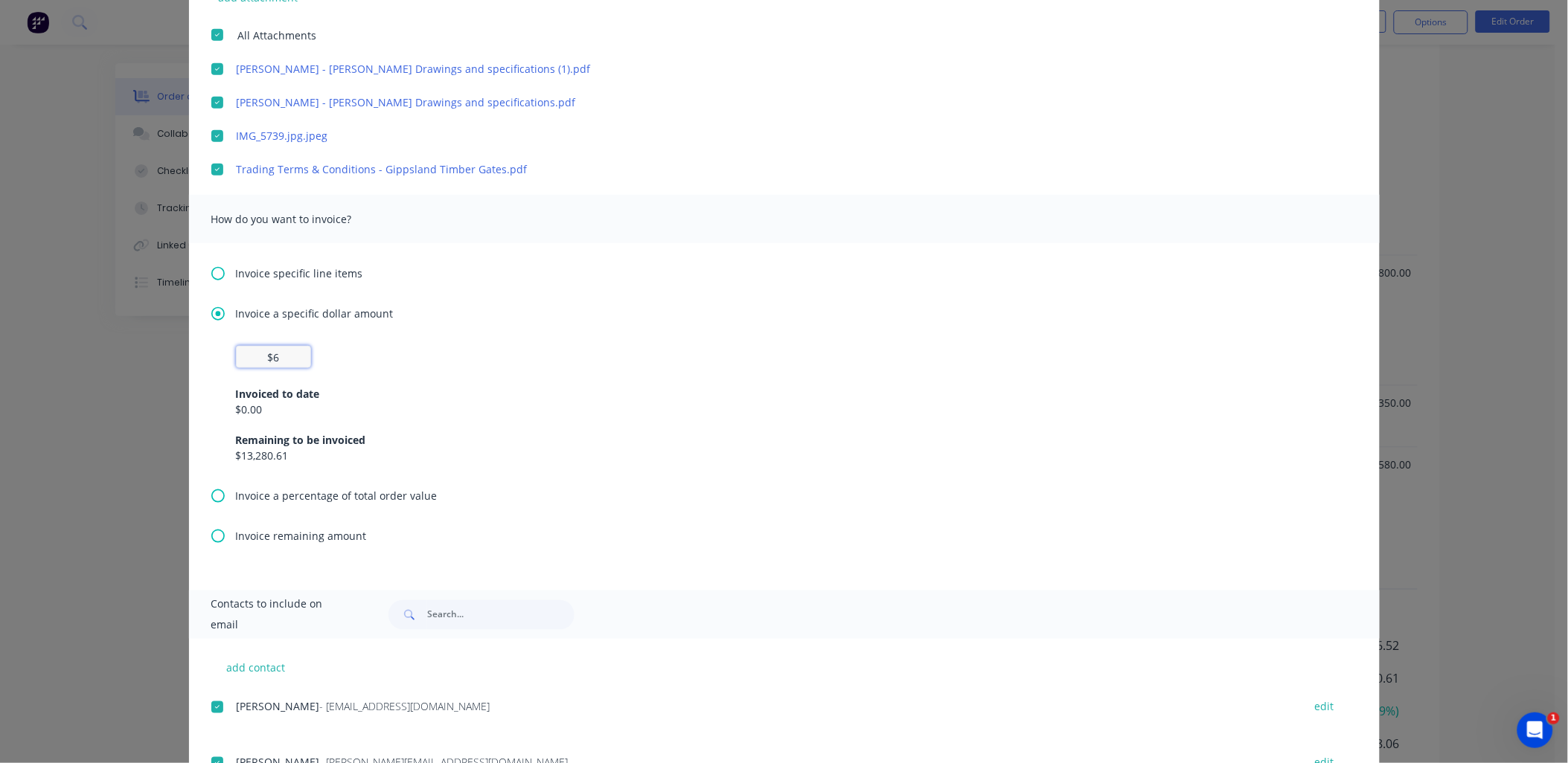
type input "$65"
type textarea "Hi , Please find a partial invoice attached to this email for a 50% deposit. To…"
type input "$650"
type textarea "Hi , Please find a partial invoice attached to this email for a 50% deposit. To…"
type input "$6,500"
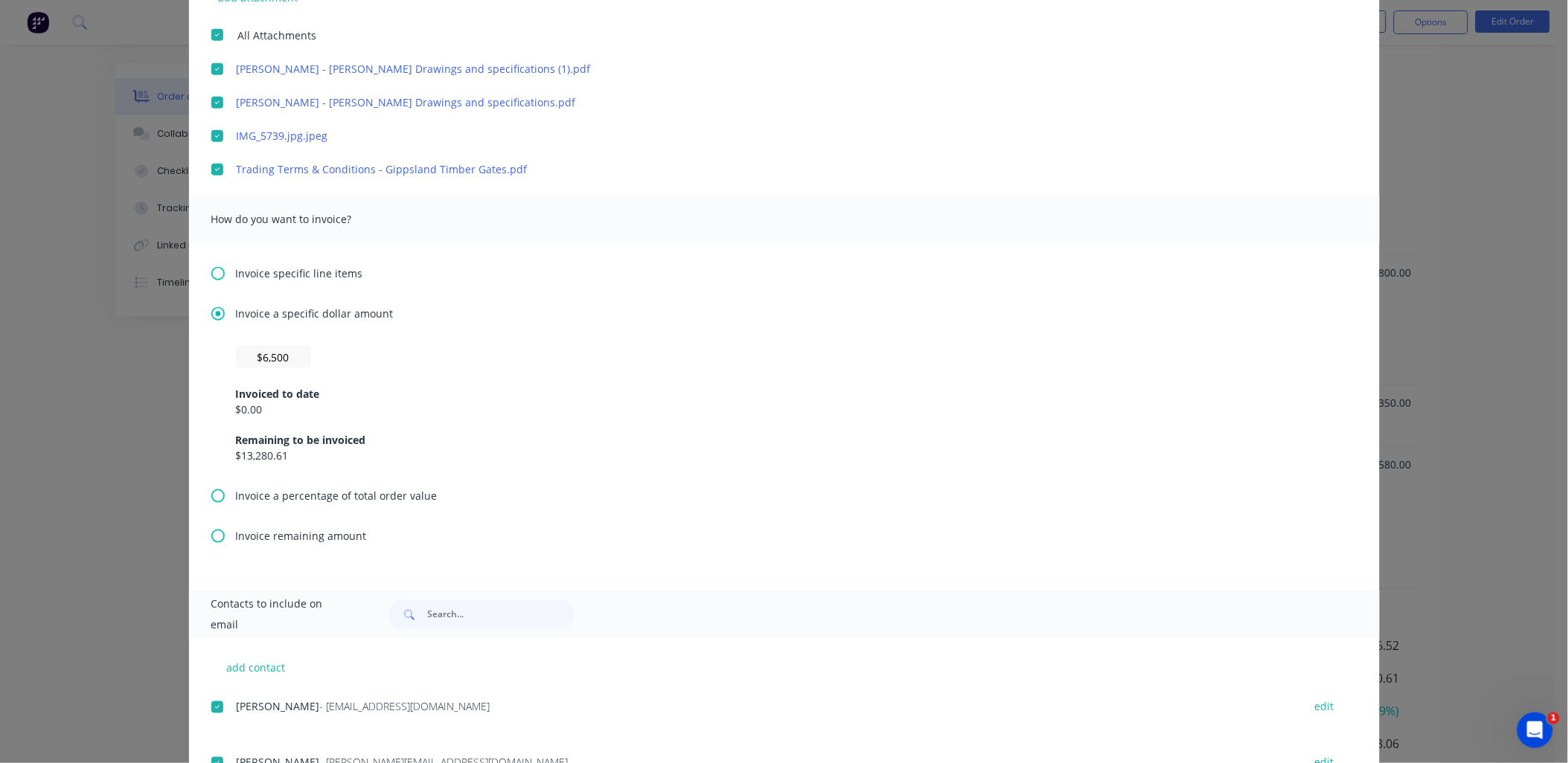
click at [211, 346] on div "$6,500 Invoiced to date $0.00 Remaining to be invoiced $13,280.61" at bounding box center [784, 417] width 1146 height 142
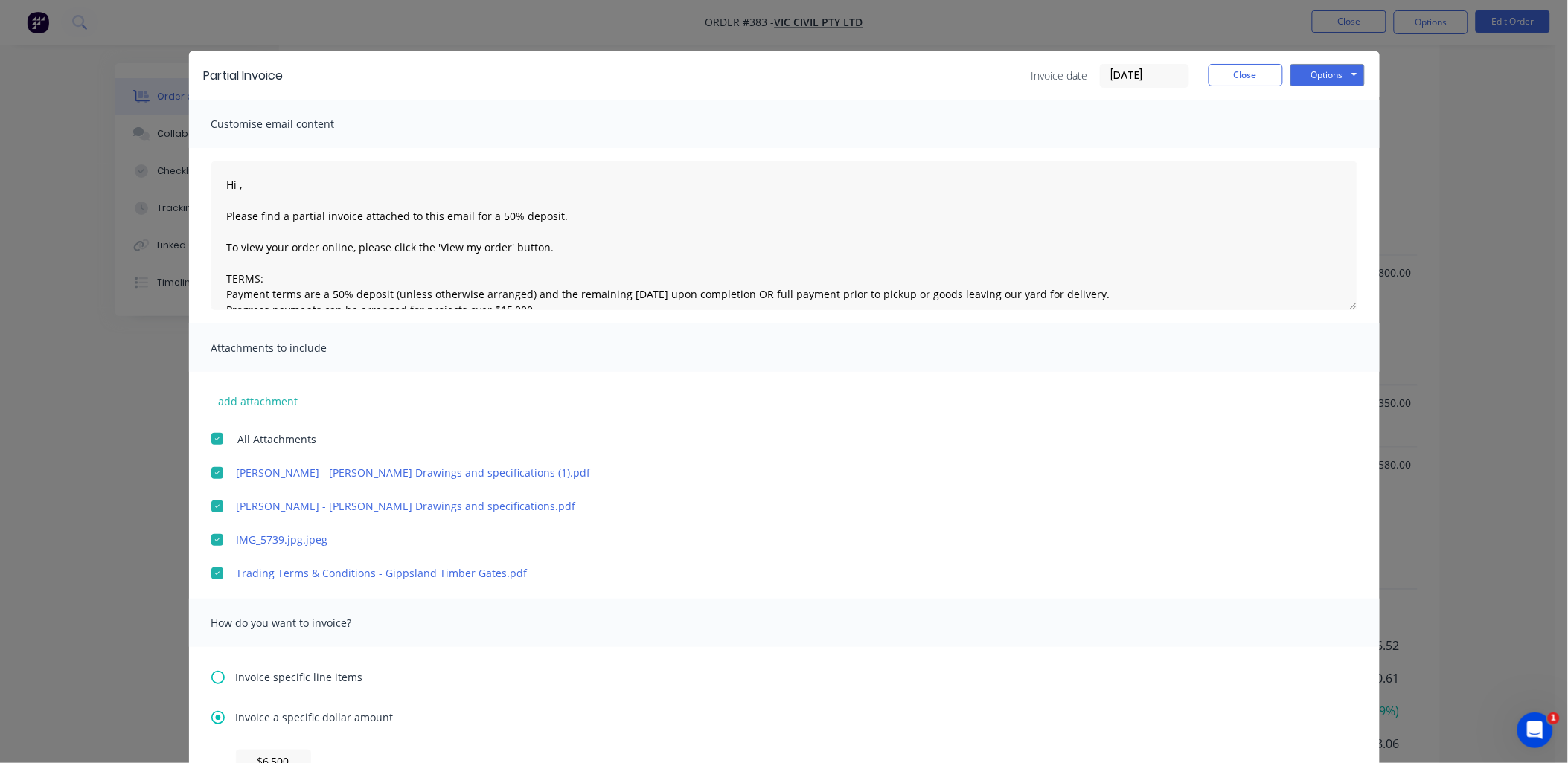
scroll to position [1, 0]
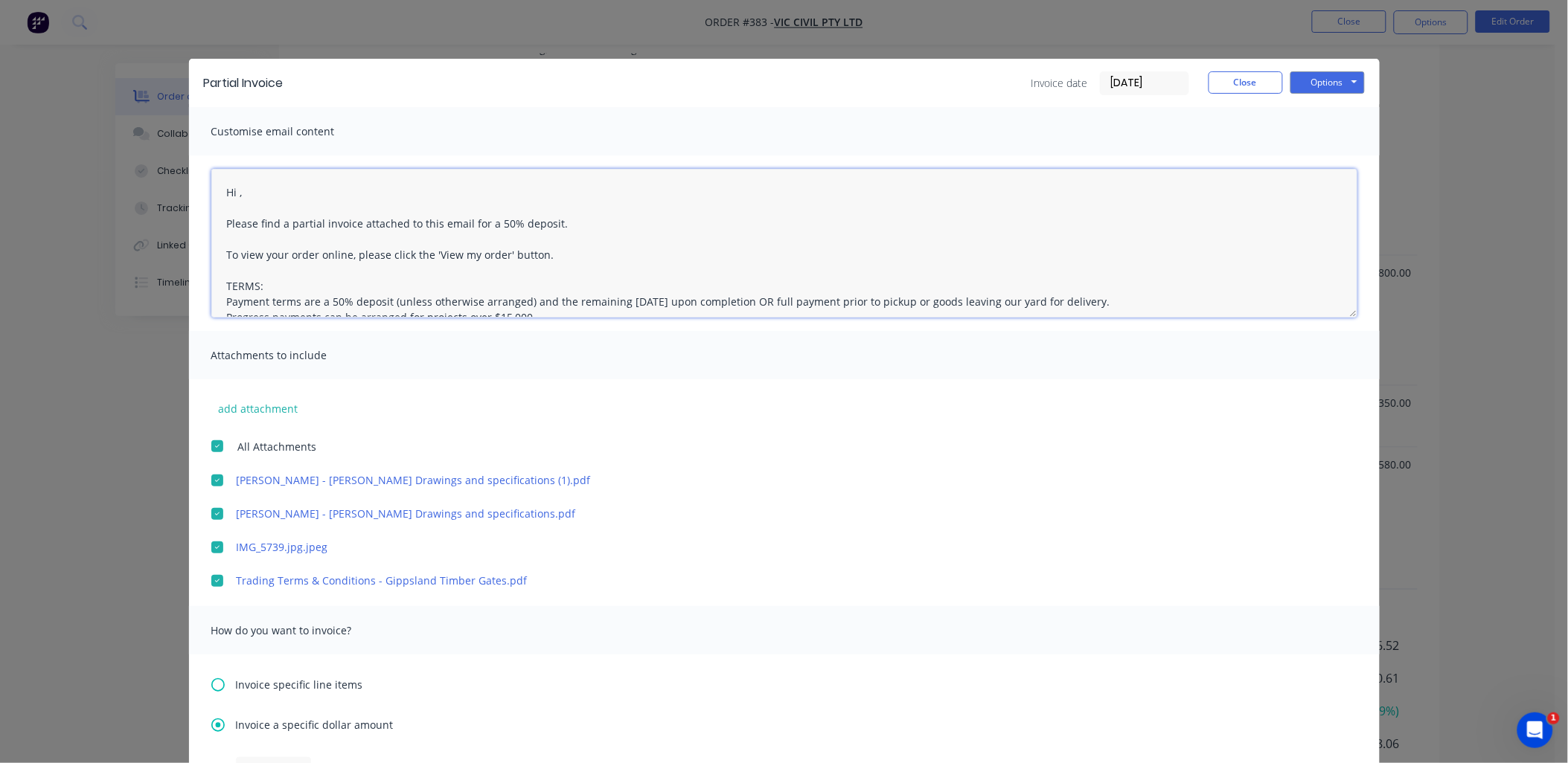
click at [233, 186] on textarea "Hi , Please find a partial invoice attached to this email for a 50% deposit. To…" at bounding box center [784, 243] width 1146 height 149
click at [478, 224] on textarea "Hi Ben and Fiona, Please find a partial invoice attached to this email for a 50…" at bounding box center [784, 244] width 1146 height 149
type textarea "Hi Ben and Fiona, Please find a partial invoice attached to this email for a 50…"
click at [1308, 84] on button "Options" at bounding box center [1328, 83] width 75 height 22
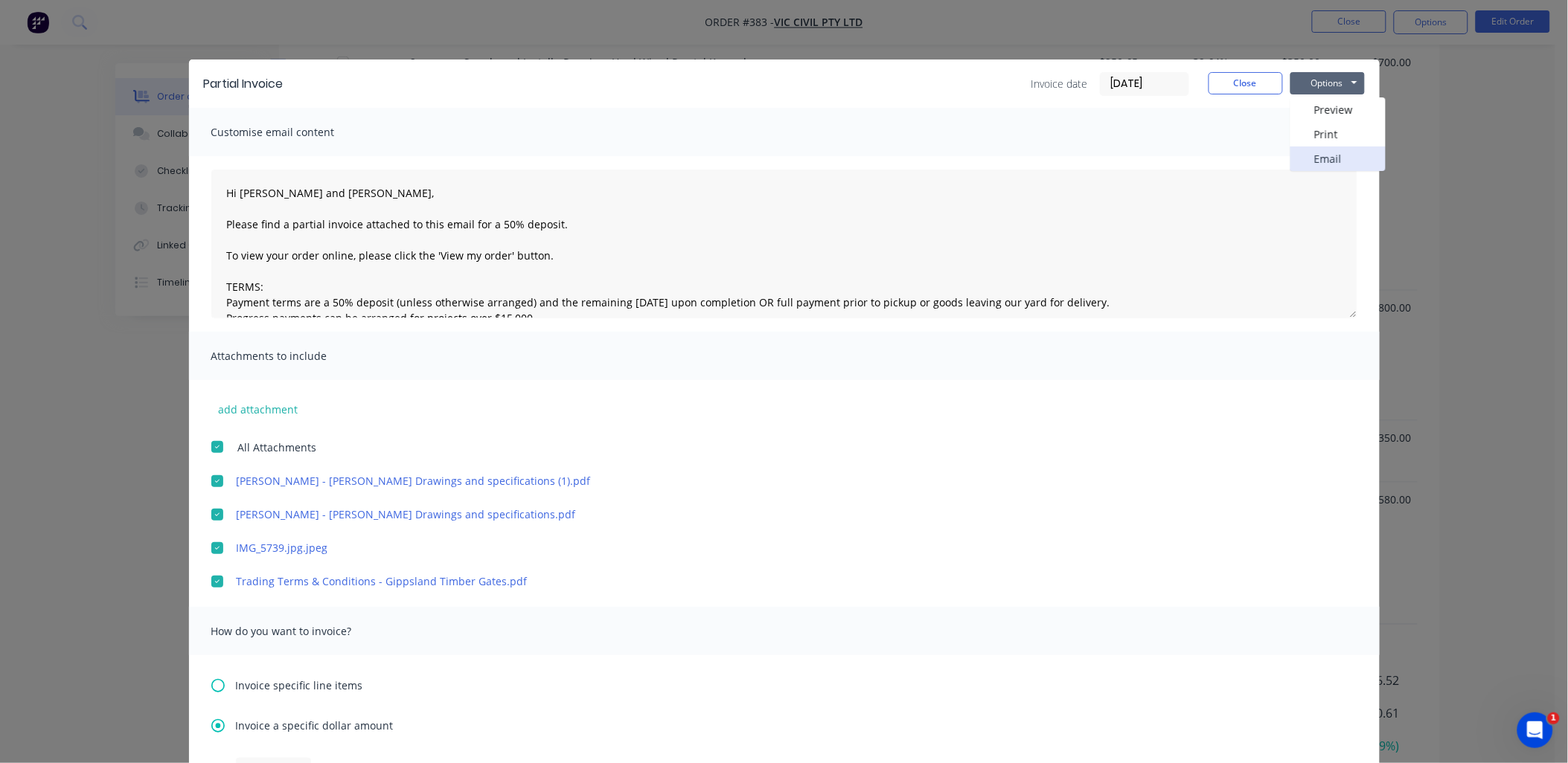
click at [1315, 158] on button "Email" at bounding box center [1337, 159] width 95 height 25
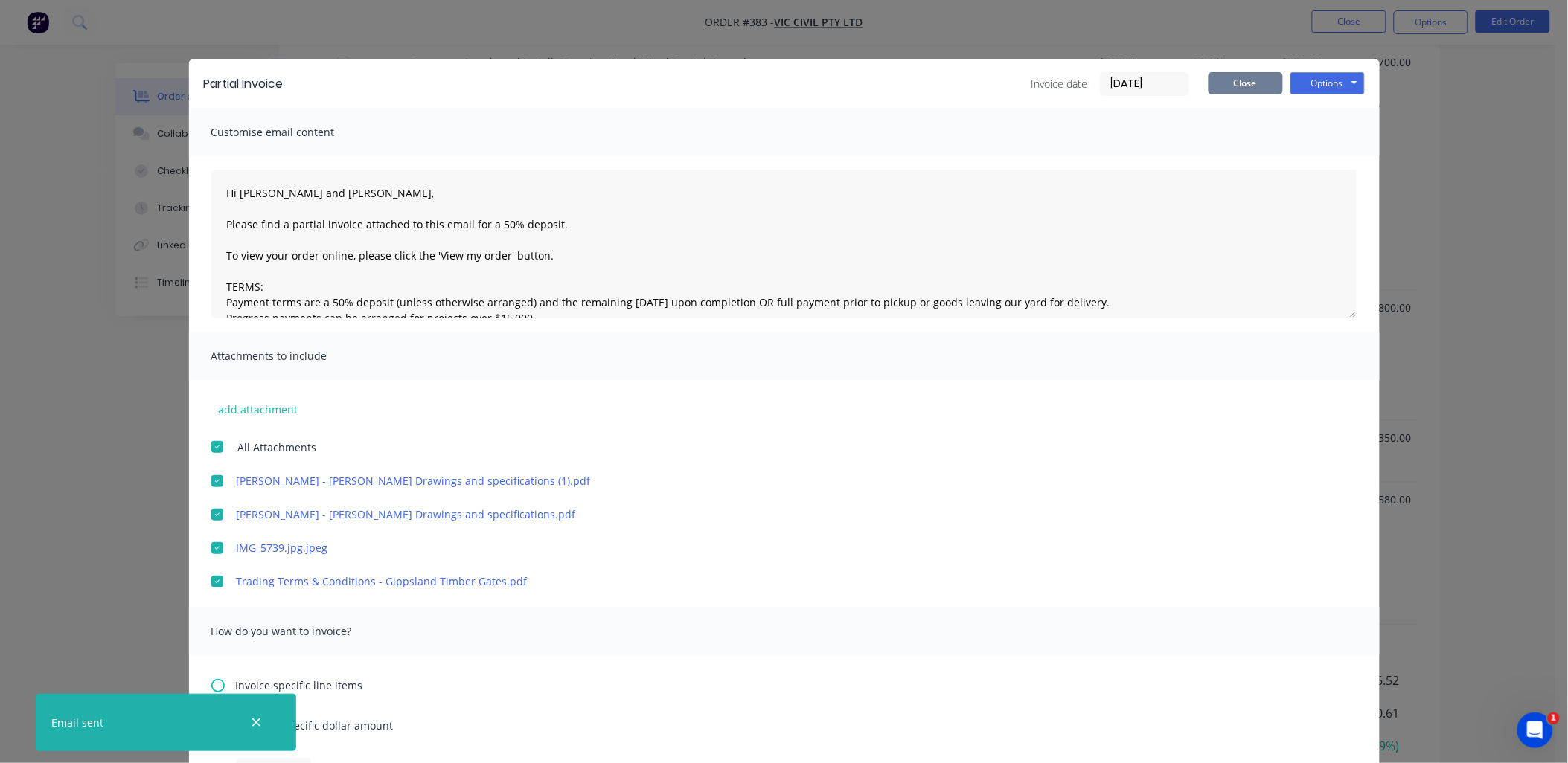
click at [1237, 90] on button "Close" at bounding box center [1246, 83] width 75 height 22
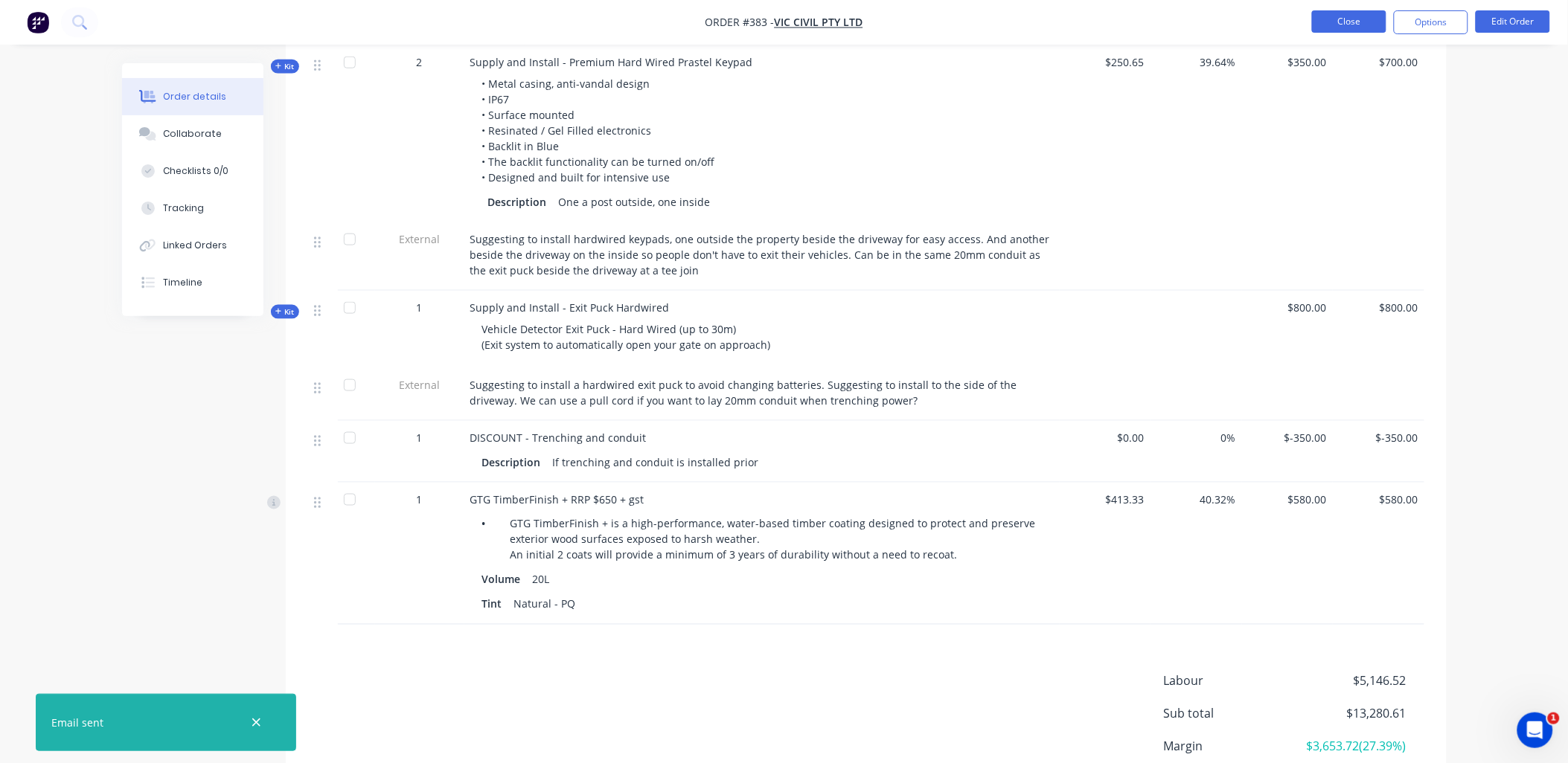
click at [1354, 19] on button "Close" at bounding box center [1349, 21] width 75 height 22
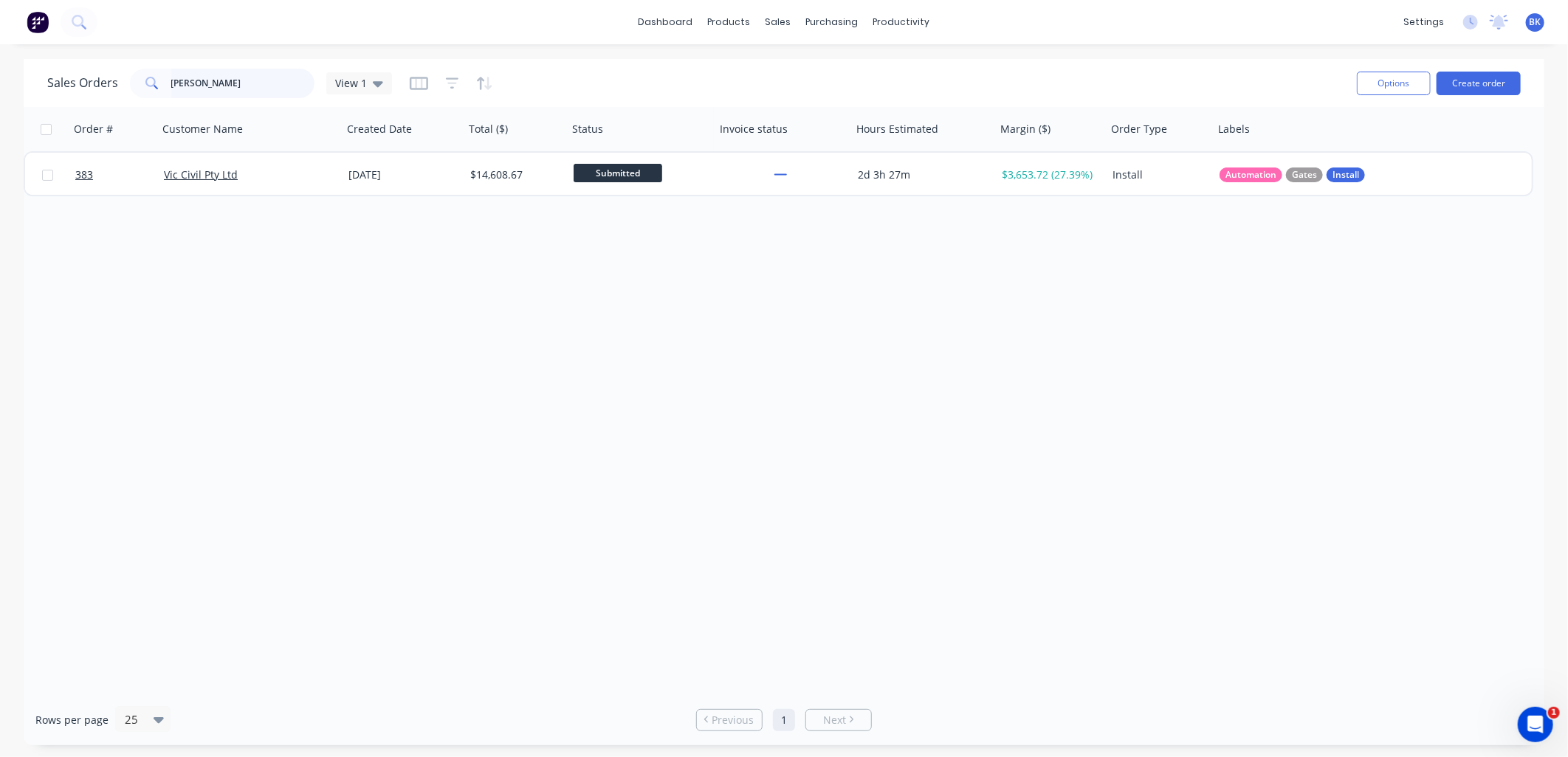
click at [220, 83] on input "vic civ" at bounding box center [244, 84] width 144 height 30
drag, startPoint x: 220, startPoint y: 83, endPoint x: 218, endPoint y: 93, distance: 10.2
click at [220, 85] on input "vic civ" at bounding box center [244, 84] width 144 height 30
